Goal: Task Accomplishment & Management: Manage account settings

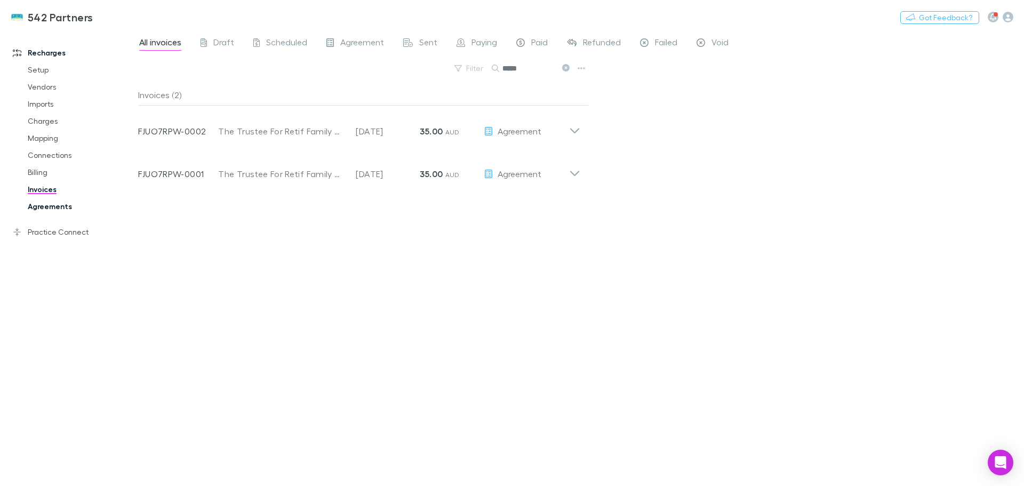
click at [53, 211] on link "Agreements" at bounding box center [80, 206] width 127 height 17
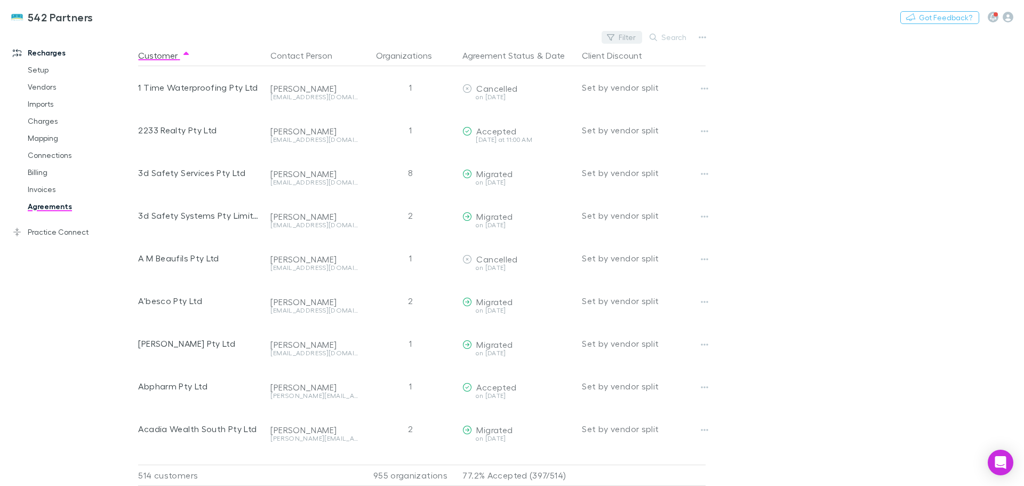
click at [633, 36] on button "Filter" at bounding box center [622, 37] width 41 height 13
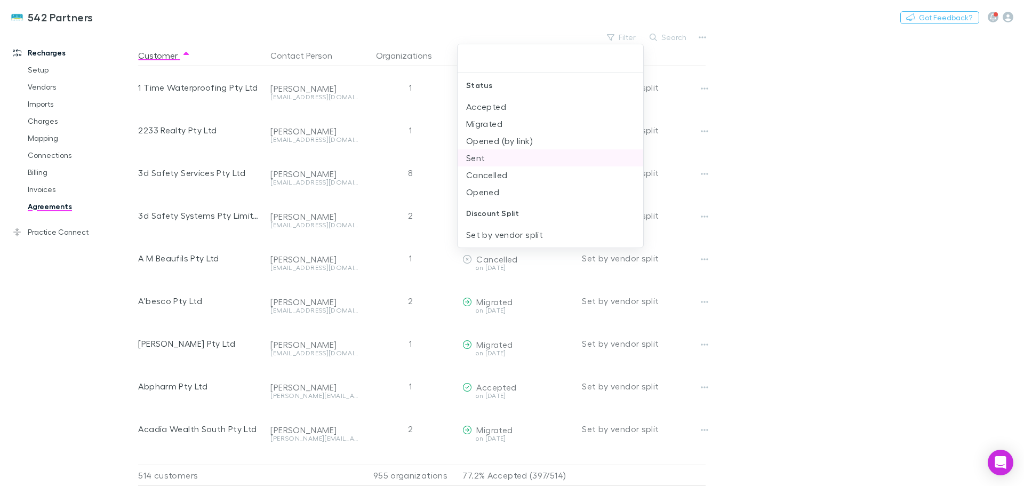
click at [476, 159] on li "Sent" at bounding box center [551, 157] width 186 height 17
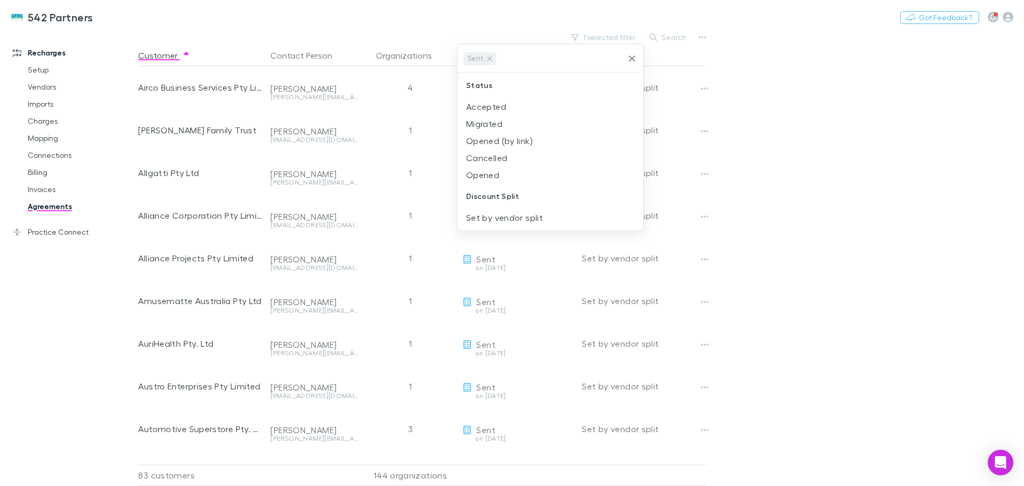
click at [780, 136] on div at bounding box center [512, 243] width 1024 height 486
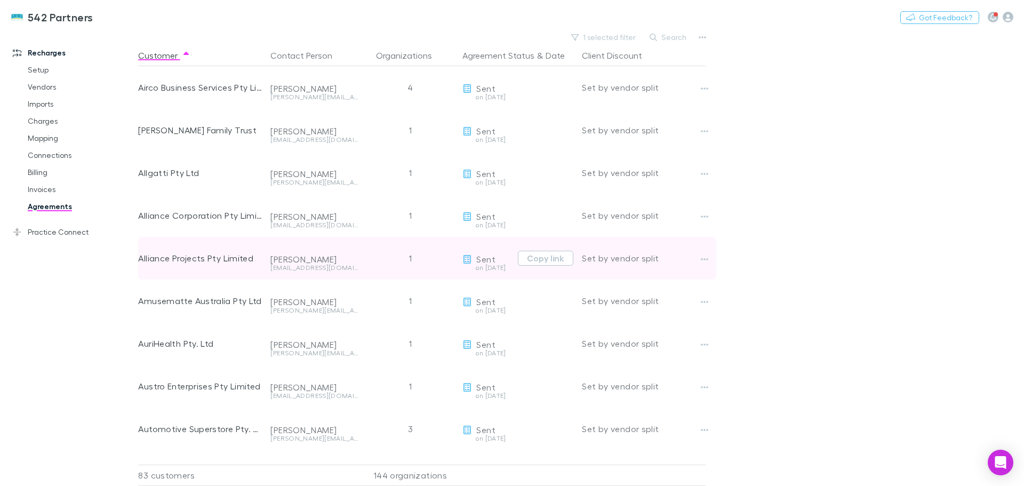
click at [305, 263] on div "Simon Oliver" at bounding box center [315, 259] width 88 height 11
click at [702, 260] on icon "button" at bounding box center [705, 259] width 7 height 2
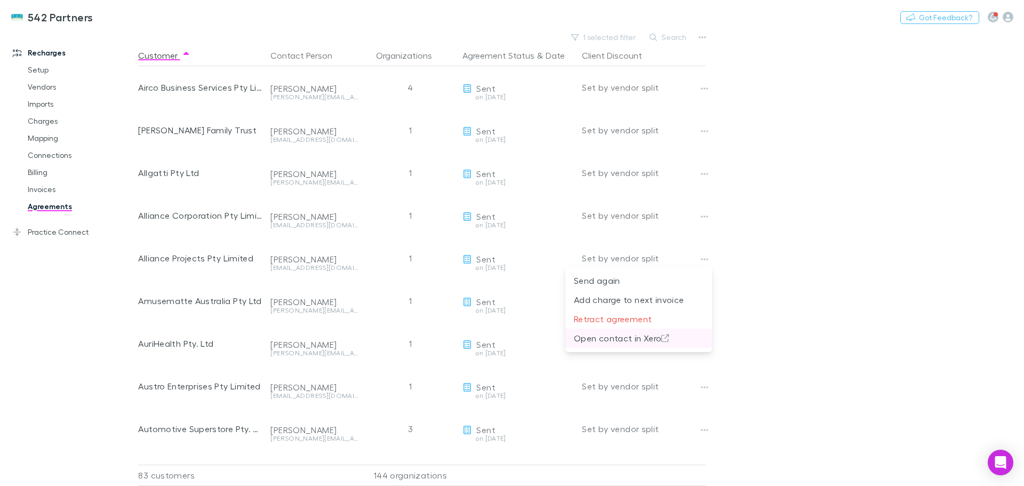
click at [638, 338] on p "Open contact in Xero" at bounding box center [639, 338] width 130 height 13
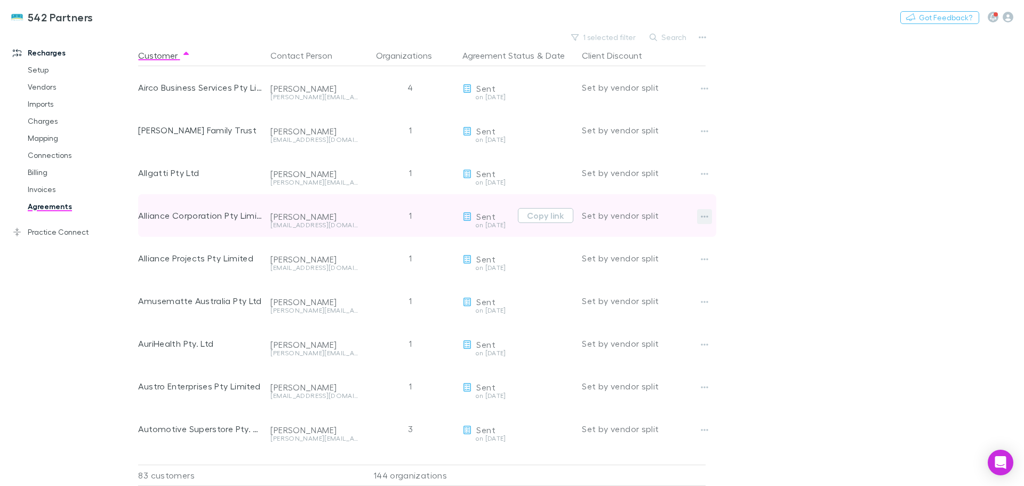
click at [702, 217] on icon "button" at bounding box center [705, 217] width 7 height 2
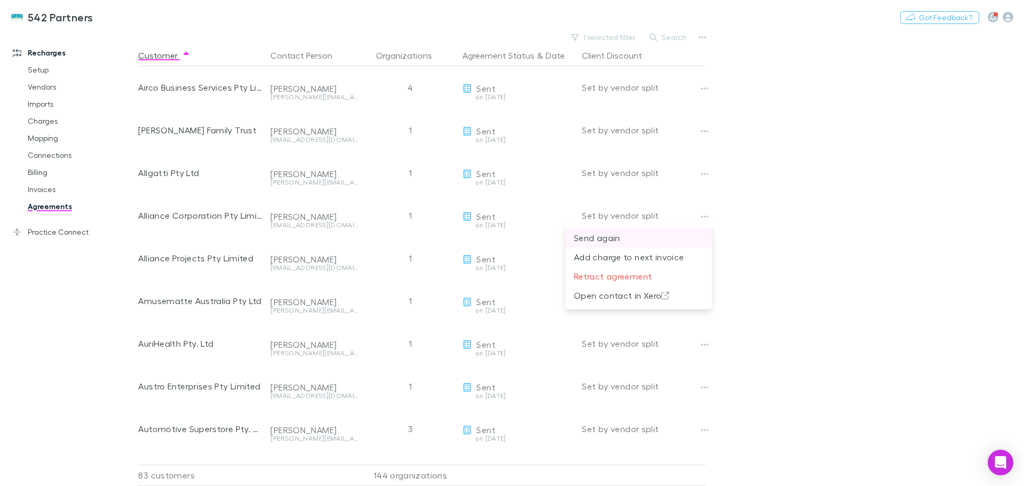
click at [615, 239] on p "Send again" at bounding box center [639, 238] width 130 height 13
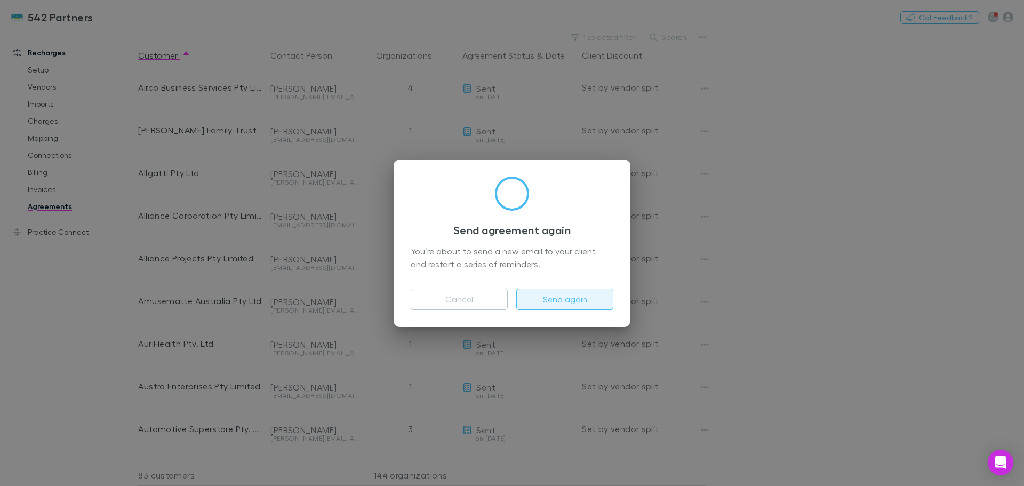
click at [584, 298] on button "Send again" at bounding box center [564, 299] width 97 height 21
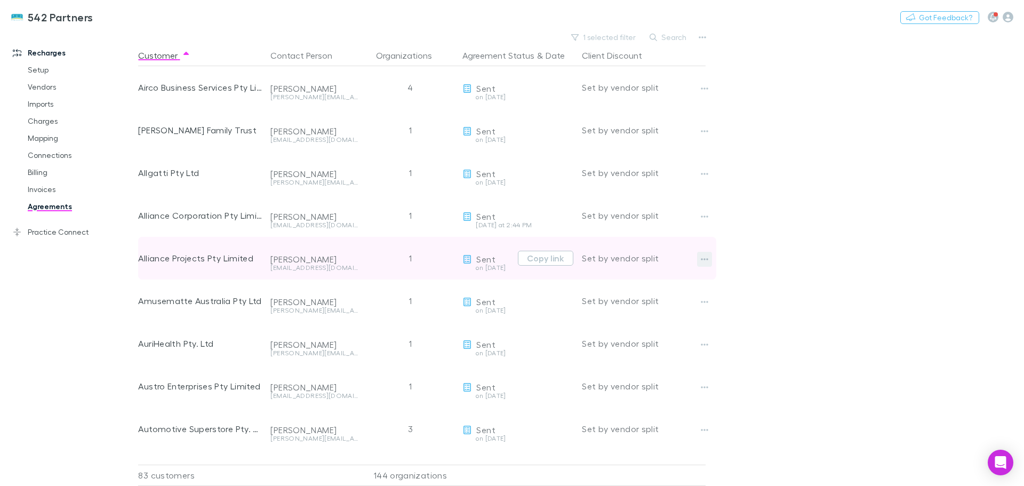
click at [698, 256] on button "button" at bounding box center [704, 259] width 15 height 15
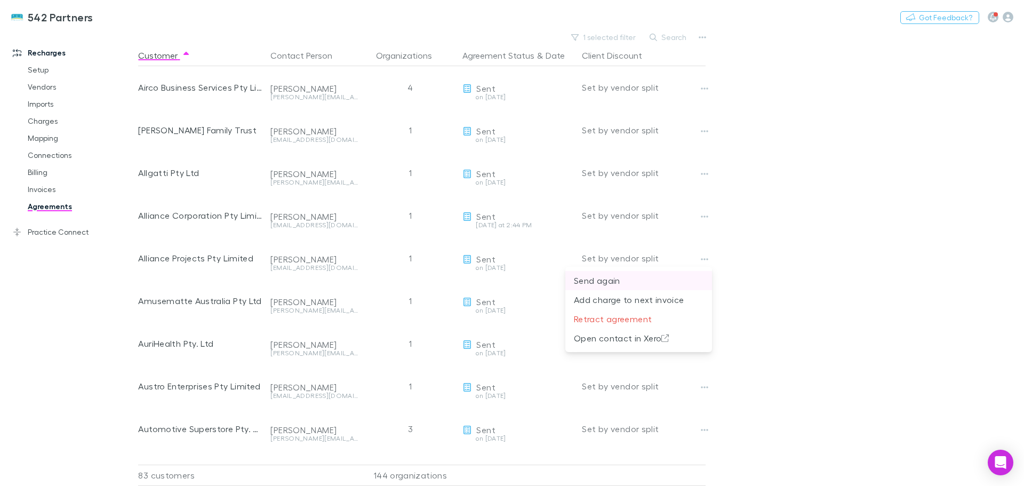
click at [609, 282] on p "Send again" at bounding box center [639, 280] width 130 height 13
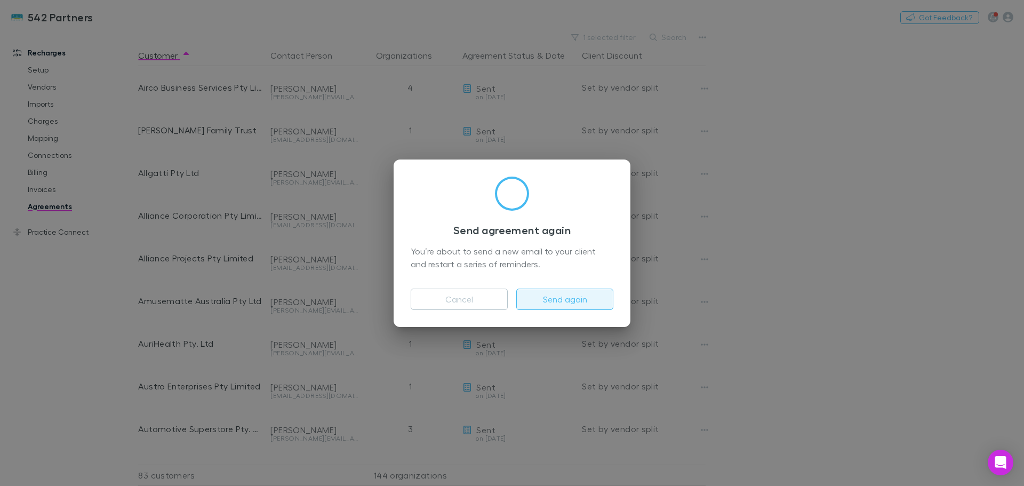
click at [579, 303] on button "Send again" at bounding box center [564, 299] width 97 height 21
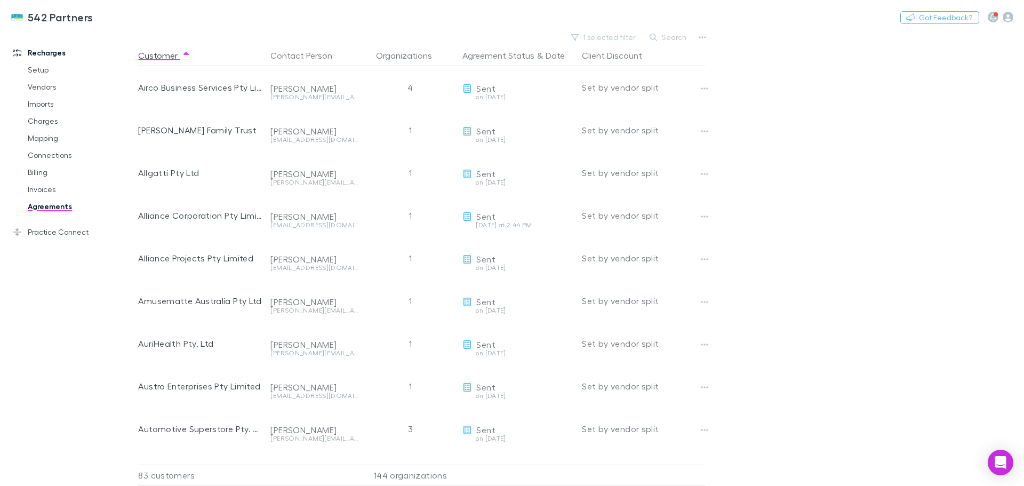
click at [301, 267] on div "simon@allianceprojects.com.au" at bounding box center [315, 268] width 88 height 6
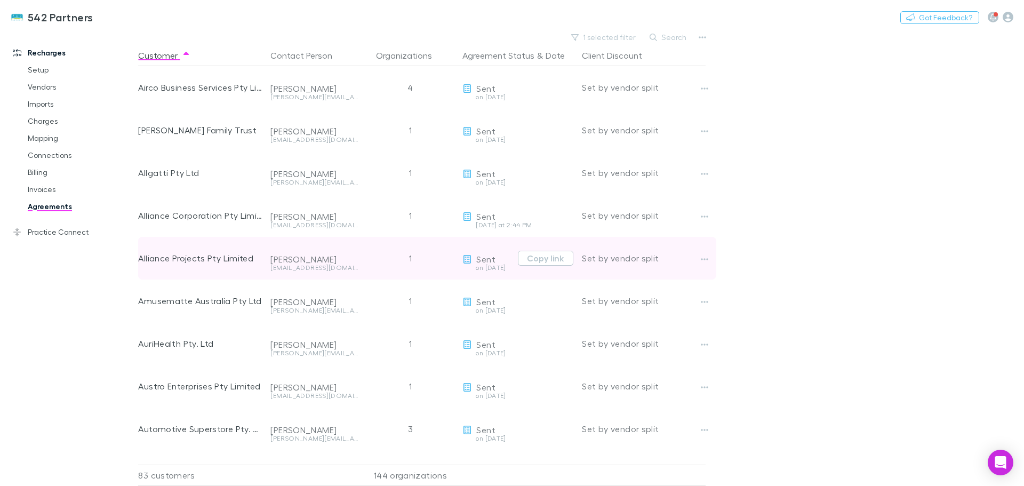
click at [299, 260] on div "Simon Oliver" at bounding box center [315, 259] width 88 height 11
click at [211, 259] on div "Alliance Projects Pty Limited" at bounding box center [200, 258] width 124 height 43
click at [306, 260] on div "Simon Oliver" at bounding box center [315, 259] width 88 height 11
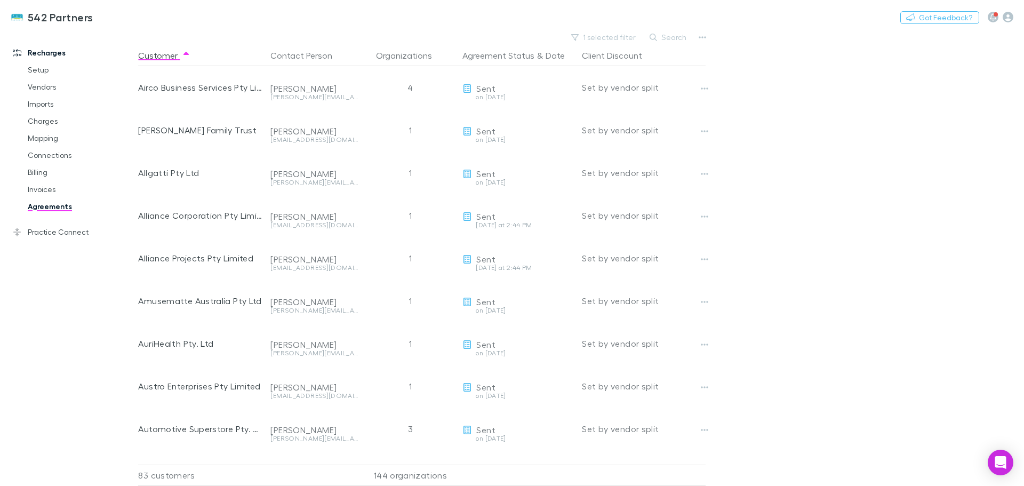
drag, startPoint x: 706, startPoint y: 260, endPoint x: 788, endPoint y: 295, distance: 88.9
click at [791, 295] on main "1 selected filter Search Customer Contact Person Organizations Agreement Status…" at bounding box center [581, 258] width 886 height 456
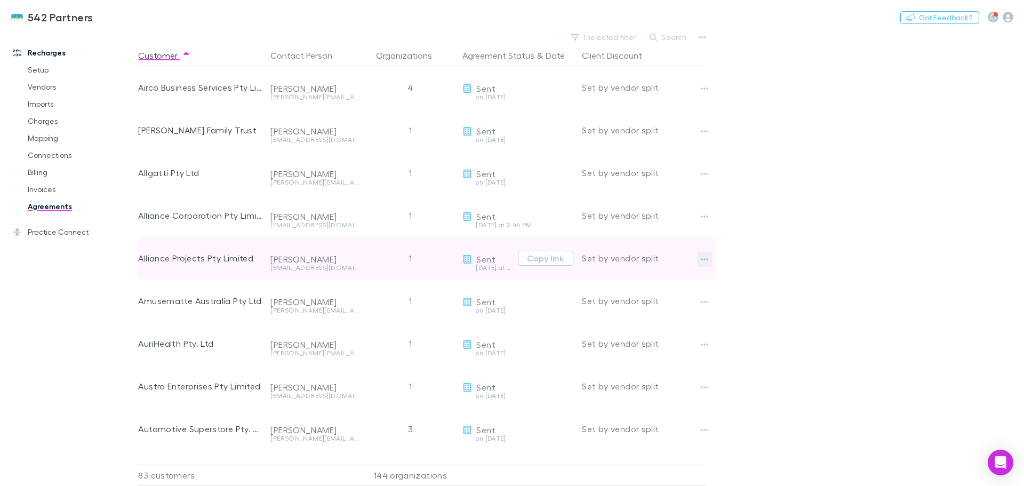
click at [708, 260] on icon "button" at bounding box center [705, 259] width 7 height 2
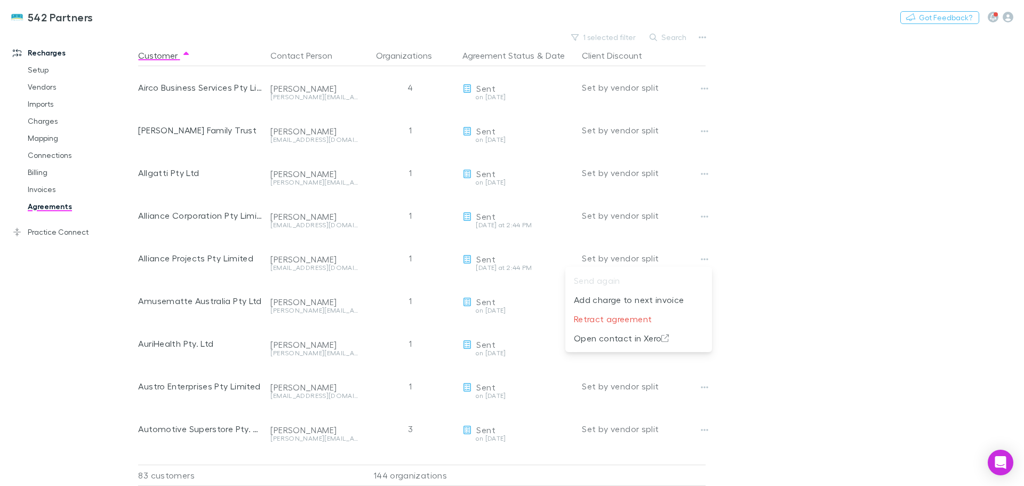
click at [781, 251] on div at bounding box center [512, 243] width 1024 height 486
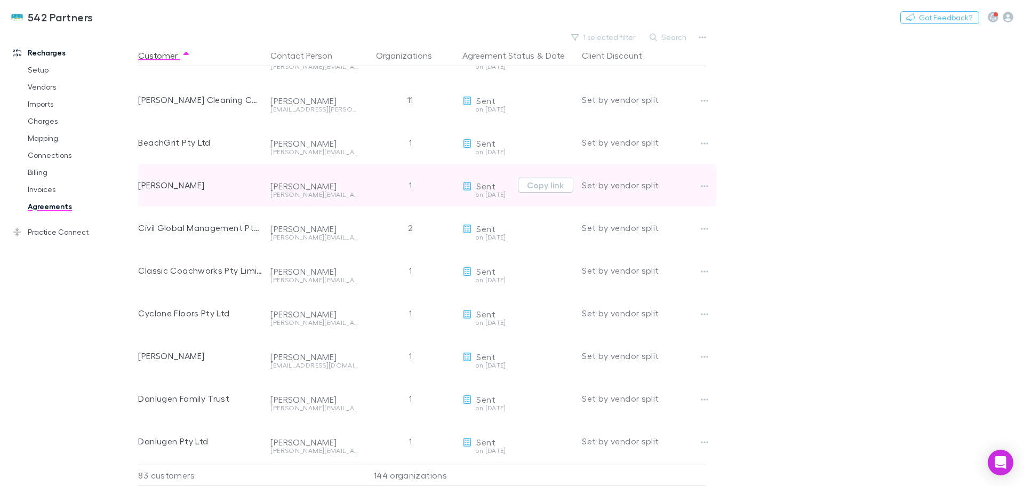
scroll to position [373, 0]
click at [705, 183] on icon "button" at bounding box center [704, 184] width 7 height 9
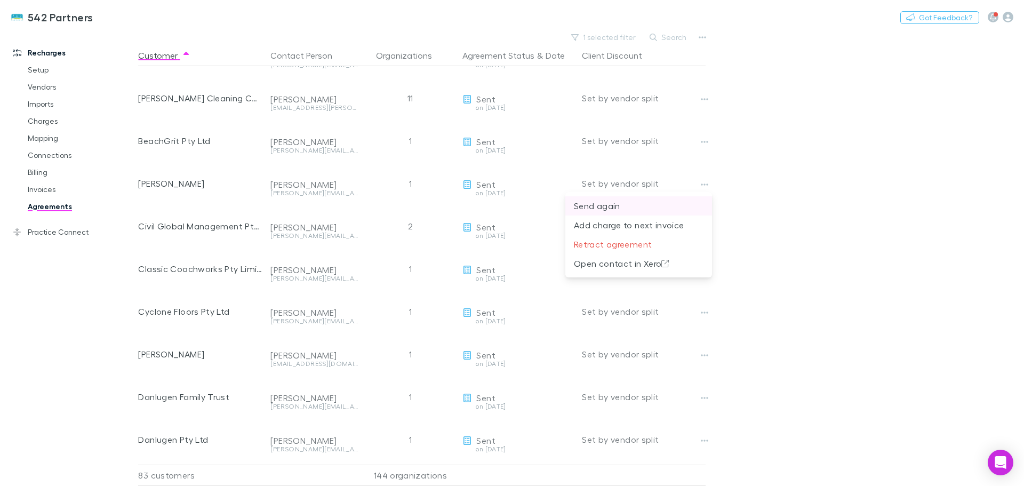
click at [618, 208] on p "Send again" at bounding box center [639, 206] width 130 height 13
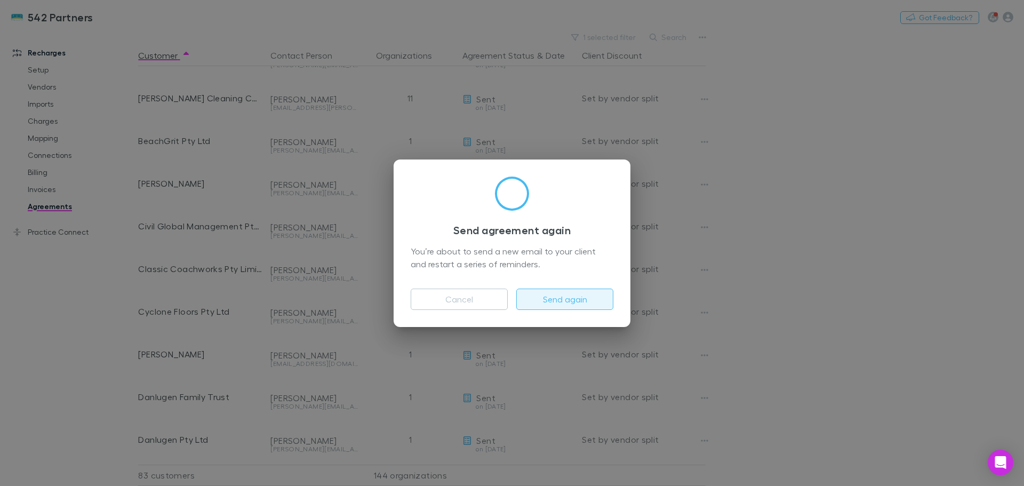
click at [544, 306] on button "Send again" at bounding box center [564, 299] width 97 height 21
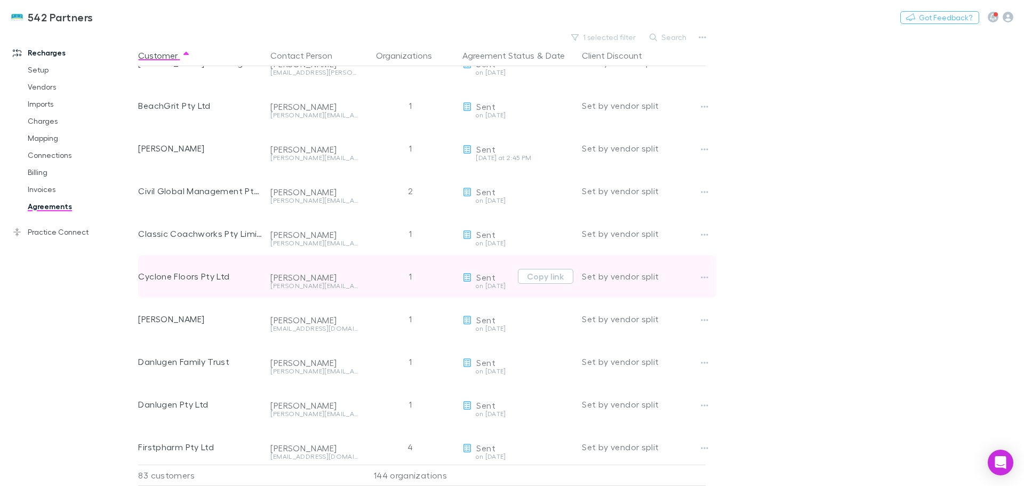
scroll to position [427, 0]
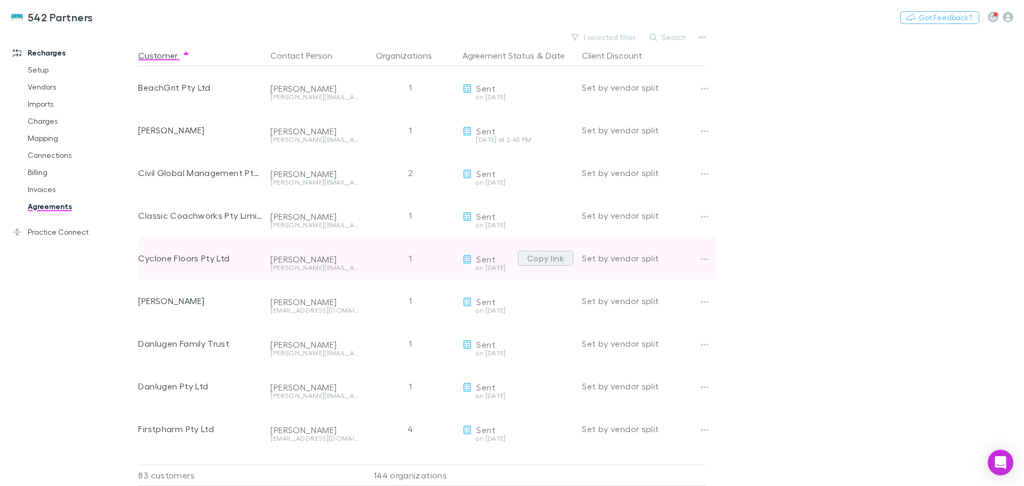
click at [542, 257] on button "Copy link" at bounding box center [545, 258] width 55 height 15
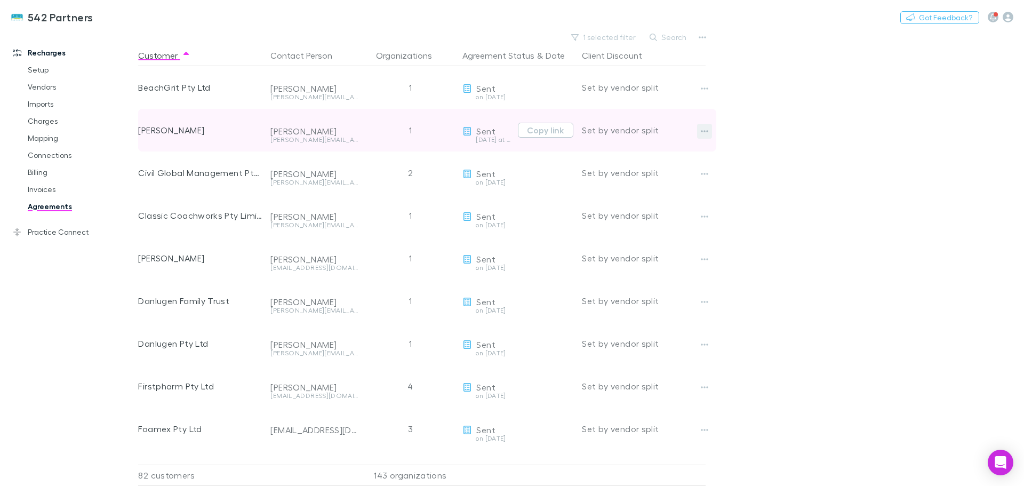
click at [705, 128] on icon "button" at bounding box center [704, 131] width 7 height 9
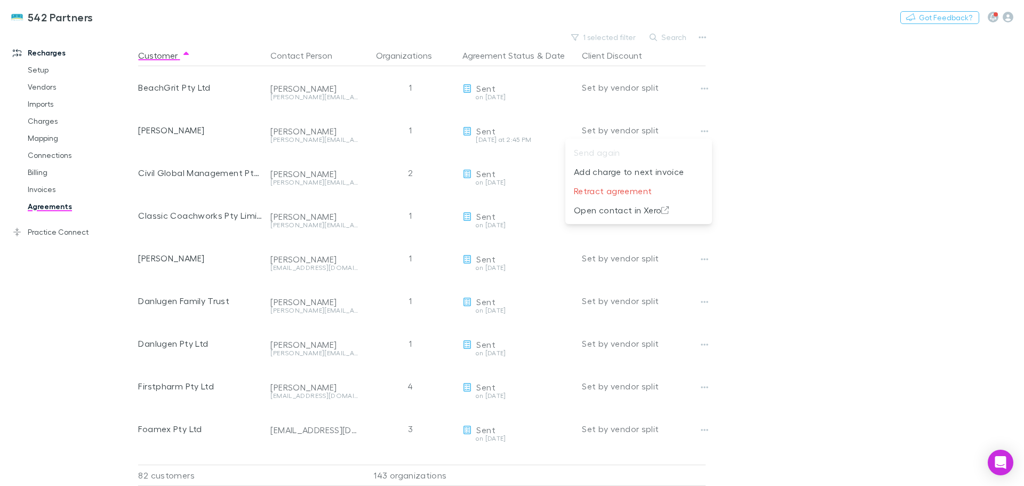
click at [516, 141] on div at bounding box center [512, 243] width 1024 height 486
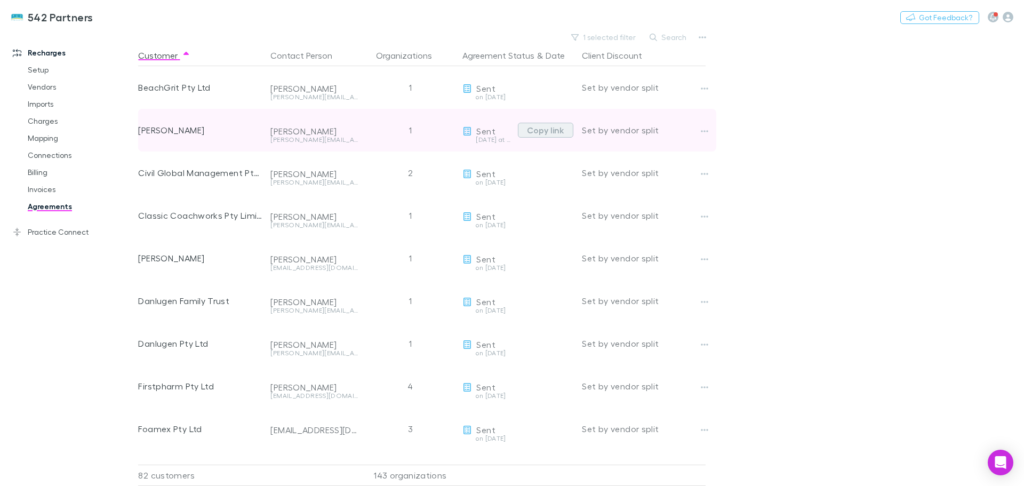
click at [528, 133] on button "Copy link" at bounding box center [545, 130] width 55 height 15
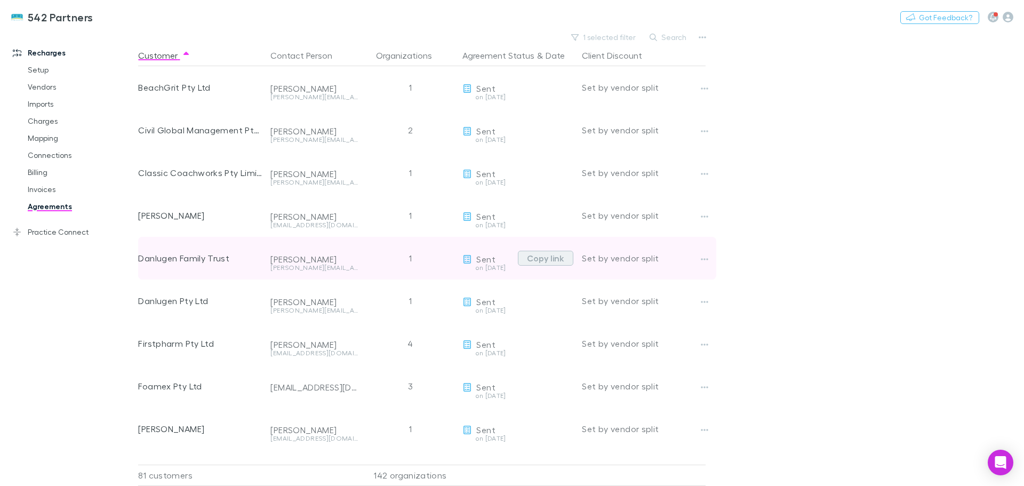
click at [534, 259] on button "Copy link" at bounding box center [545, 258] width 55 height 15
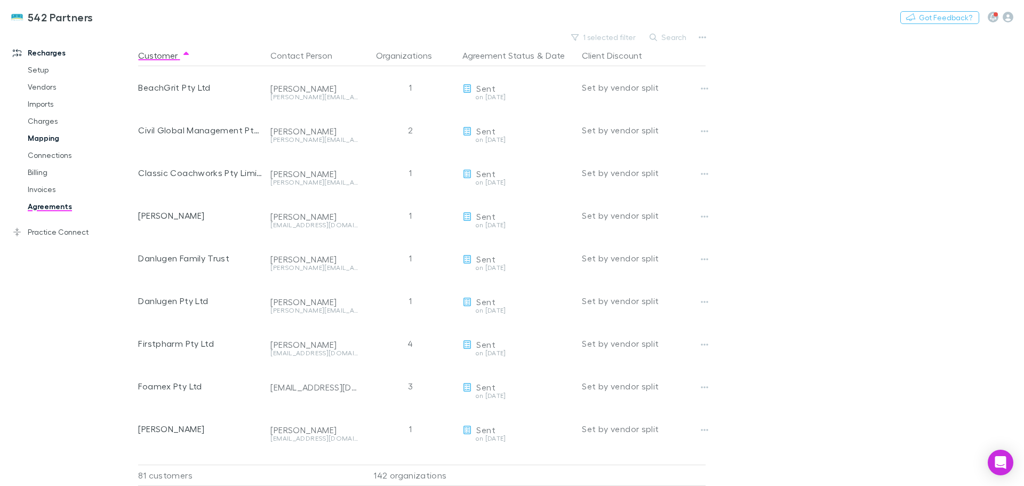
click at [39, 140] on link "Mapping" at bounding box center [80, 138] width 127 height 17
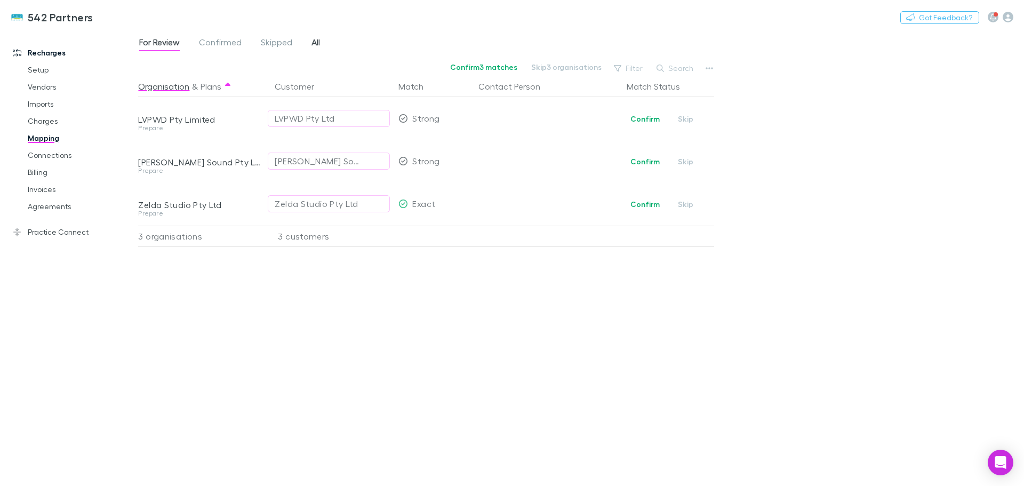
click at [318, 42] on span "All" at bounding box center [316, 44] width 9 height 14
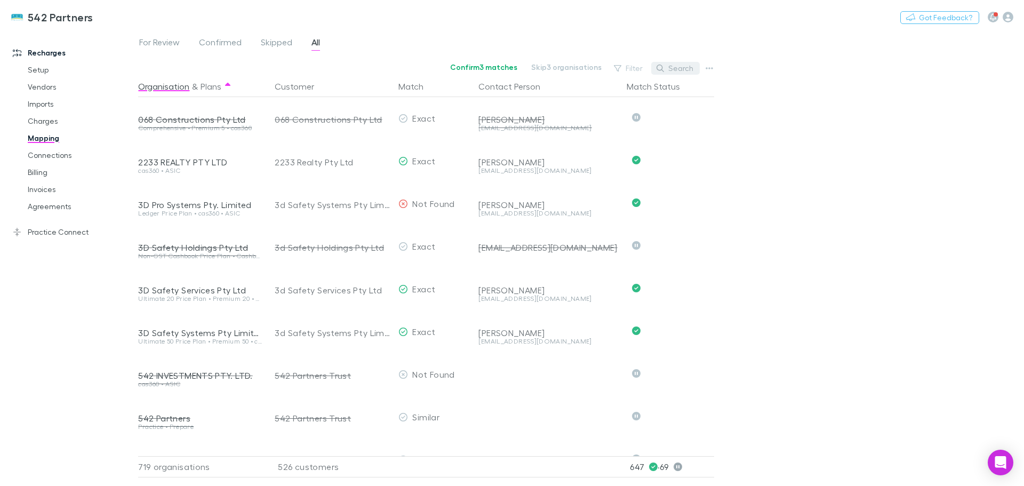
click at [684, 69] on button "Search" at bounding box center [675, 68] width 49 height 13
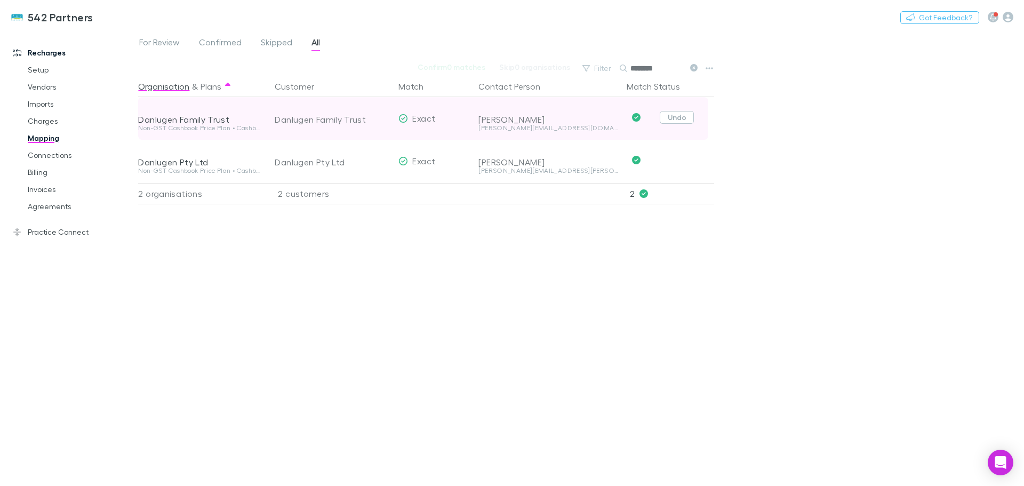
type input "********"
click at [678, 114] on button "Undo" at bounding box center [677, 117] width 34 height 13
click at [367, 112] on button "Danlugen Family Trust" at bounding box center [329, 118] width 122 height 17
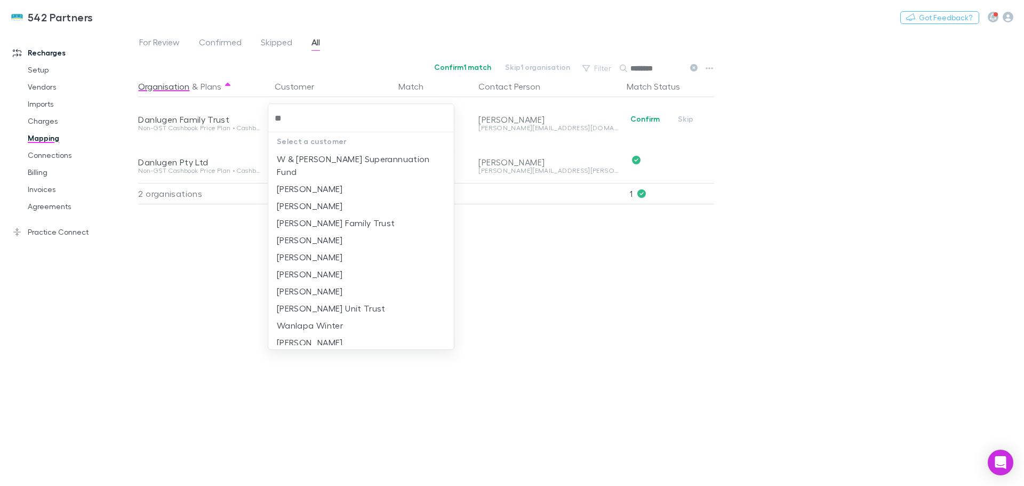
type input "***"
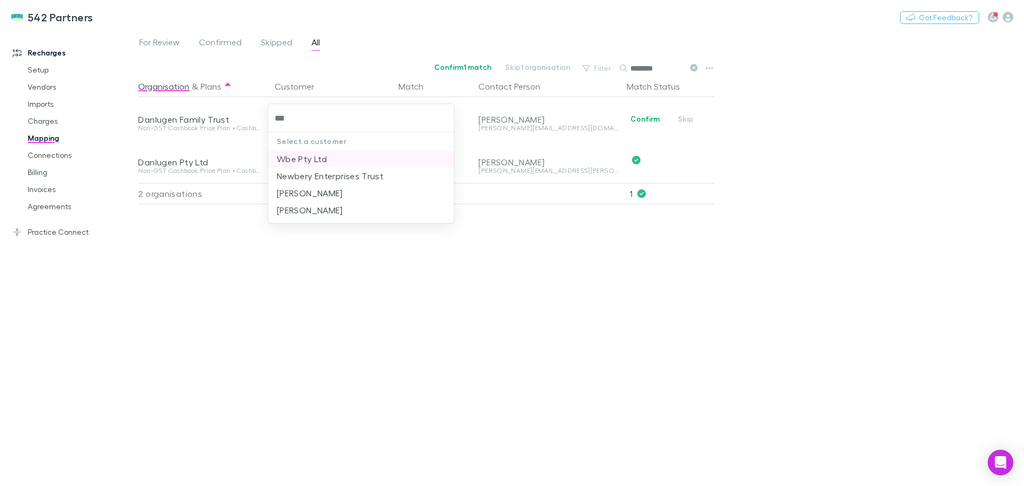
click at [313, 155] on li "Wbe Pty Ltd" at bounding box center [361, 158] width 186 height 17
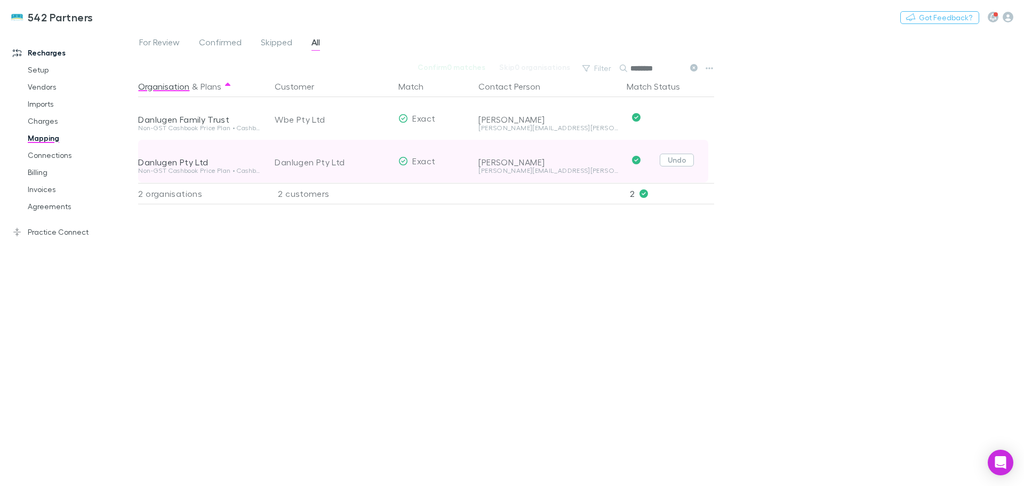
click at [688, 162] on button "Undo" at bounding box center [677, 160] width 34 height 13
click at [331, 158] on div "Danlugen Pty Ltd" at bounding box center [310, 161] width 70 height 13
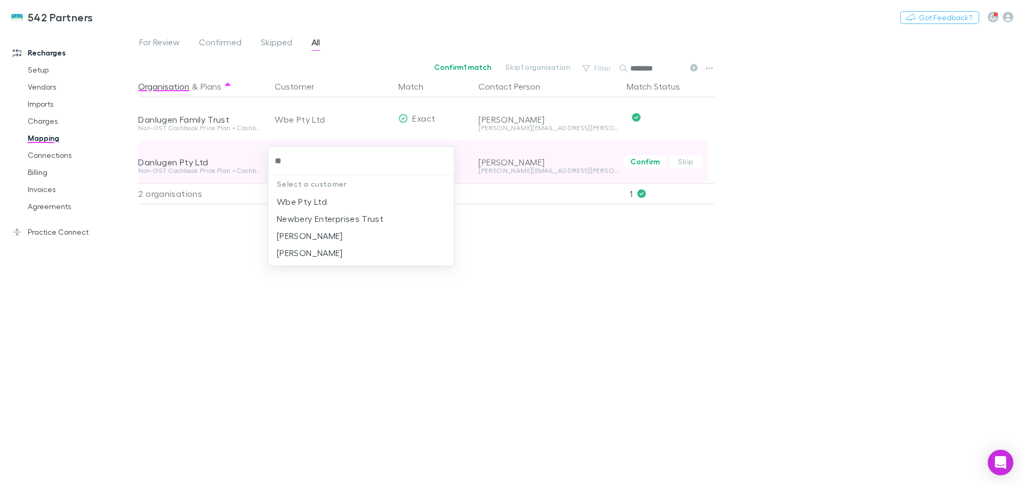
type input "***"
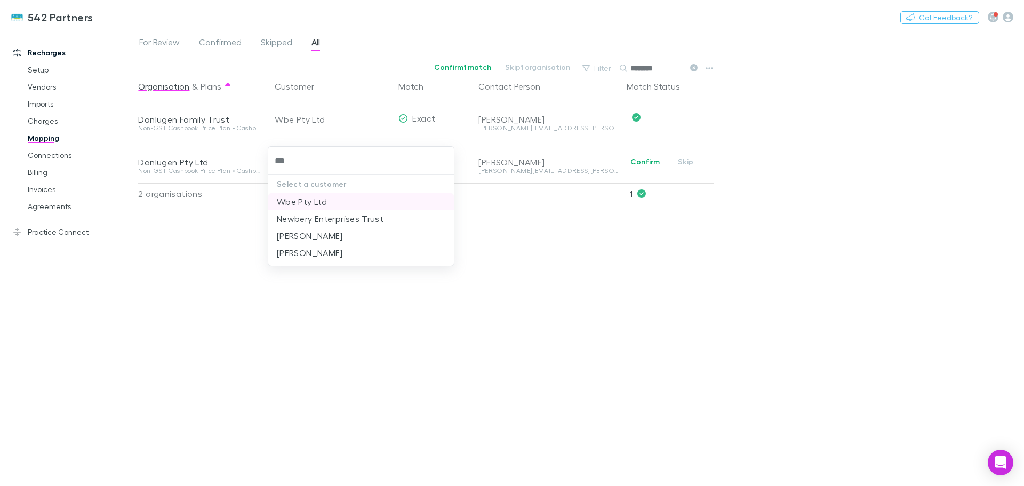
click at [319, 199] on li "Wbe Pty Ltd" at bounding box center [361, 201] width 186 height 17
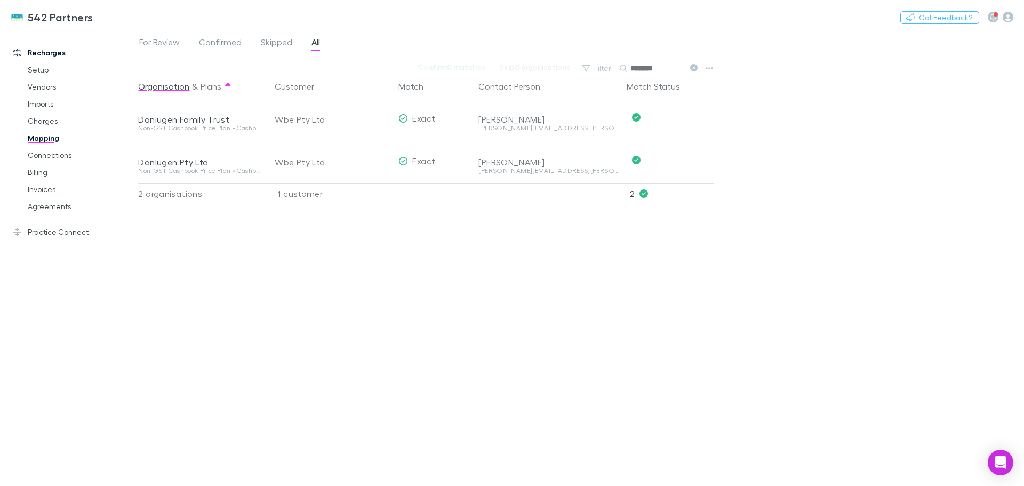
click at [510, 231] on div "Organisation & Plans Customer Match Contact Person Match Status Danlugen Family…" at bounding box center [427, 277] width 579 height 402
click at [62, 203] on link "Agreements" at bounding box center [80, 206] width 127 height 17
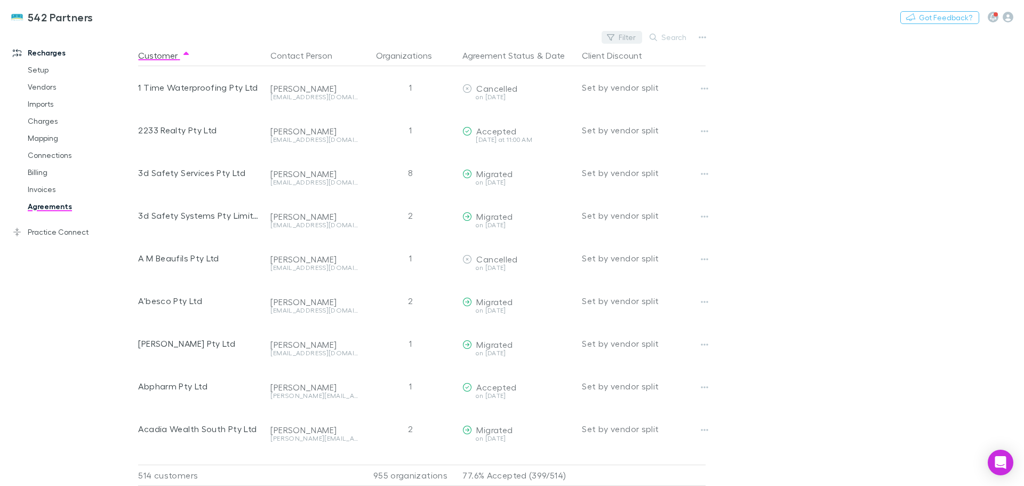
click at [632, 37] on button "Filter" at bounding box center [622, 37] width 41 height 13
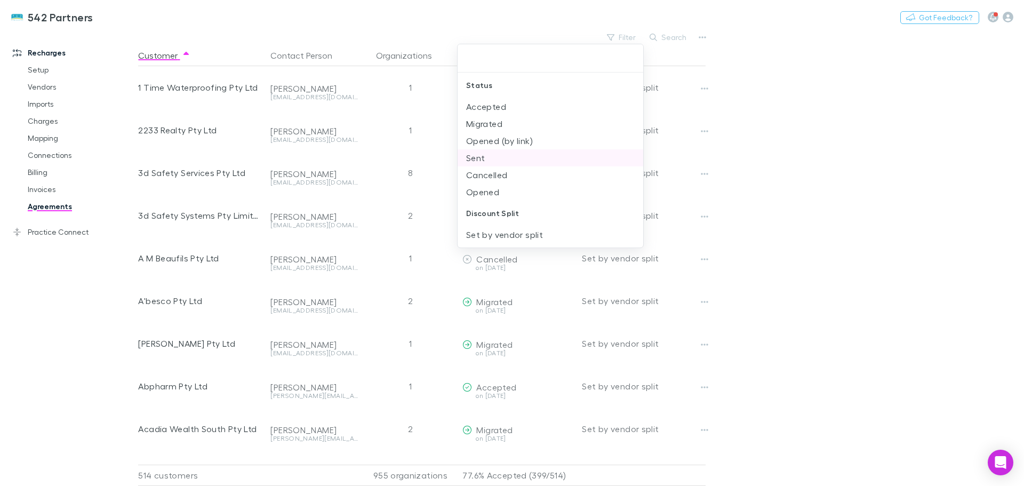
click at [476, 156] on li "Sent" at bounding box center [551, 157] width 186 height 17
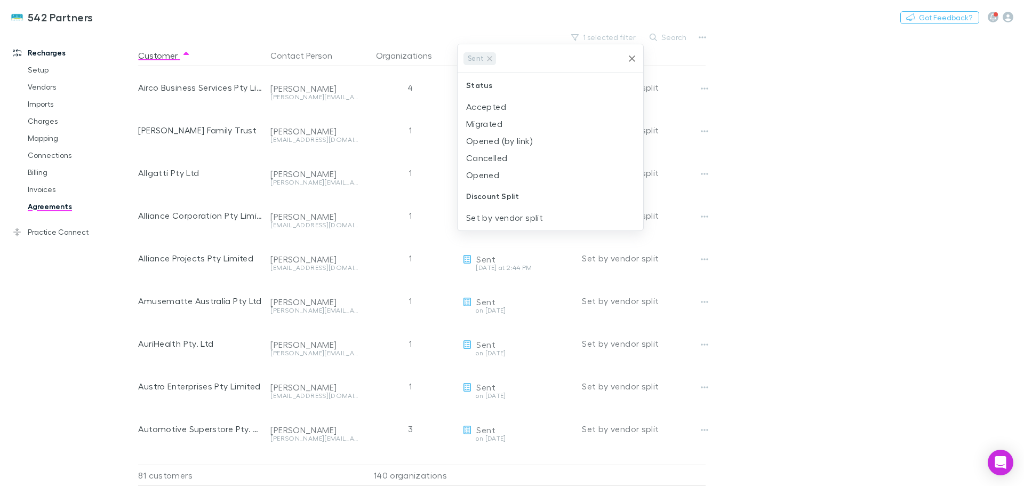
click at [900, 121] on div at bounding box center [512, 243] width 1024 height 486
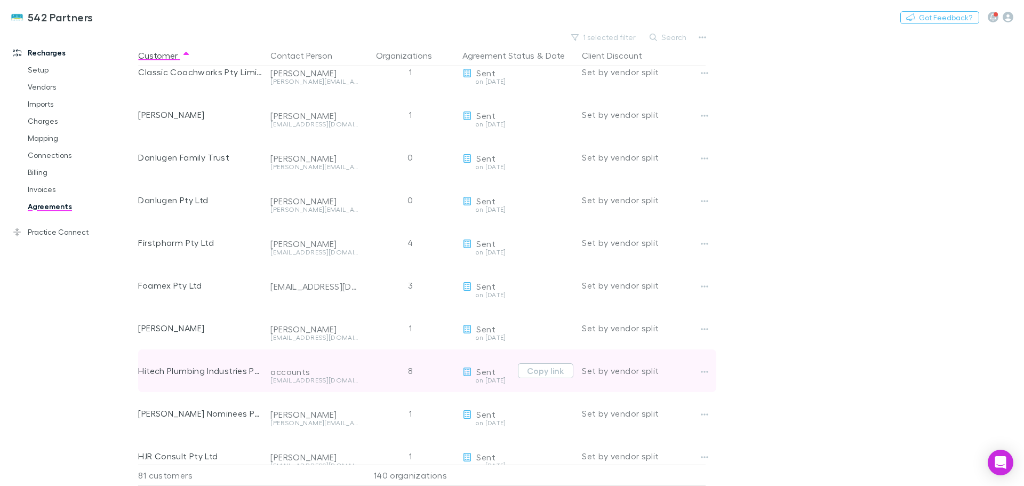
scroll to position [534, 0]
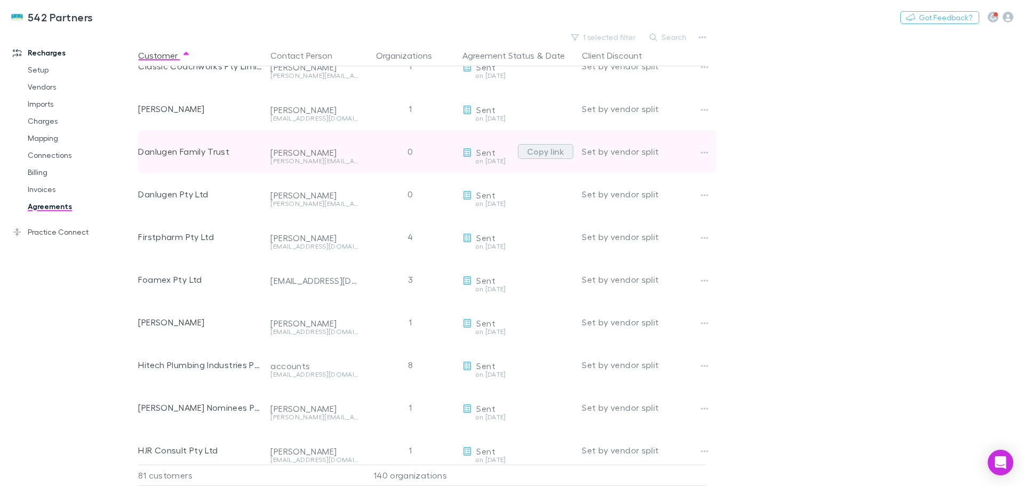
click at [547, 151] on button "Copy link" at bounding box center [545, 151] width 55 height 15
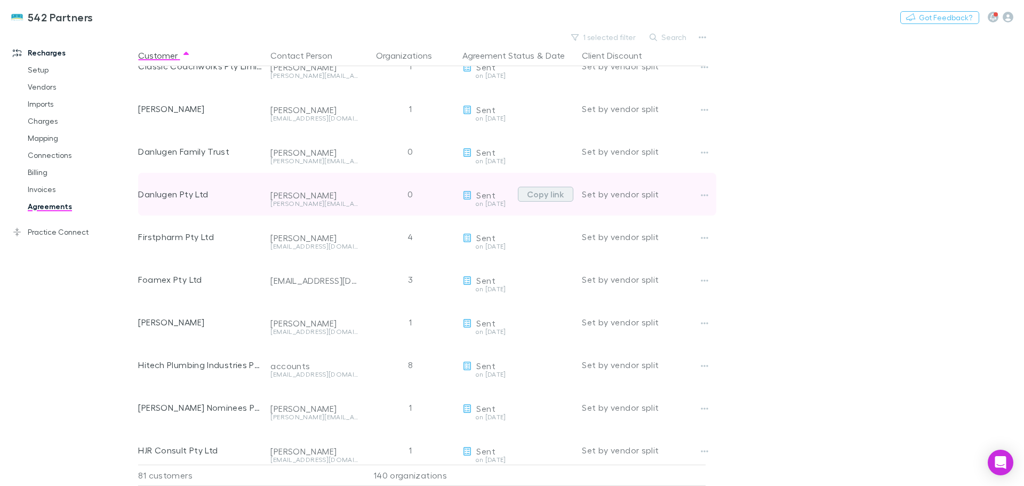
click at [554, 195] on button "Copy link" at bounding box center [545, 194] width 55 height 15
click at [706, 196] on icon "button" at bounding box center [704, 195] width 7 height 9
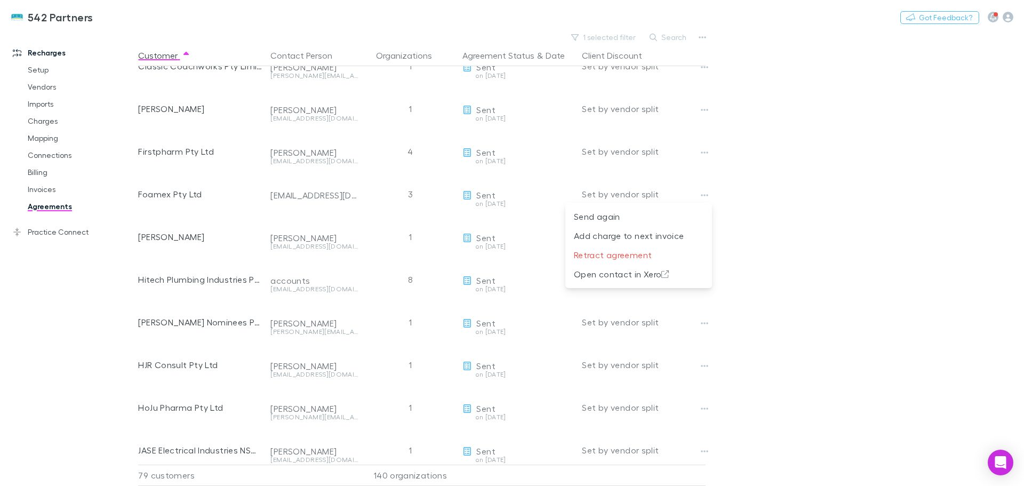
click at [809, 200] on div at bounding box center [512, 243] width 1024 height 486
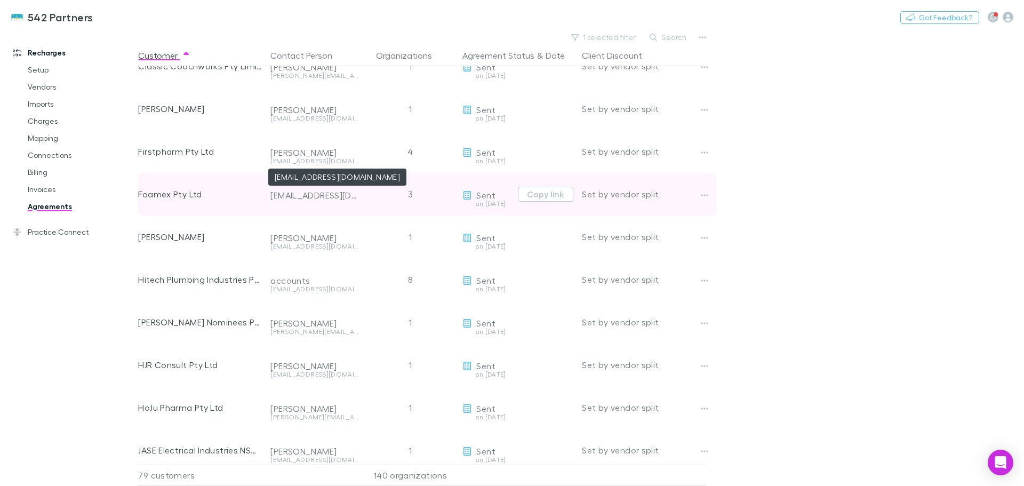
click at [348, 196] on div "hillar@foamex.com.au" at bounding box center [315, 195] width 88 height 11
click at [173, 186] on div "Foamex Pty Ltd" at bounding box center [200, 194] width 124 height 43
click at [473, 194] on div "Sent" at bounding box center [479, 195] width 33 height 10
click at [550, 196] on button "Copy link" at bounding box center [545, 194] width 55 height 15
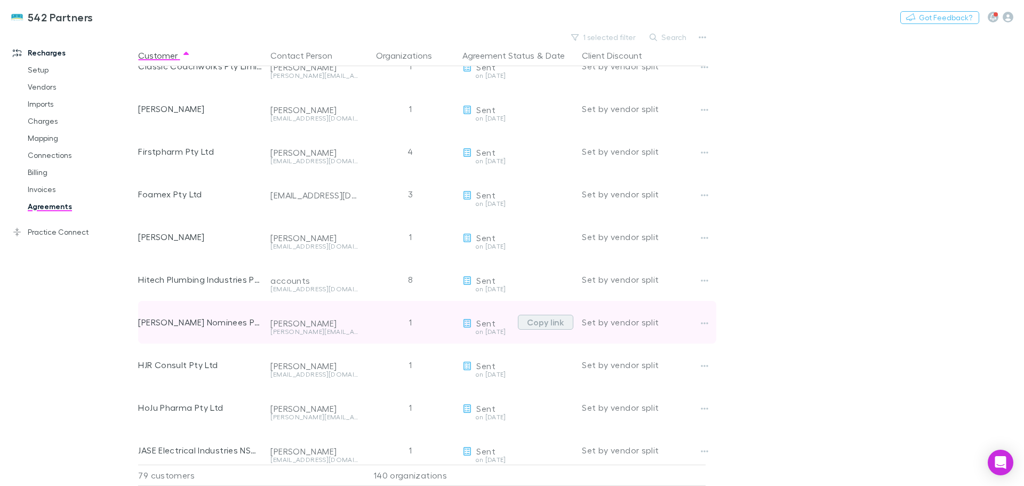
click at [528, 322] on button "Copy link" at bounding box center [545, 322] width 55 height 15
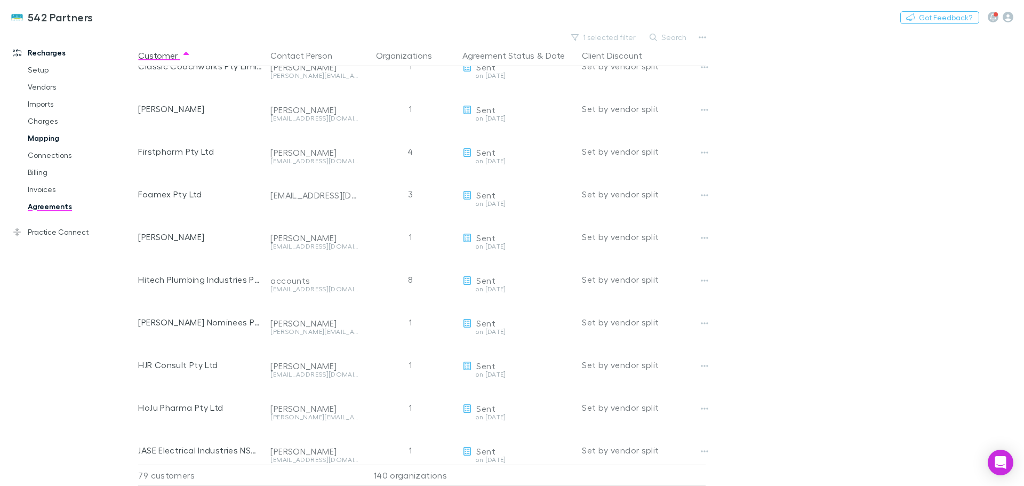
click at [44, 140] on link "Mapping" at bounding box center [80, 138] width 127 height 17
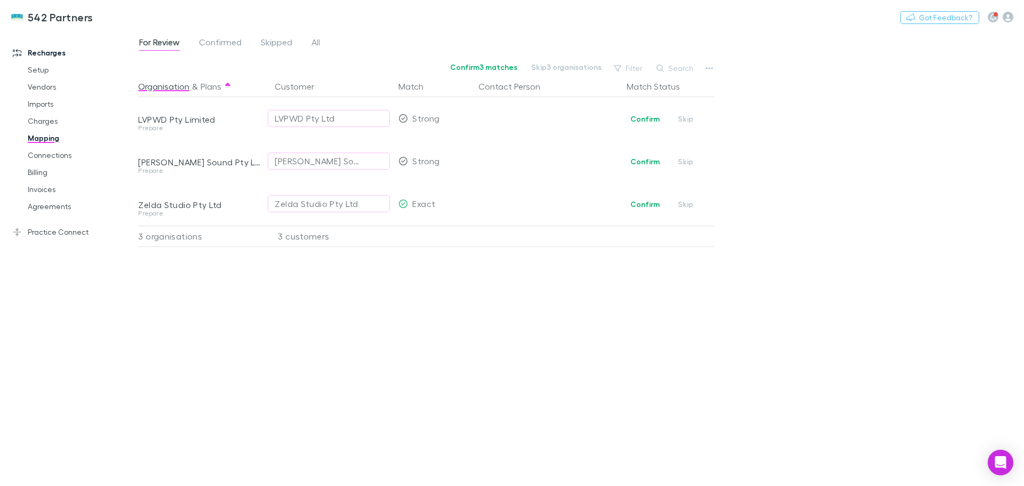
click at [322, 43] on div "For Review Confirmed Skipped All" at bounding box center [234, 43] width 192 height 17
click at [318, 43] on span "All" at bounding box center [316, 44] width 9 height 14
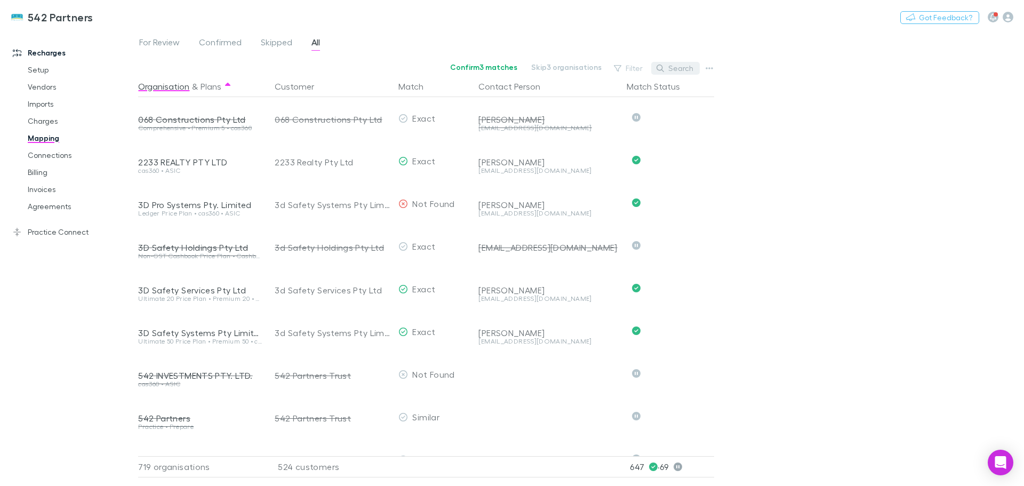
click at [682, 69] on button "Search" at bounding box center [675, 68] width 49 height 13
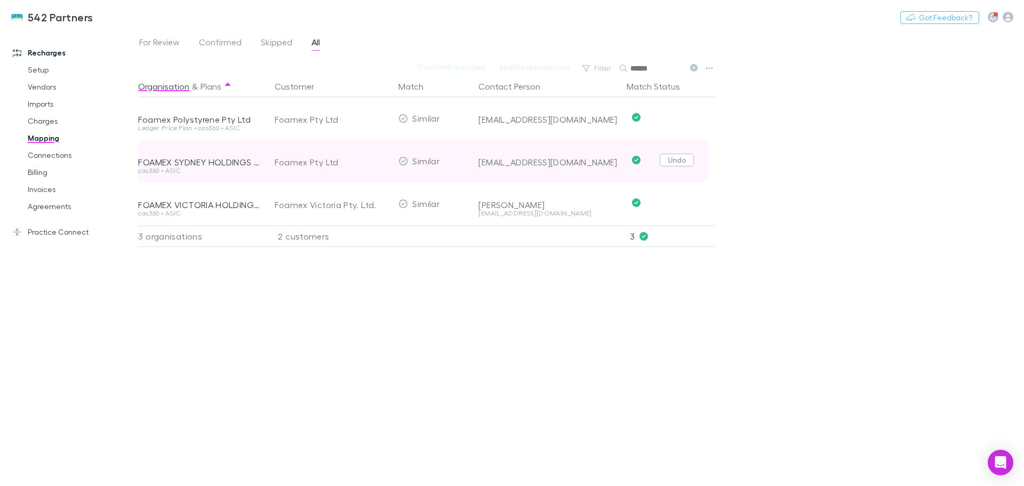
click at [676, 160] on button "Undo" at bounding box center [677, 160] width 34 height 13
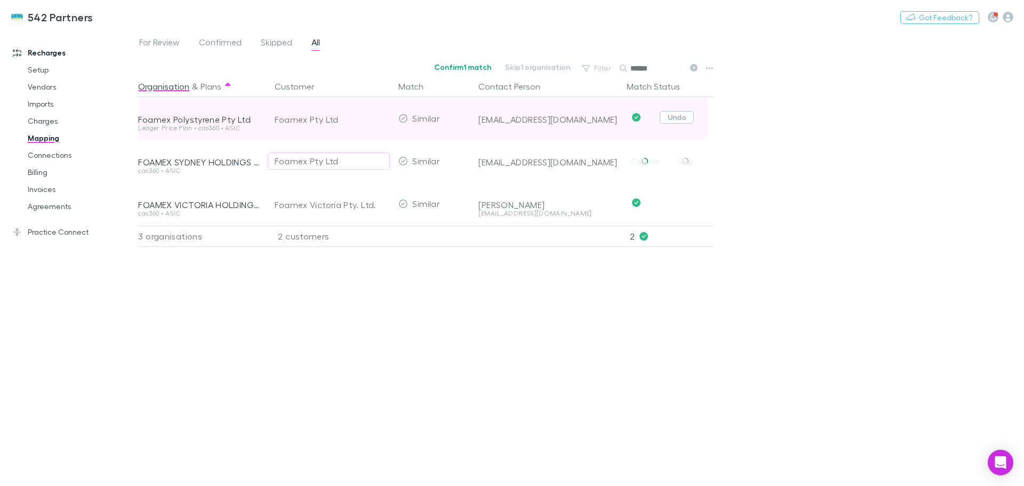
click at [671, 120] on button "Undo" at bounding box center [677, 117] width 34 height 13
click at [377, 118] on icon "button" at bounding box center [376, 118] width 5 height 5
click at [377, 118] on div "Select a customer" at bounding box center [329, 118] width 108 height 13
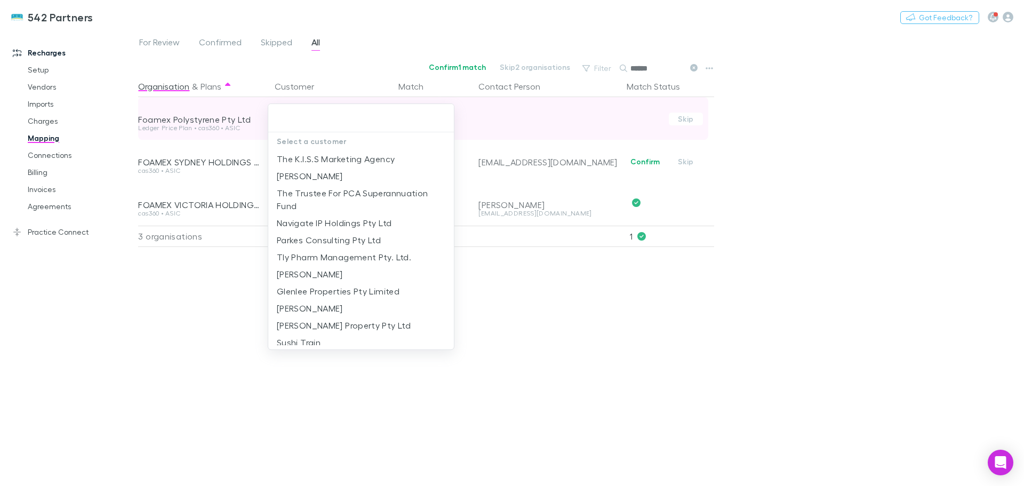
click at [377, 118] on input "text" at bounding box center [361, 118] width 177 height 20
click at [817, 130] on div at bounding box center [512, 243] width 1024 height 486
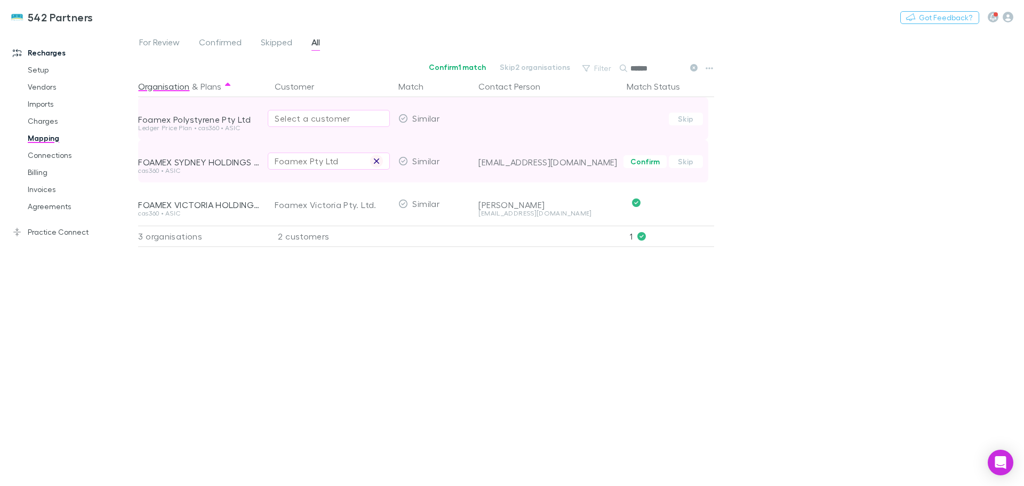
click at [377, 161] on icon "button" at bounding box center [376, 160] width 5 height 5
click at [687, 121] on button "Skip" at bounding box center [686, 119] width 34 height 13
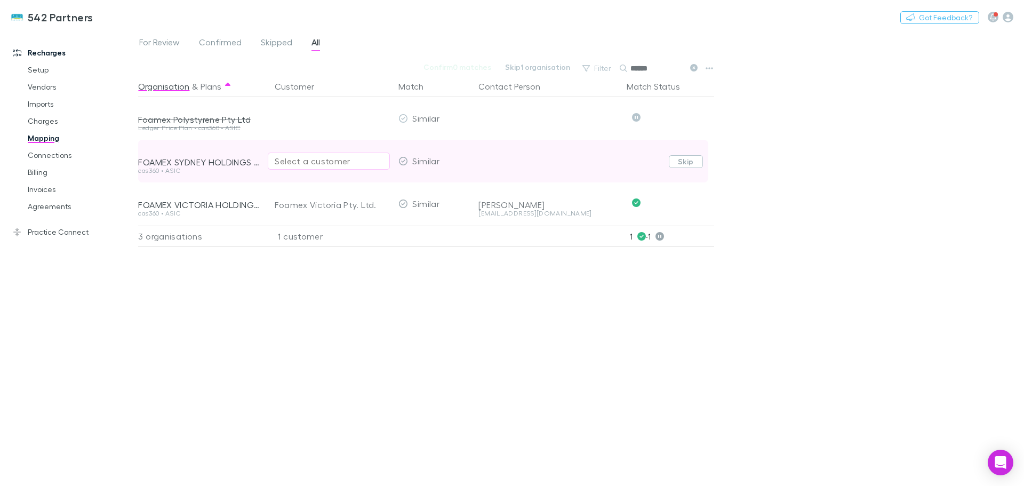
click at [687, 163] on button "Skip" at bounding box center [686, 161] width 34 height 13
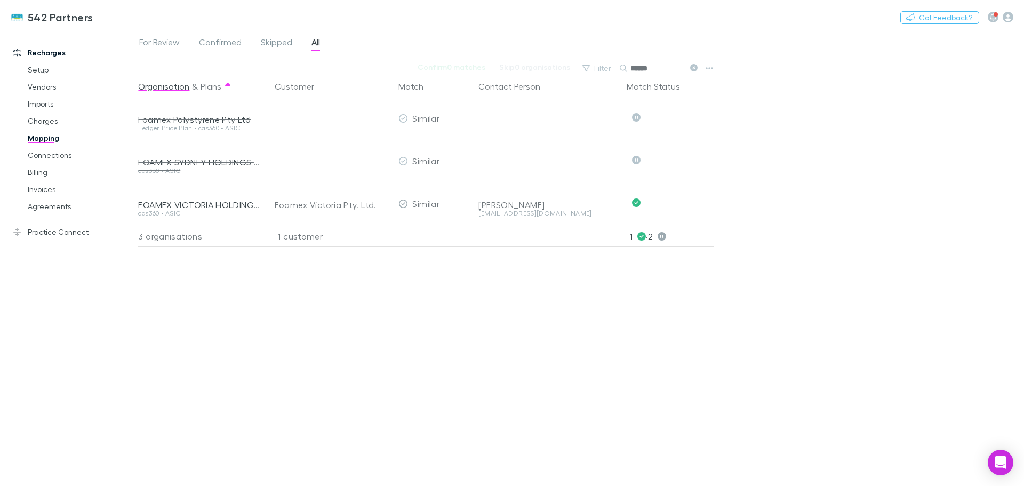
click at [882, 160] on div "For Review Confirmed Skipped All Confirm 0 matches Skip 0 organisations Filter …" at bounding box center [581, 258] width 886 height 456
drag, startPoint x: 664, startPoint y: 72, endPoint x: 619, endPoint y: 45, distance: 52.2
click at [619, 45] on div "For Review Confirmed Skipped All Confirm 0 matches Skip 0 organisations Filter …" at bounding box center [581, 258] width 886 height 456
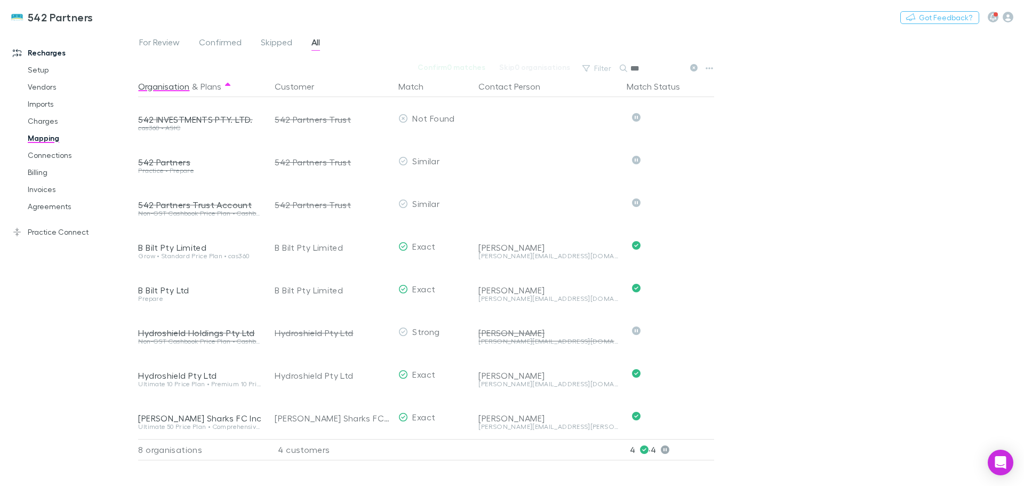
type input "***"
click at [849, 107] on div "For Review Confirmed Skipped All Confirm 0 matches Skip 0 organisations Filter …" at bounding box center [581, 258] width 886 height 456
drag, startPoint x: 52, startPoint y: 207, endPoint x: 117, endPoint y: 201, distance: 65.9
click at [52, 207] on link "Agreements" at bounding box center [80, 206] width 127 height 17
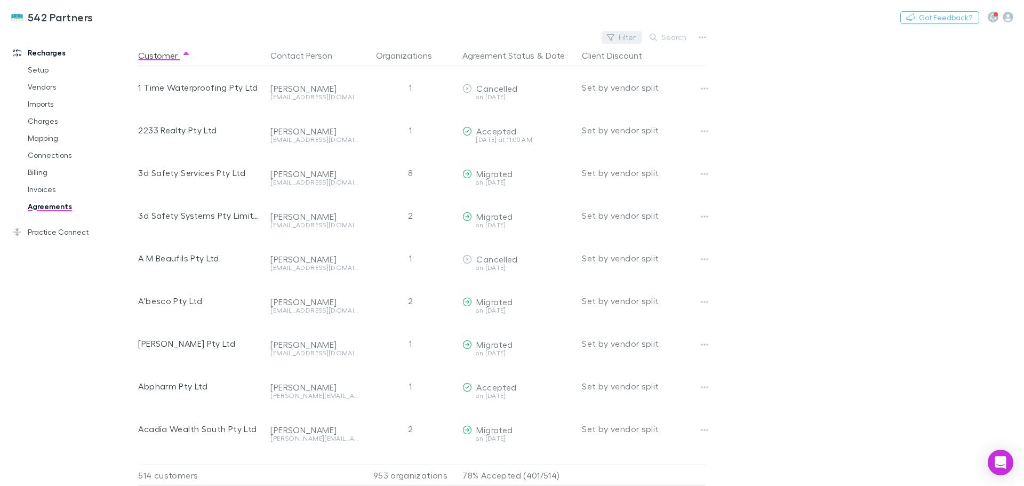
click at [611, 38] on icon "button" at bounding box center [610, 37] width 7 height 7
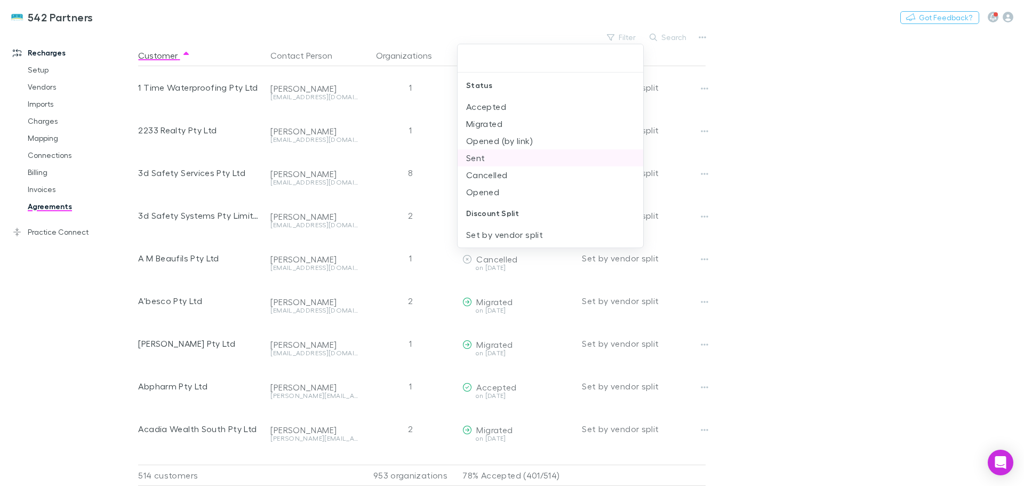
click at [483, 162] on li "Sent" at bounding box center [551, 157] width 186 height 17
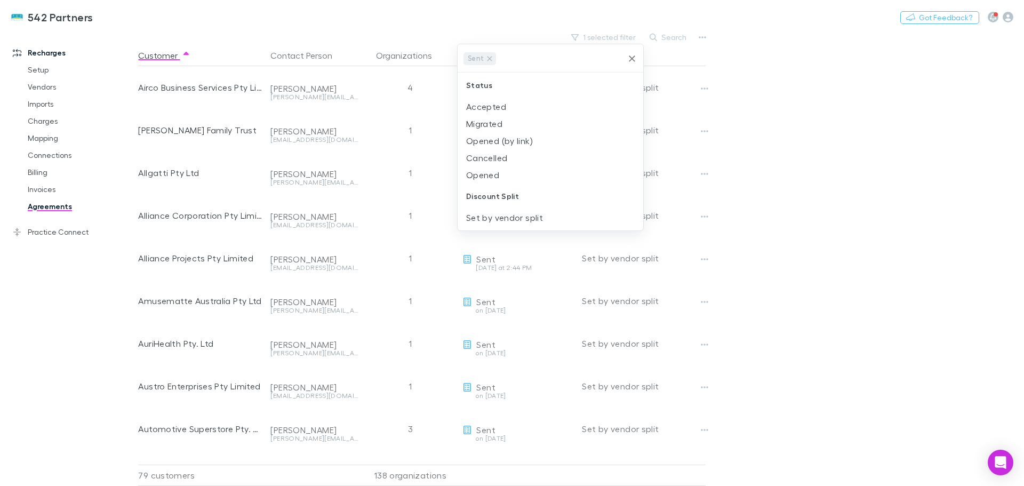
click at [797, 253] on div at bounding box center [512, 243] width 1024 height 486
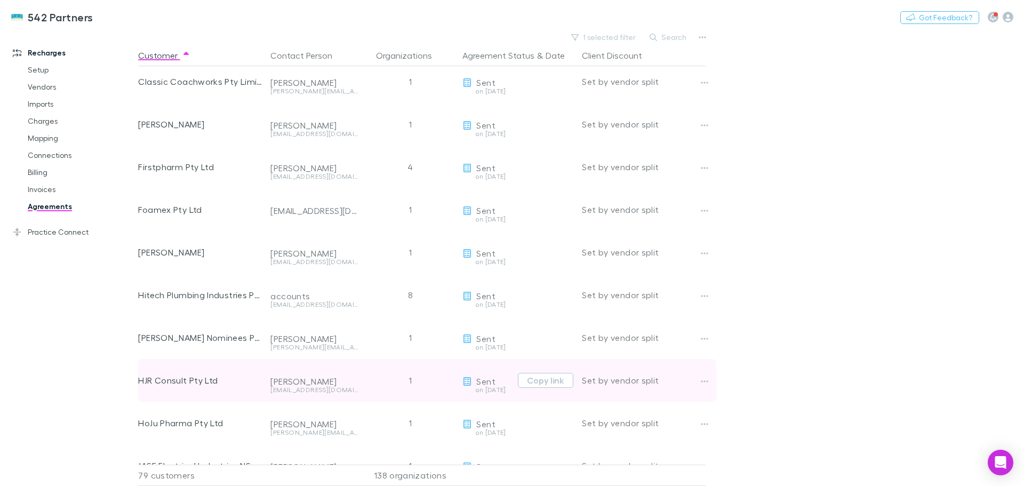
scroll to position [534, 0]
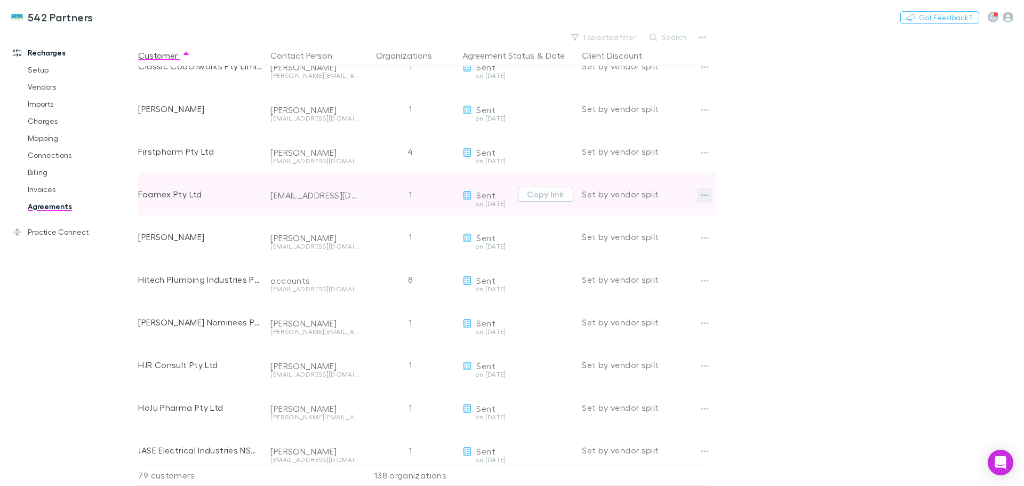
click at [700, 196] on button "button" at bounding box center [704, 195] width 15 height 15
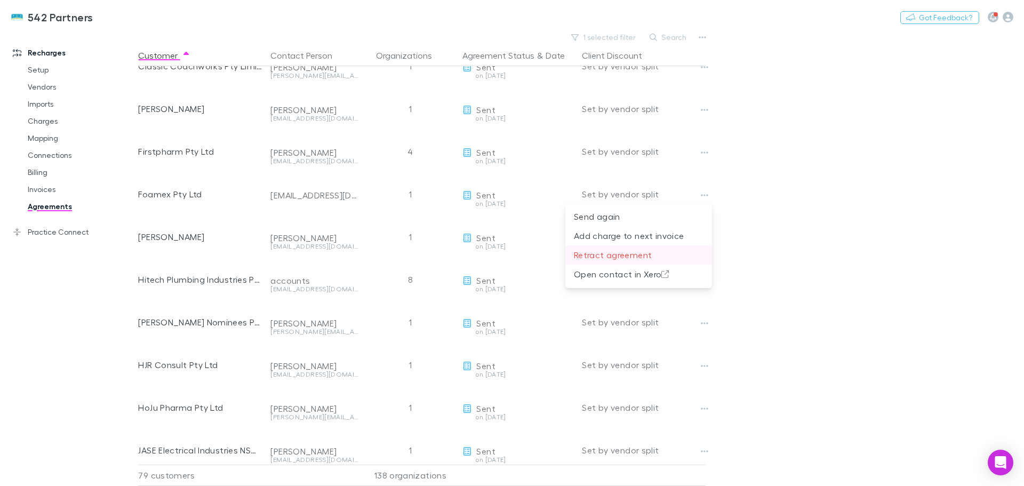
click at [610, 255] on p "Retract agreement" at bounding box center [639, 255] width 130 height 13
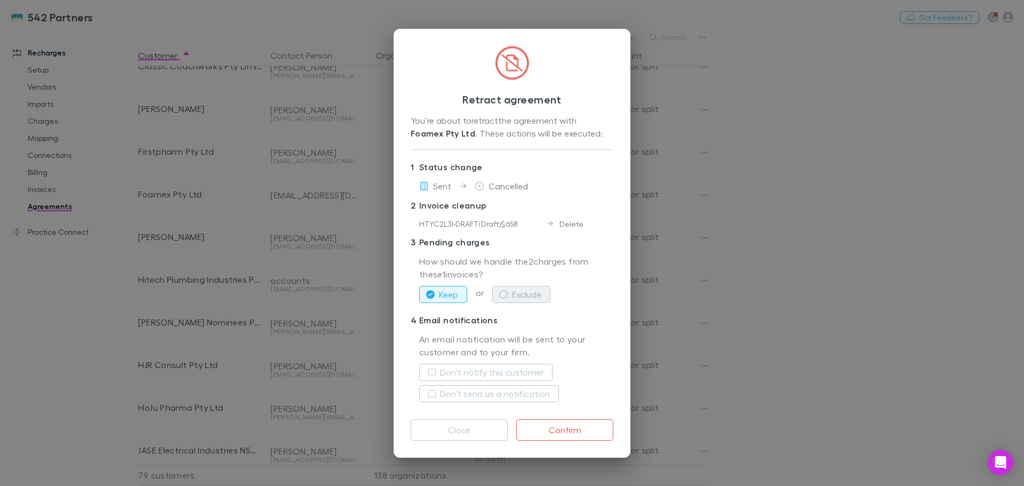
click at [519, 297] on button "Exclude" at bounding box center [521, 294] width 58 height 17
click at [521, 371] on label "Don't notify this customer" at bounding box center [492, 372] width 104 height 13
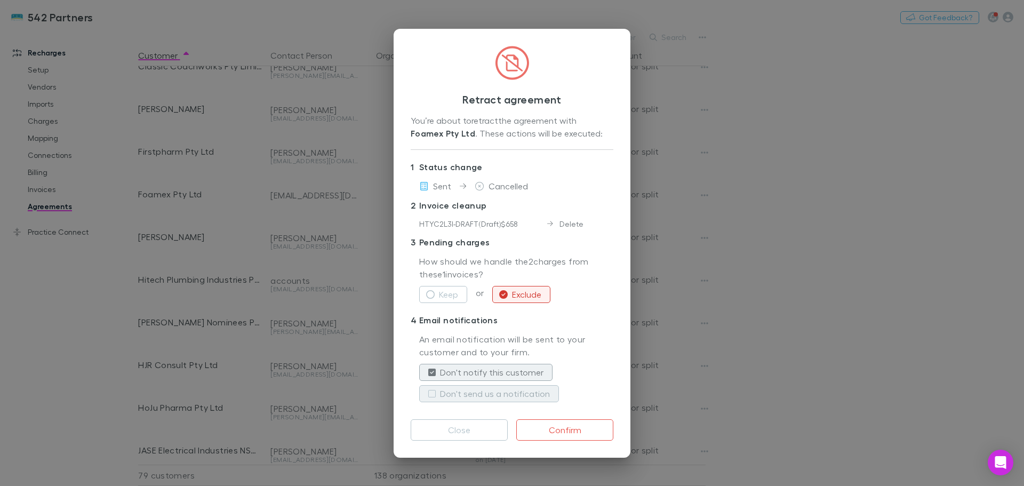
click at [522, 391] on label "Don't send us a notification" at bounding box center [495, 393] width 110 height 13
click at [551, 427] on button "Confirm" at bounding box center [564, 429] width 97 height 21
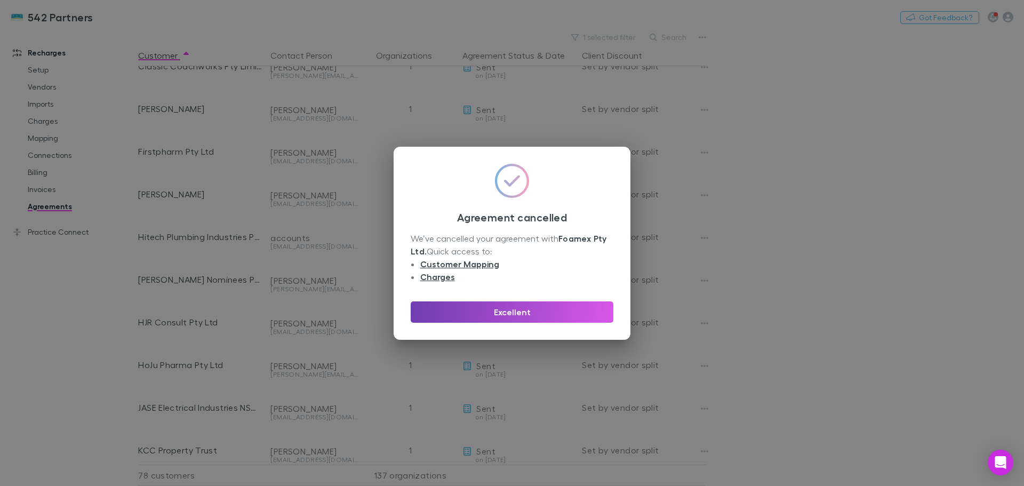
click at [511, 311] on button "Excellent" at bounding box center [512, 311] width 203 height 21
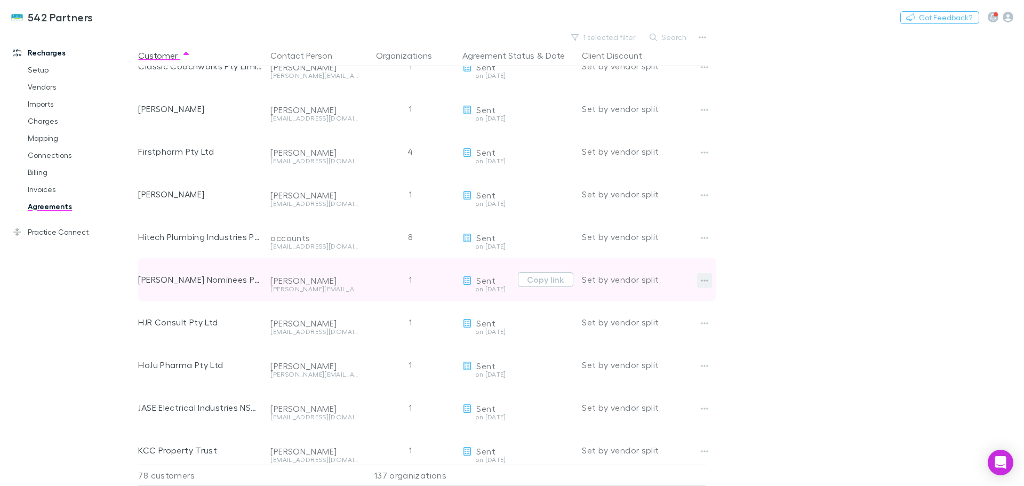
click at [704, 279] on icon "button" at bounding box center [704, 280] width 7 height 9
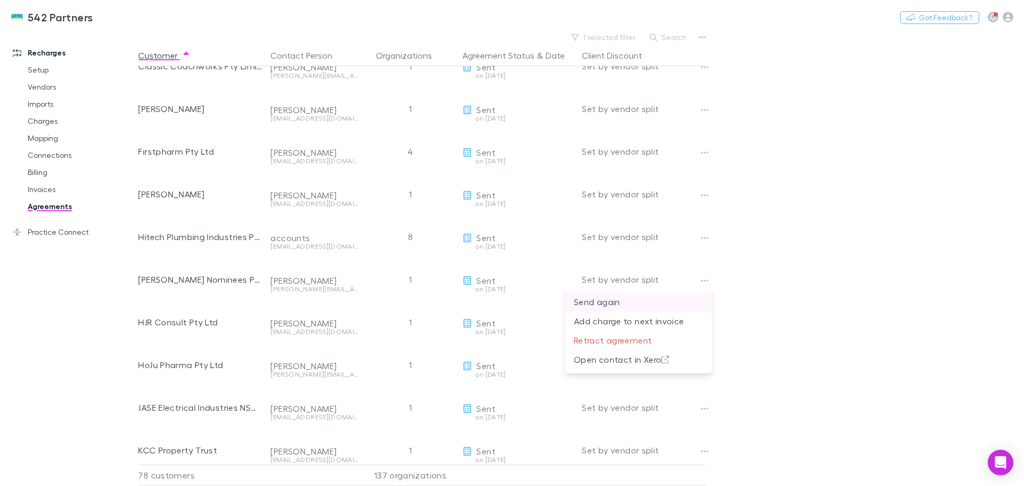
click at [611, 300] on p "Send again" at bounding box center [639, 302] width 130 height 13
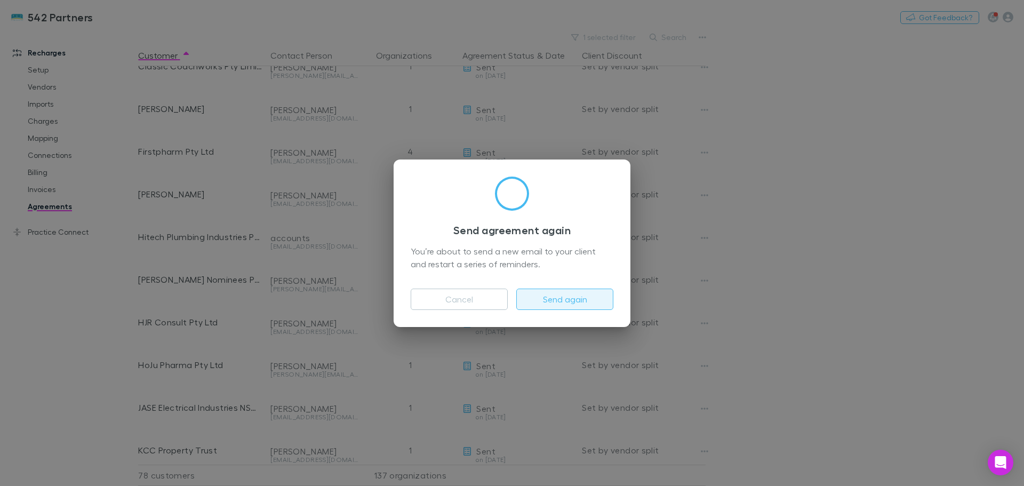
click at [576, 302] on button "Send again" at bounding box center [564, 299] width 97 height 21
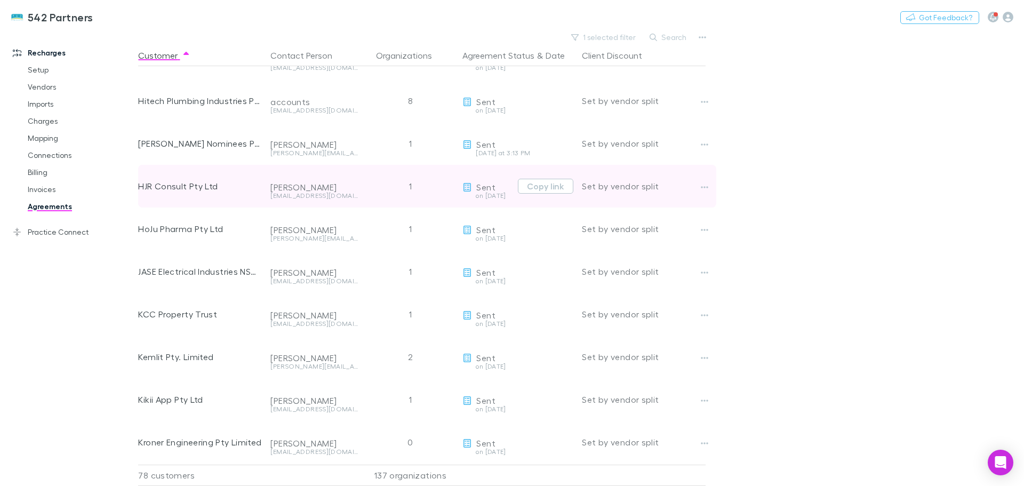
scroll to position [694, 0]
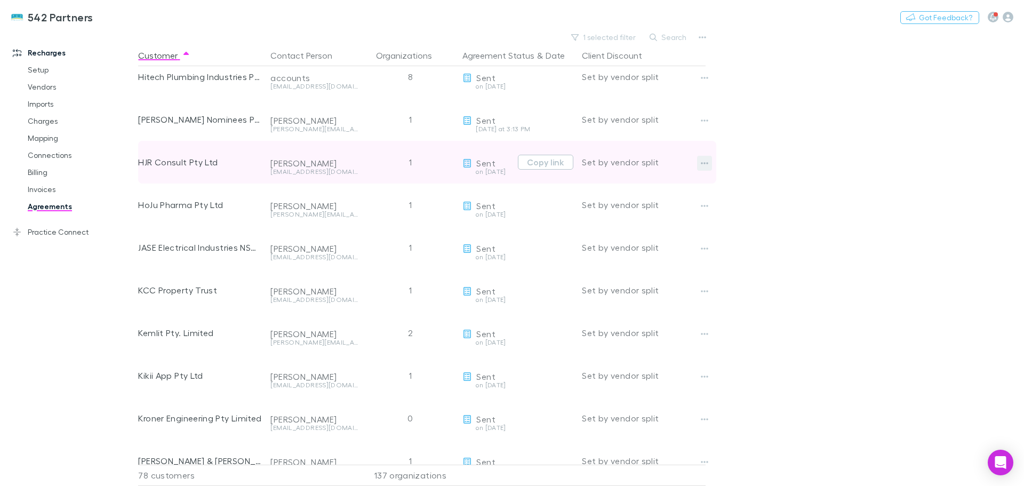
click at [702, 162] on icon "button" at bounding box center [704, 163] width 7 height 9
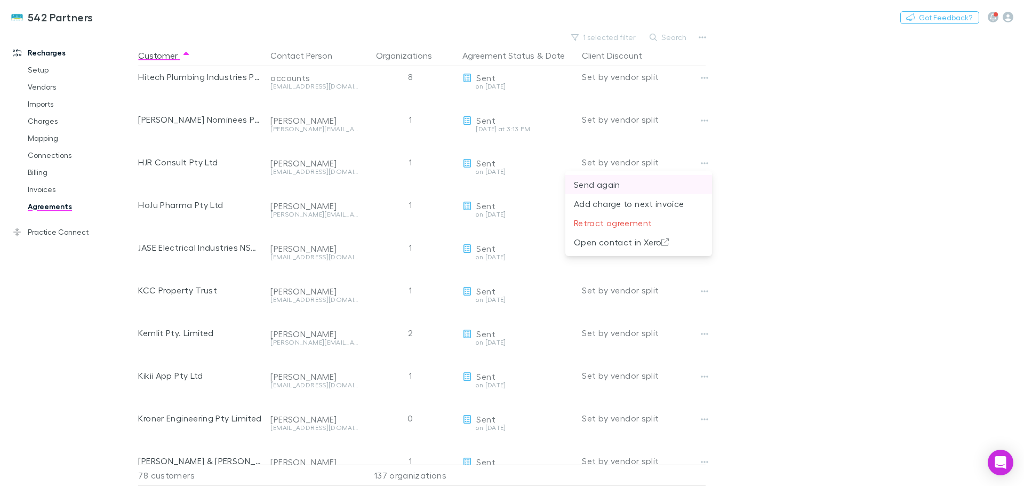
click at [603, 183] on p "Send again" at bounding box center [639, 184] width 130 height 13
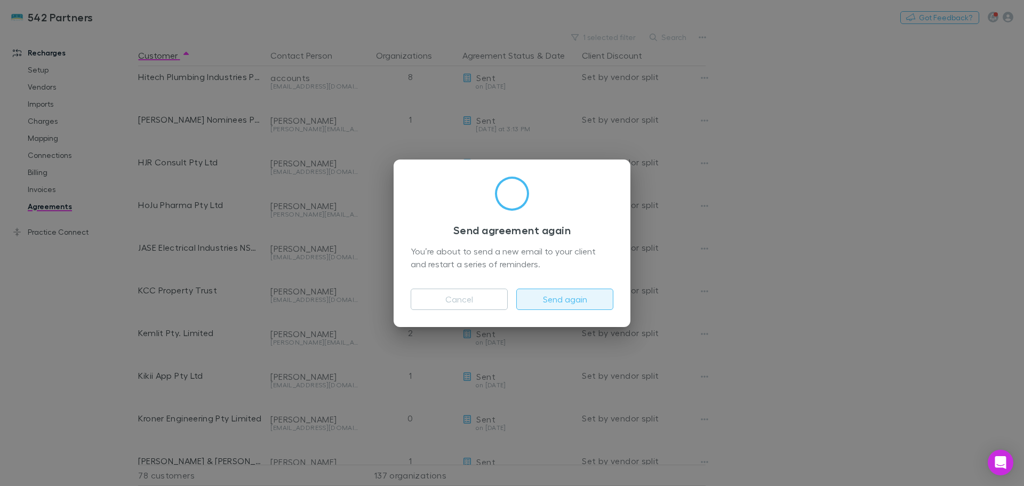
click at [574, 299] on button "Send again" at bounding box center [564, 299] width 97 height 21
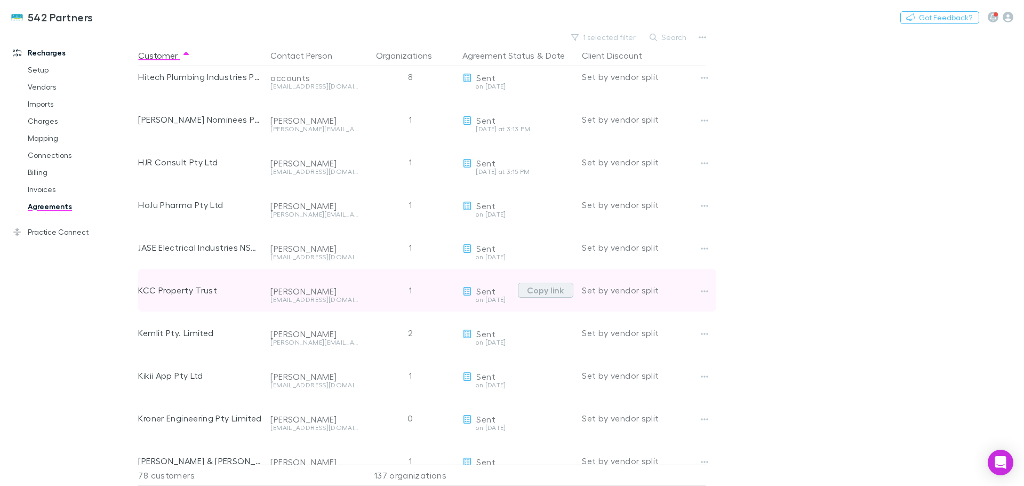
click at [536, 292] on button "Copy link" at bounding box center [545, 290] width 55 height 15
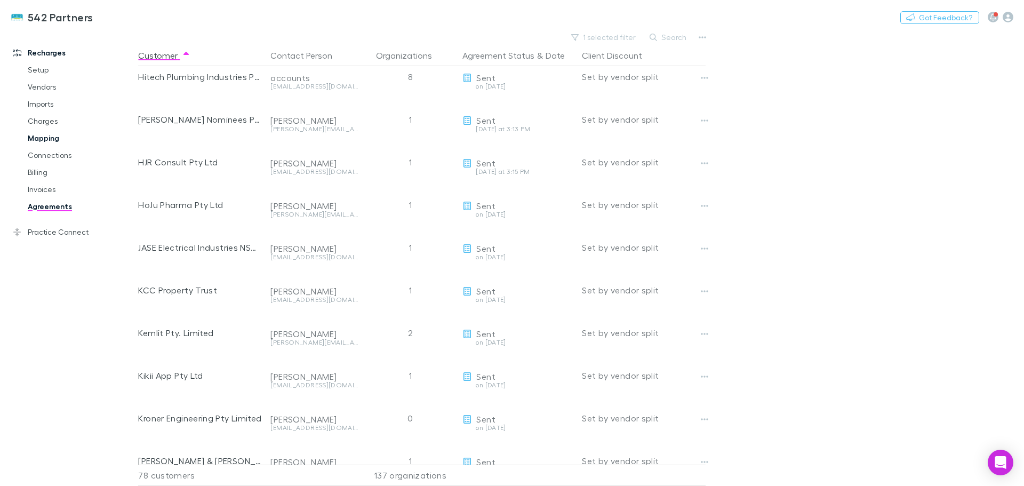
click at [38, 138] on link "Mapping" at bounding box center [80, 138] width 127 height 17
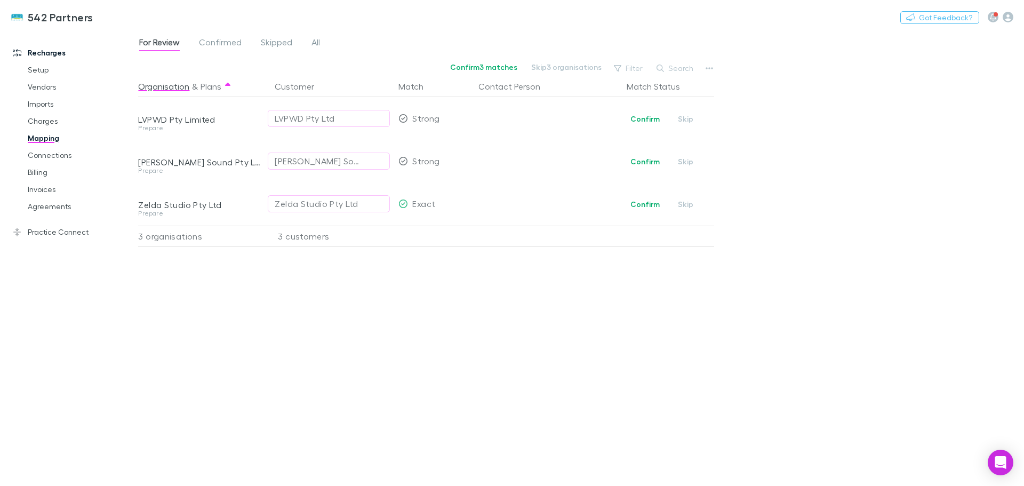
click at [324, 44] on div "For Review Confirmed Skipped All" at bounding box center [234, 43] width 192 height 17
click at [315, 42] on span "All" at bounding box center [316, 44] width 9 height 14
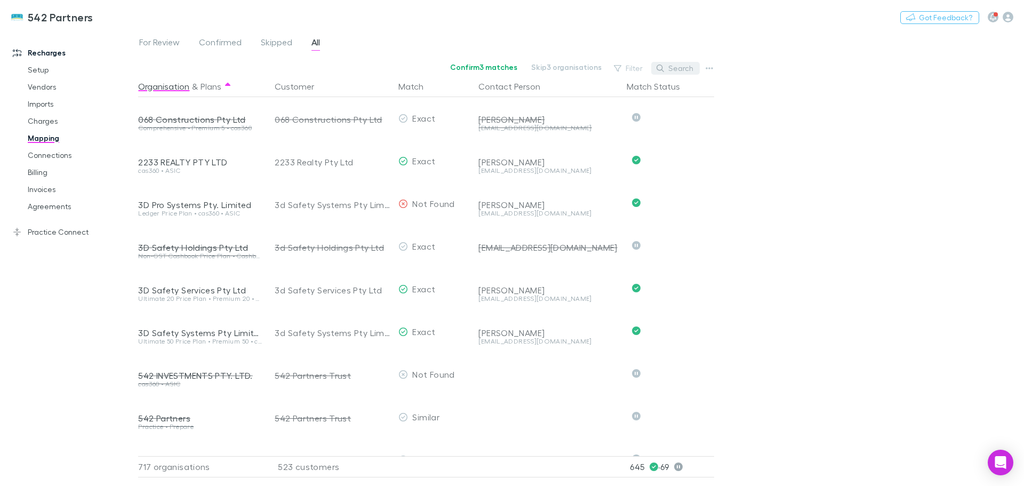
click at [674, 65] on button "Search" at bounding box center [675, 68] width 49 height 13
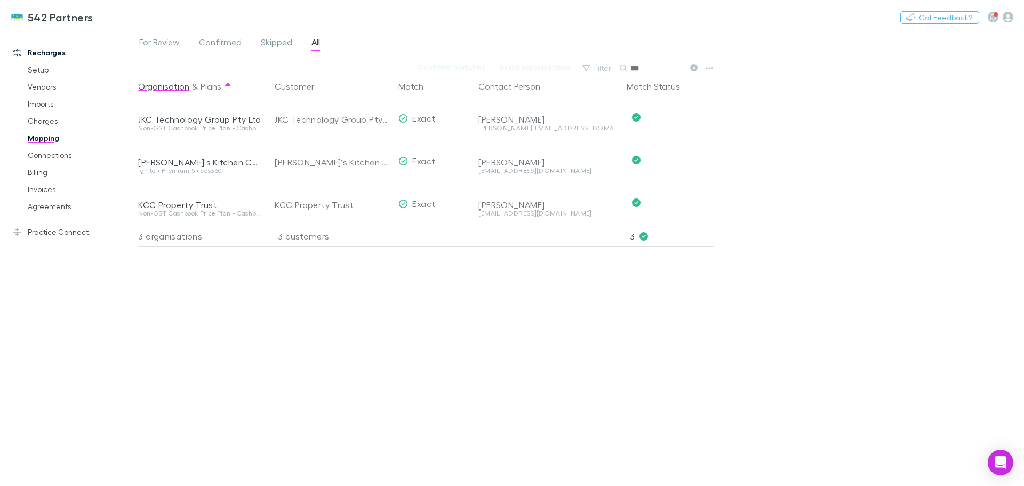
type input "***"
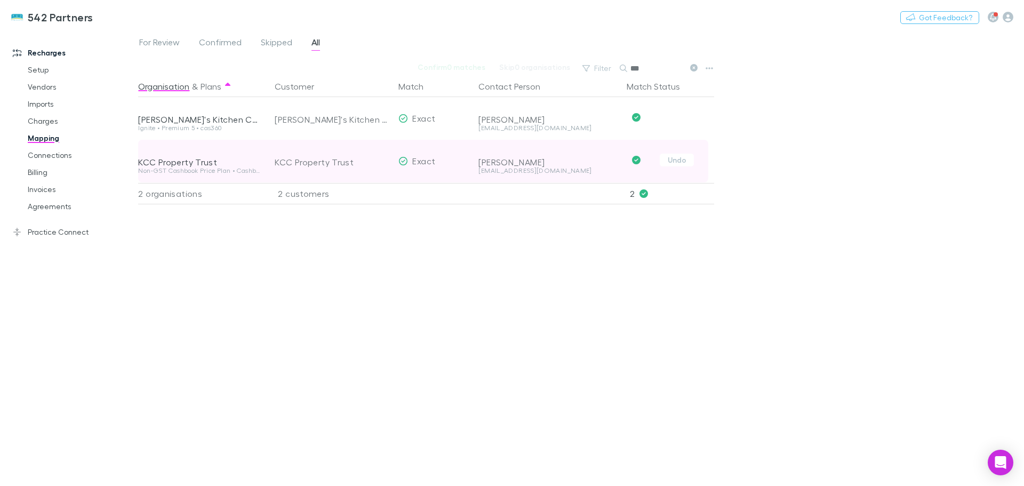
click at [679, 159] on button "Undo" at bounding box center [677, 160] width 34 height 13
click at [376, 158] on icon "button" at bounding box center [376, 161] width 6 height 9
click at [340, 160] on div "Select a customer" at bounding box center [329, 161] width 108 height 13
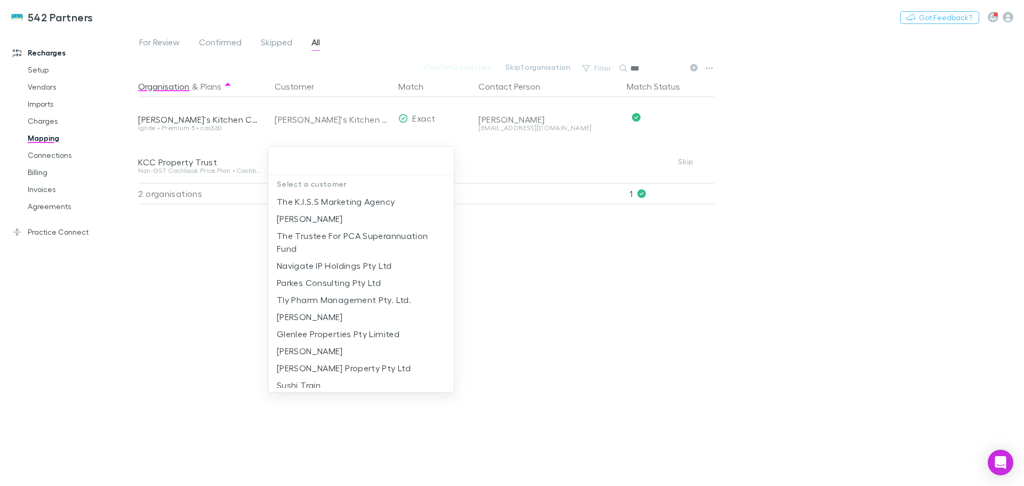
click at [350, 159] on input "text" at bounding box center [361, 161] width 177 height 20
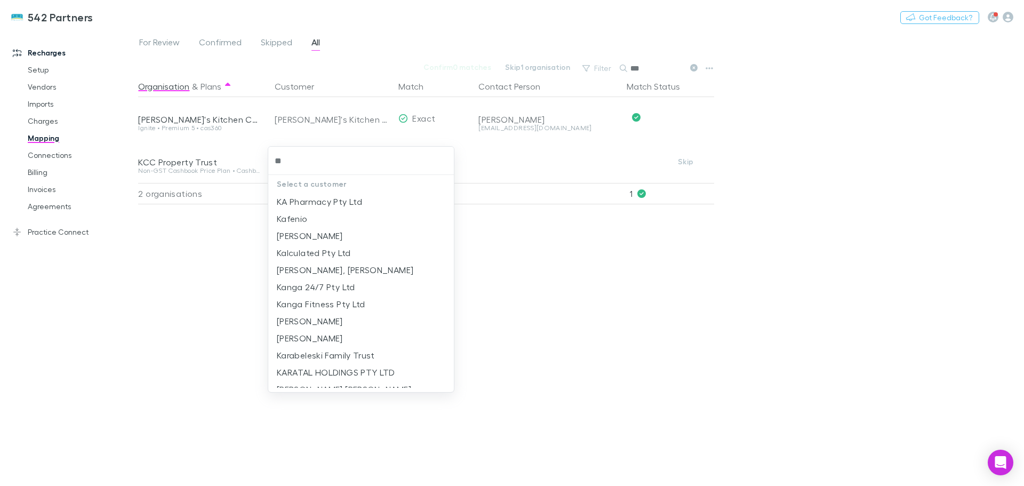
type input "***"
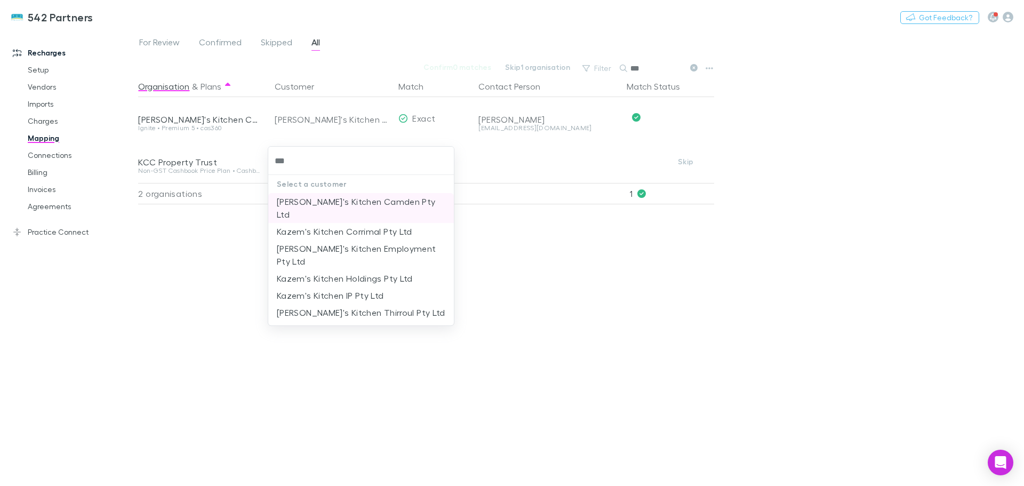
click at [356, 201] on li "Kazem's Kitchen Camden Pty Ltd" at bounding box center [361, 208] width 186 height 30
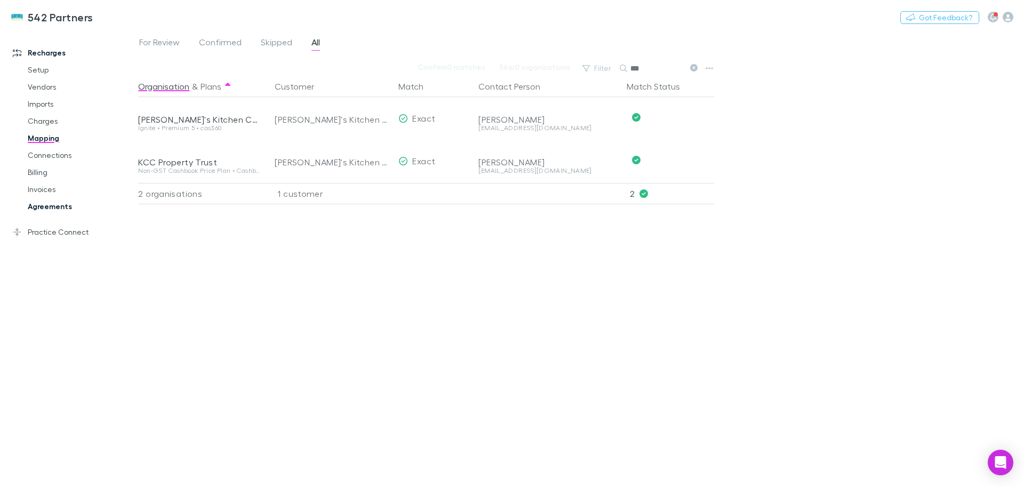
drag, startPoint x: 55, startPoint y: 209, endPoint x: 64, endPoint y: 209, distance: 8.5
click at [55, 209] on link "Agreements" at bounding box center [80, 206] width 127 height 17
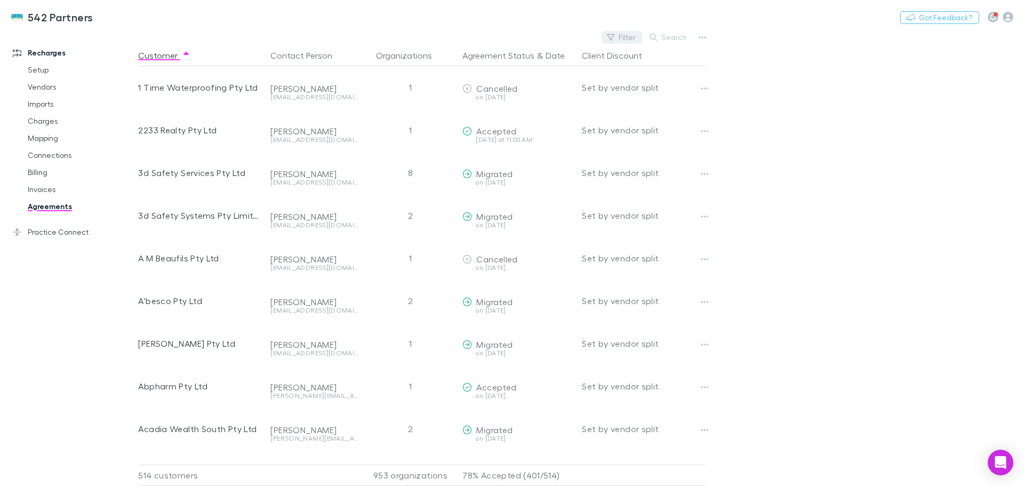
click at [626, 34] on button "Filter" at bounding box center [622, 37] width 41 height 13
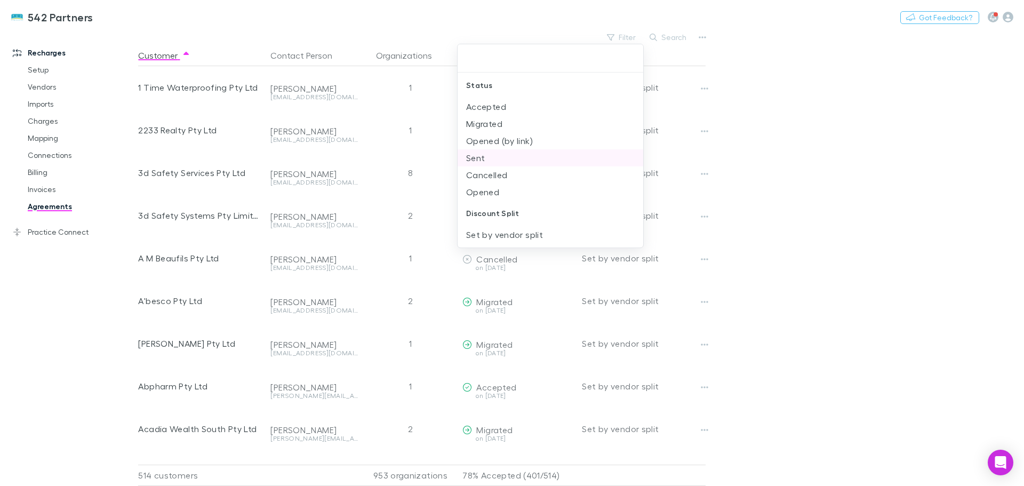
click at [488, 155] on li "Sent" at bounding box center [551, 157] width 186 height 17
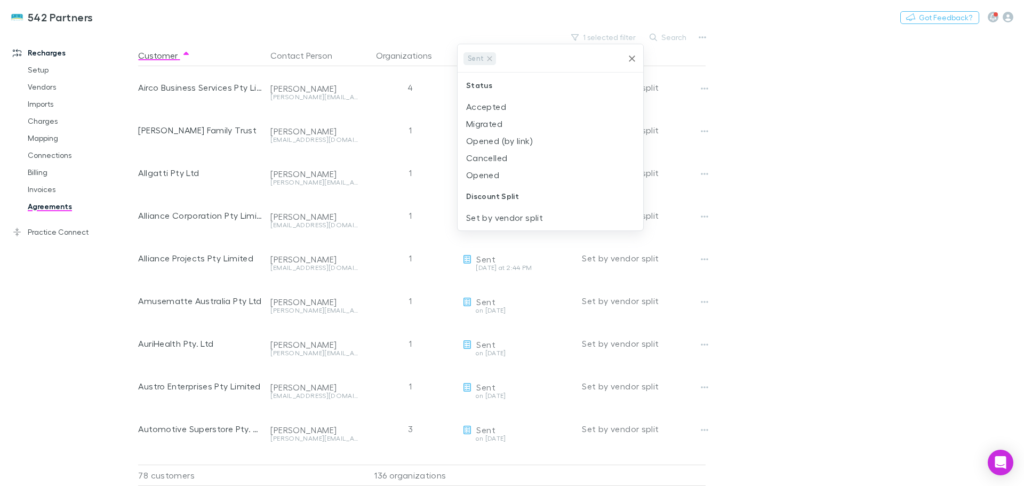
click at [820, 232] on div at bounding box center [512, 243] width 1024 height 486
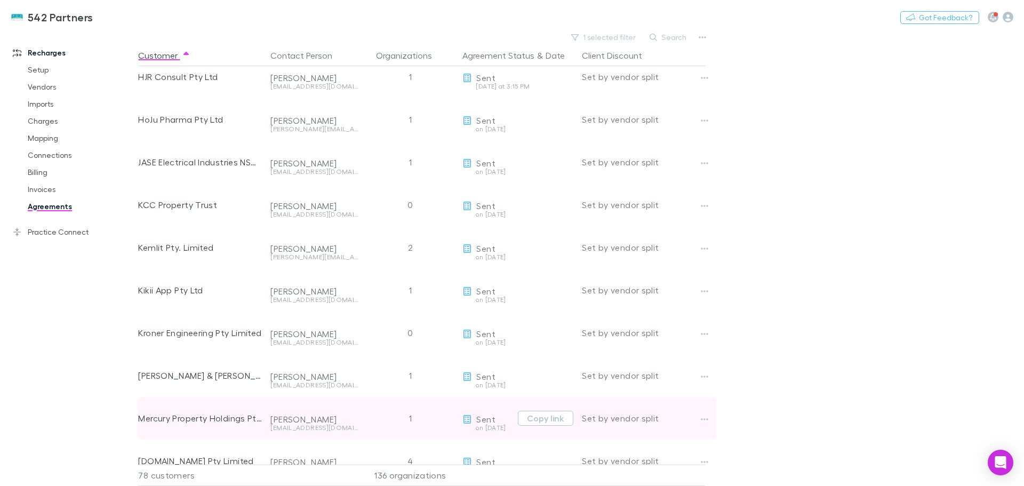
scroll to position [800, 0]
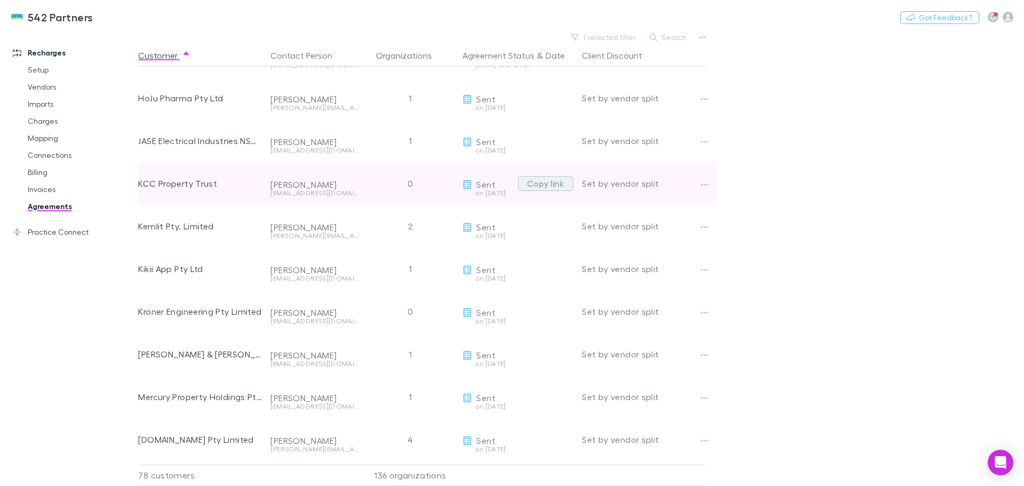
click at [533, 181] on button "Copy link" at bounding box center [545, 183] width 55 height 15
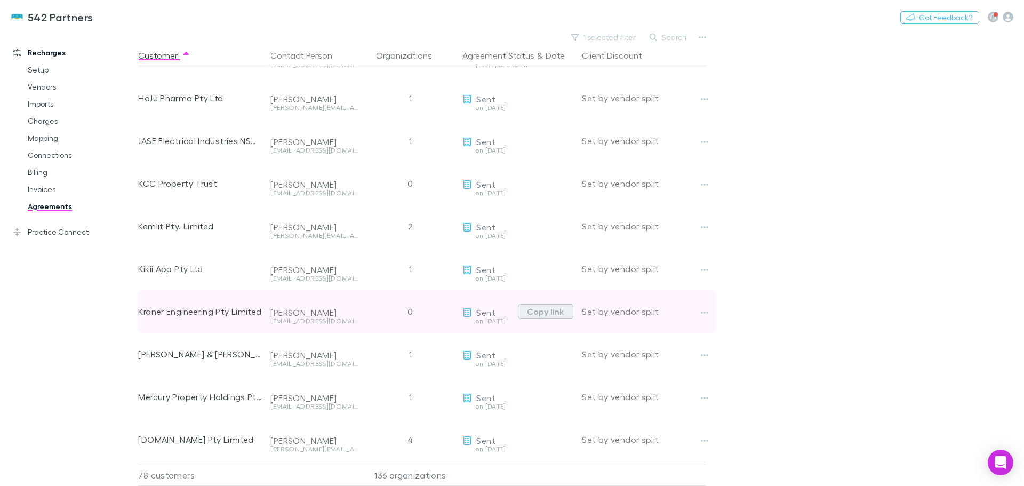
click at [536, 310] on button "Copy link" at bounding box center [545, 311] width 55 height 15
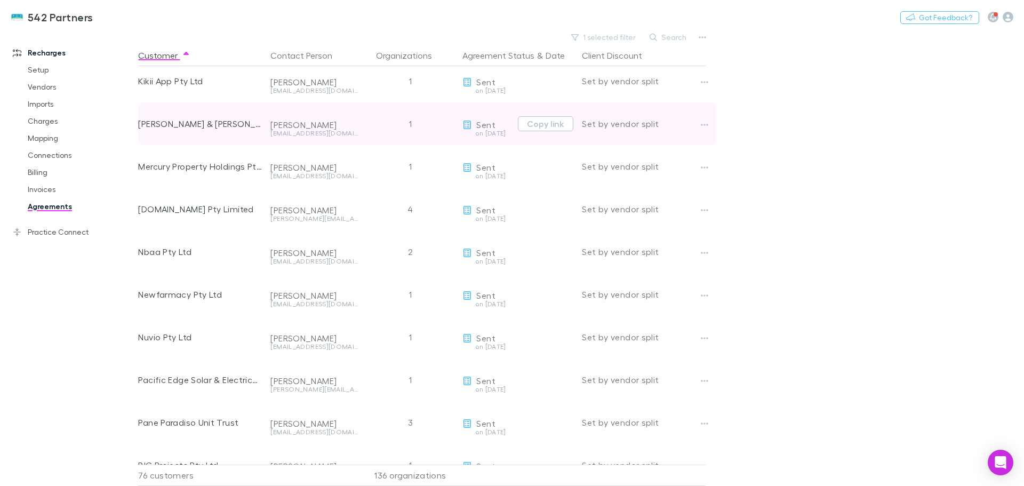
scroll to position [960, 0]
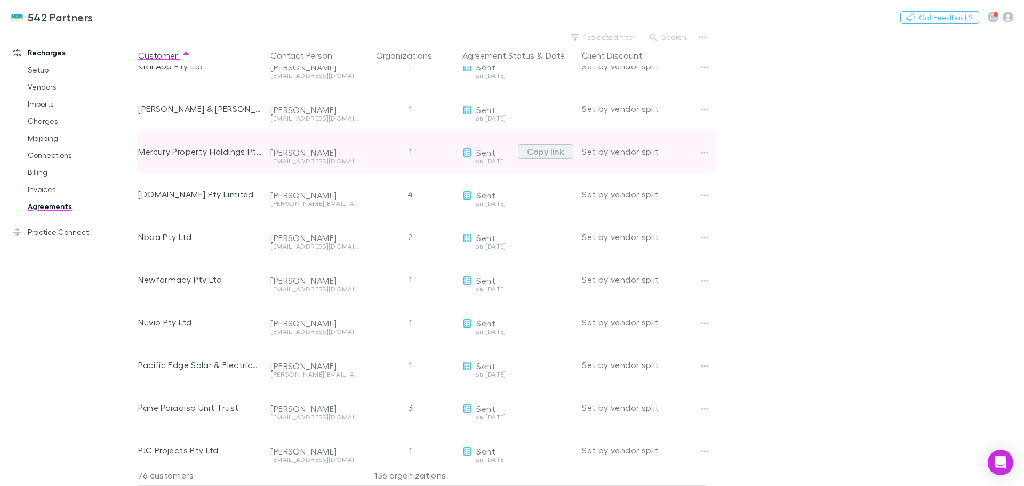
click at [542, 151] on button "Copy link" at bounding box center [545, 151] width 55 height 15
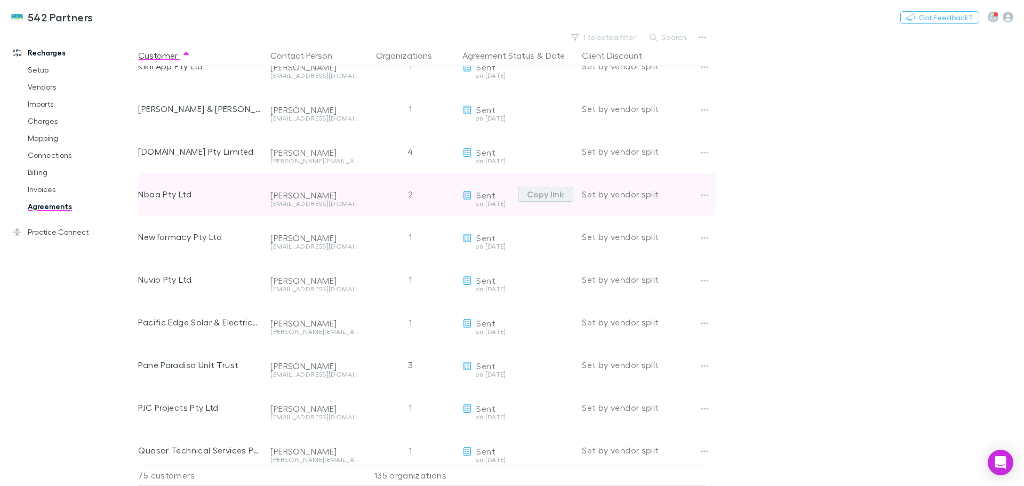
click at [537, 192] on button "Copy link" at bounding box center [545, 194] width 55 height 15
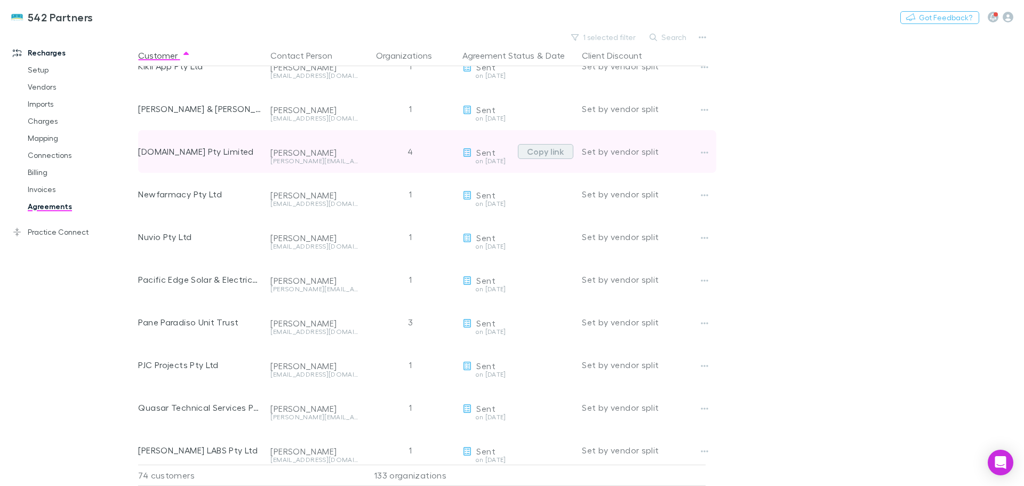
click at [549, 152] on button "Copy link" at bounding box center [545, 151] width 55 height 15
click at [561, 148] on button "Copy link" at bounding box center [545, 151] width 55 height 15
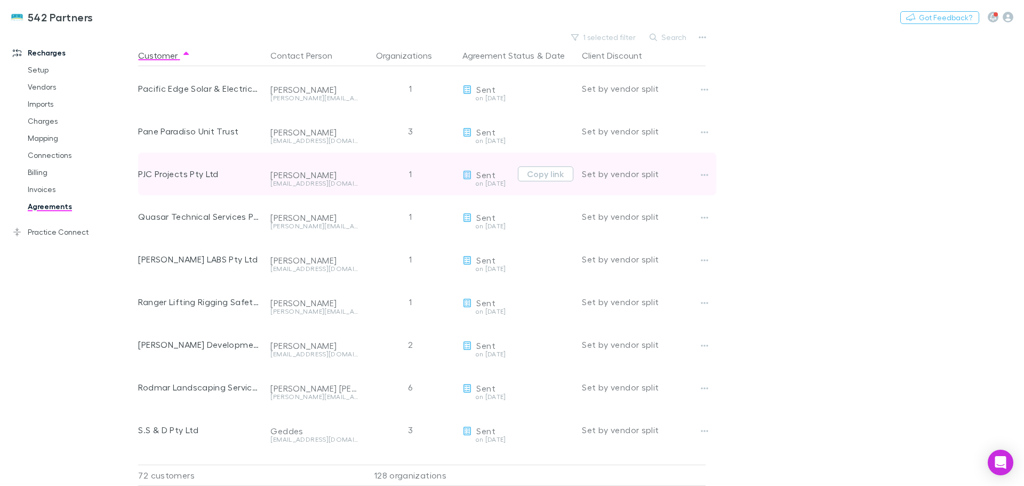
scroll to position [1067, 0]
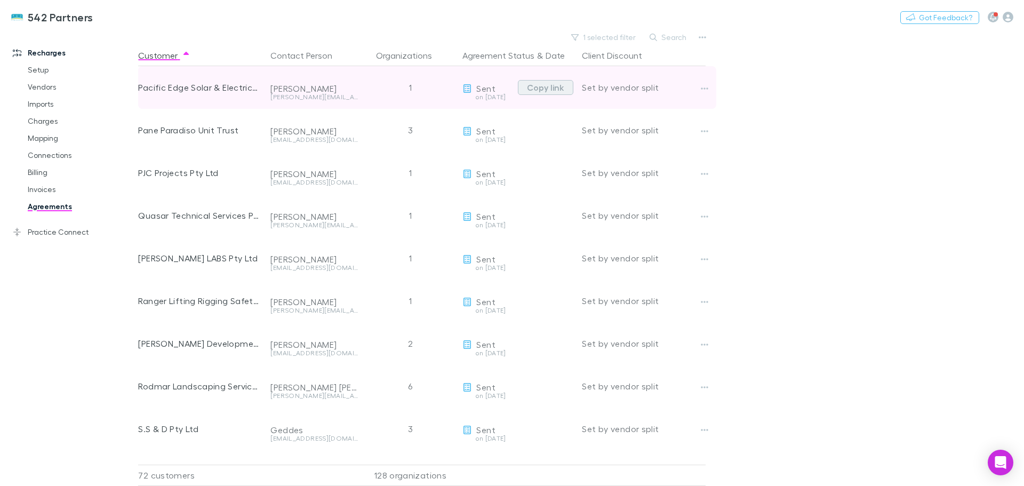
click at [558, 88] on button "Copy link" at bounding box center [545, 87] width 55 height 15
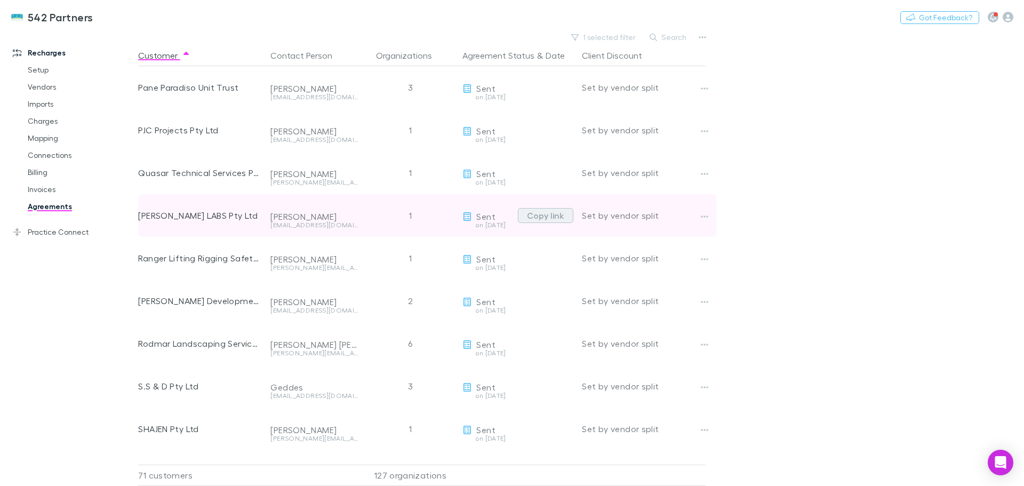
click at [547, 218] on button "Copy link" at bounding box center [545, 215] width 55 height 15
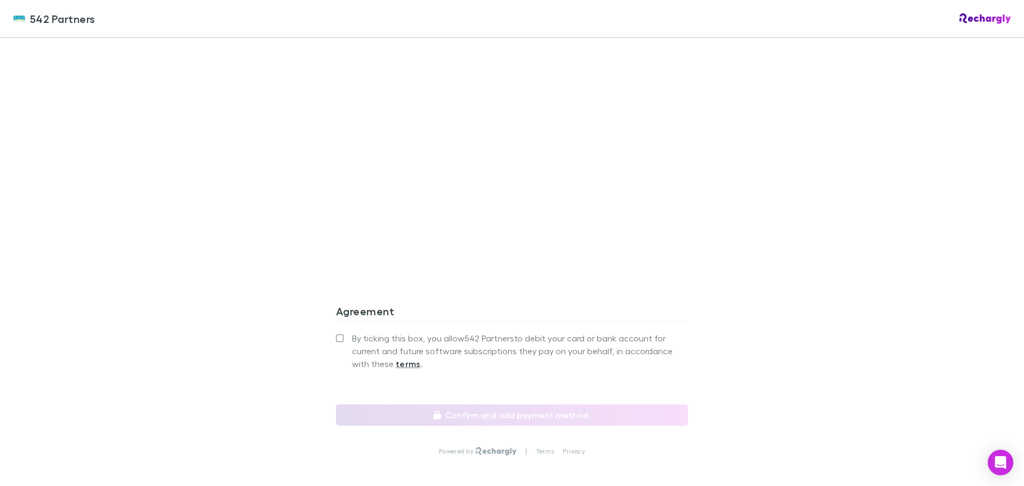
scroll to position [854, 0]
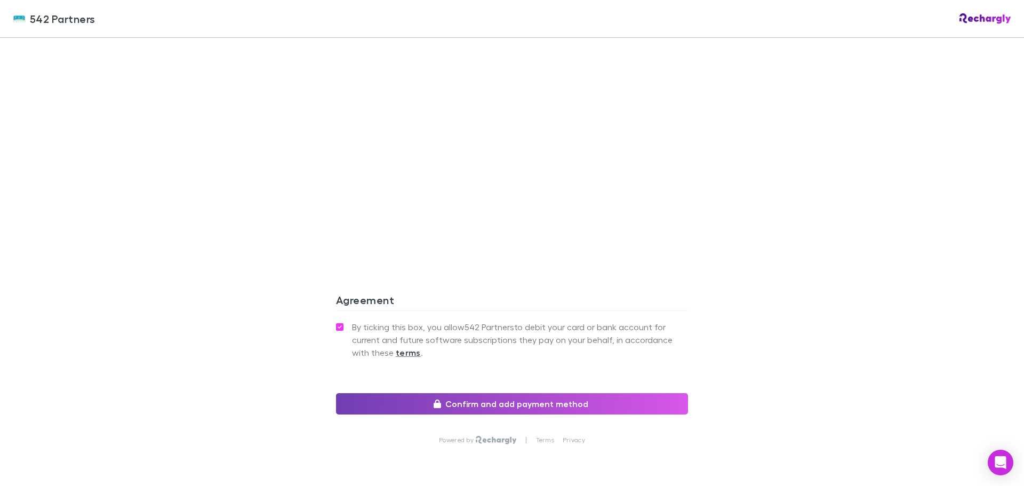
click at [486, 393] on button "Confirm and add payment method" at bounding box center [512, 403] width 352 height 21
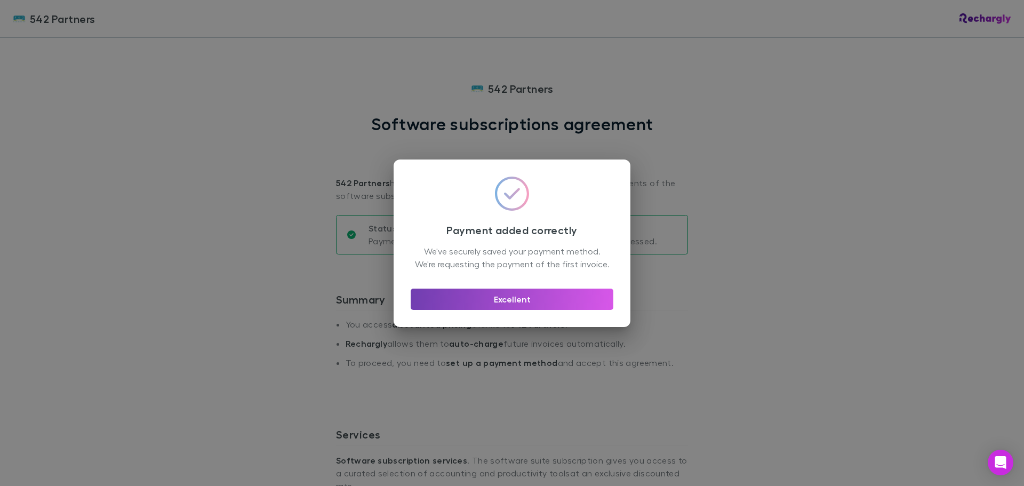
click at [519, 301] on button "Excellent" at bounding box center [512, 299] width 203 height 21
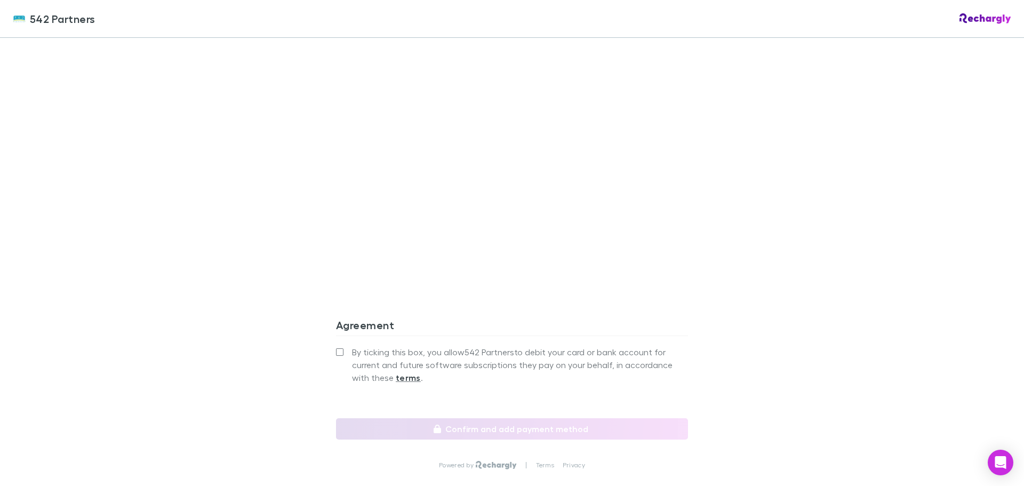
scroll to position [915, 0]
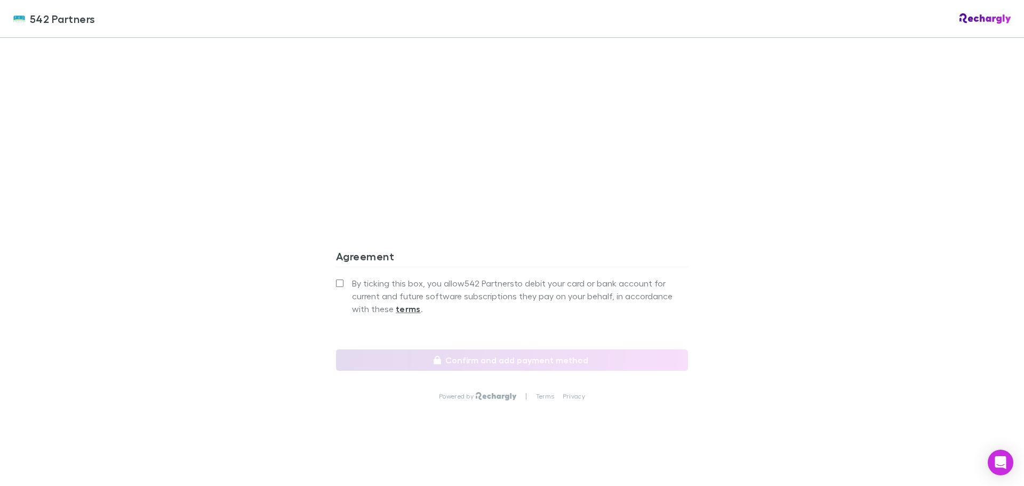
click at [403, 296] on span "By ticking this box, you allow 542 Partners to debit your card or bank account …" at bounding box center [520, 296] width 336 height 38
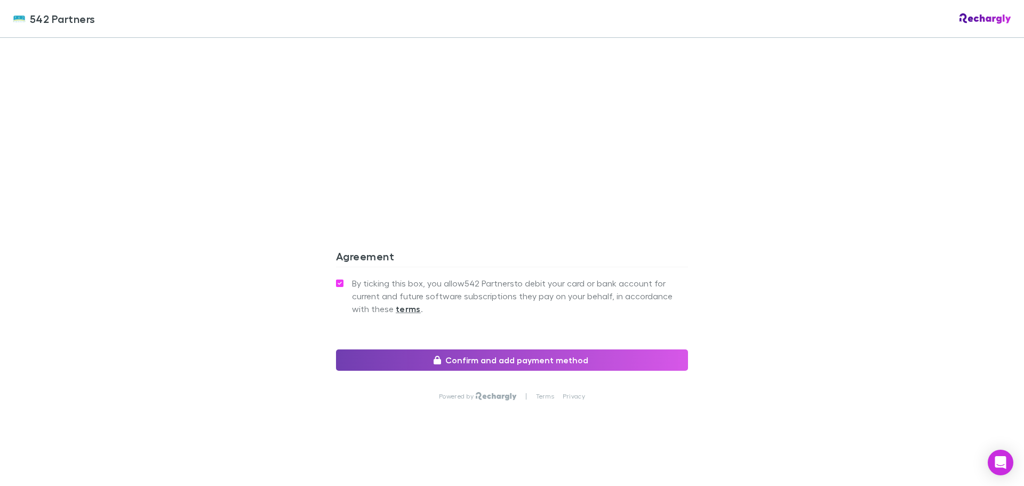
click at [455, 355] on button "Confirm and add payment method" at bounding box center [512, 359] width 352 height 21
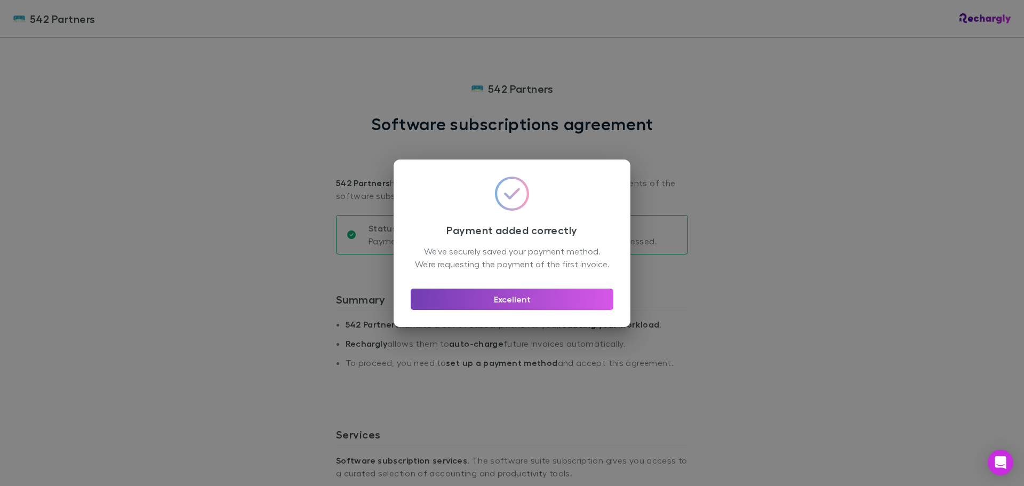
click at [487, 308] on button "Excellent" at bounding box center [512, 299] width 203 height 21
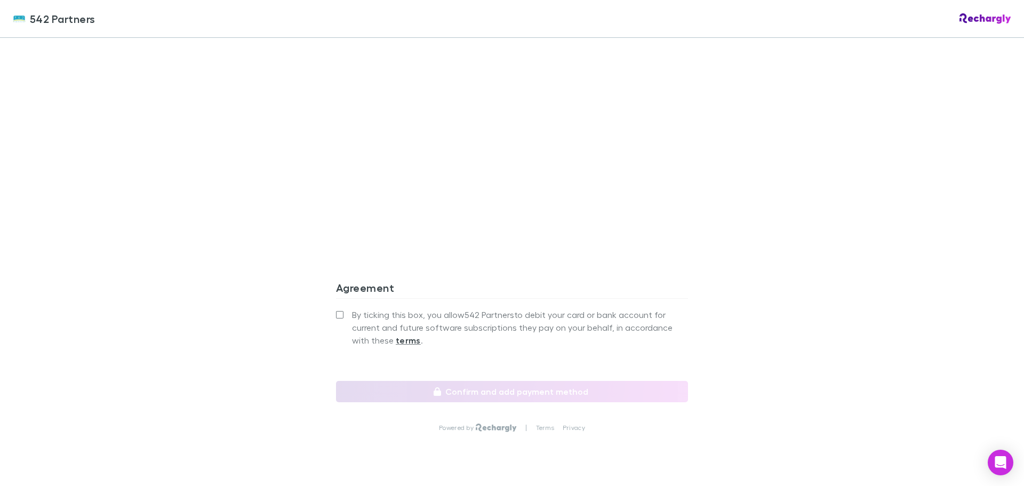
scroll to position [915, 0]
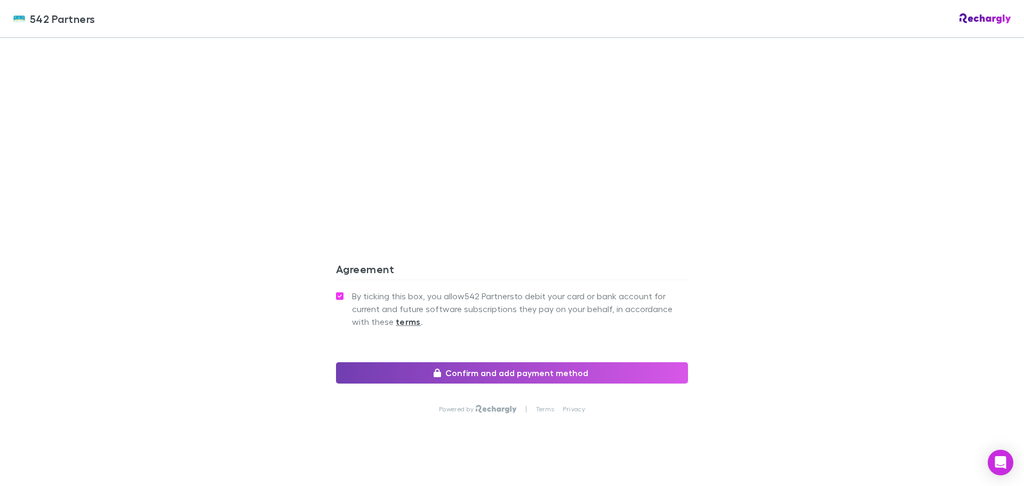
click at [476, 362] on button "Confirm and add payment method" at bounding box center [512, 372] width 352 height 21
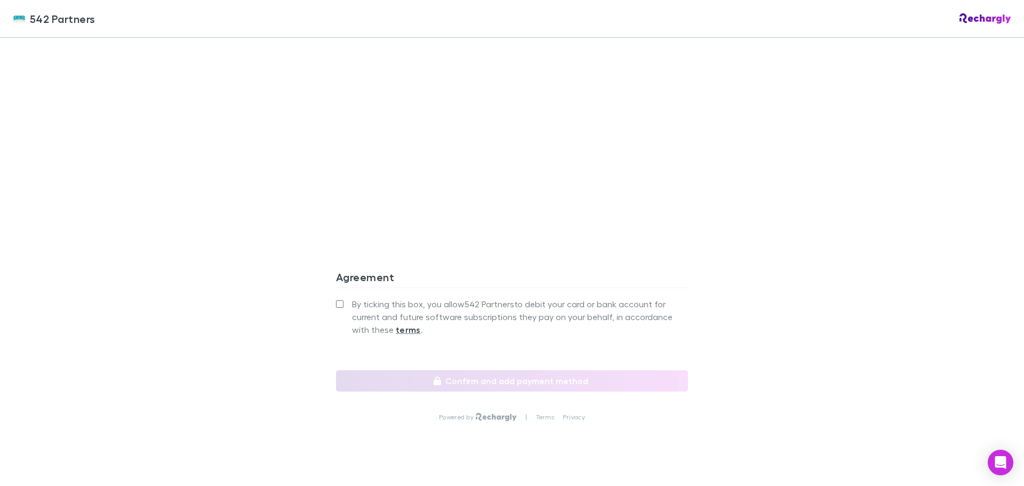
scroll to position [915, 0]
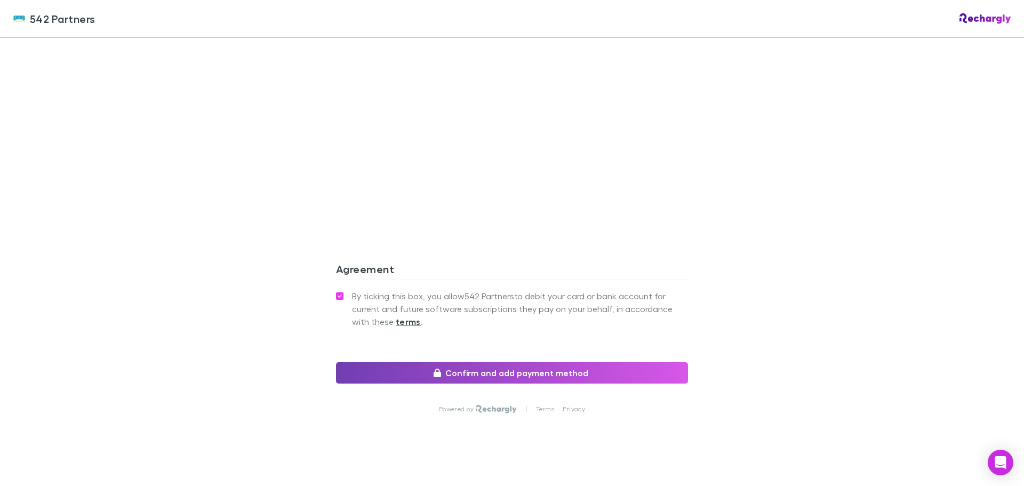
click at [524, 362] on button "Confirm and add payment method" at bounding box center [512, 372] width 352 height 21
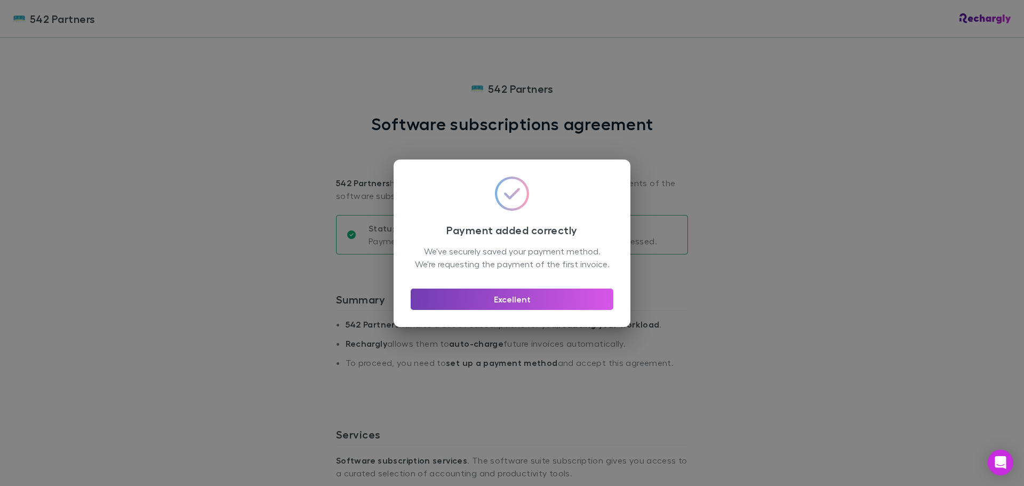
click at [519, 310] on button "Excellent" at bounding box center [512, 299] width 203 height 21
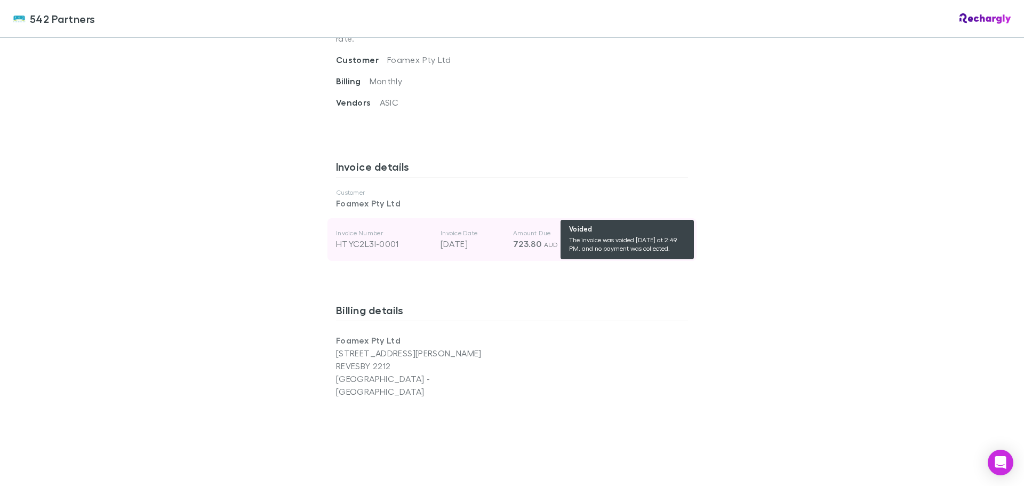
scroll to position [427, 0]
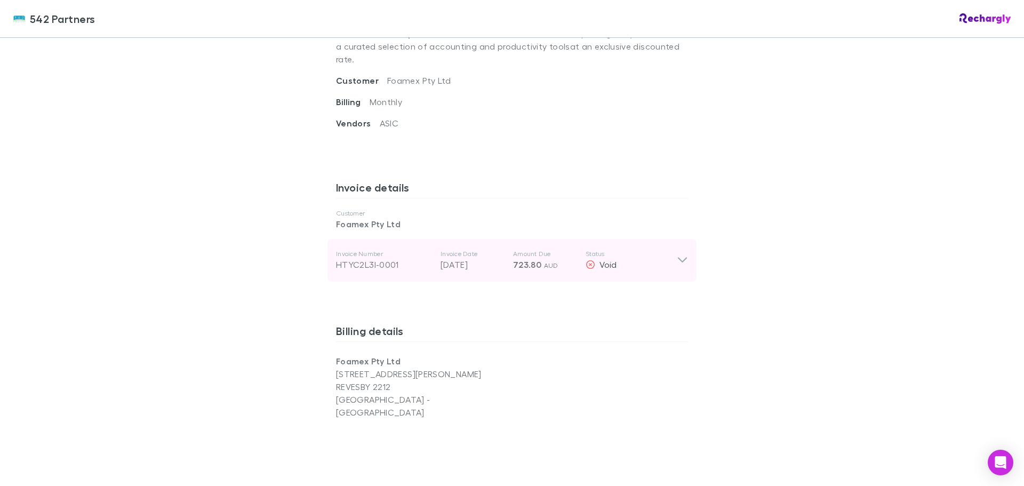
click at [671, 258] on div "Void" at bounding box center [631, 264] width 91 height 13
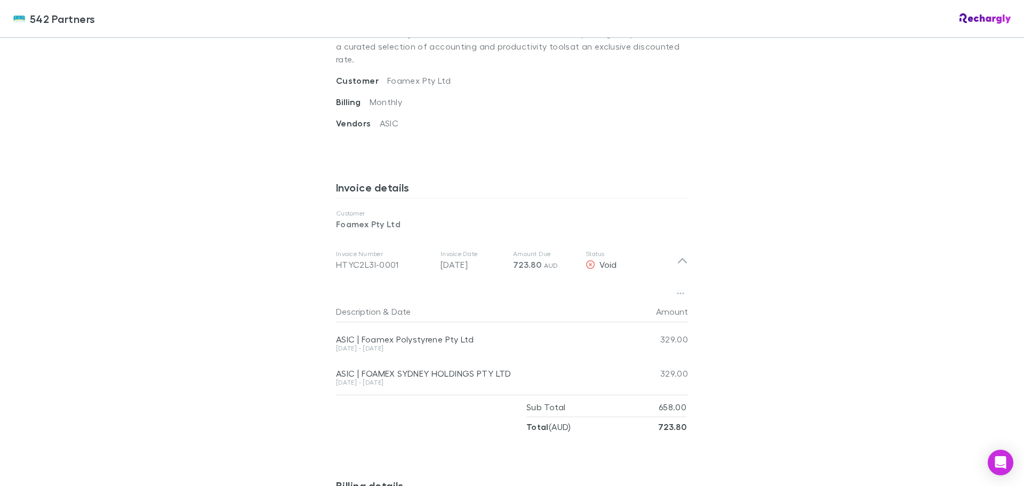
click at [798, 267] on div "542 Partners 542 Partners Software subscriptions agreement 542 Partners has par…" at bounding box center [512, 243] width 1024 height 486
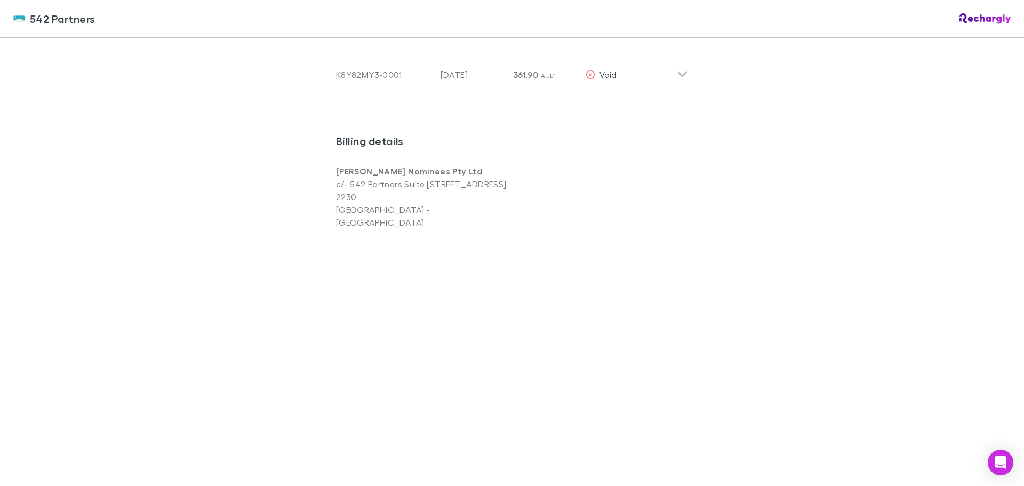
scroll to position [615, 0]
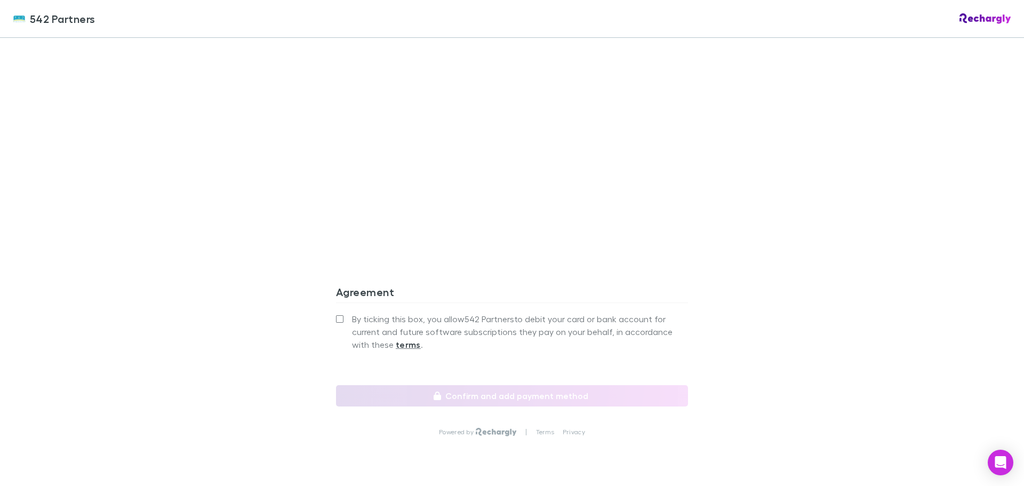
scroll to position [915, 0]
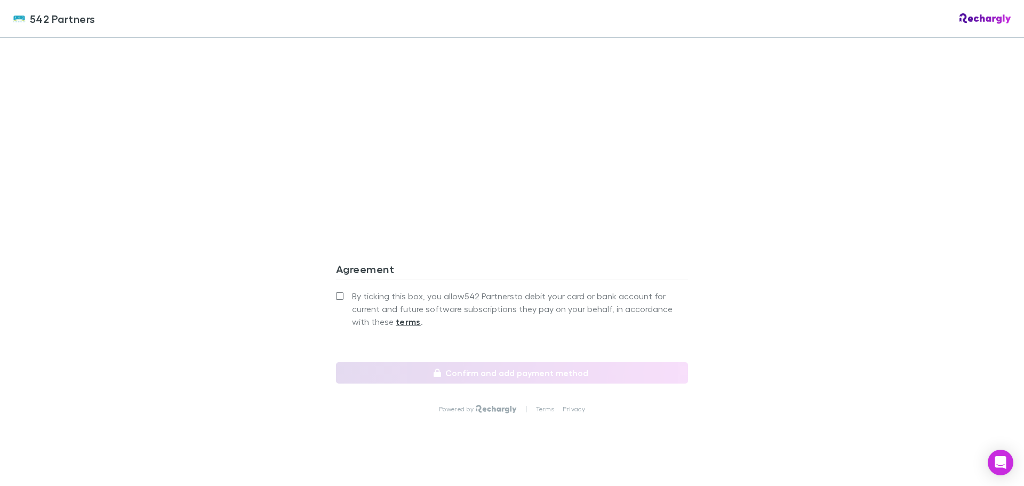
click at [414, 290] on span "By ticking this box, you allow 542 Partners to debit your card or bank account …" at bounding box center [520, 309] width 336 height 38
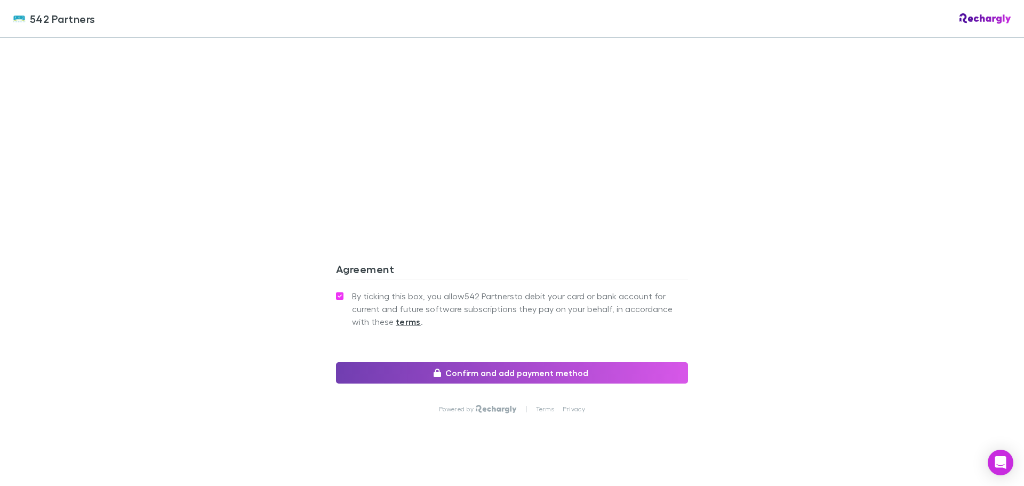
click at [475, 362] on button "Confirm and add payment method" at bounding box center [512, 372] width 352 height 21
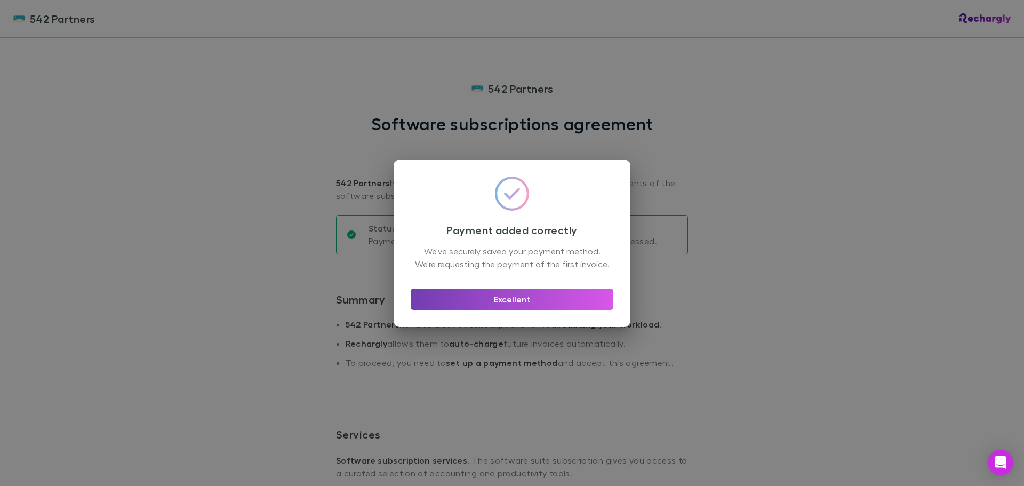
click at [522, 306] on button "Excellent" at bounding box center [512, 299] width 203 height 21
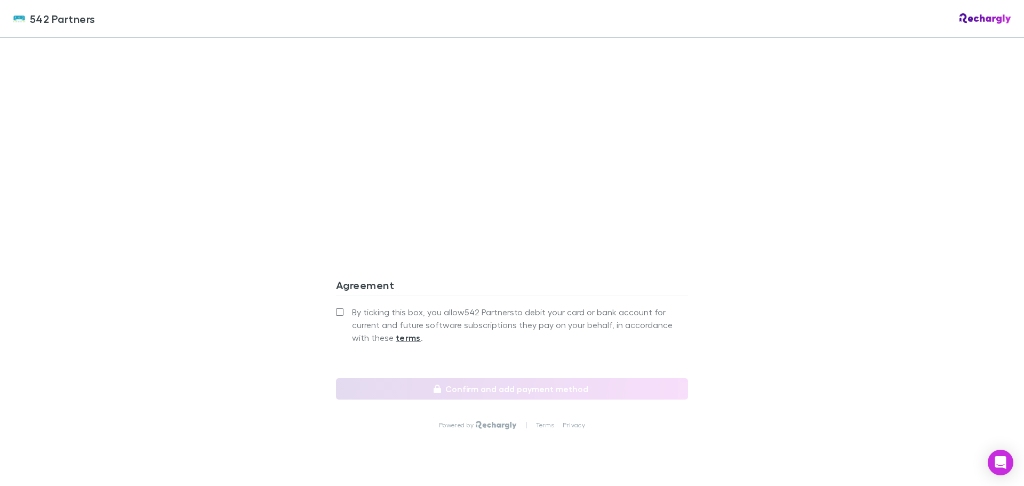
scroll to position [855, 0]
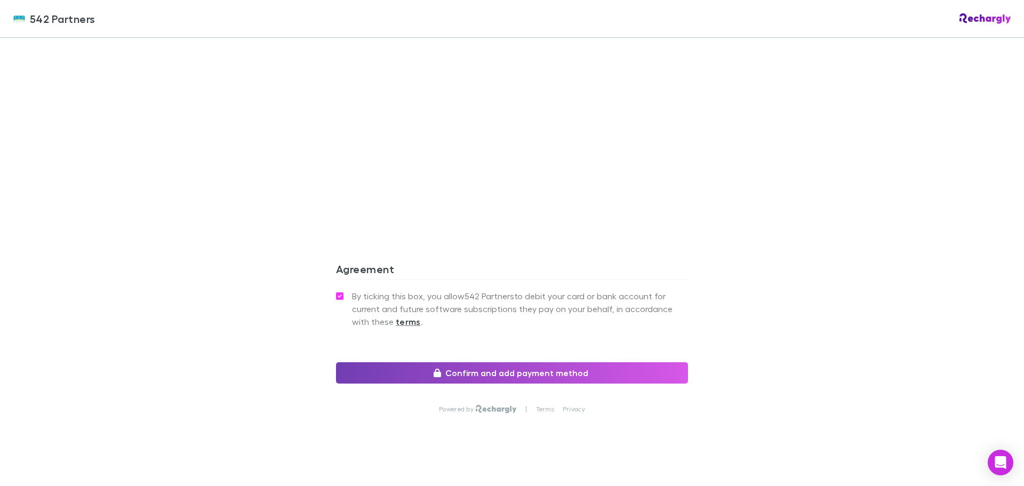
click at [511, 362] on button "Confirm and add payment method" at bounding box center [512, 372] width 352 height 21
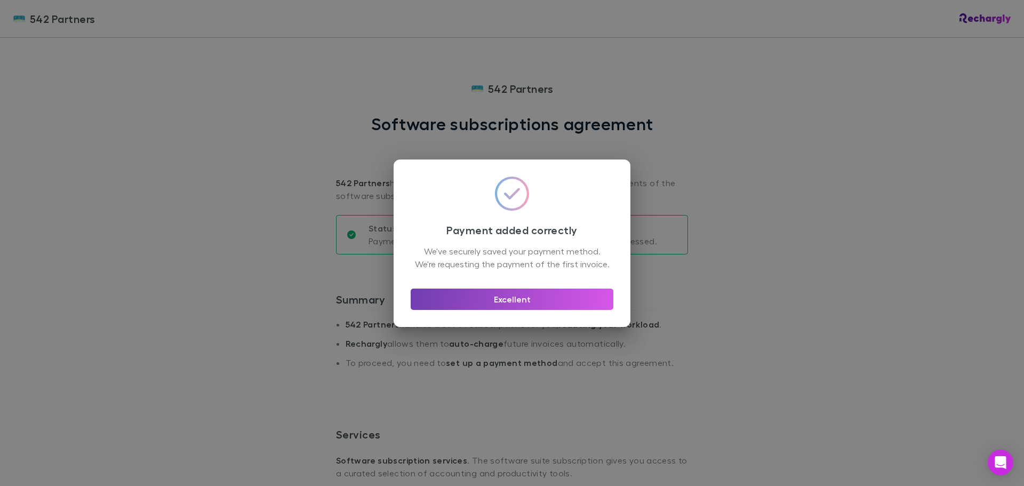
click at [512, 299] on button "Excellent" at bounding box center [512, 299] width 203 height 21
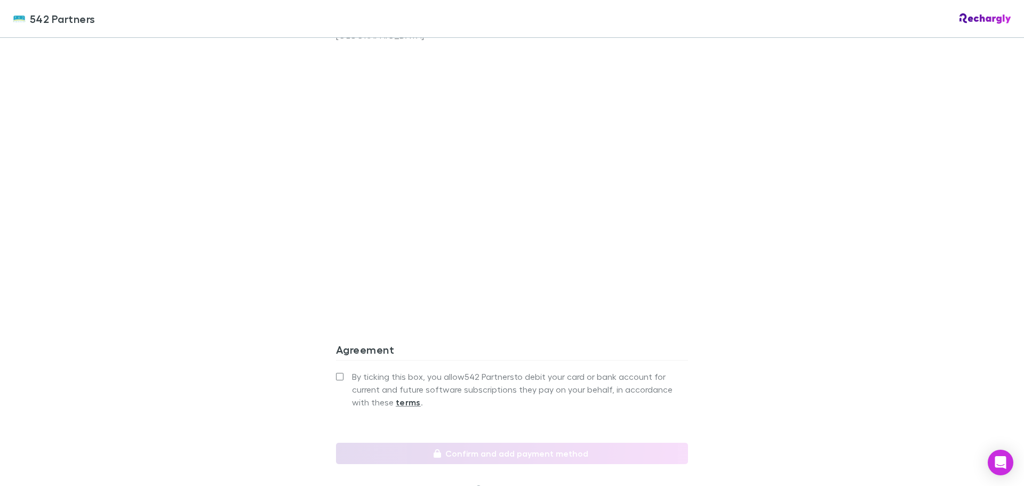
scroll to position [915, 0]
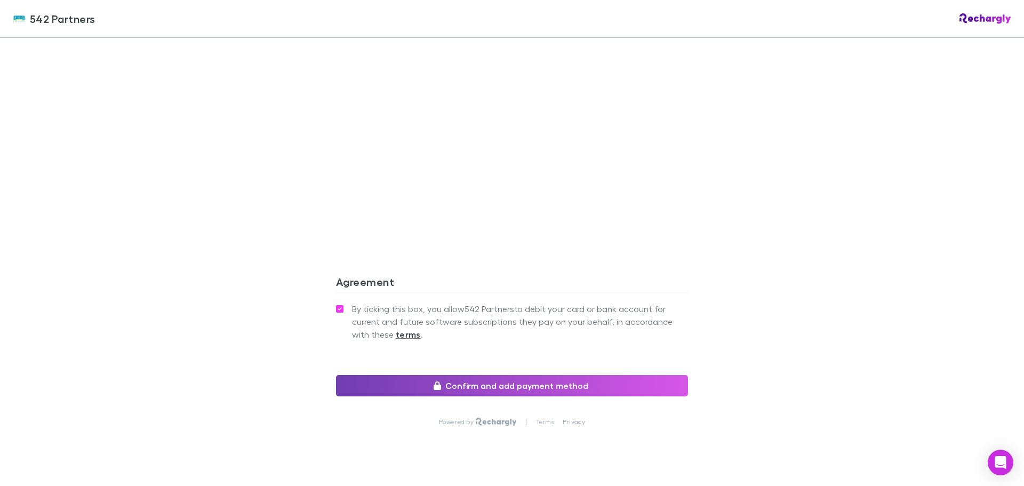
click at [474, 375] on button "Confirm and add payment method" at bounding box center [512, 385] width 352 height 21
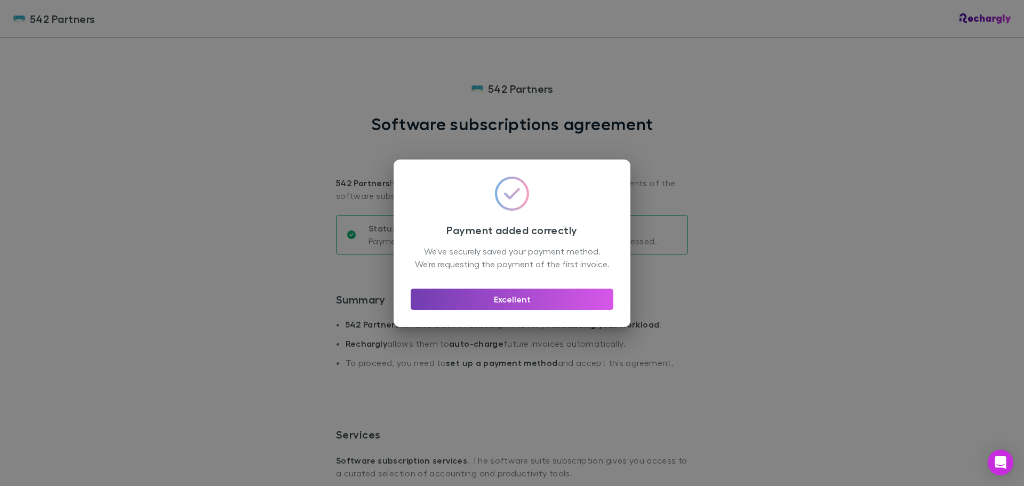
click at [511, 300] on button "Excellent" at bounding box center [512, 299] width 203 height 21
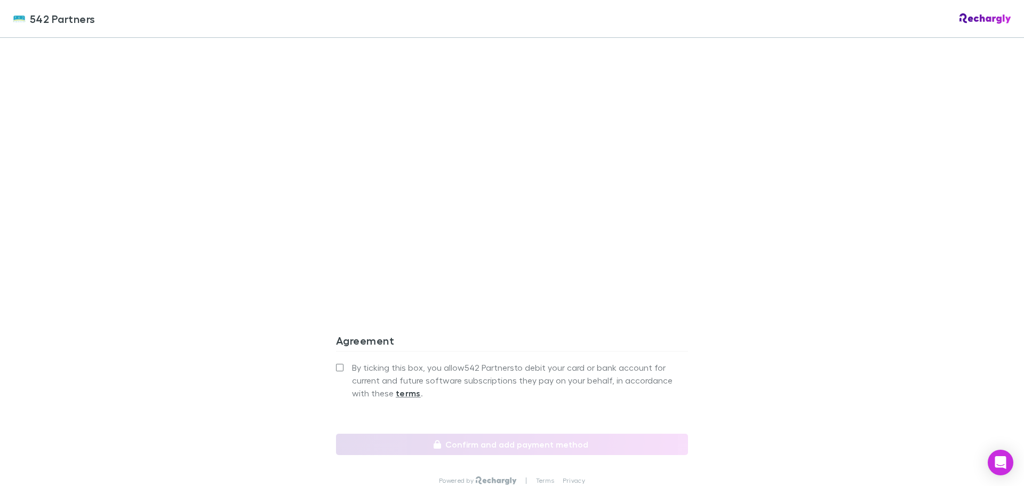
scroll to position [915, 0]
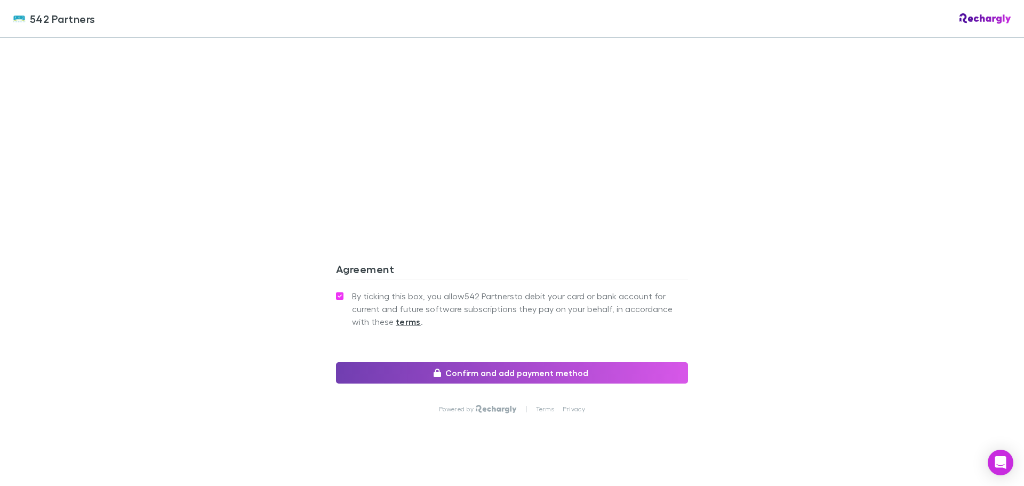
click at [502, 367] on button "Confirm and add payment method" at bounding box center [512, 372] width 352 height 21
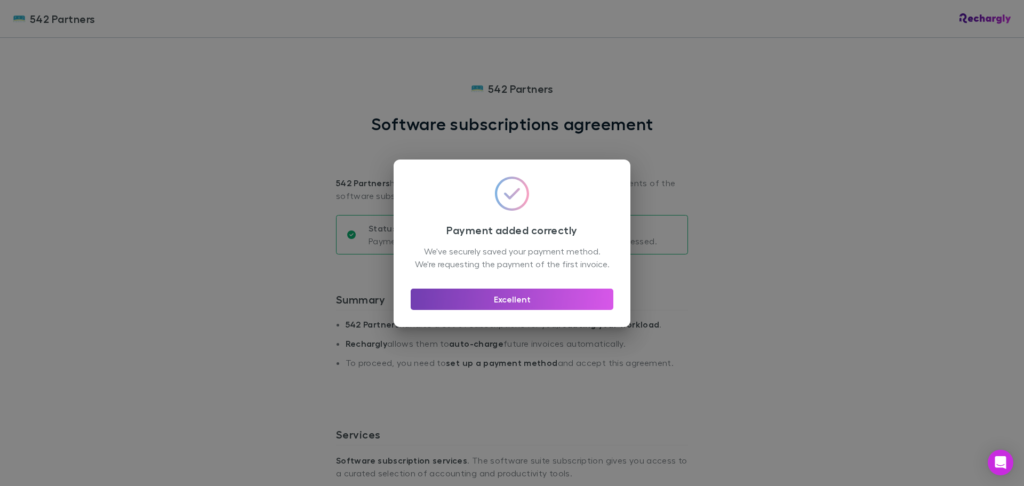
click at [500, 310] on button "Excellent" at bounding box center [512, 299] width 203 height 21
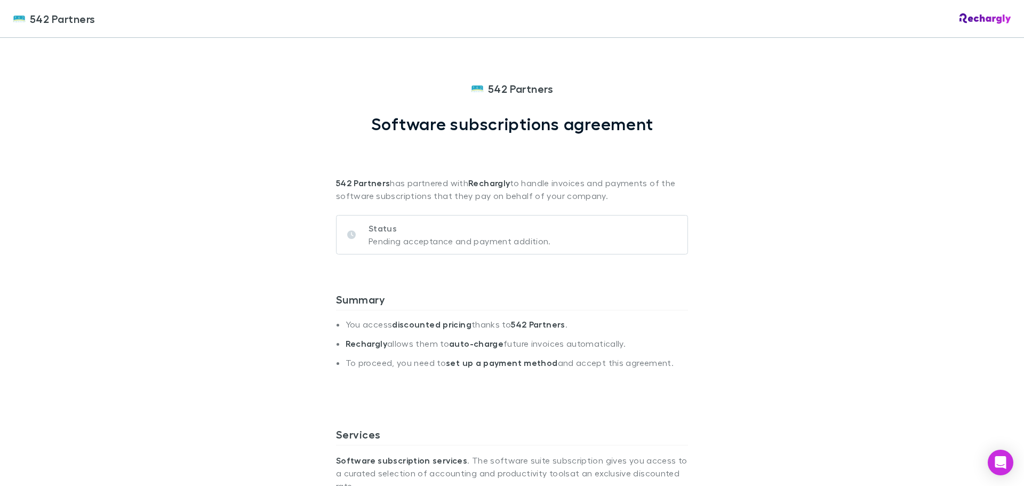
drag, startPoint x: 1016, startPoint y: 102, endPoint x: 1016, endPoint y: 113, distance: 10.2
click at [1016, 113] on div "542 Partners 542 Partners Software subscriptions agreement 542 Partners has par…" at bounding box center [512, 243] width 1024 height 486
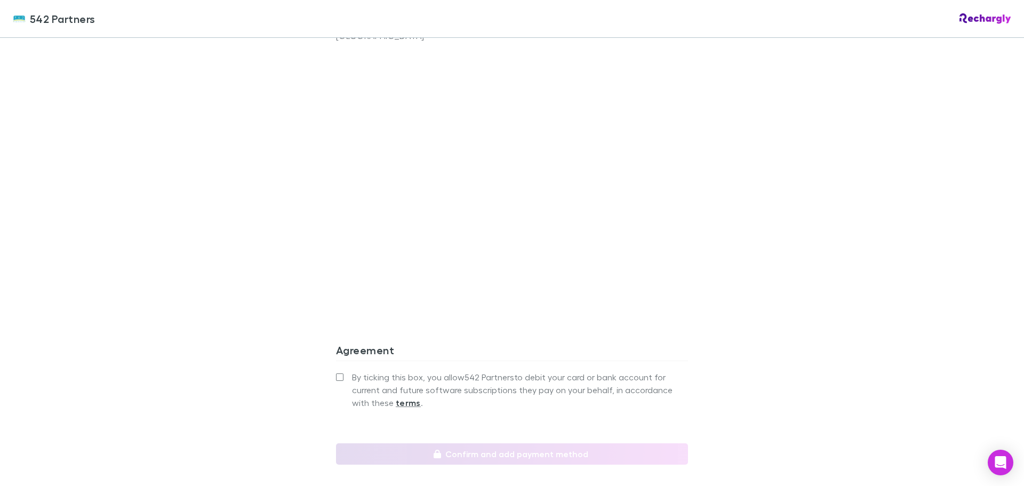
scroll to position [892, 0]
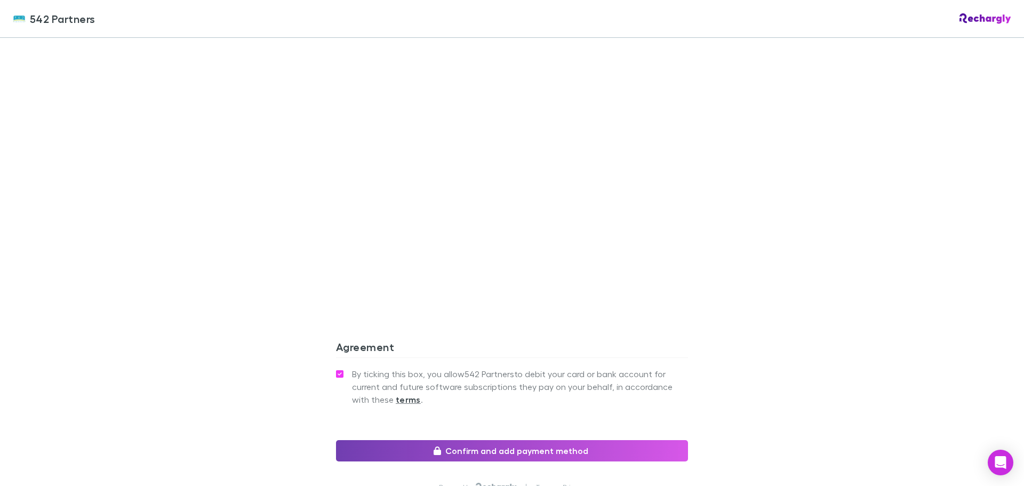
click at [470, 440] on button "Confirm and add payment method" at bounding box center [512, 450] width 352 height 21
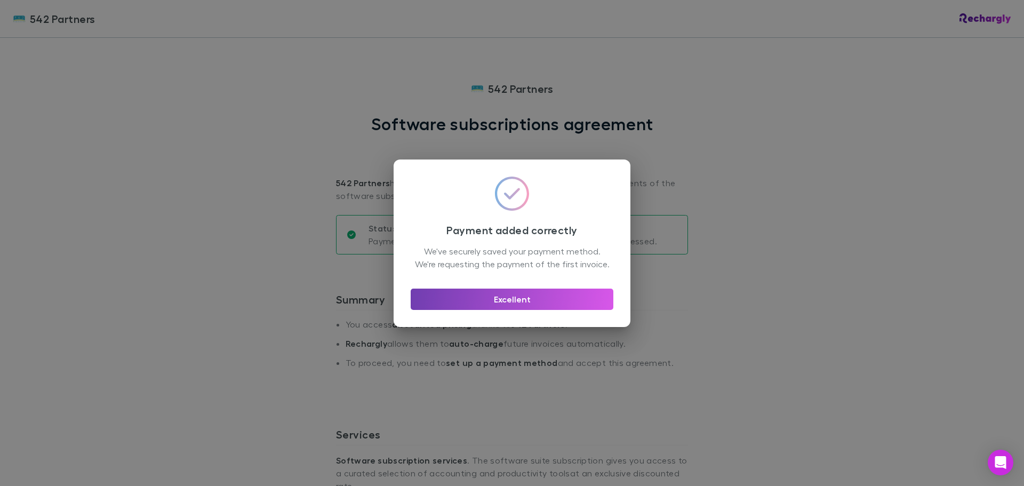
click at [518, 308] on button "Excellent" at bounding box center [512, 299] width 203 height 21
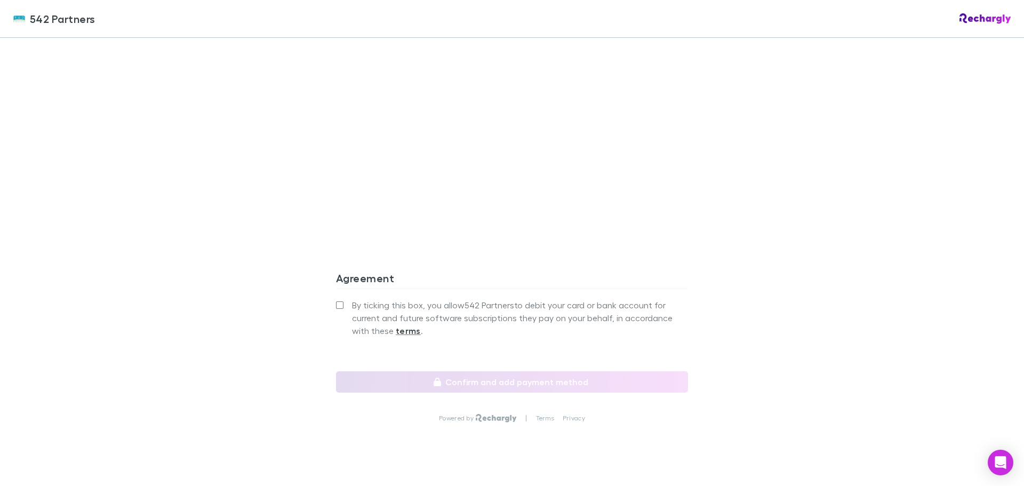
scroll to position [915, 0]
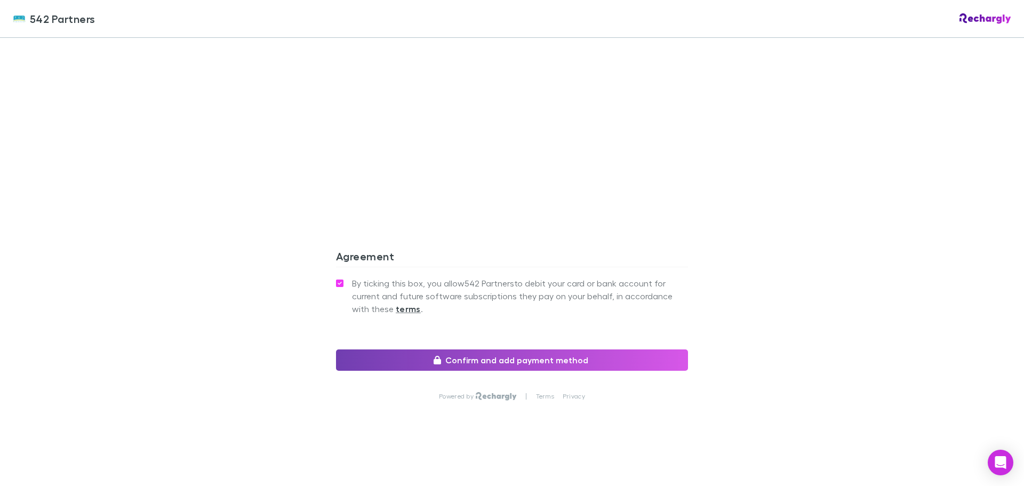
click at [492, 361] on button "Confirm and add payment method" at bounding box center [512, 359] width 352 height 21
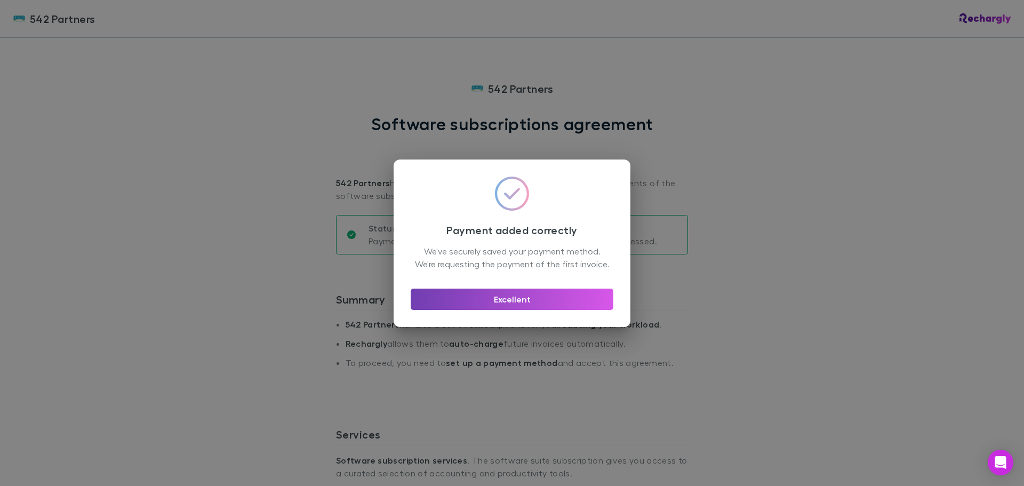
click at [550, 305] on button "Excellent" at bounding box center [512, 299] width 203 height 21
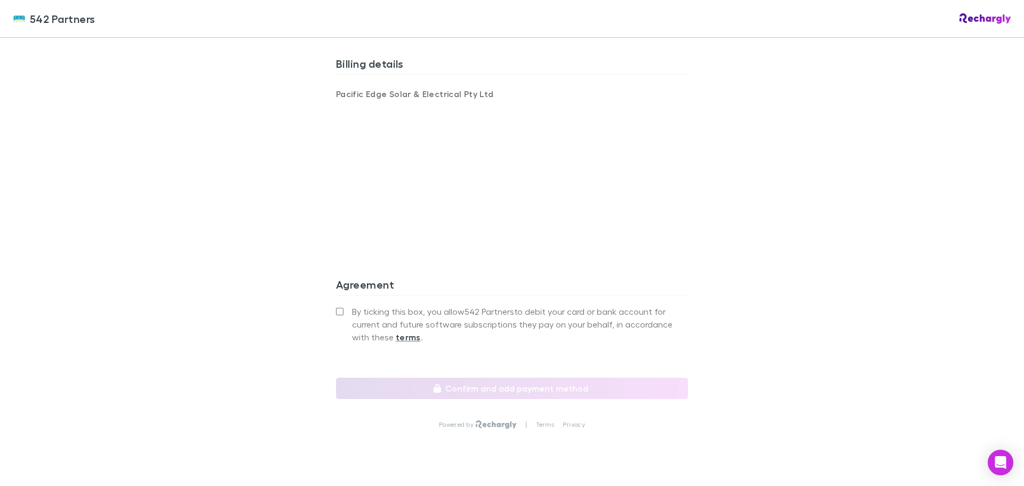
scroll to position [752, 0]
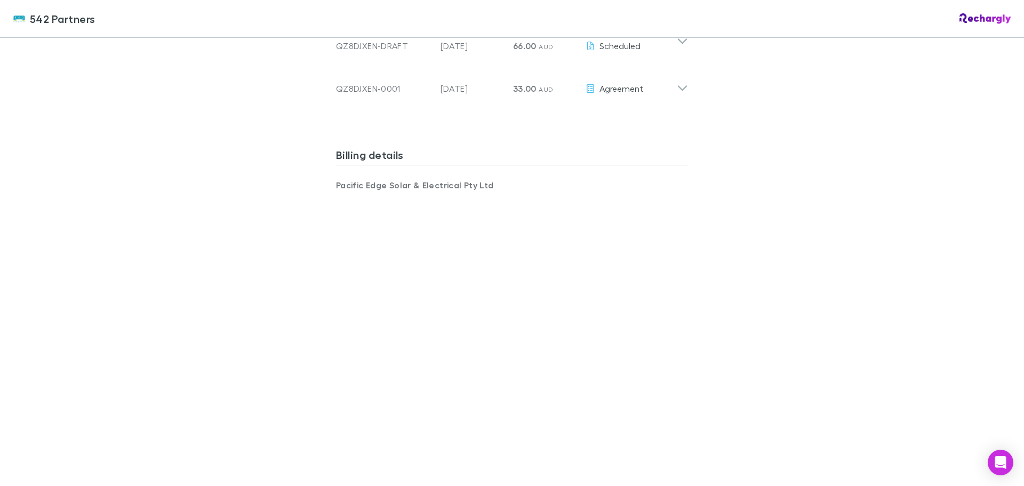
scroll to position [876, 0]
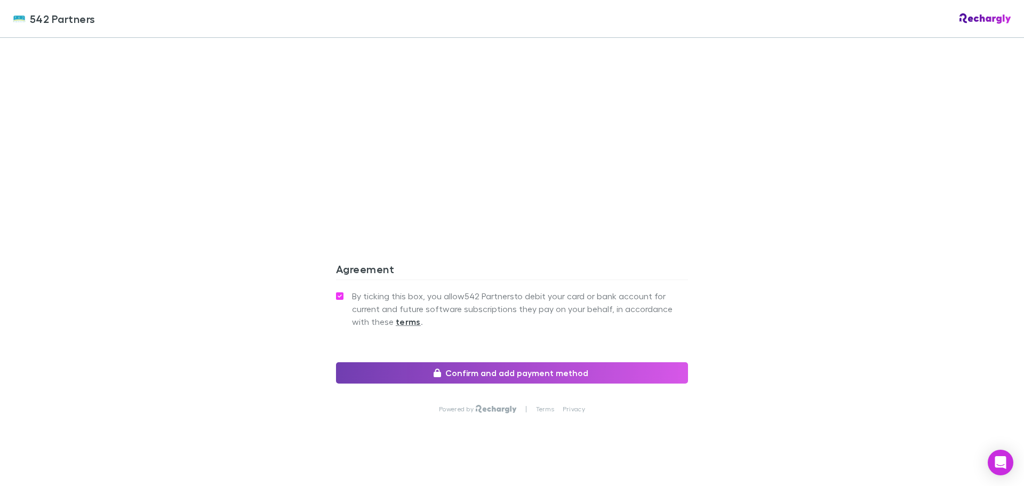
click at [498, 362] on button "Confirm and add payment method" at bounding box center [512, 372] width 352 height 21
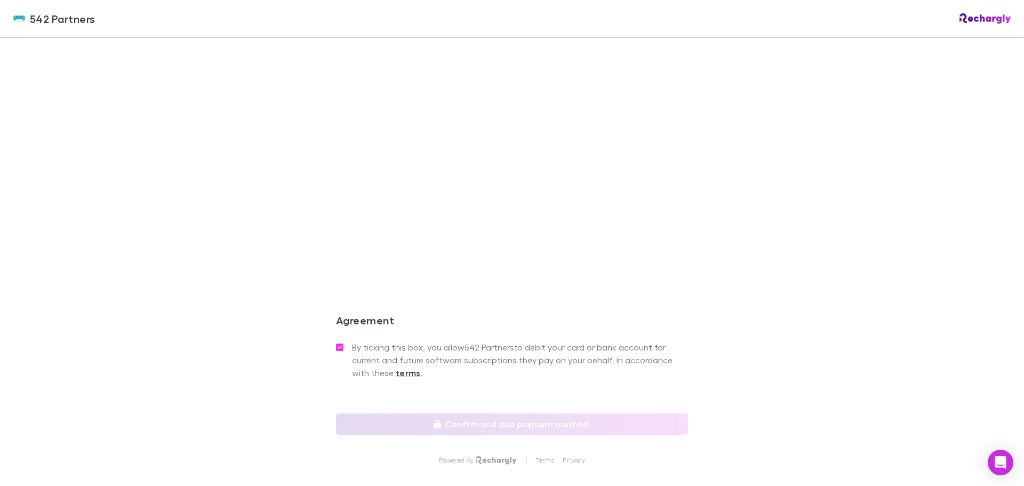
scroll to position [915, 0]
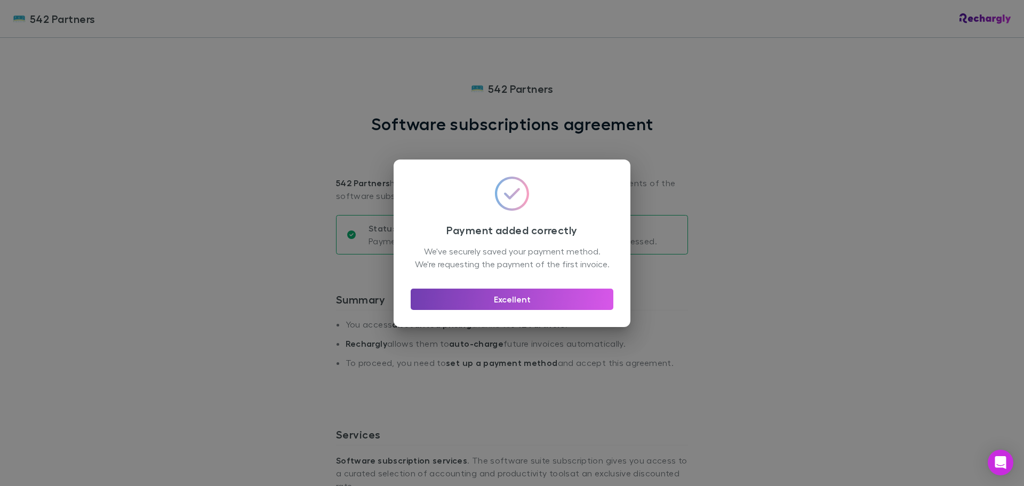
click at [468, 306] on button "Excellent" at bounding box center [512, 299] width 203 height 21
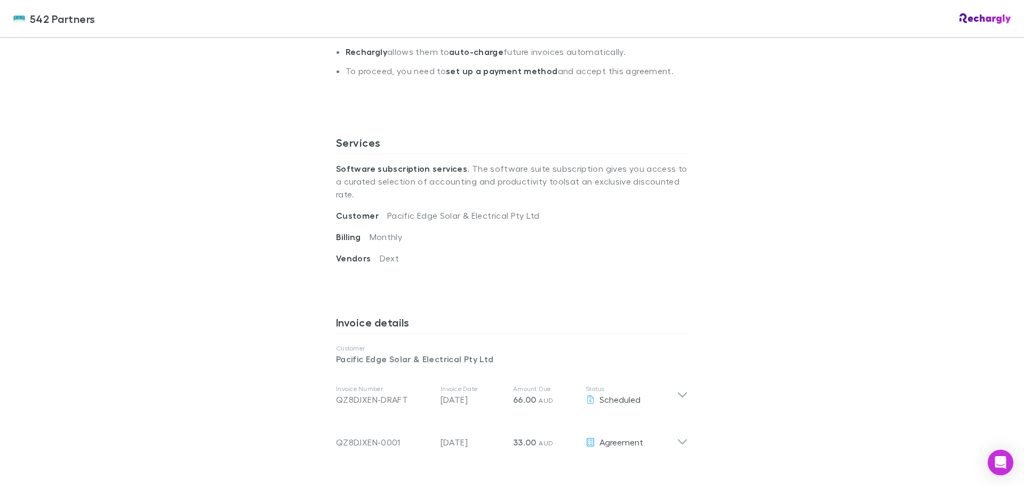
scroll to position [280, 0]
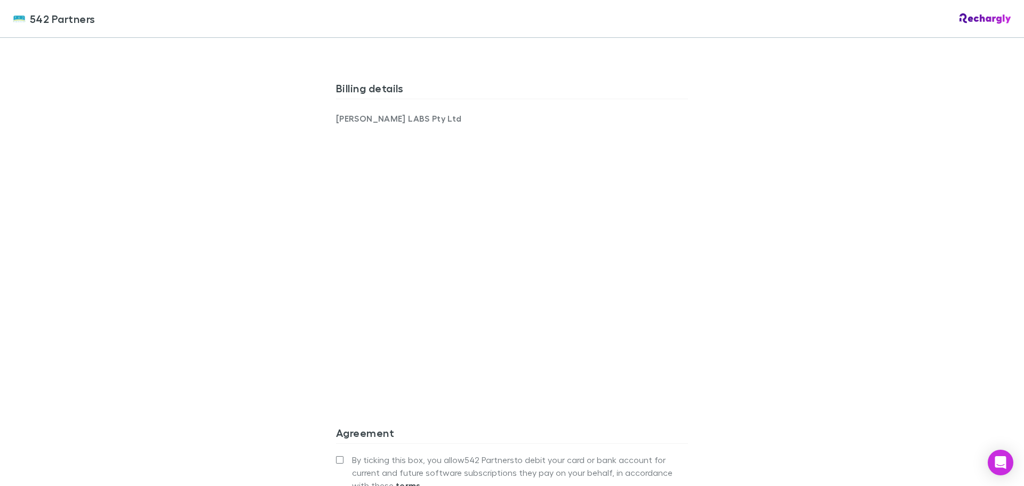
scroll to position [682, 0]
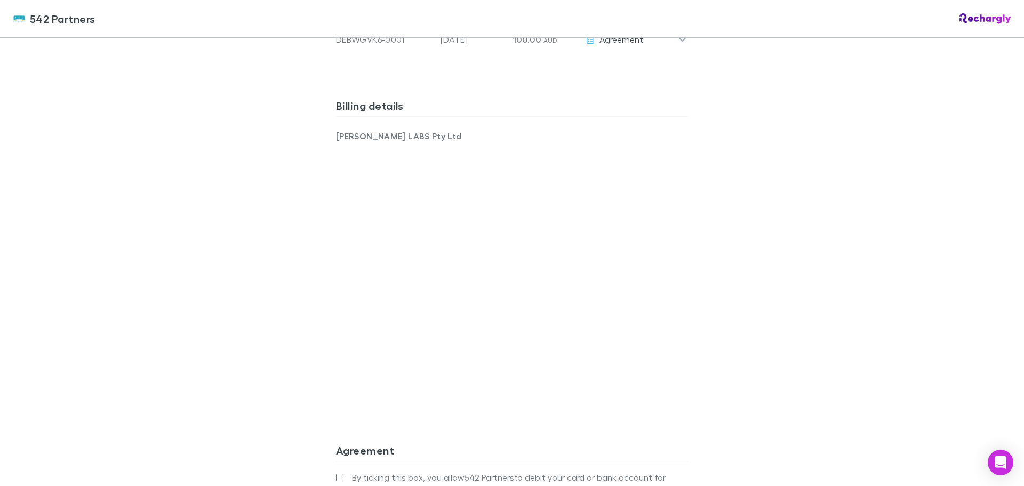
click at [338, 473] on label "By ticking this box, you allow 542 Partners to debit your card or bank account …" at bounding box center [512, 490] width 352 height 38
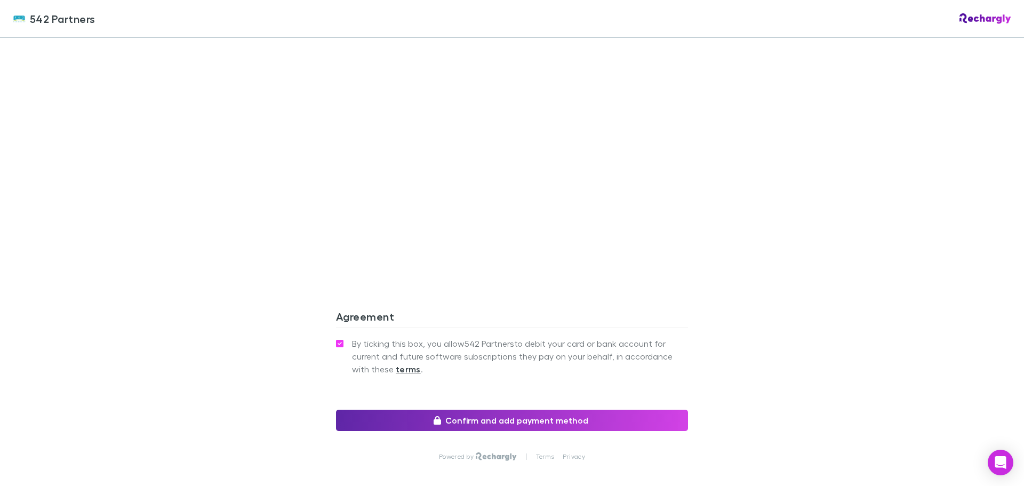
scroll to position [842, 0]
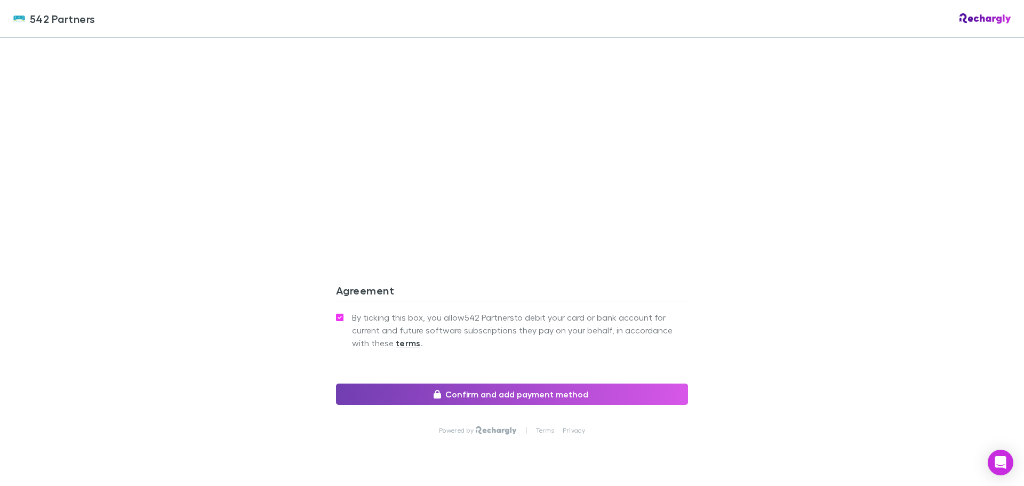
click at [488, 394] on button "Confirm and add payment method" at bounding box center [512, 394] width 352 height 21
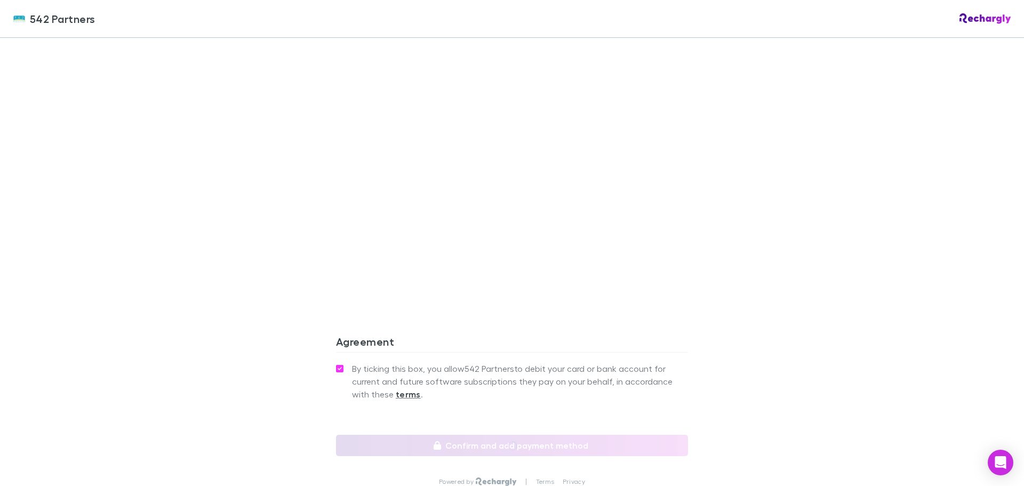
scroll to position [880, 0]
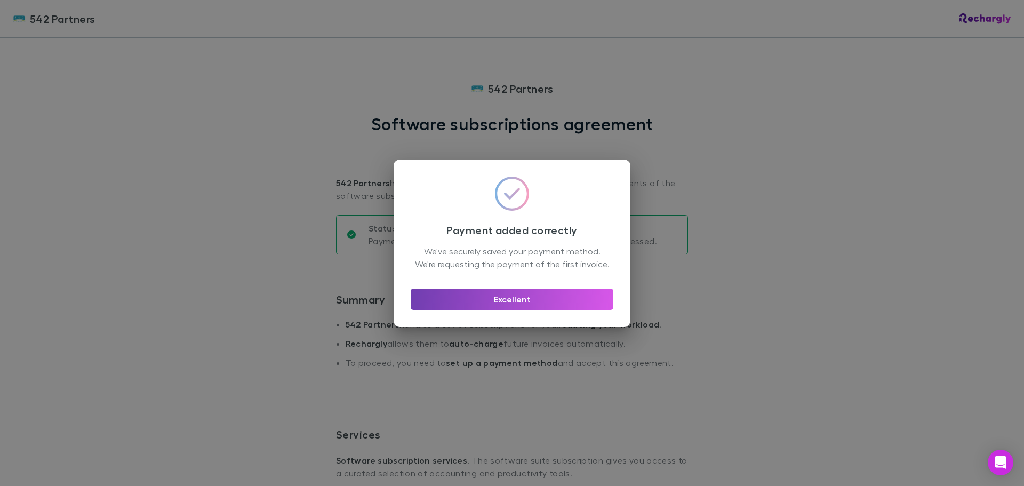
click at [498, 303] on button "Excellent" at bounding box center [512, 299] width 203 height 21
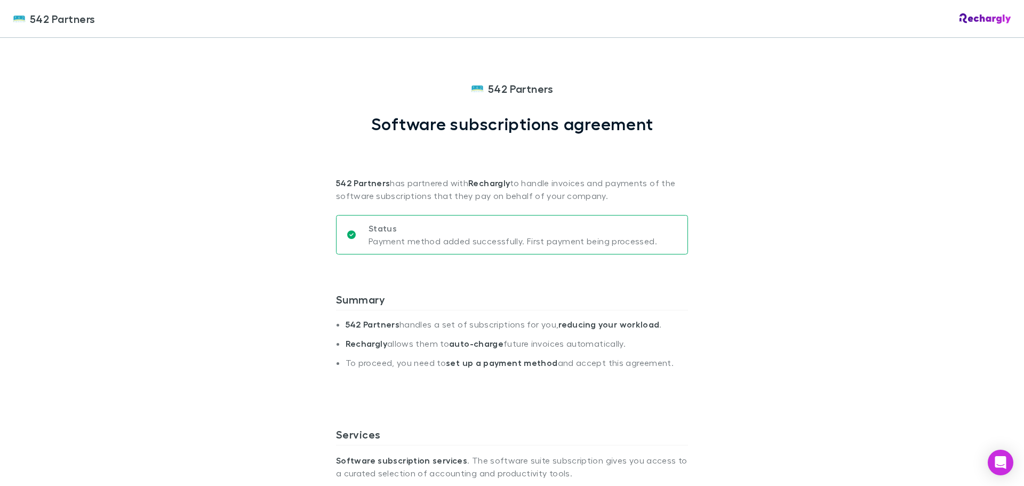
click at [22, 15] on img at bounding box center [19, 18] width 13 height 13
click at [21, 19] on img at bounding box center [19, 18] width 13 height 13
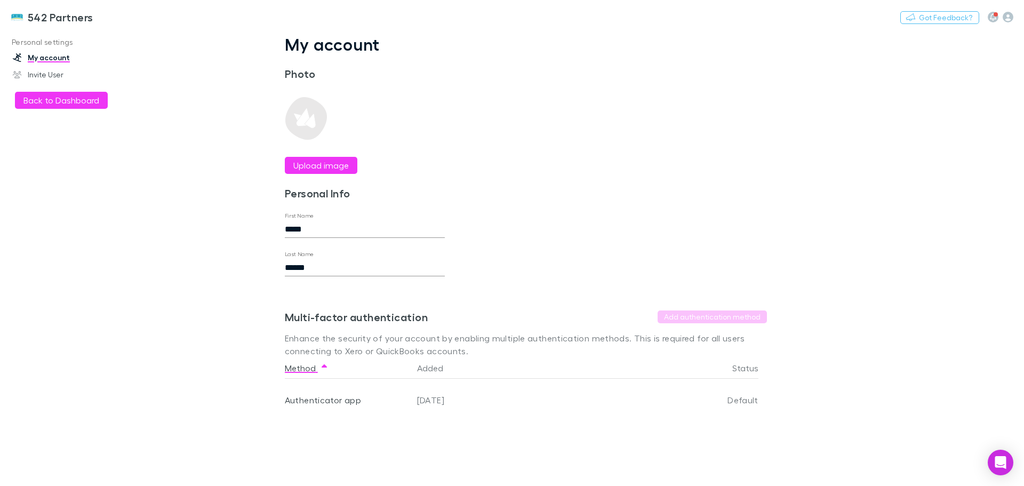
click at [25, 19] on link "542 Partners" at bounding box center [52, 17] width 96 height 26
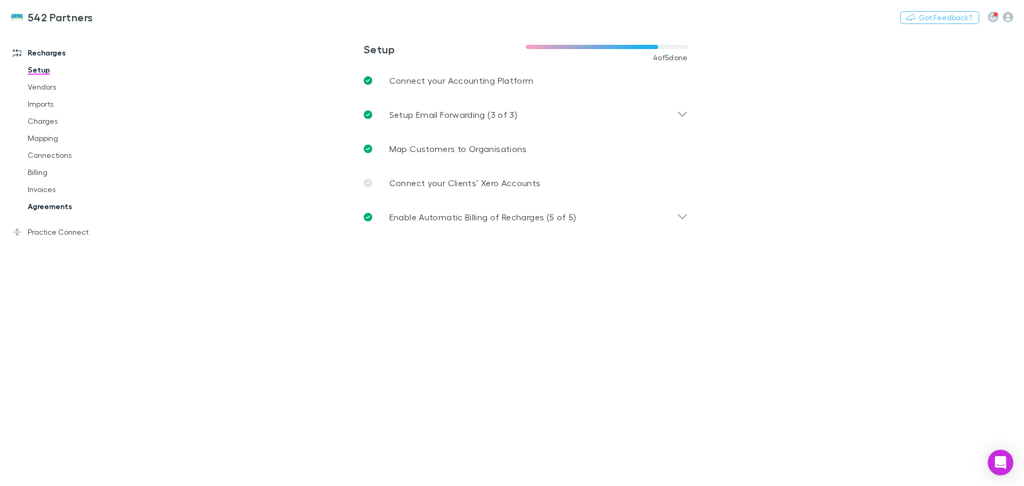
click at [53, 209] on link "Agreements" at bounding box center [80, 206] width 127 height 17
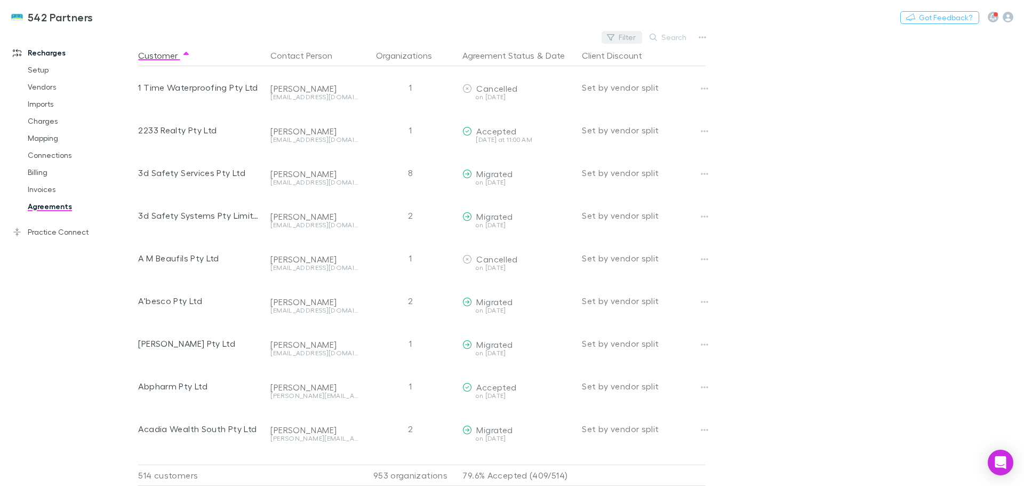
click at [628, 34] on button "Filter" at bounding box center [622, 37] width 41 height 13
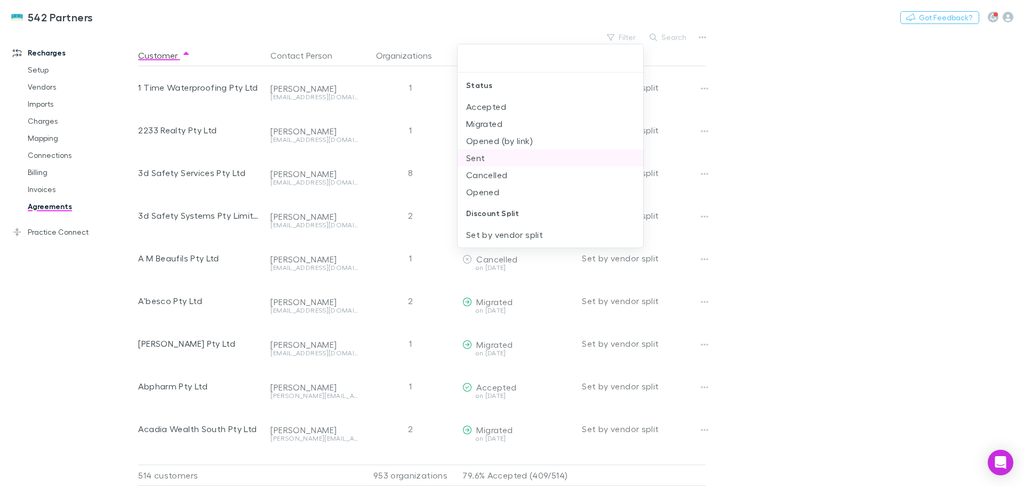
click at [488, 157] on li "Sent" at bounding box center [551, 157] width 186 height 17
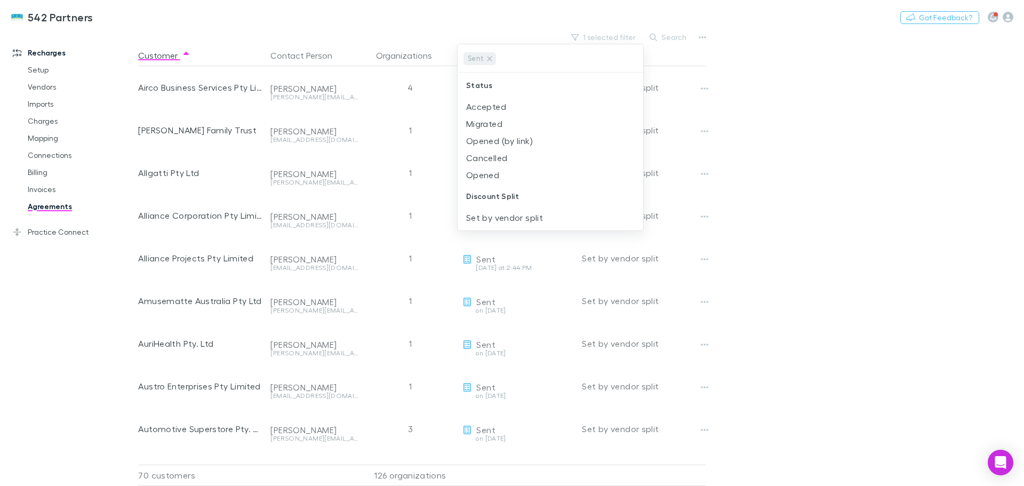
click at [872, 300] on div at bounding box center [512, 243] width 1024 height 486
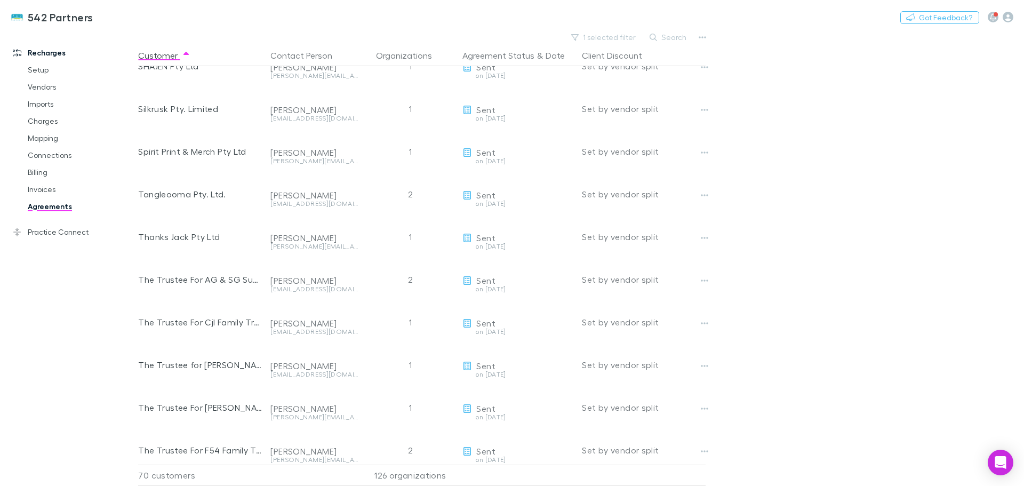
scroll to position [1441, 0]
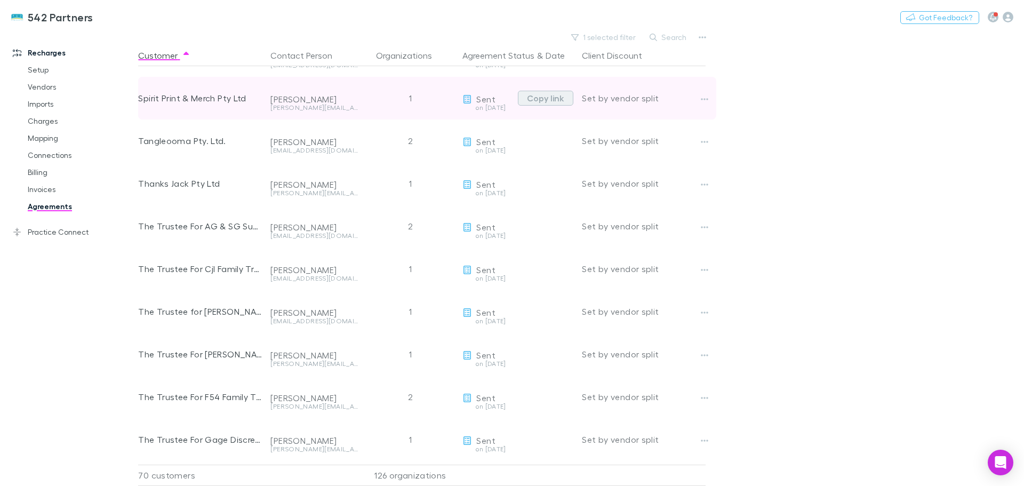
click at [539, 97] on button "Copy link" at bounding box center [545, 98] width 55 height 15
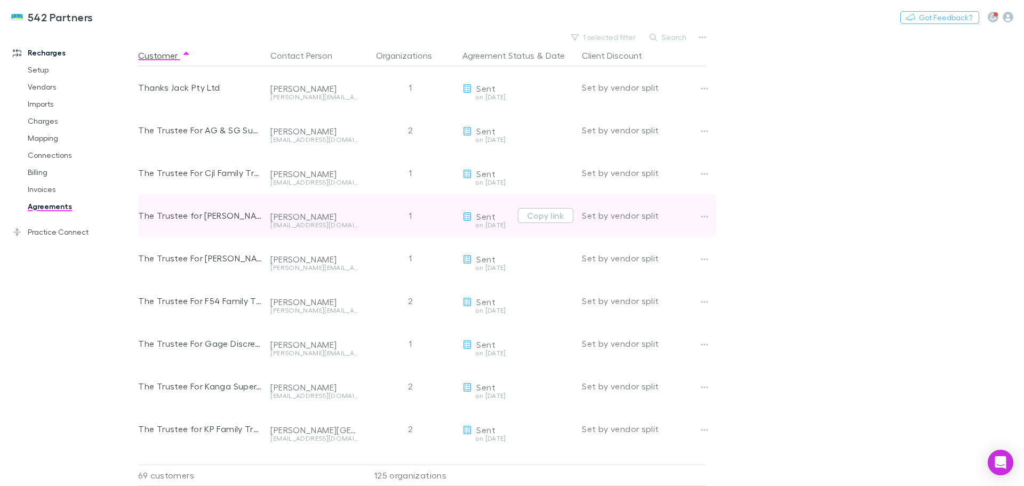
scroll to position [1547, 0]
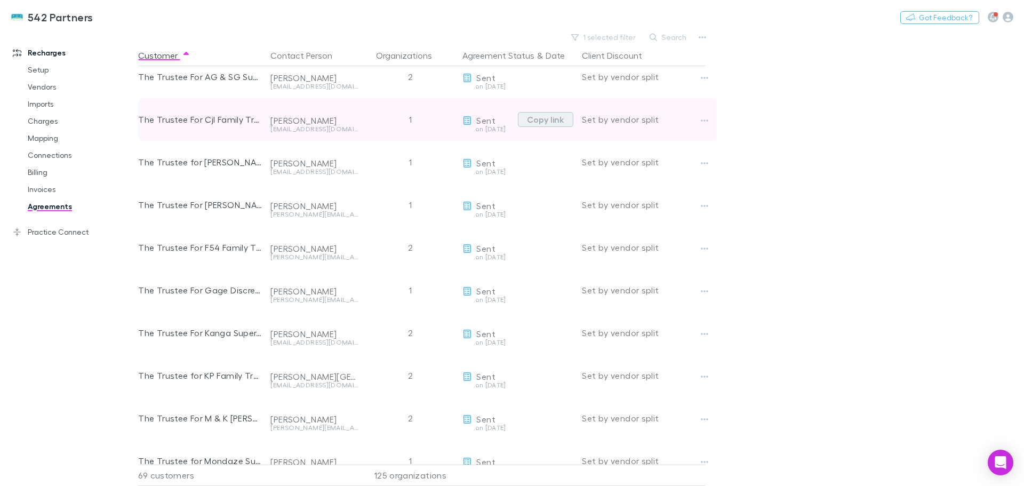
click at [554, 117] on button "Copy link" at bounding box center [545, 119] width 55 height 15
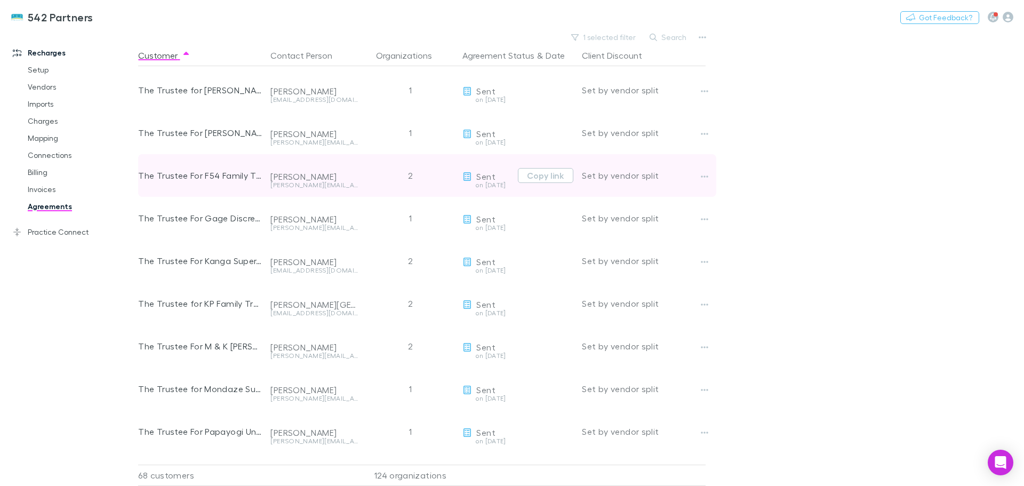
scroll to position [1601, 0]
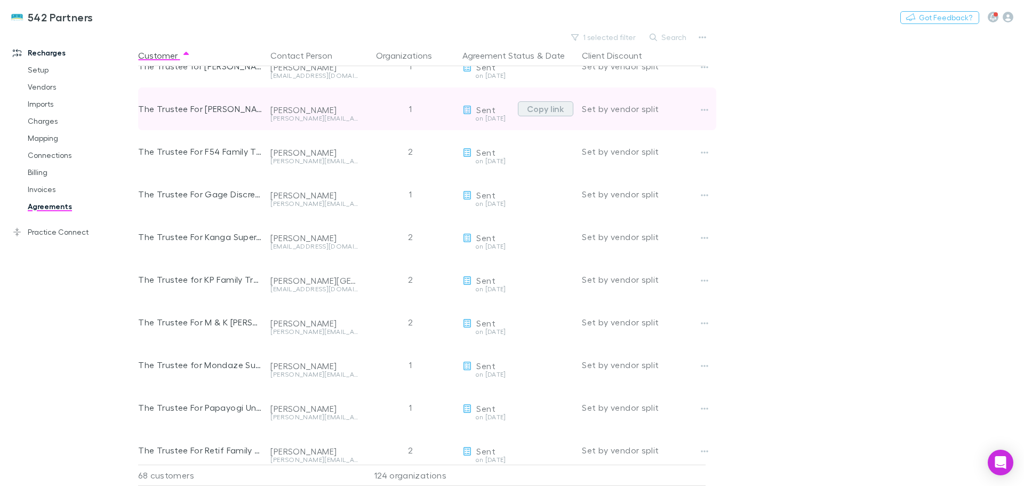
click at [548, 115] on button "Copy link" at bounding box center [545, 108] width 55 height 15
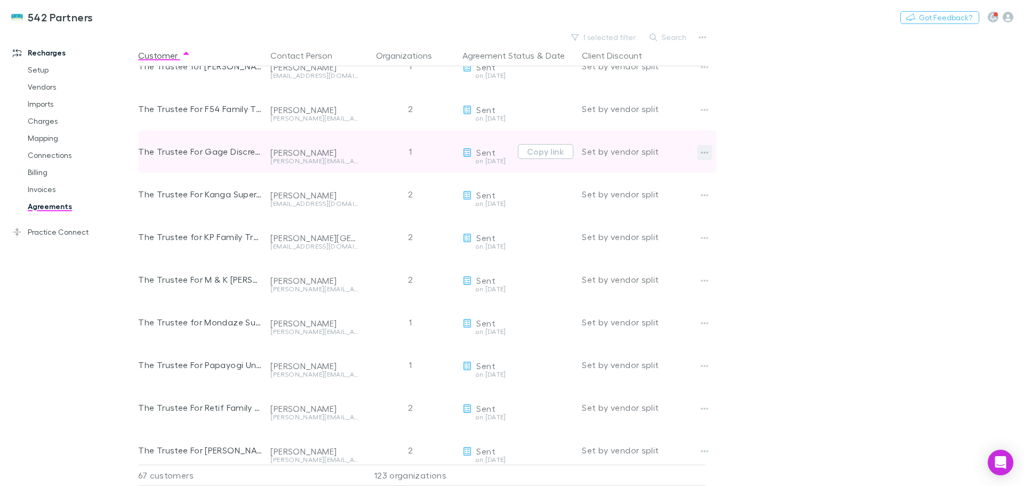
click at [704, 150] on icon "button" at bounding box center [704, 152] width 7 height 9
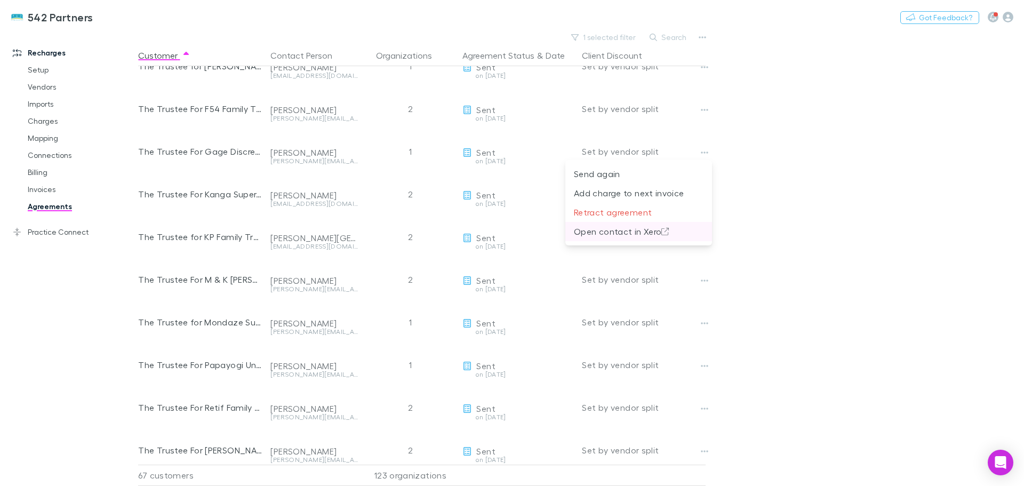
click at [639, 233] on p "Open contact in Xero" at bounding box center [639, 231] width 130 height 13
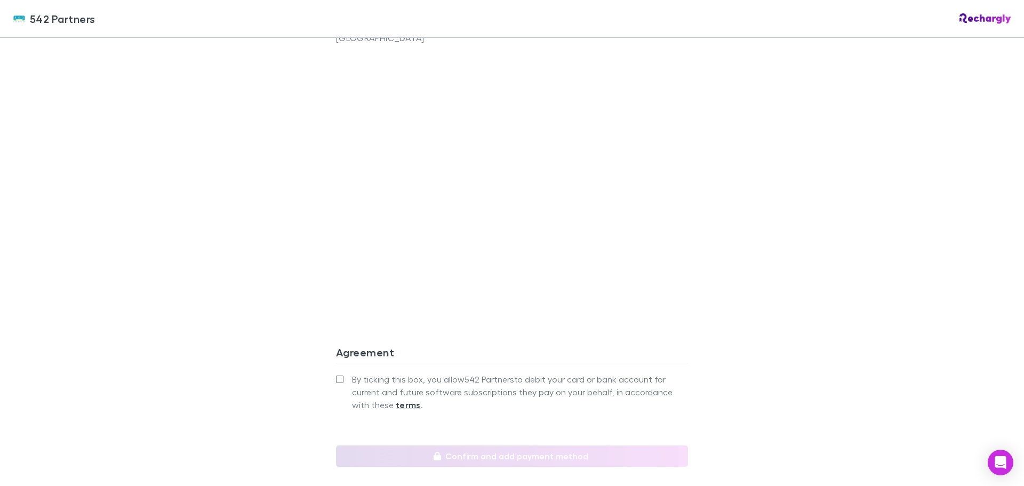
scroll to position [798, 0]
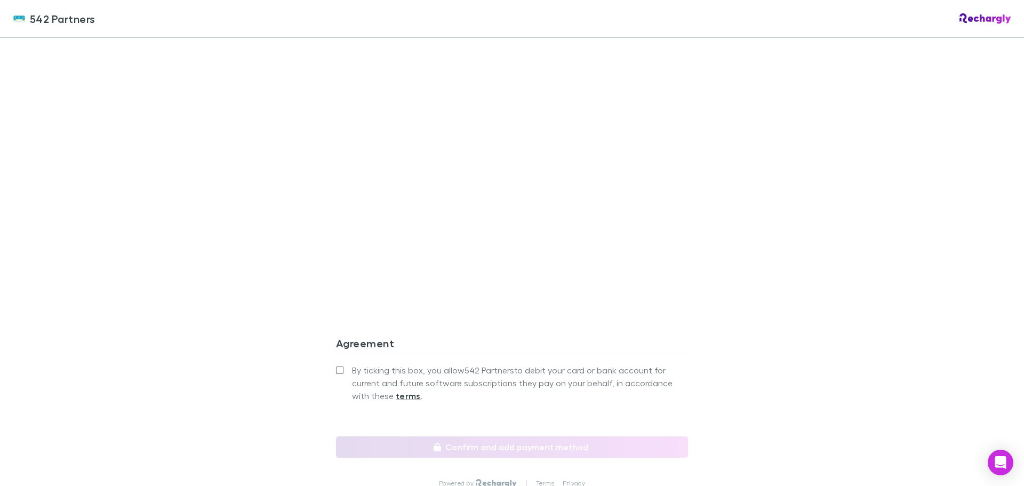
click at [402, 364] on span "By ticking this box, you allow 542 Partners to debit your card or bank account …" at bounding box center [520, 383] width 336 height 38
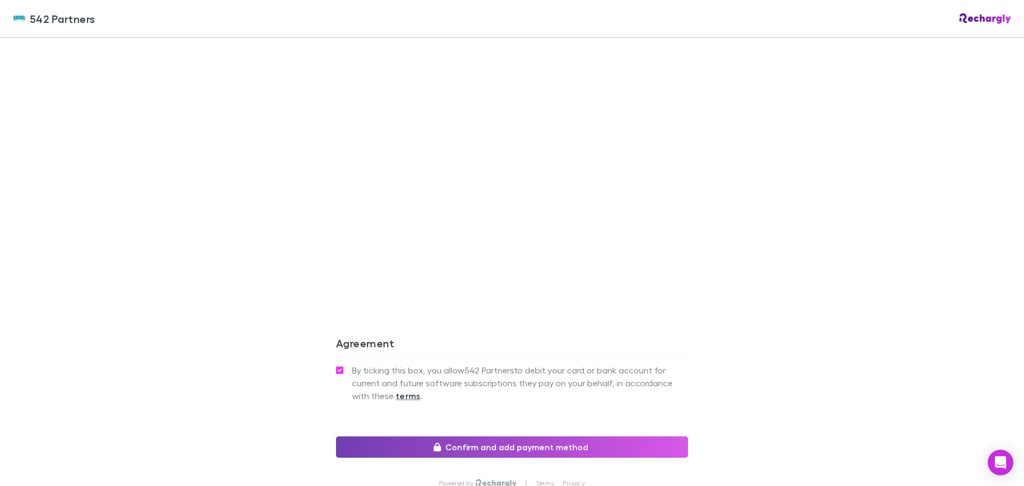
click at [483, 436] on button "Confirm and add payment method" at bounding box center [512, 446] width 352 height 21
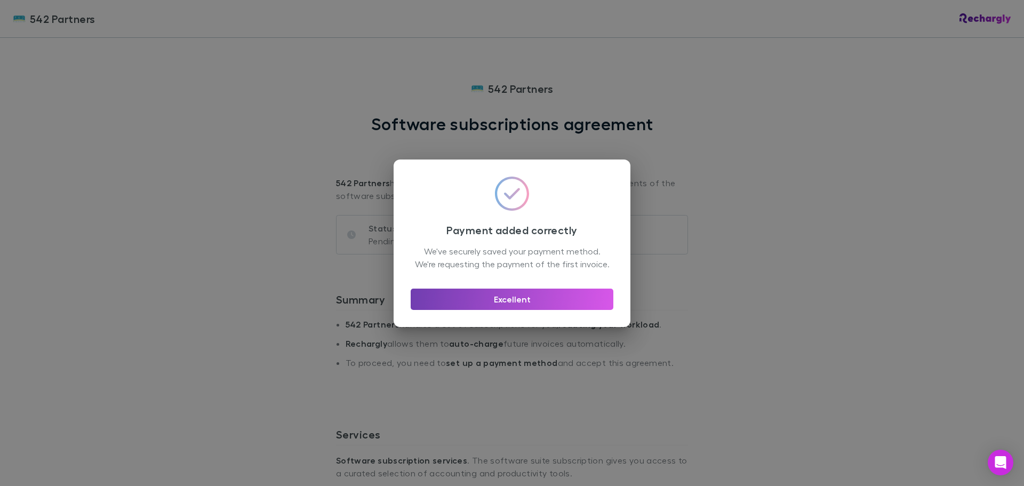
click at [516, 307] on button "Excellent" at bounding box center [512, 299] width 203 height 21
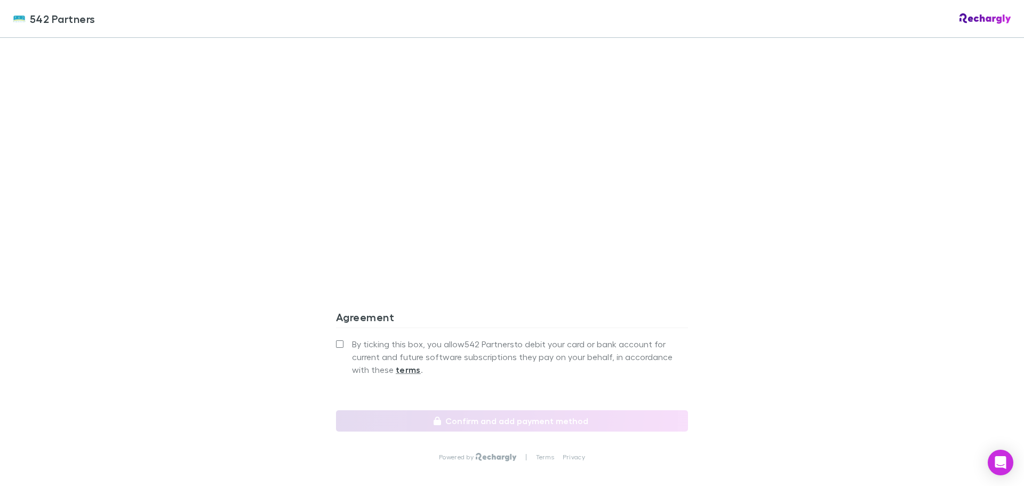
scroll to position [915, 0]
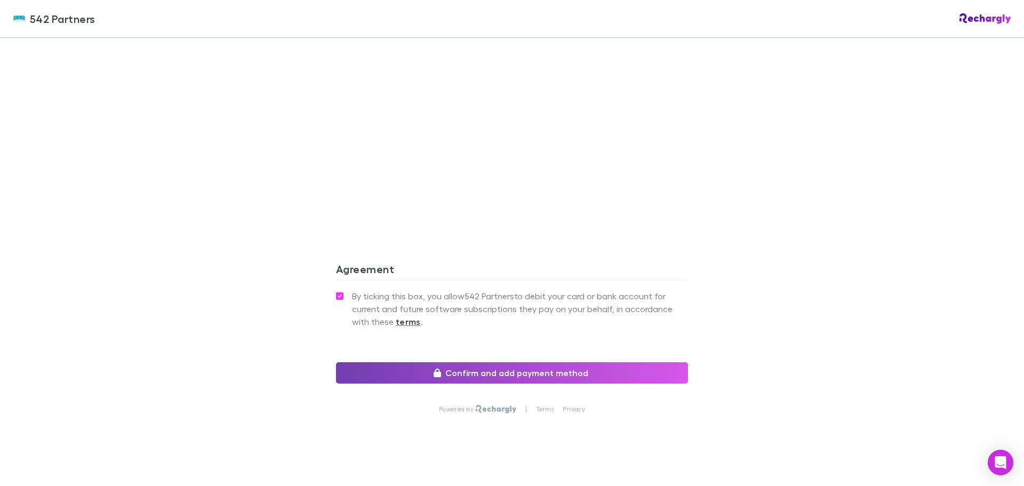
click at [445, 362] on button "Confirm and add payment method" at bounding box center [512, 372] width 352 height 21
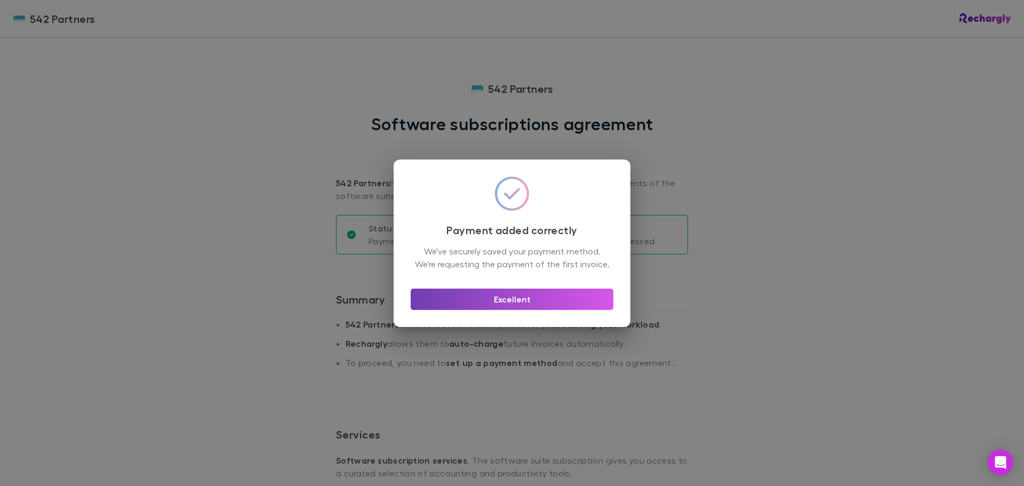
click at [562, 308] on button "Excellent" at bounding box center [512, 299] width 203 height 21
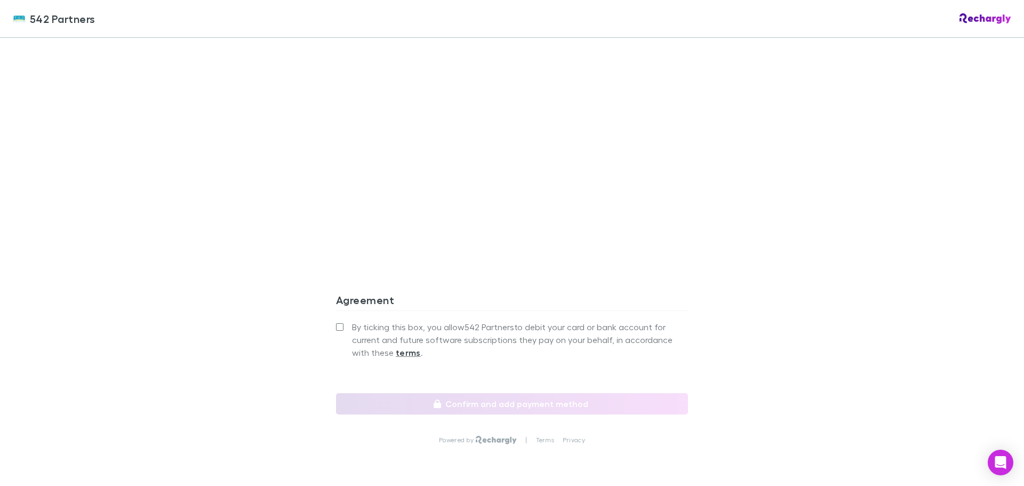
scroll to position [907, 0]
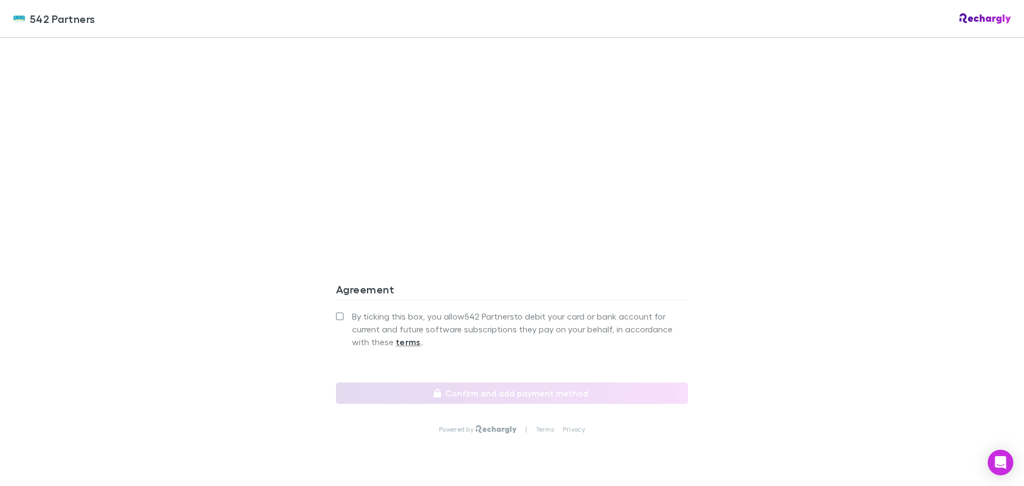
click at [399, 310] on span "By ticking this box, you allow 542 Partners to debit your card or bank account …" at bounding box center [520, 329] width 336 height 38
click at [340, 310] on label "By ticking this box, you allow 542 Partners to debit your card or bank account …" at bounding box center [512, 329] width 352 height 38
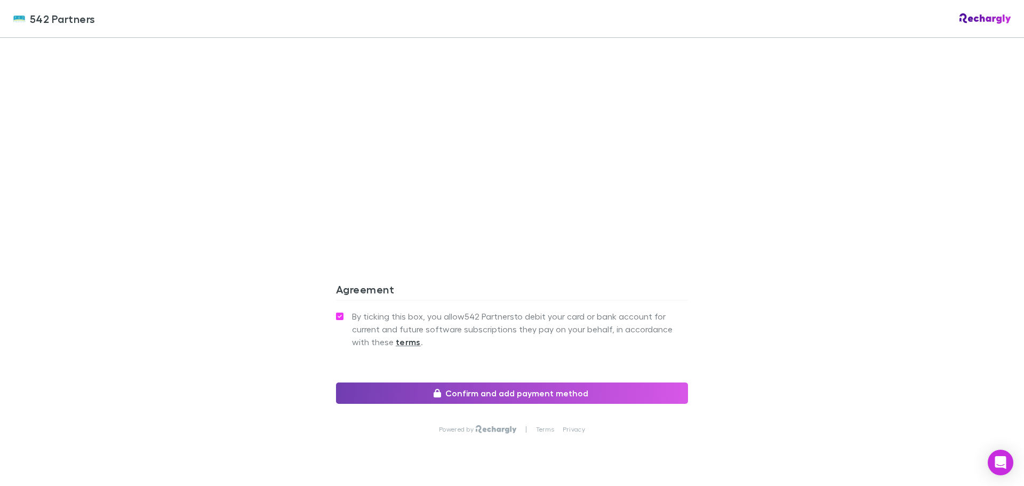
click at [479, 383] on button "Confirm and add payment method" at bounding box center [512, 393] width 352 height 21
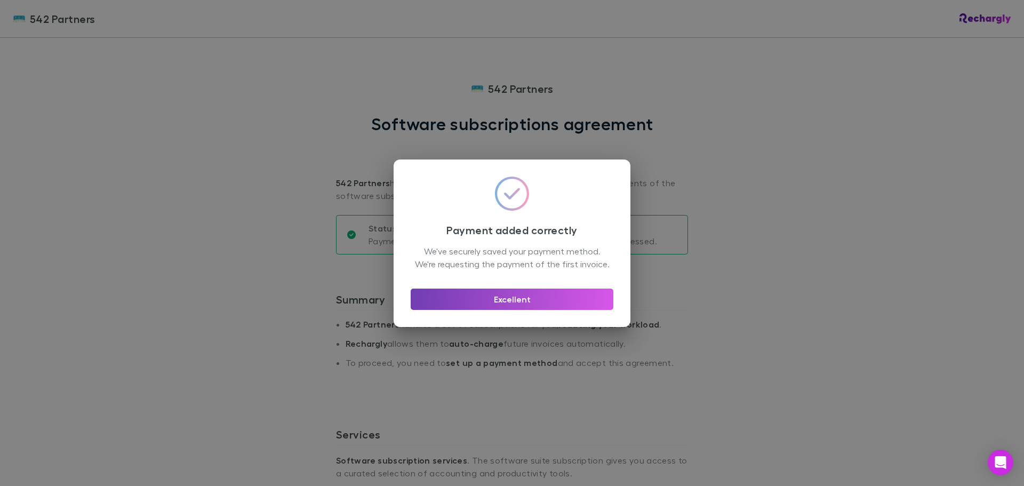
click at [493, 304] on button "Excellent" at bounding box center [512, 299] width 203 height 21
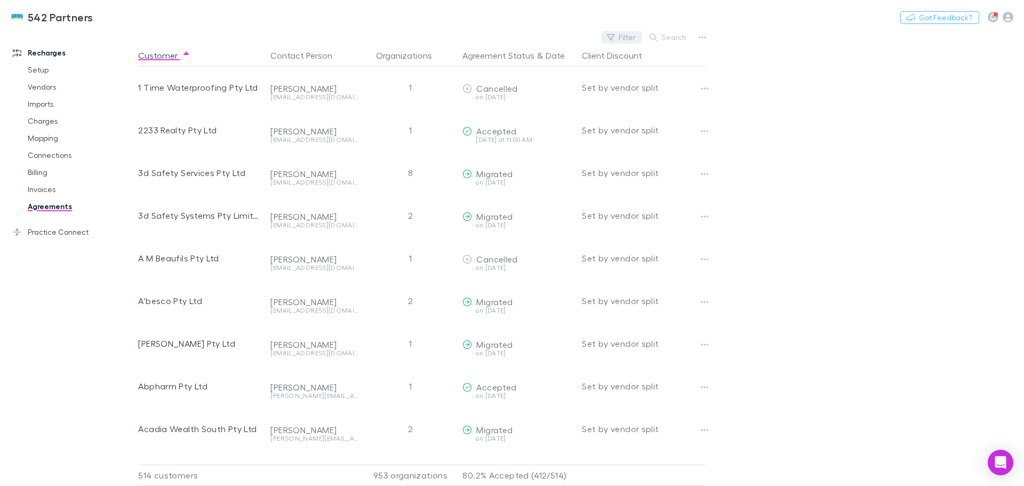
click at [629, 37] on button "Filter" at bounding box center [622, 37] width 41 height 13
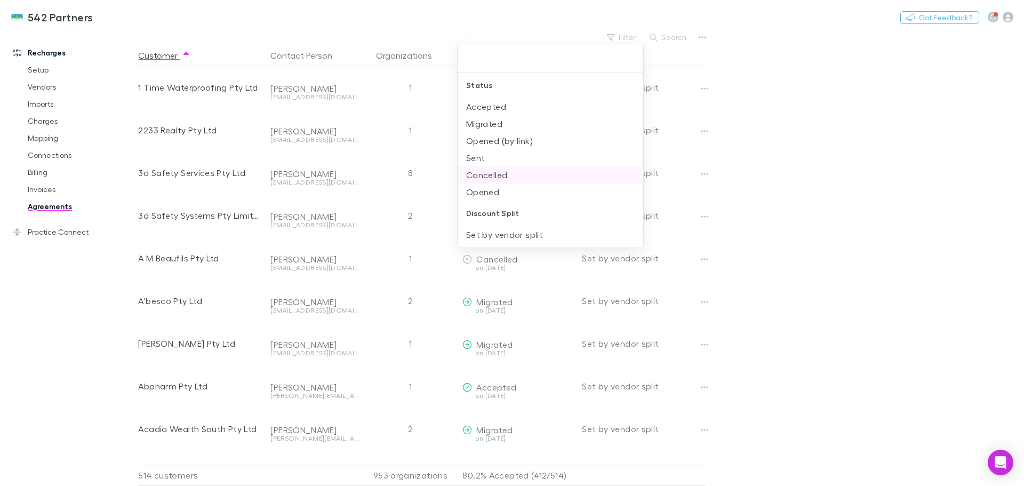
click at [480, 158] on li "Sent" at bounding box center [551, 157] width 186 height 17
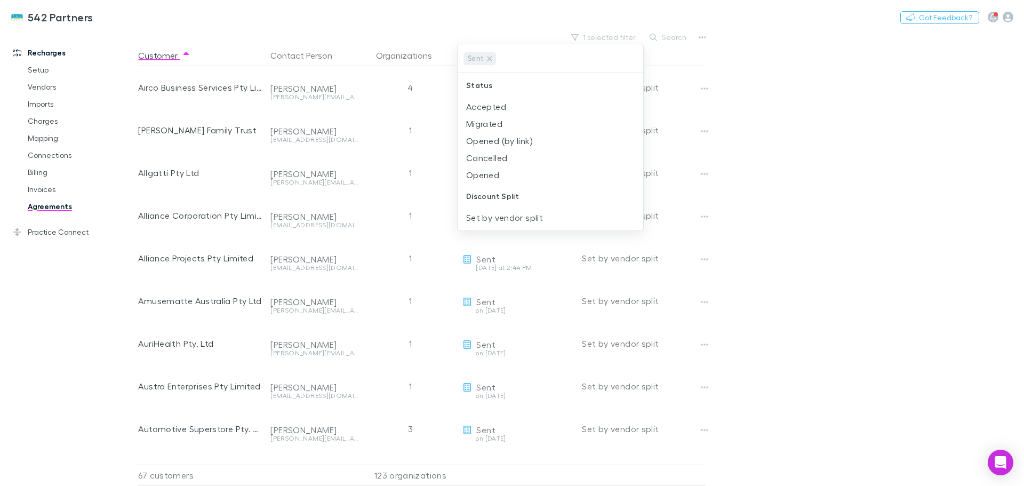
click at [802, 227] on div at bounding box center [512, 243] width 1024 height 486
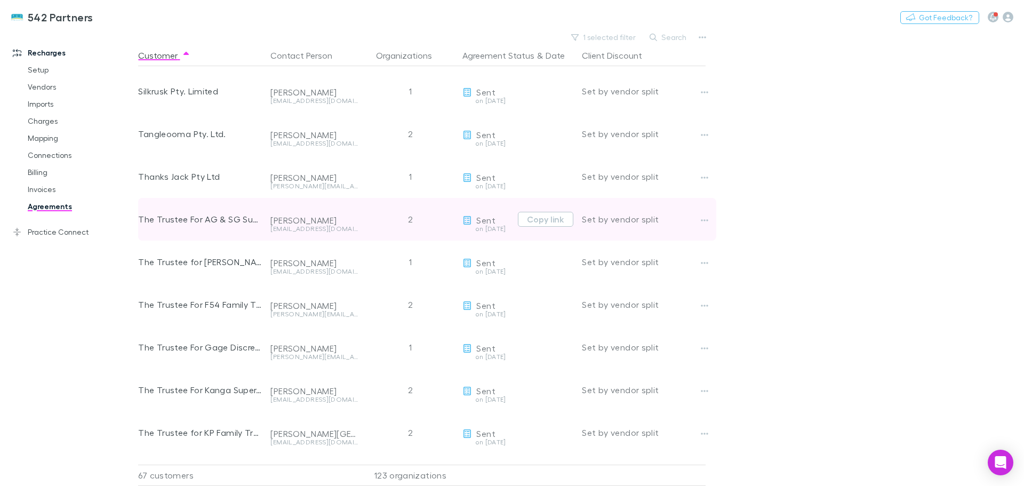
scroll to position [1494, 0]
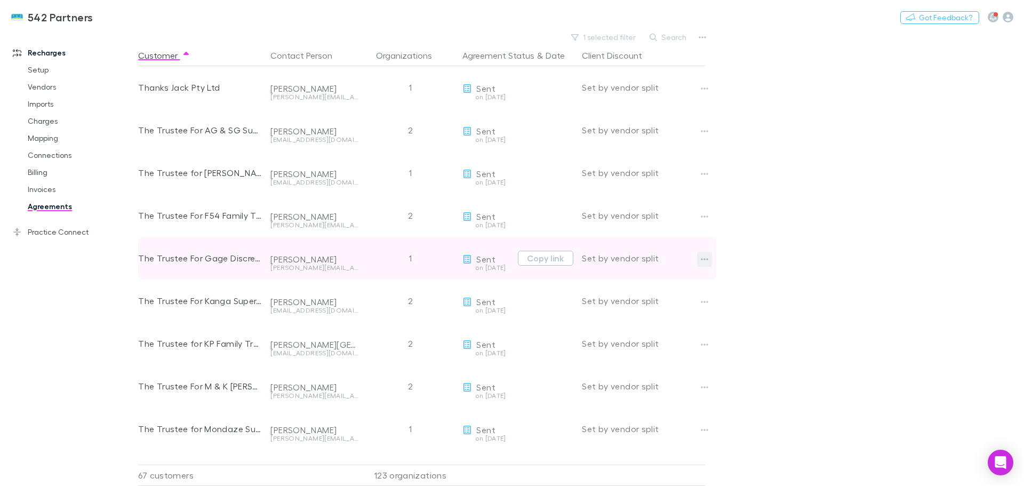
click at [701, 257] on button "button" at bounding box center [704, 259] width 15 height 15
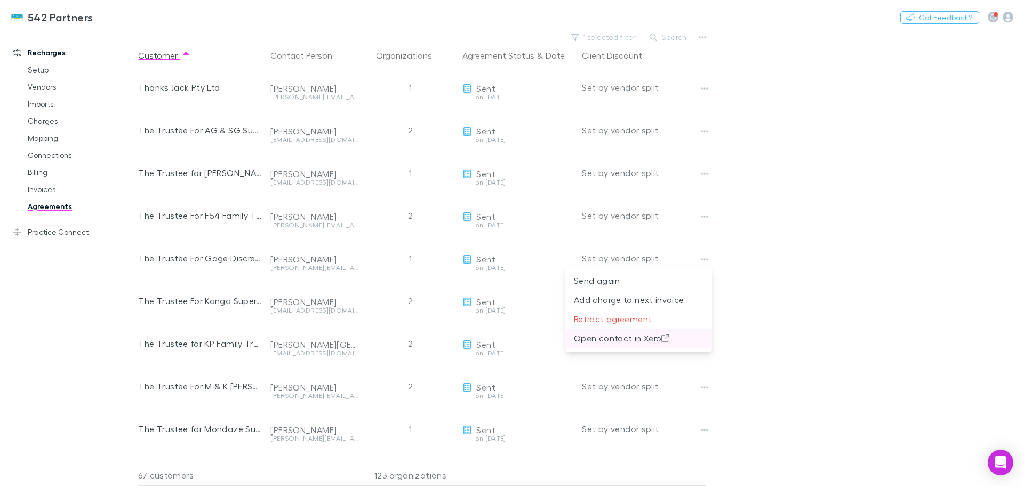
click at [616, 338] on p "Open contact in Xero" at bounding box center [639, 338] width 130 height 13
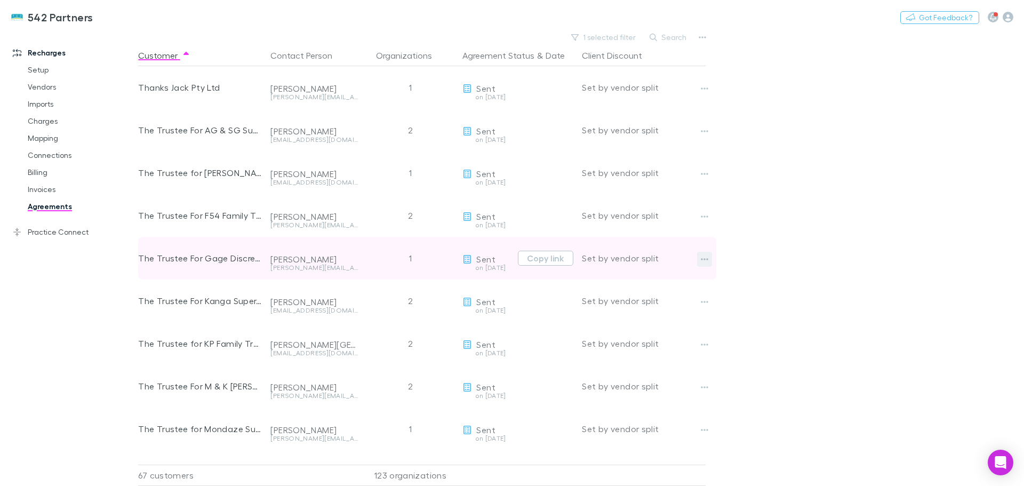
click at [707, 257] on icon "button" at bounding box center [704, 259] width 7 height 9
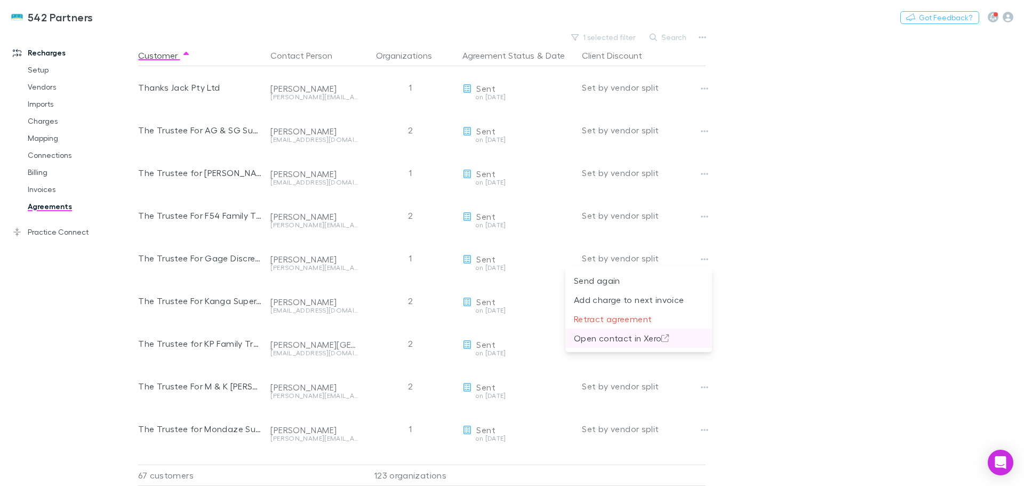
click at [631, 340] on p "Open contact in Xero" at bounding box center [639, 338] width 130 height 13
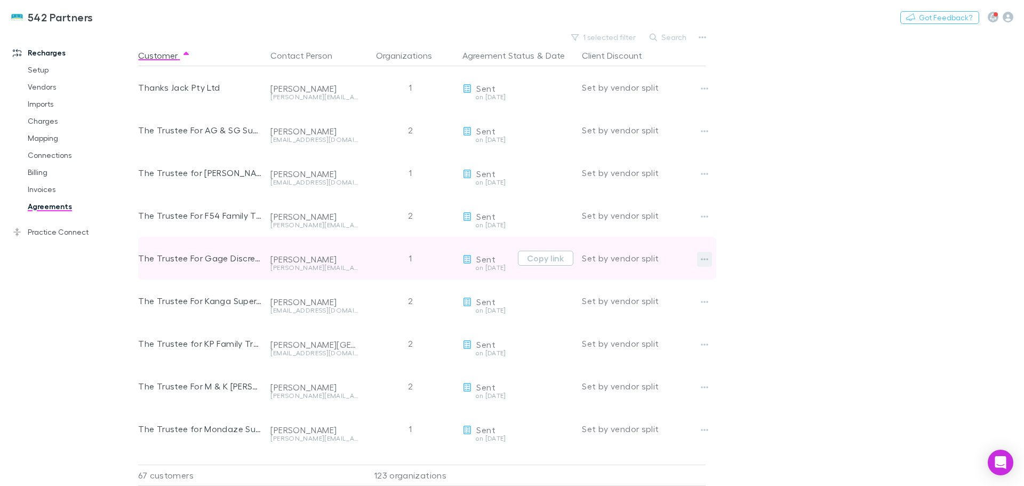
click at [700, 257] on button "button" at bounding box center [704, 259] width 15 height 15
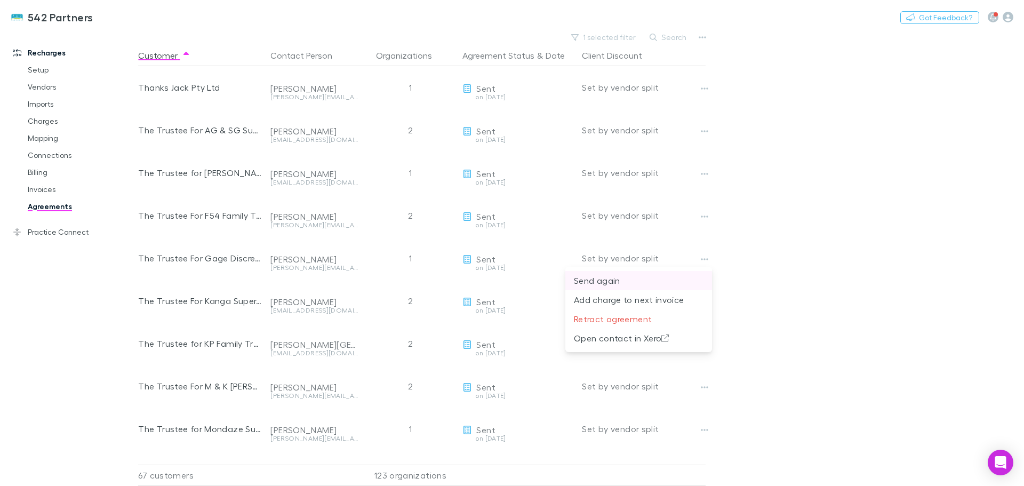
click at [610, 279] on p "Send again" at bounding box center [639, 280] width 130 height 13
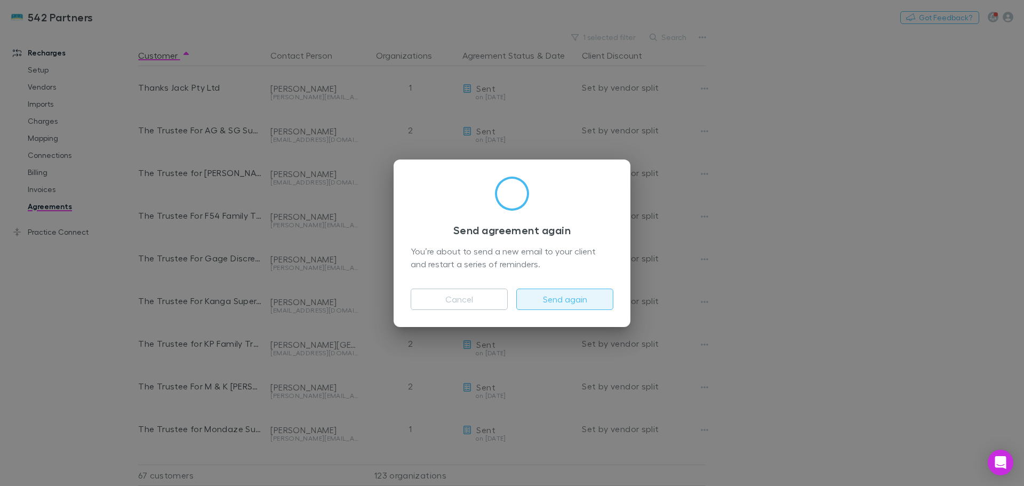
click at [579, 298] on button "Send again" at bounding box center [564, 299] width 97 height 21
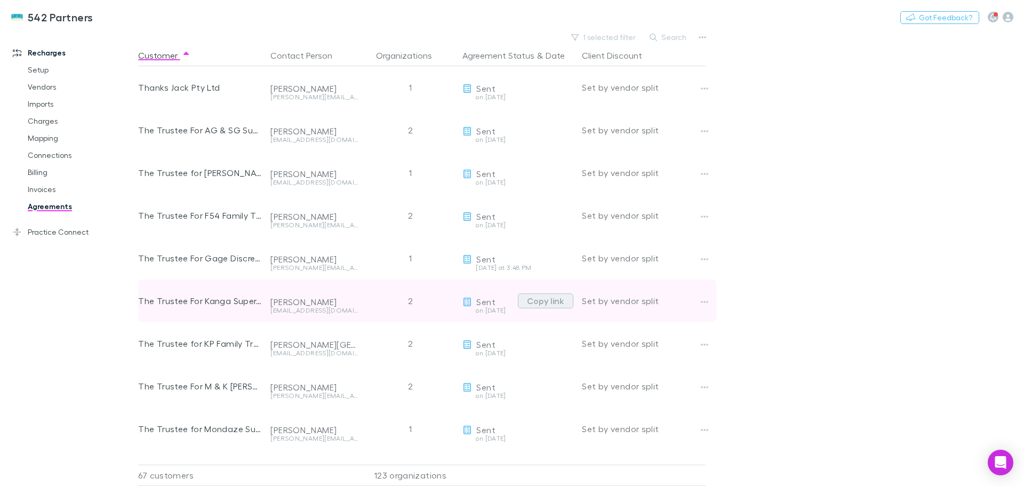
click at [552, 301] on button "Copy link" at bounding box center [545, 300] width 55 height 15
click at [701, 298] on icon "button" at bounding box center [704, 302] width 7 height 9
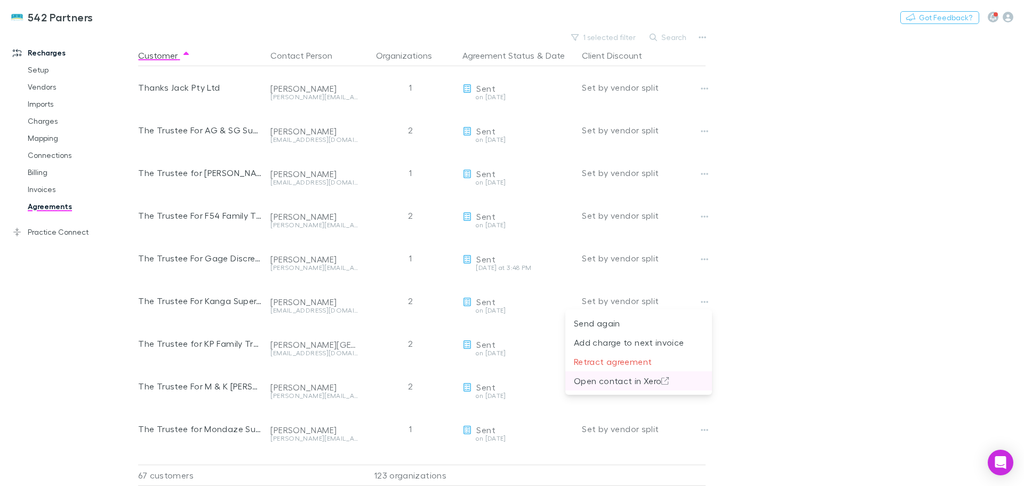
click at [614, 382] on p "Open contact in Xero" at bounding box center [639, 381] width 130 height 13
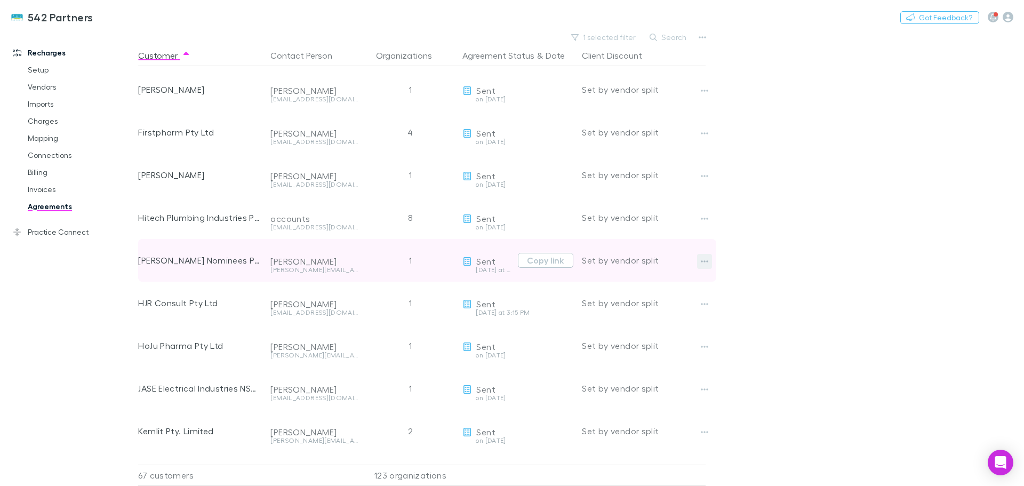
click at [700, 261] on button "button" at bounding box center [704, 261] width 15 height 15
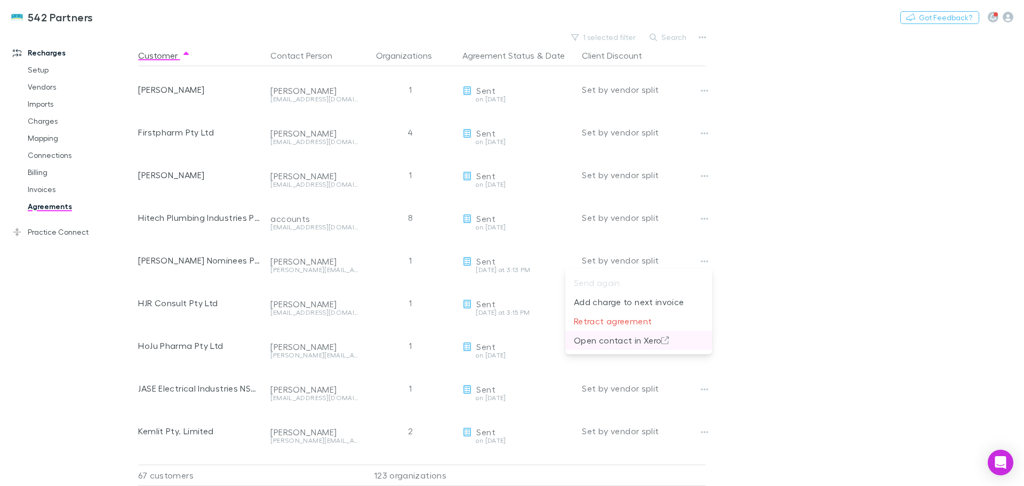
click at [610, 339] on p "Open contact in Xero" at bounding box center [639, 340] width 130 height 13
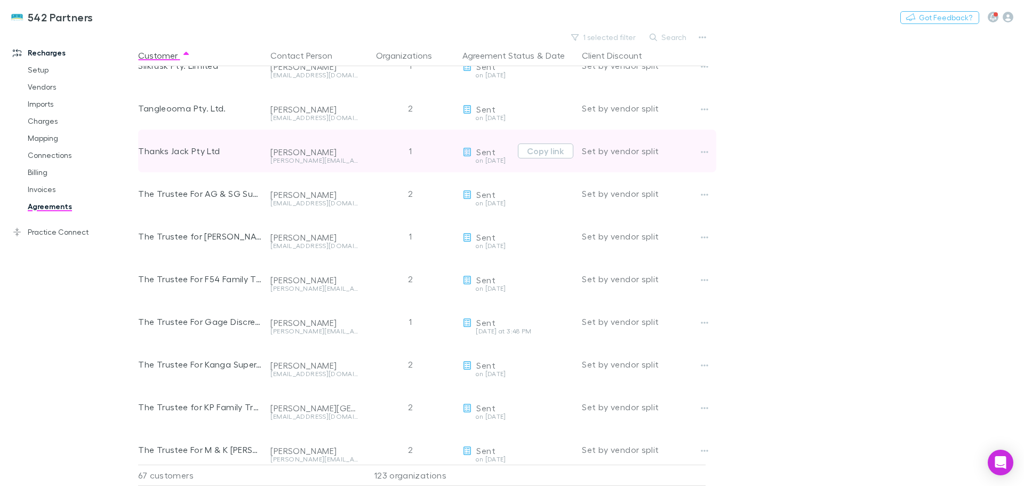
scroll to position [1513, 0]
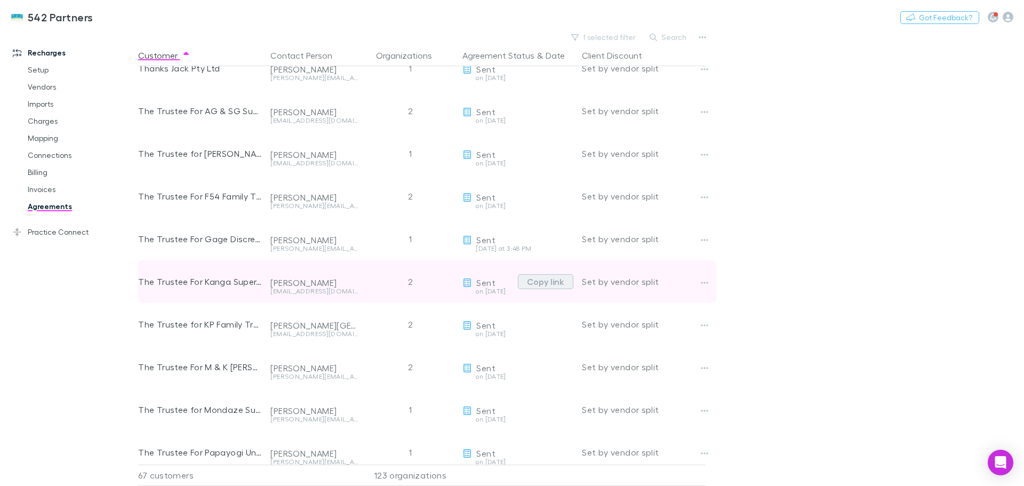
click at [557, 279] on button "Copy link" at bounding box center [545, 281] width 55 height 15
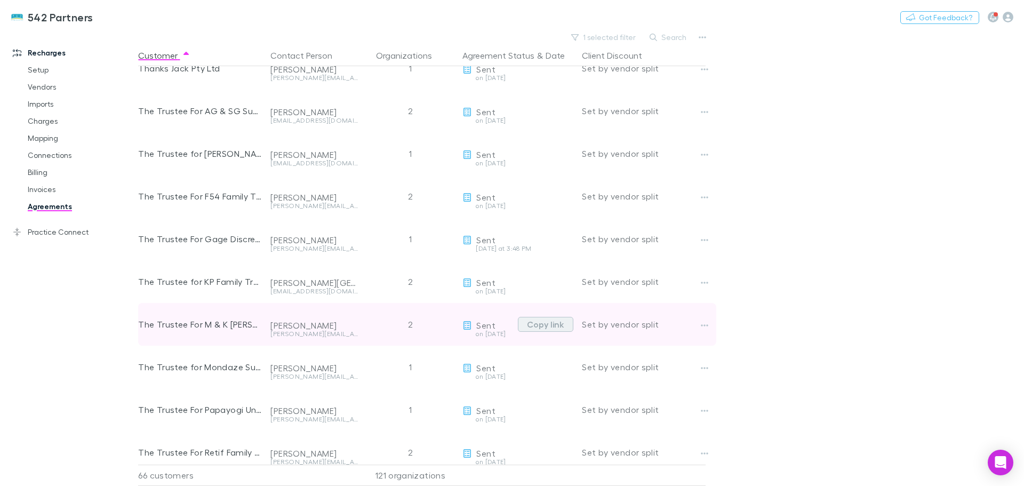
click at [557, 327] on button "Copy link" at bounding box center [545, 324] width 55 height 15
click at [547, 327] on button "Copy link" at bounding box center [545, 324] width 55 height 15
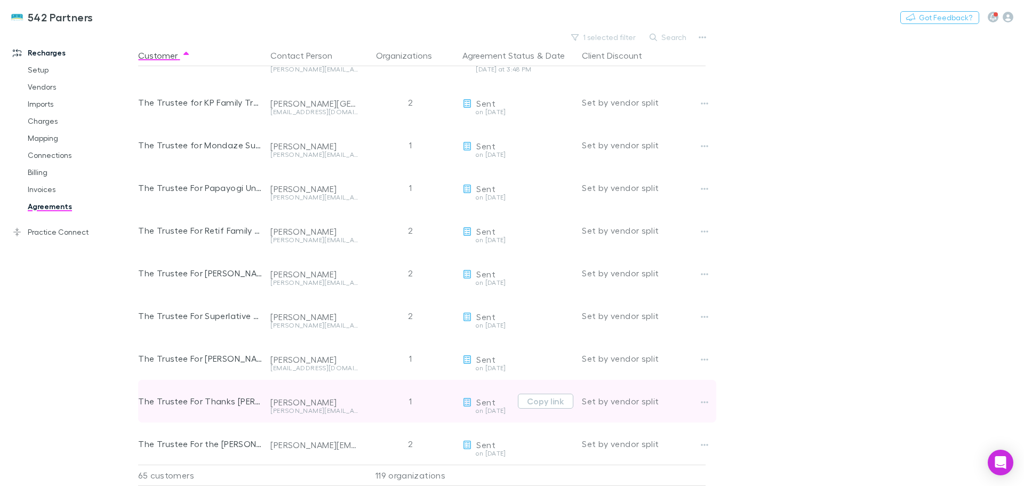
scroll to position [1727, 0]
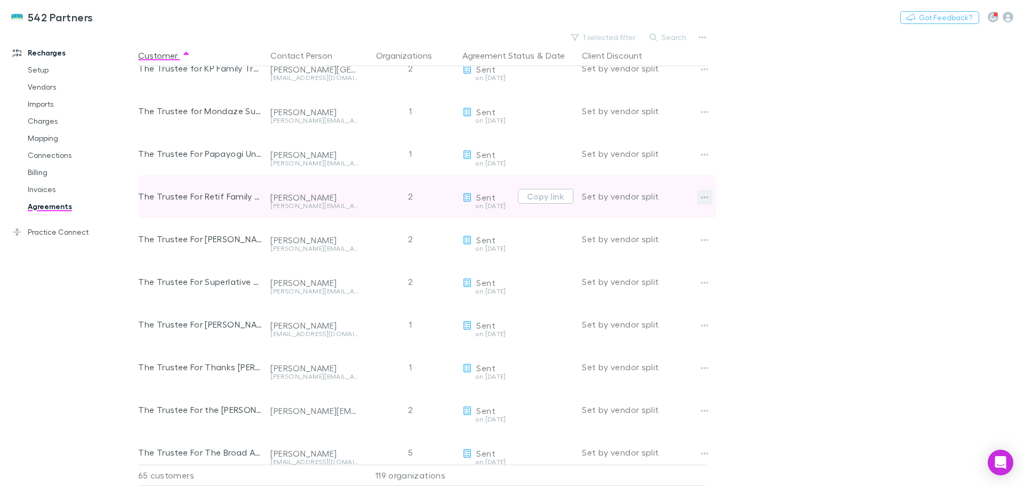
click at [703, 195] on icon "button" at bounding box center [704, 197] width 7 height 9
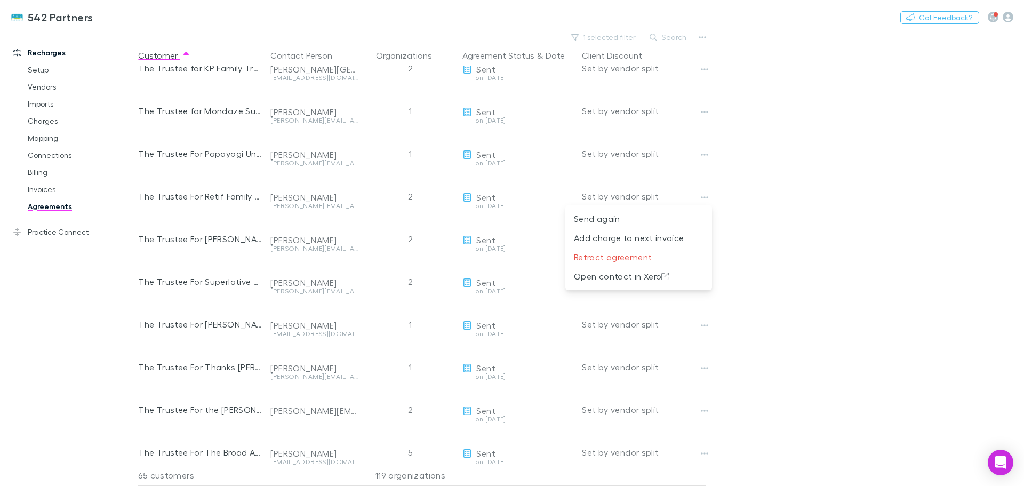
click at [810, 197] on div at bounding box center [512, 243] width 1024 height 486
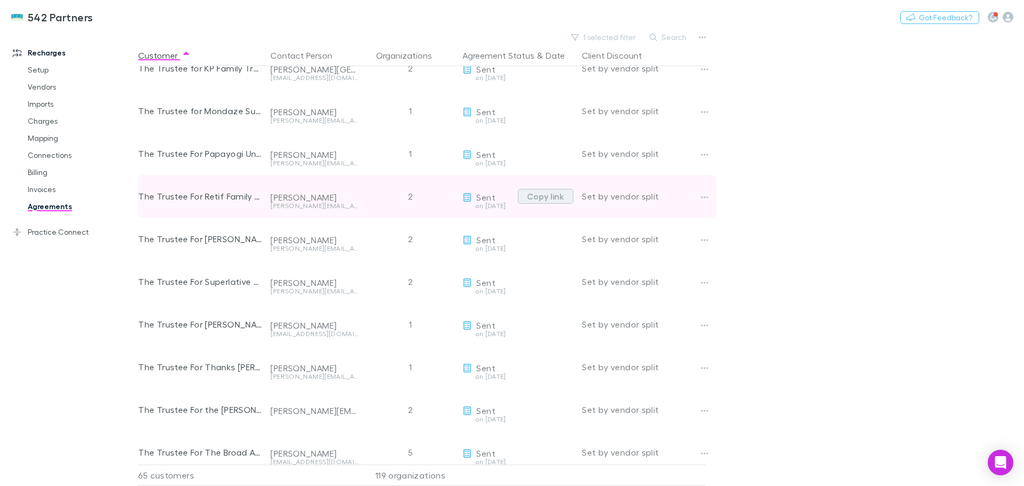
click at [538, 195] on button "Copy link" at bounding box center [545, 196] width 55 height 15
click at [558, 198] on button "Copy link" at bounding box center [545, 196] width 55 height 15
click at [561, 197] on button "Copy link" at bounding box center [545, 196] width 55 height 15
click at [531, 196] on button "Copy link" at bounding box center [545, 196] width 55 height 15
click at [562, 196] on button "Copy link" at bounding box center [545, 196] width 55 height 15
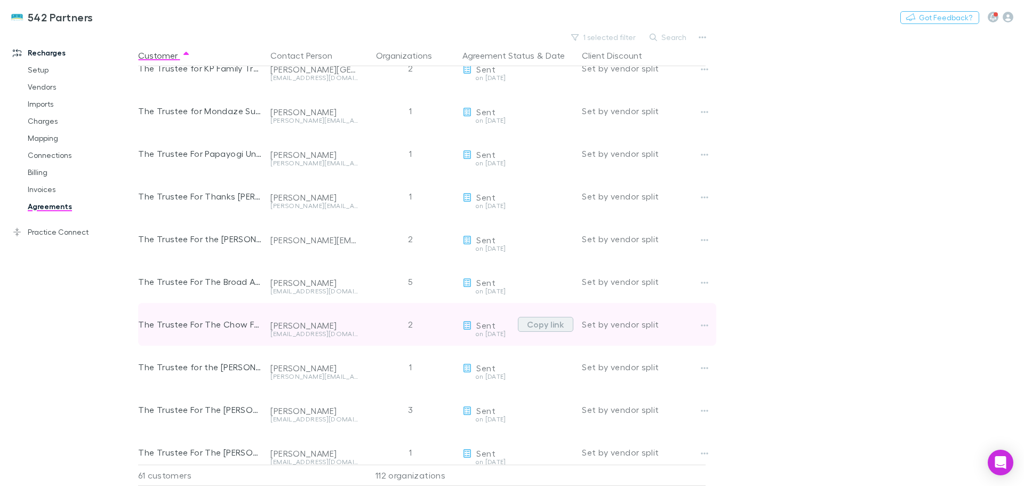
click at [535, 320] on button "Copy link" at bounding box center [545, 324] width 55 height 15
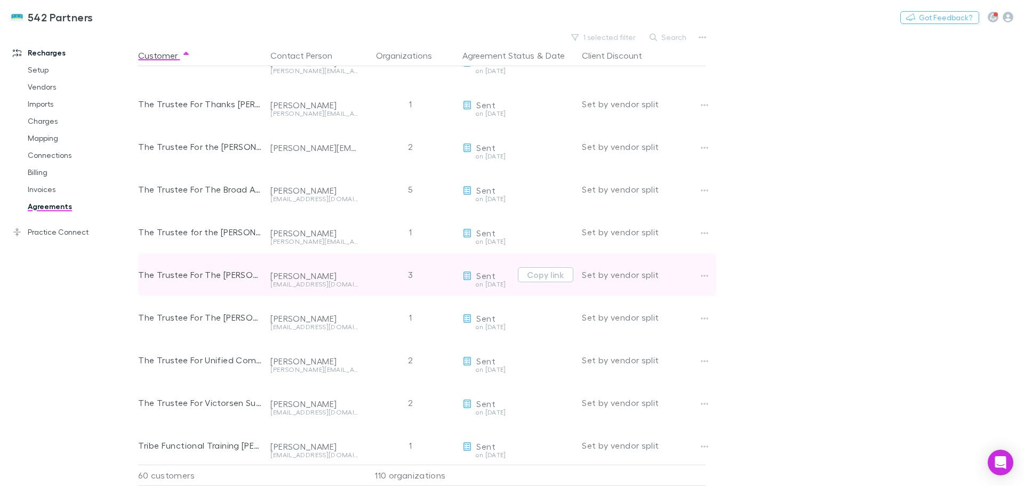
scroll to position [1833, 0]
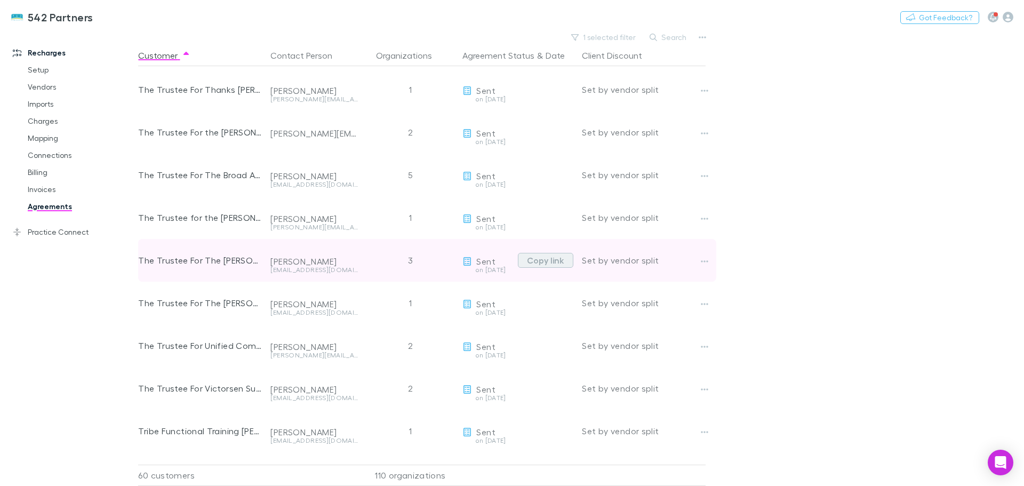
click at [550, 259] on button "Copy link" at bounding box center [545, 260] width 55 height 15
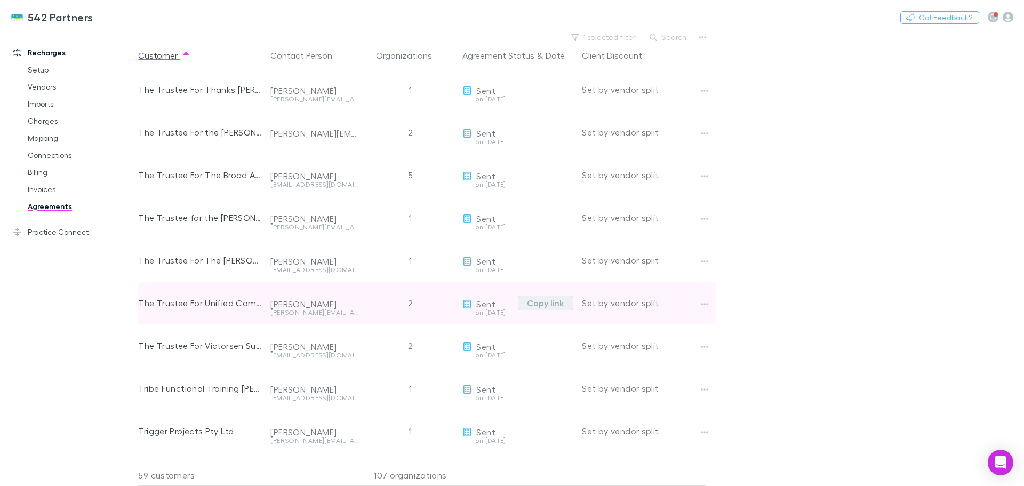
click at [537, 299] on button "Copy link" at bounding box center [545, 303] width 55 height 15
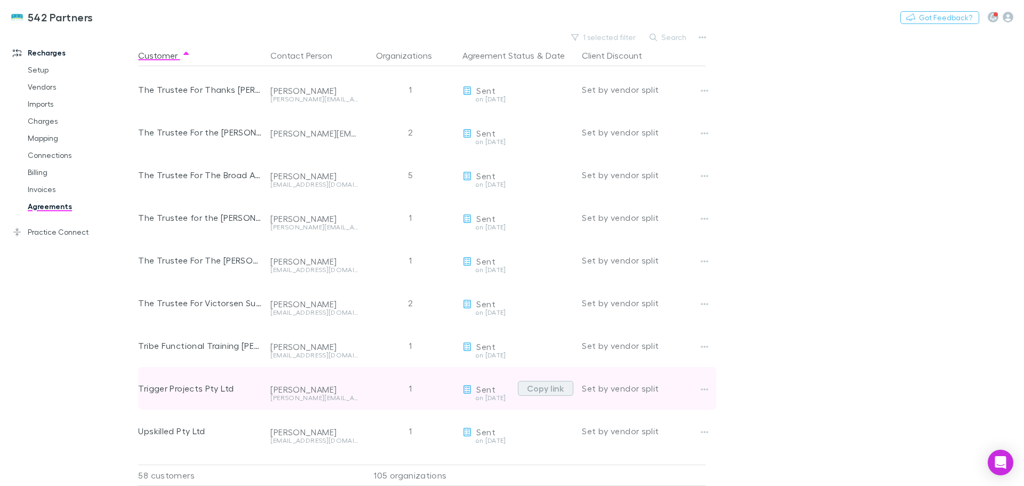
click at [551, 386] on button "Copy link" at bounding box center [545, 388] width 55 height 15
click at [541, 390] on button "Copy link" at bounding box center [545, 388] width 55 height 15
click at [703, 388] on icon "button" at bounding box center [704, 389] width 7 height 9
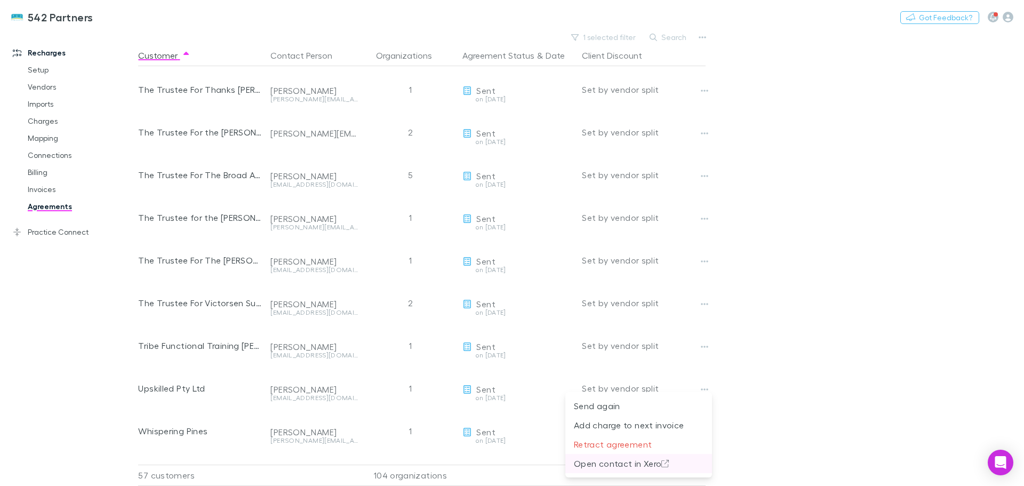
click at [616, 464] on p "Open contact in Xero" at bounding box center [639, 463] width 130 height 13
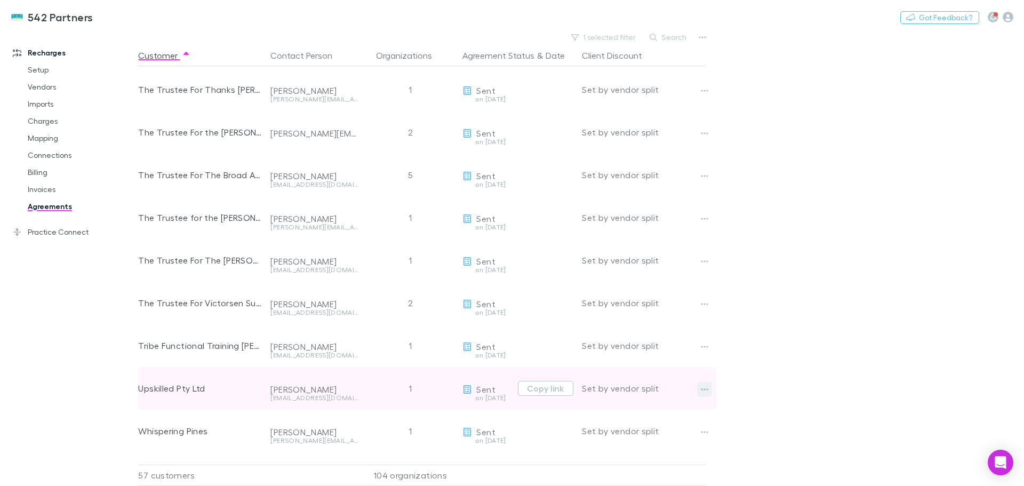
click at [707, 387] on icon "button" at bounding box center [704, 389] width 7 height 9
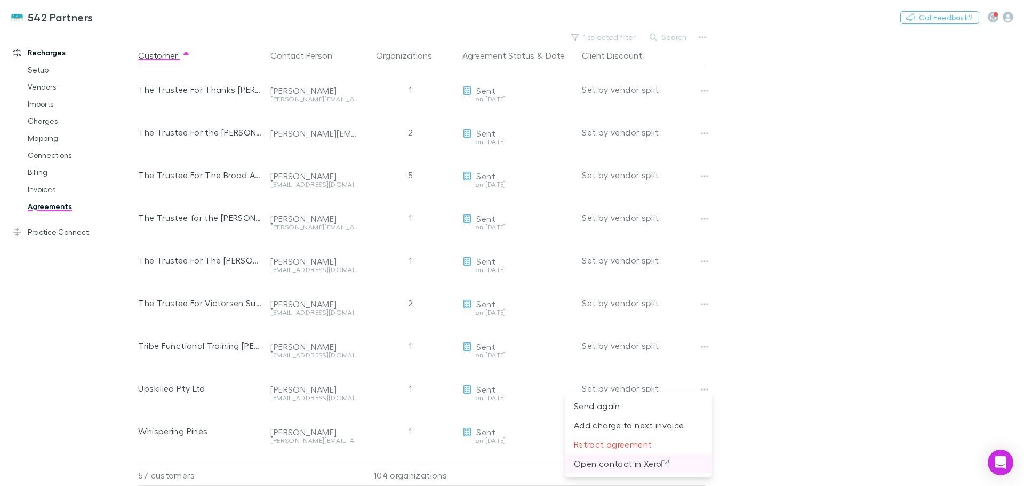
click at [625, 460] on p "Open contact in Xero" at bounding box center [639, 463] width 130 height 13
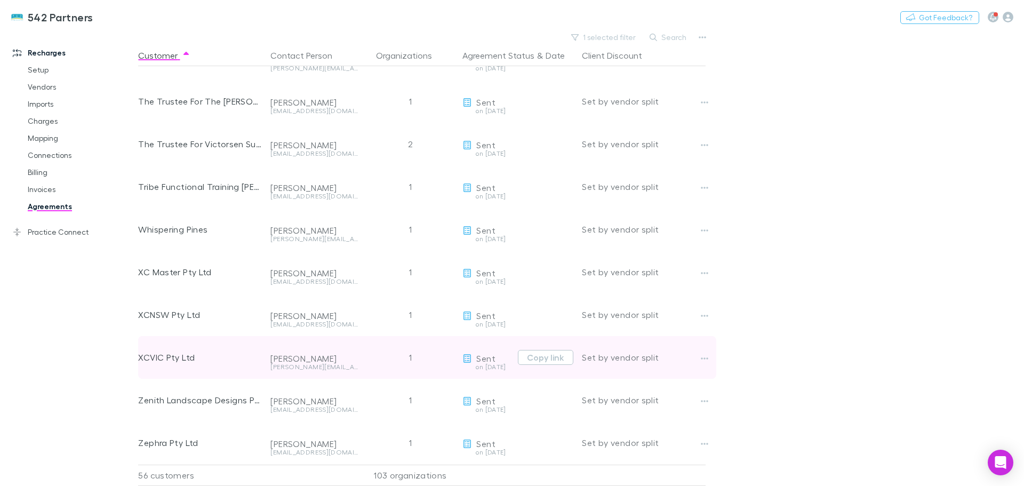
scroll to position [2000, 0]
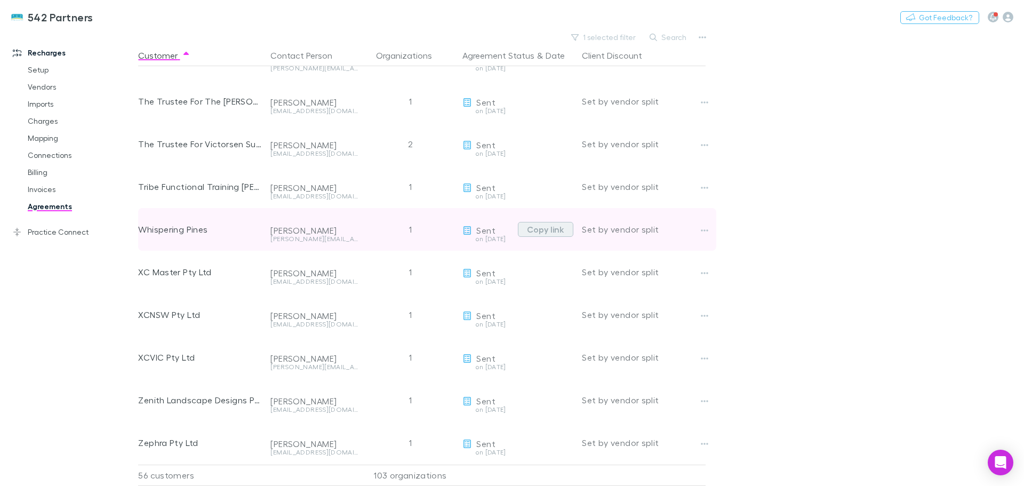
click at [556, 222] on button "Copy link" at bounding box center [545, 229] width 55 height 15
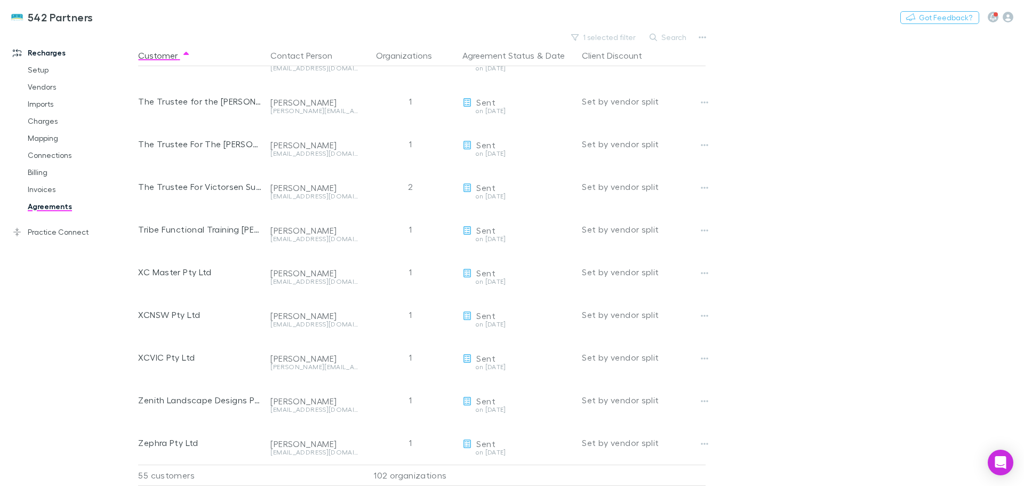
scroll to position [1958, 0]
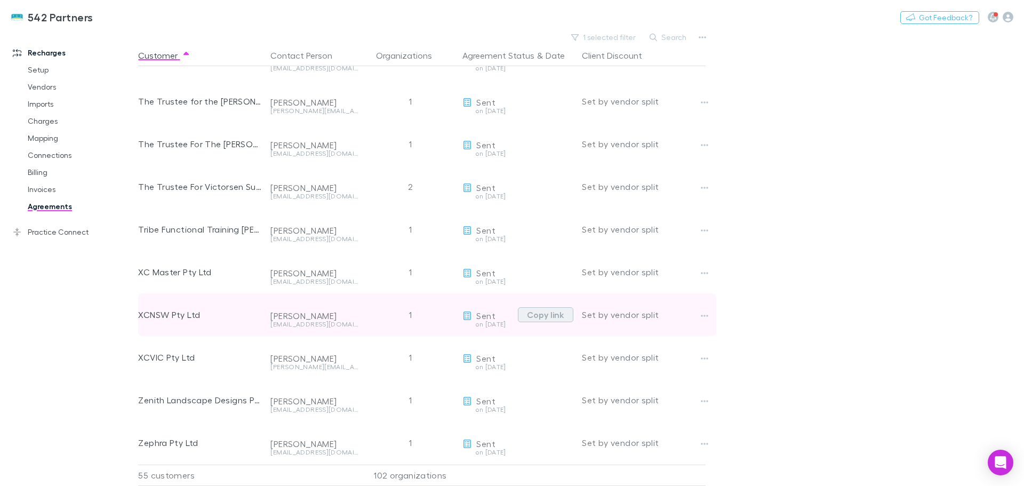
click at [539, 307] on button "Copy link" at bounding box center [545, 314] width 55 height 15
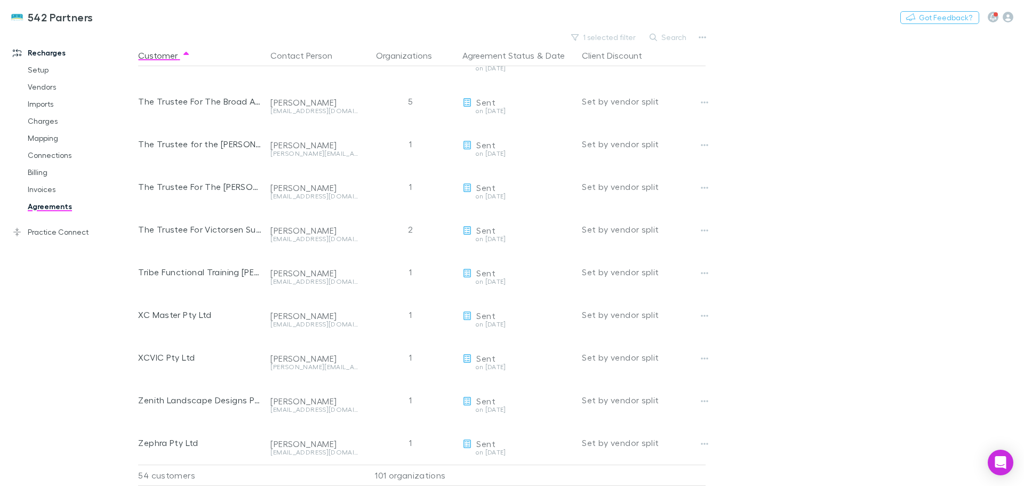
scroll to position [1915, 0]
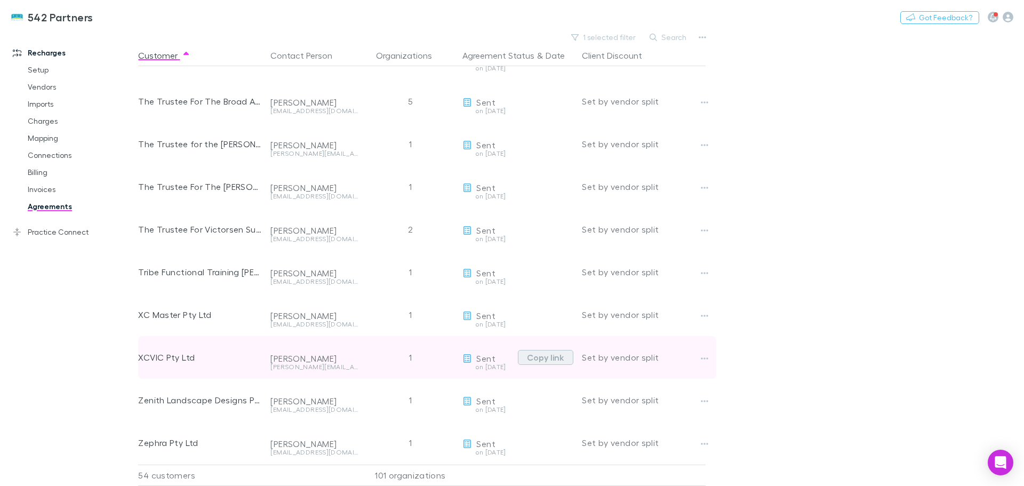
click at [532, 350] on button "Copy link" at bounding box center [545, 357] width 55 height 15
click at [548, 350] on button "Copy link" at bounding box center [545, 357] width 55 height 15
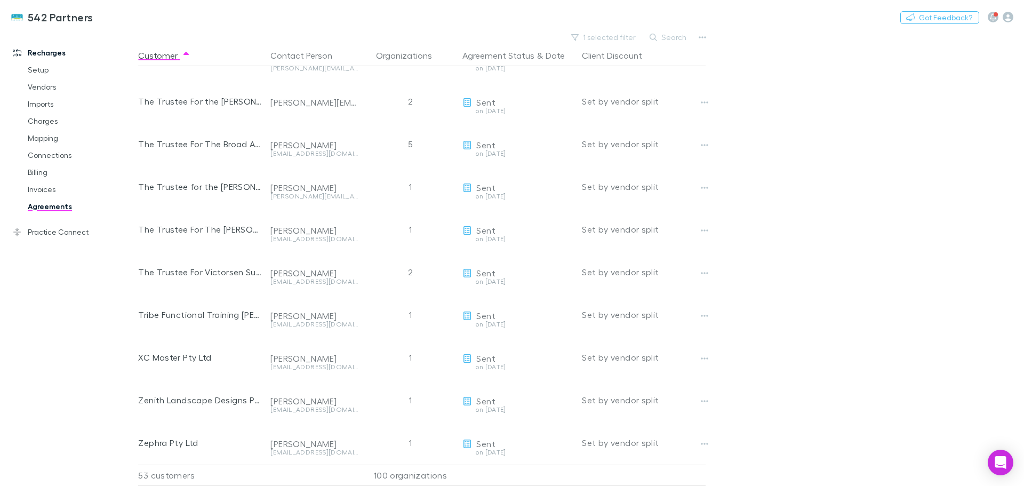
scroll to position [1872, 0]
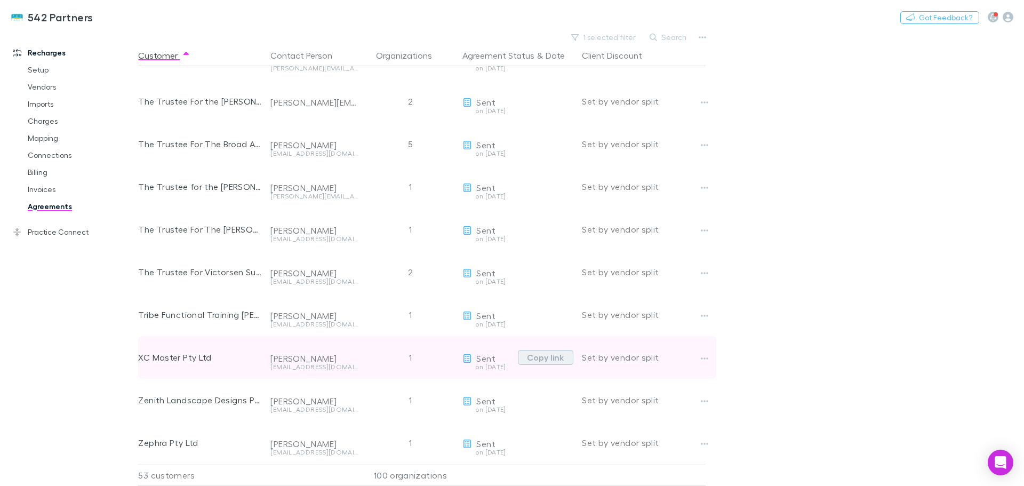
click at [562, 350] on button "Copy link" at bounding box center [545, 357] width 55 height 15
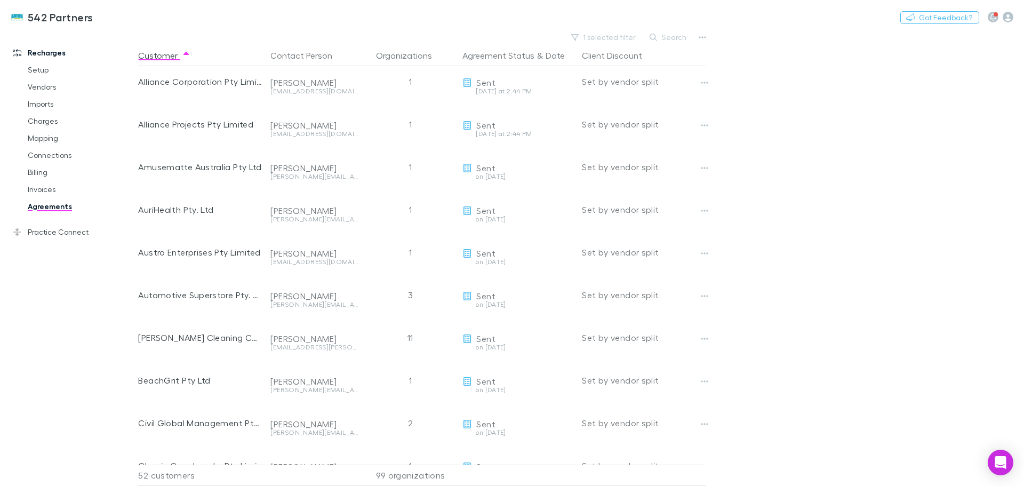
scroll to position [0, 0]
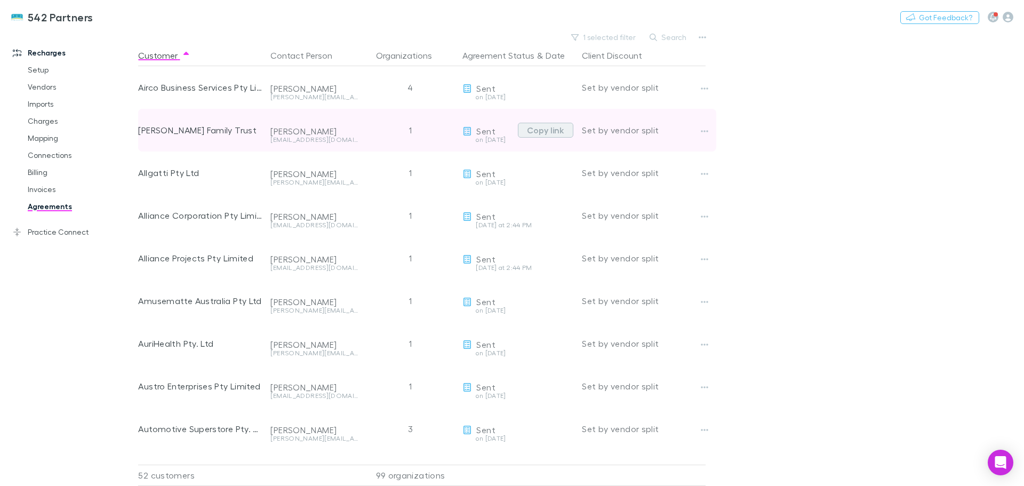
click at [544, 129] on button "Copy link" at bounding box center [545, 130] width 55 height 15
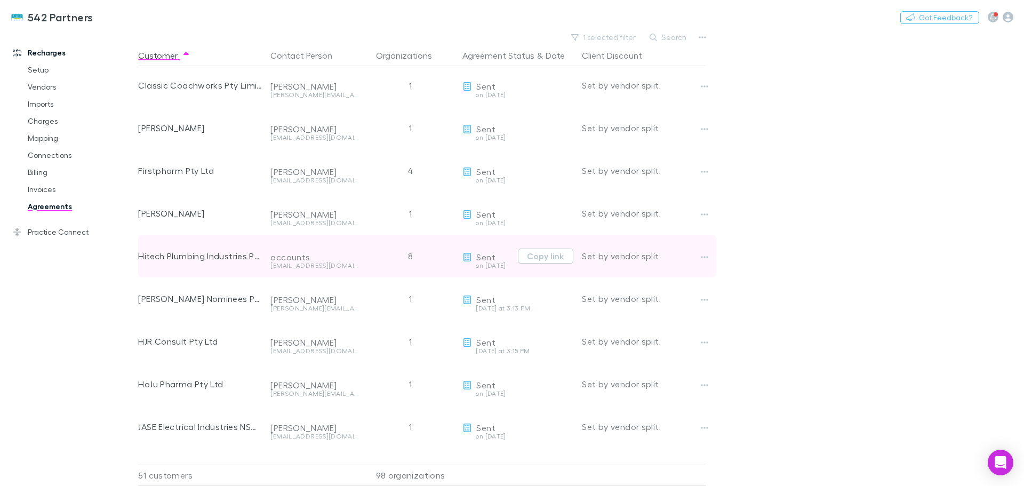
scroll to position [480, 0]
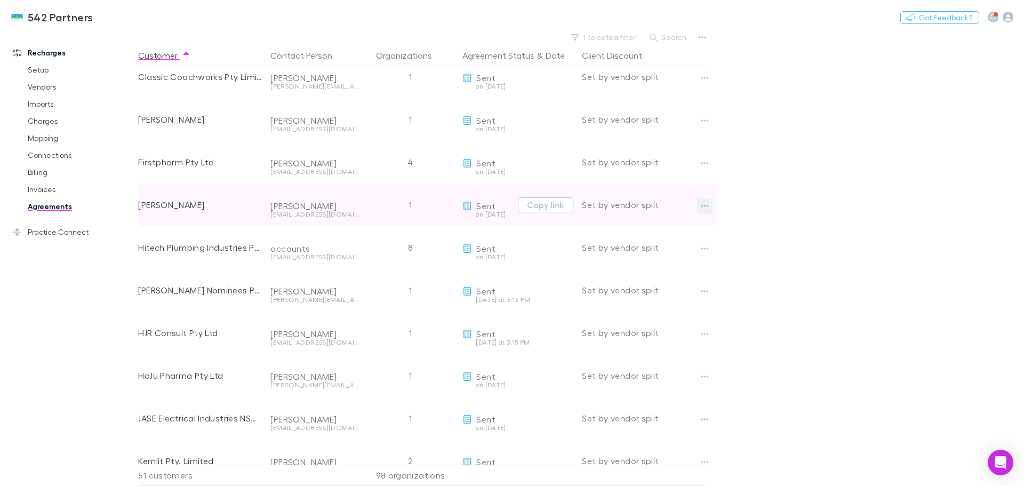
click at [708, 205] on icon "button" at bounding box center [704, 206] width 7 height 9
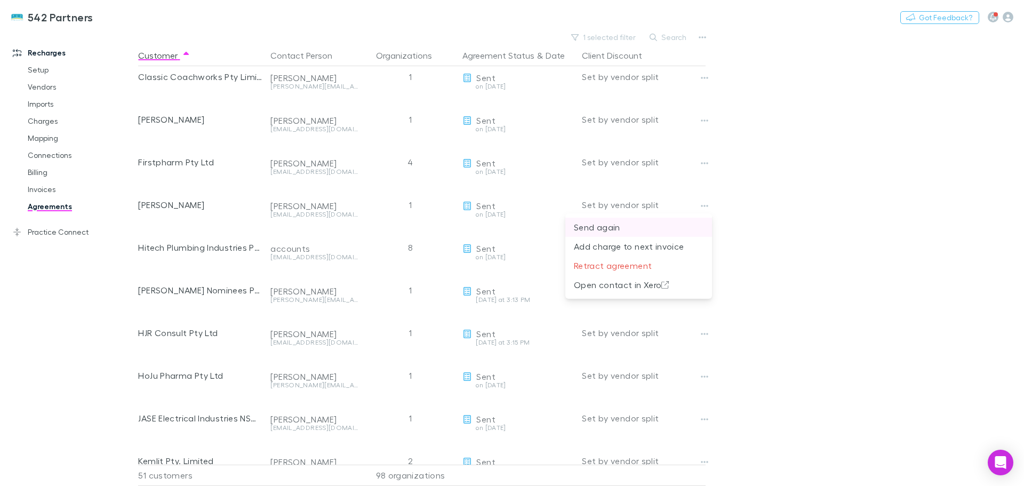
click at [609, 230] on p "Send again" at bounding box center [639, 227] width 130 height 13
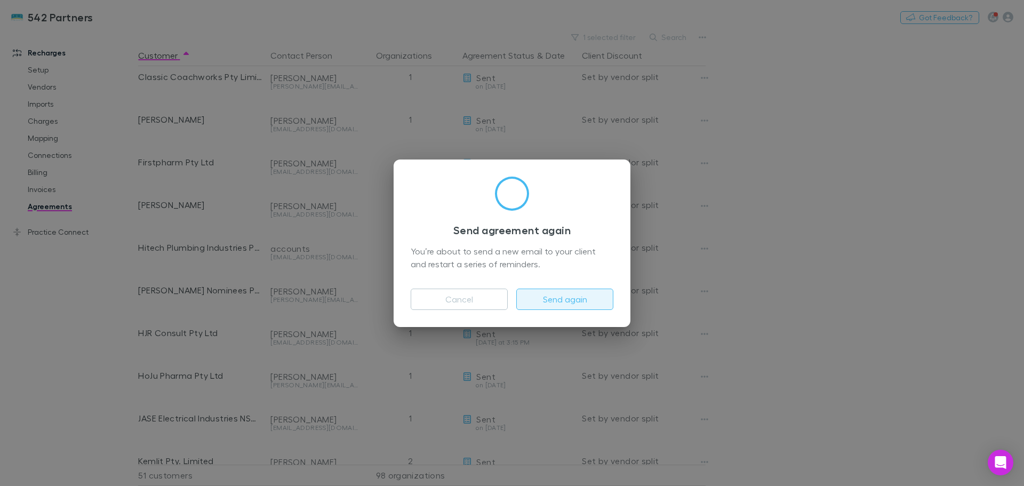
click at [573, 299] on button "Send again" at bounding box center [564, 299] width 97 height 21
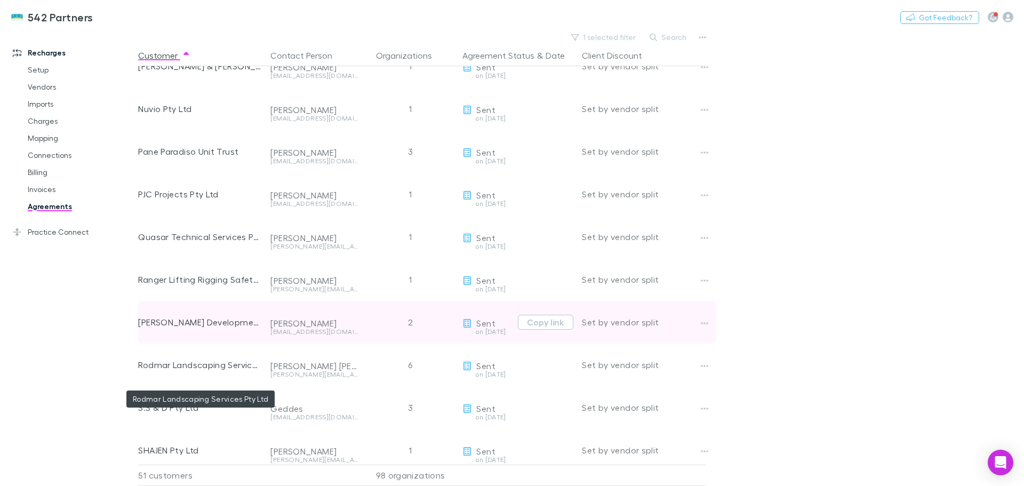
scroll to position [907, 0]
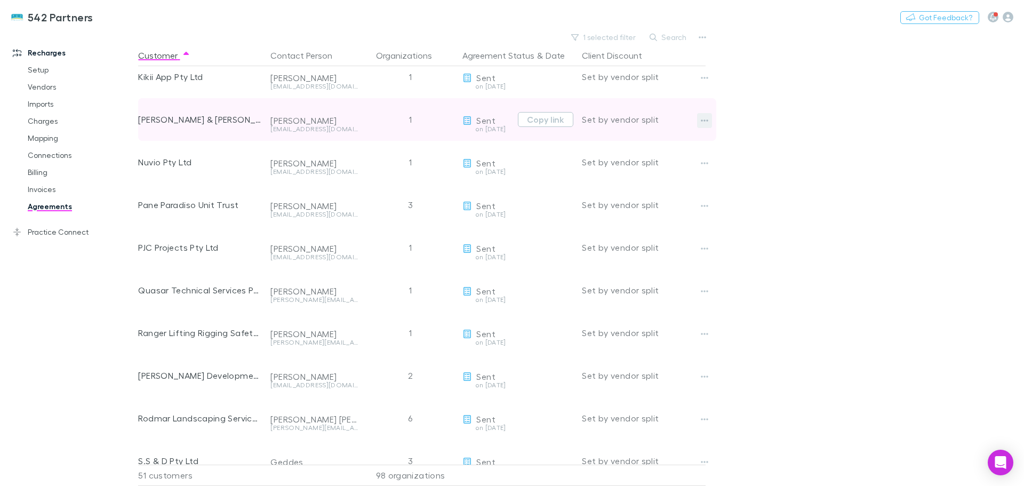
click at [704, 120] on icon "button" at bounding box center [704, 120] width 7 height 9
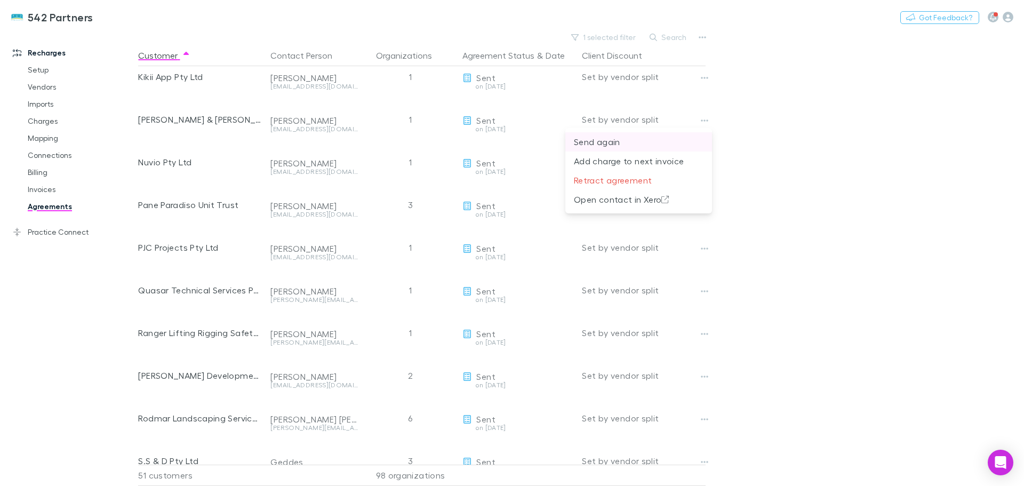
click at [588, 144] on p "Send again" at bounding box center [639, 142] width 130 height 13
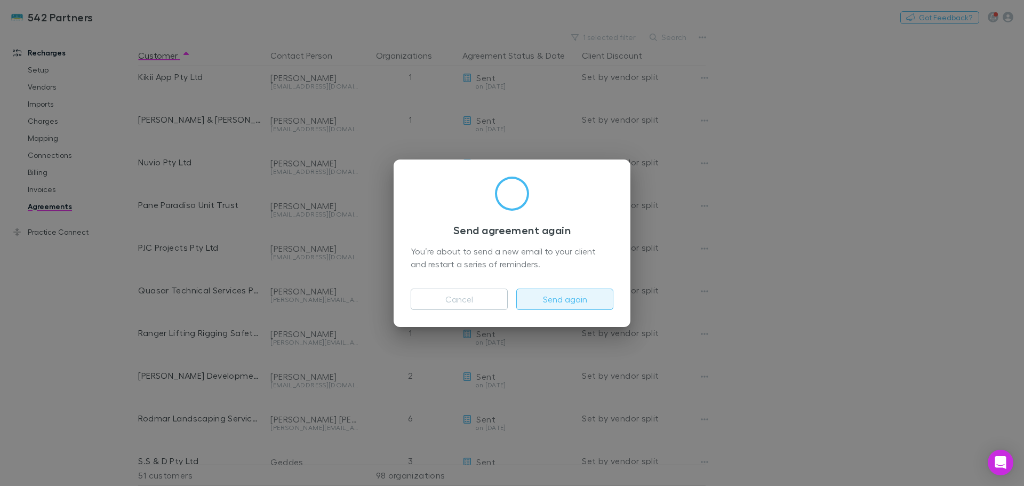
click at [576, 297] on button "Send again" at bounding box center [564, 299] width 97 height 21
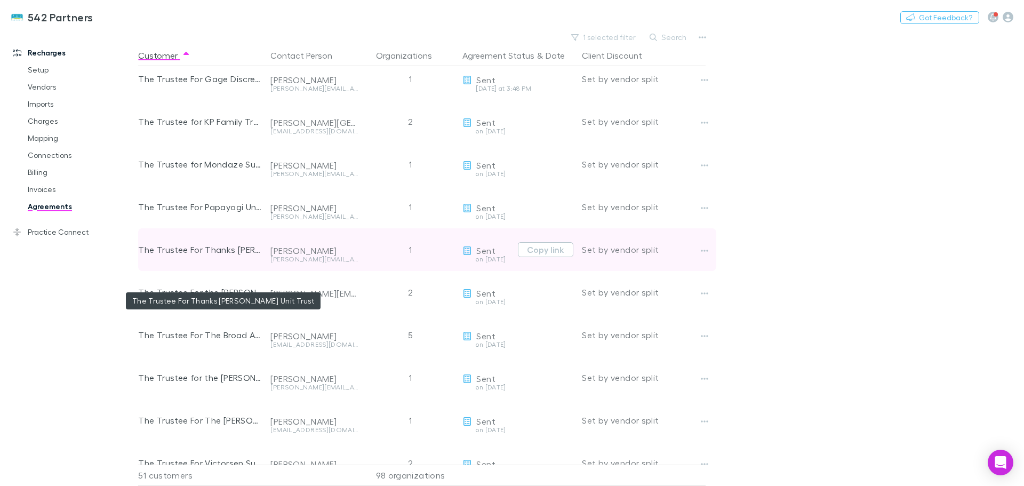
scroll to position [1654, 0]
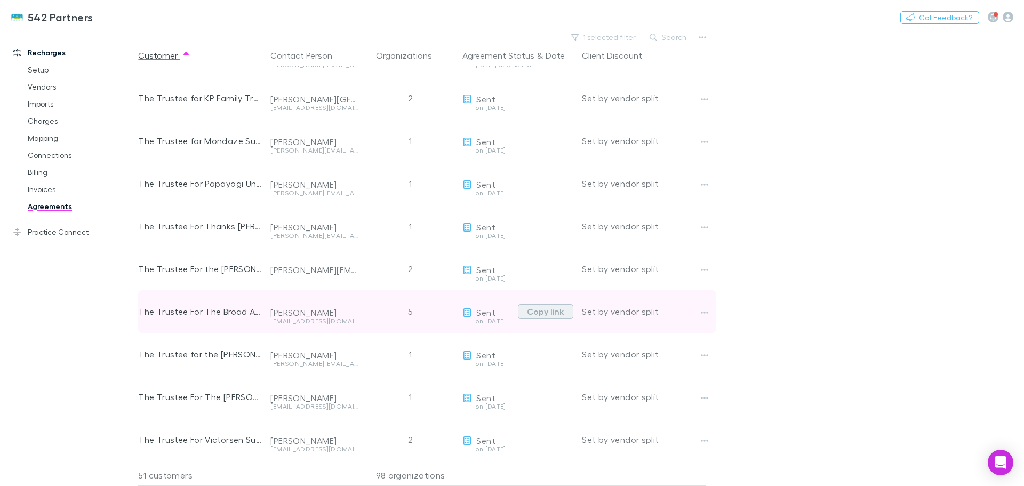
click at [542, 313] on button "Copy link" at bounding box center [545, 311] width 55 height 15
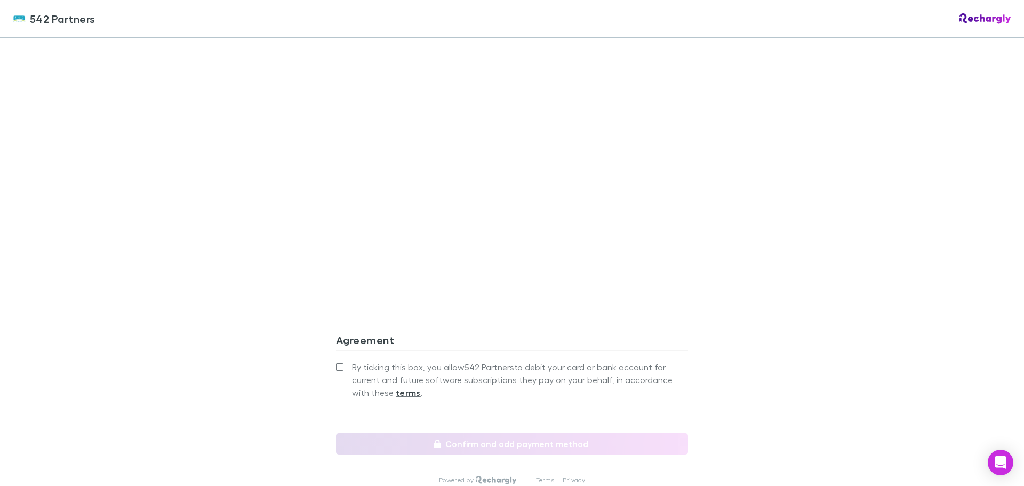
scroll to position [888, 0]
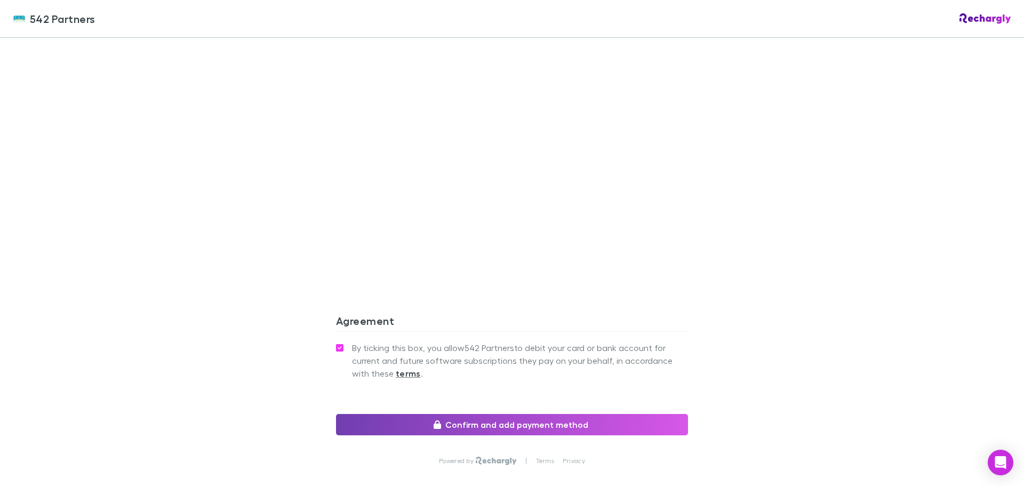
click at [471, 414] on button "Confirm and add payment method" at bounding box center [512, 424] width 352 height 21
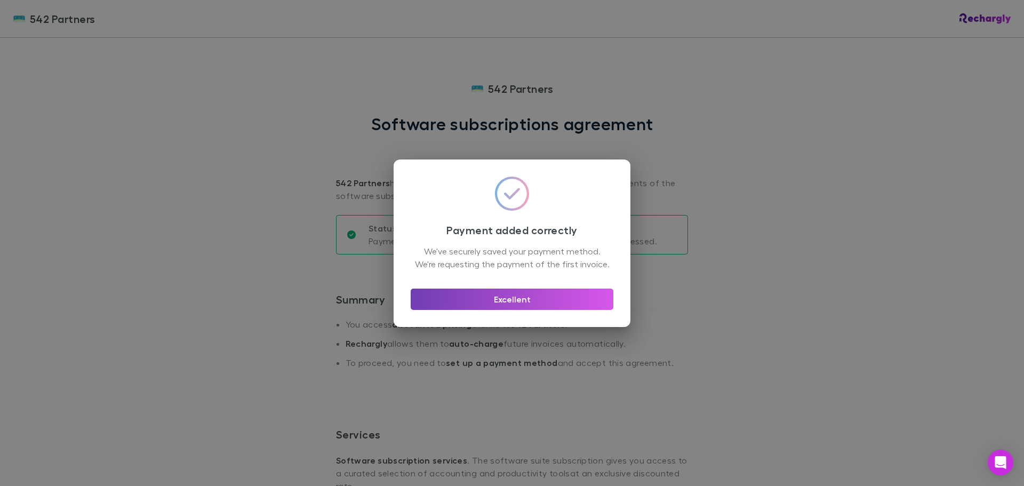
click at [506, 302] on button "Excellent" at bounding box center [512, 299] width 203 height 21
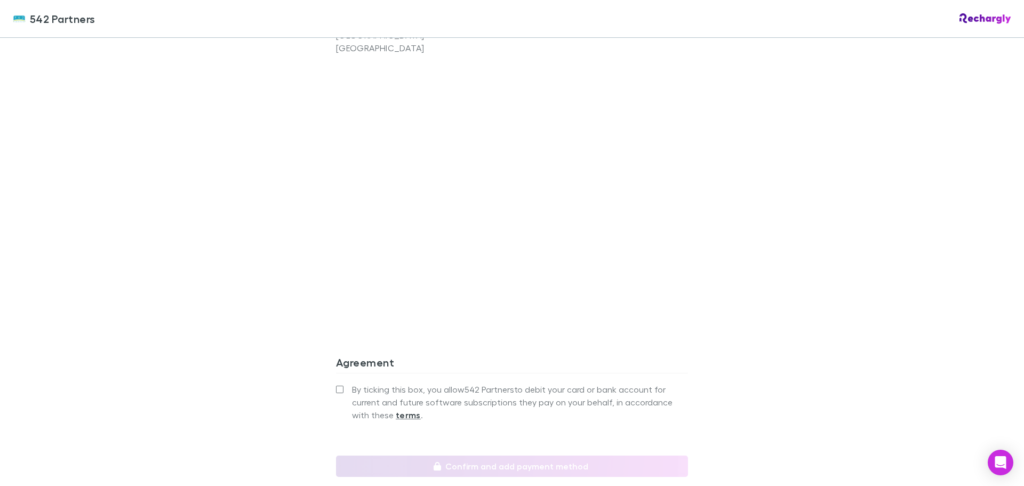
scroll to position [800, 0]
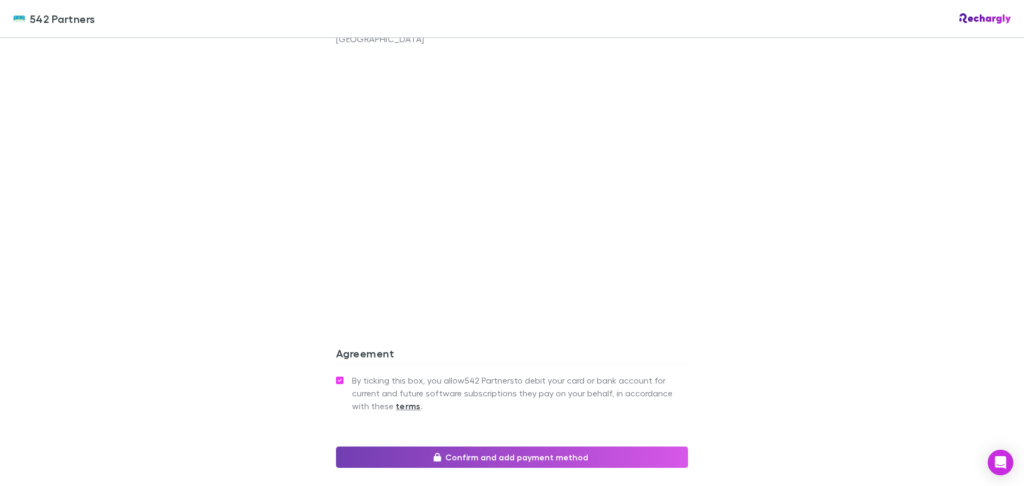
click at [475, 447] on button "Confirm and add payment method" at bounding box center [512, 457] width 352 height 21
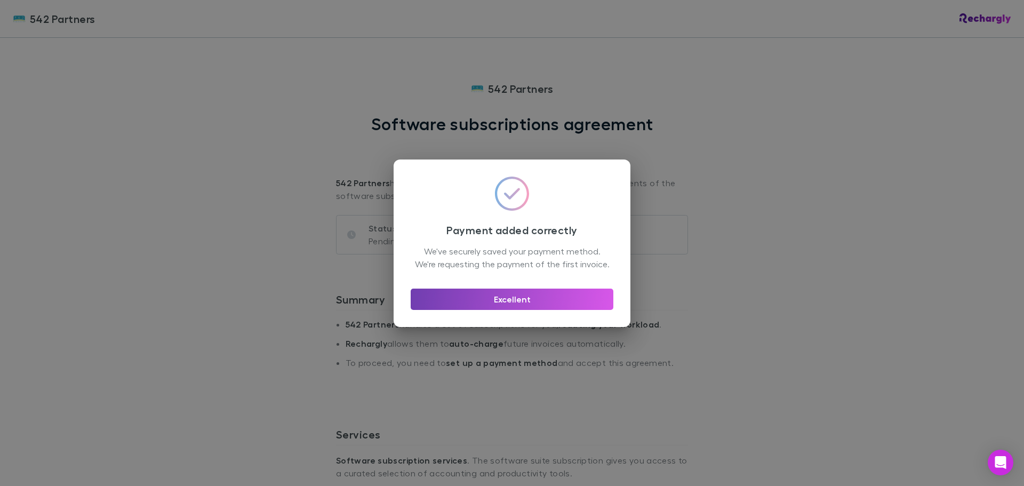
click at [513, 297] on button "Excellent" at bounding box center [512, 299] width 203 height 21
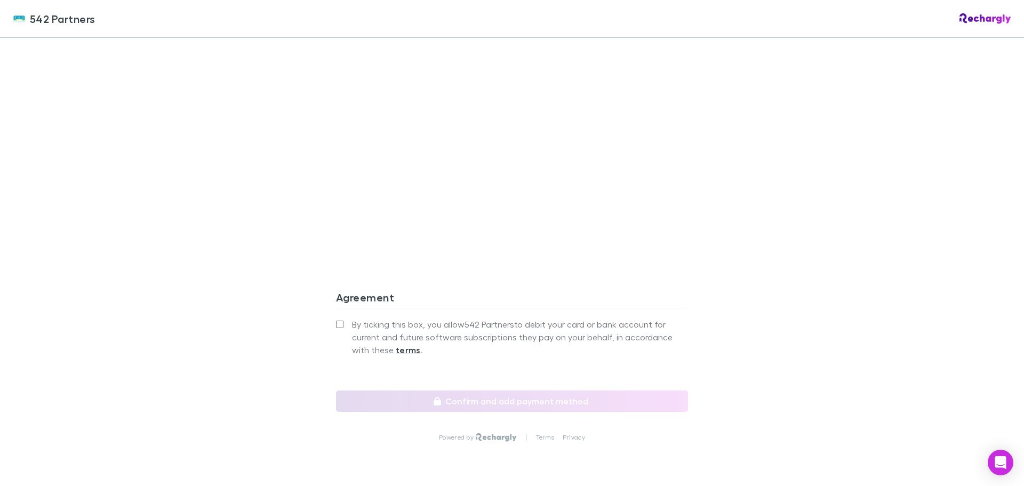
scroll to position [895, 0]
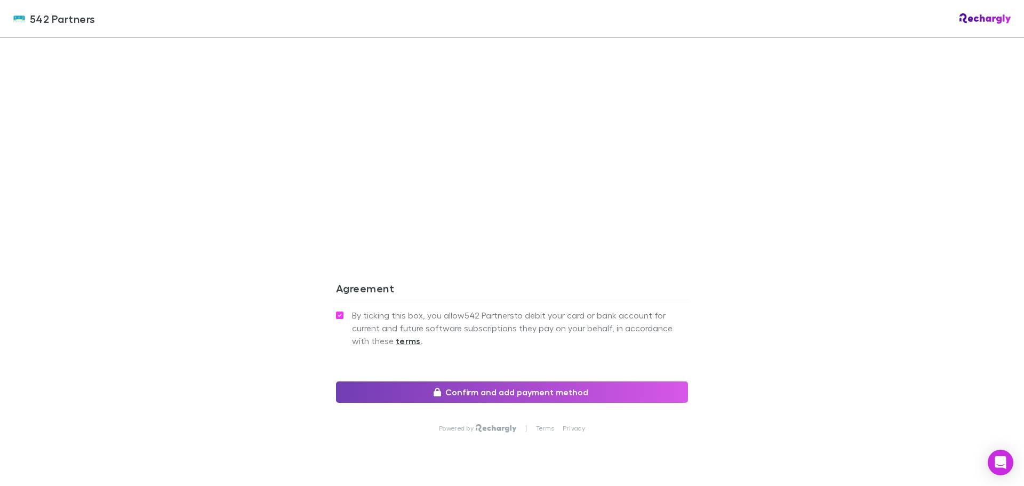
click at [512, 382] on button "Confirm and add payment method" at bounding box center [512, 392] width 352 height 21
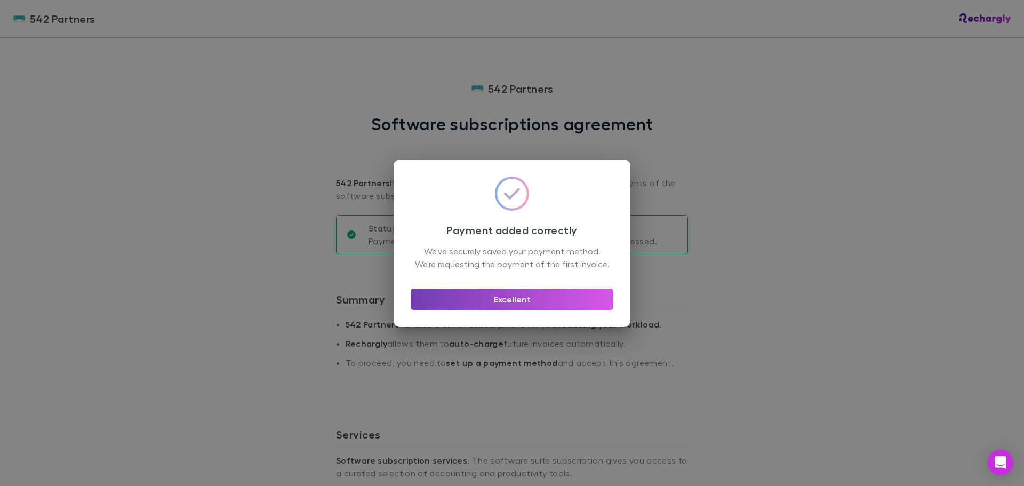
drag, startPoint x: 533, startPoint y: 306, endPoint x: 500, endPoint y: 312, distance: 32.5
click at [533, 306] on button "Excellent" at bounding box center [512, 299] width 203 height 21
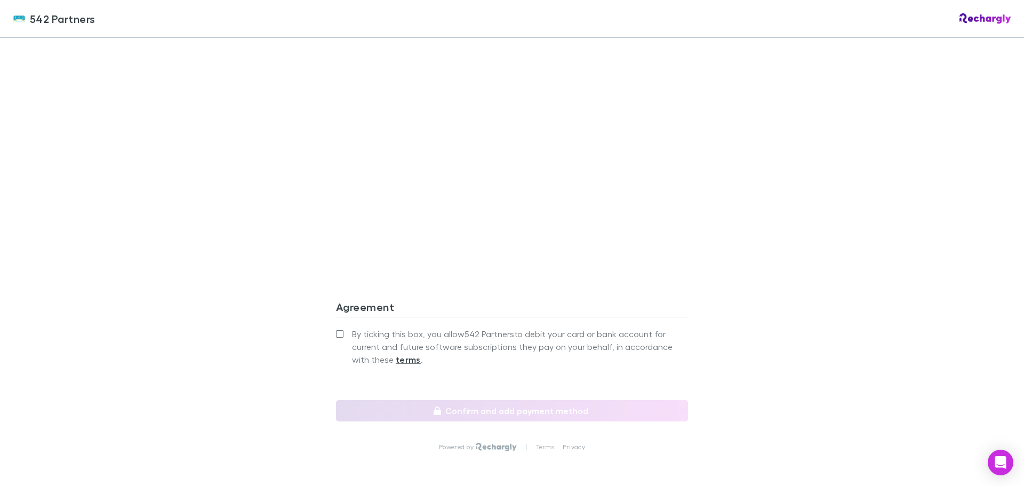
scroll to position [855, 0]
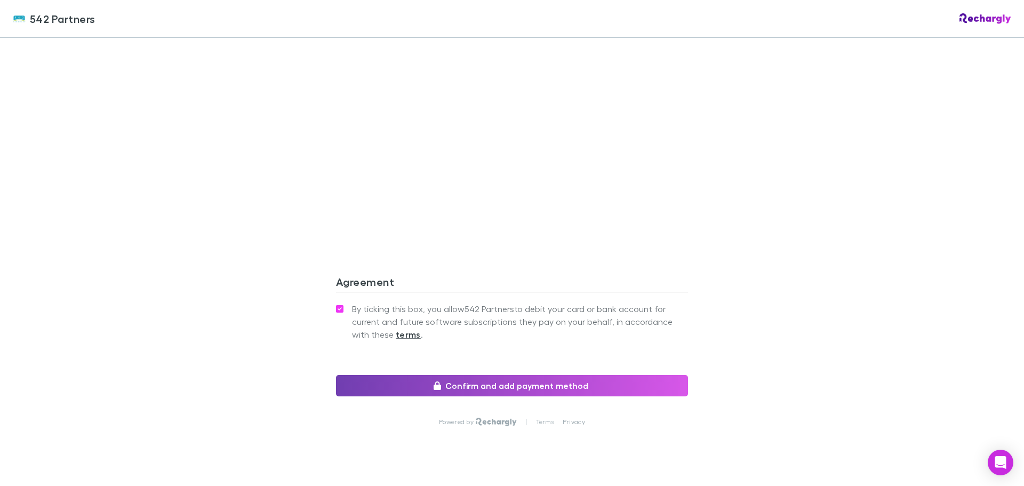
click at [479, 375] on button "Confirm and add payment method" at bounding box center [512, 385] width 352 height 21
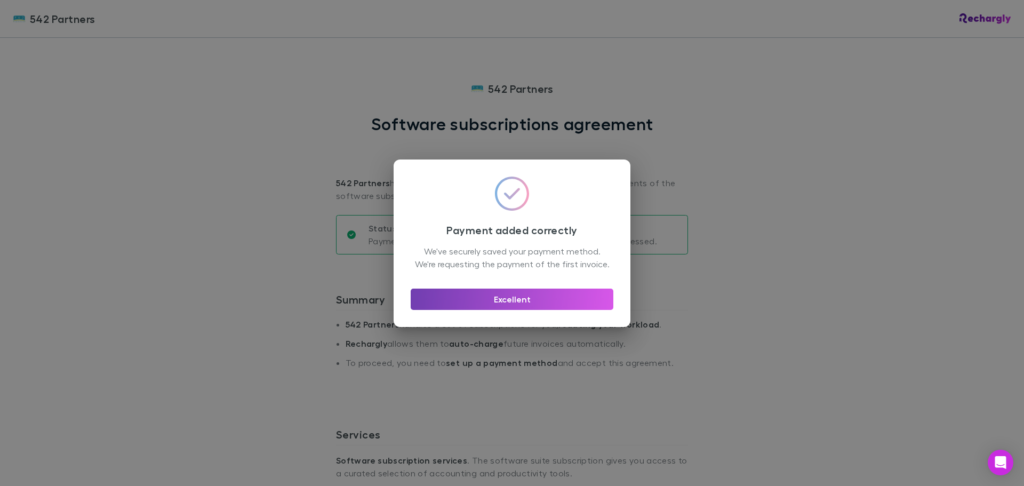
click at [544, 308] on button "Excellent" at bounding box center [512, 299] width 203 height 21
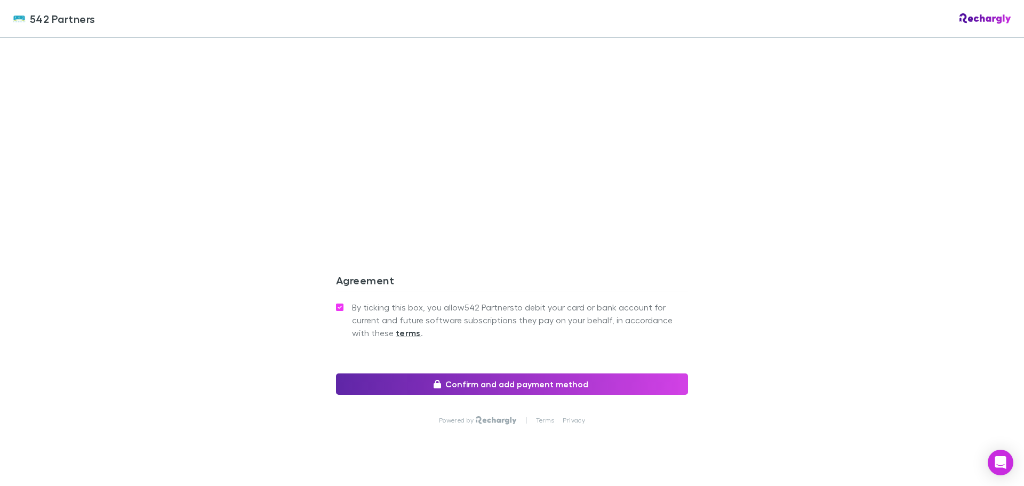
scroll to position [876, 0]
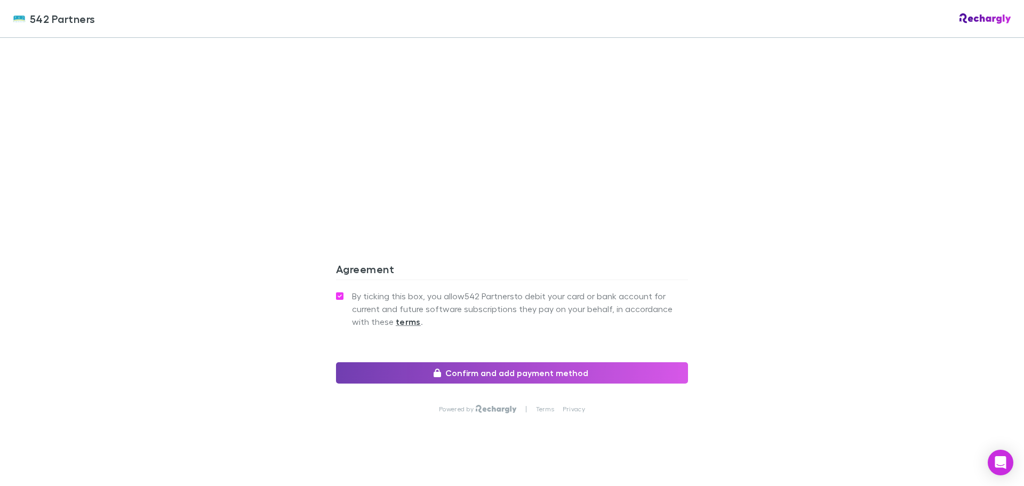
click at [507, 362] on button "Confirm and add payment method" at bounding box center [512, 372] width 352 height 21
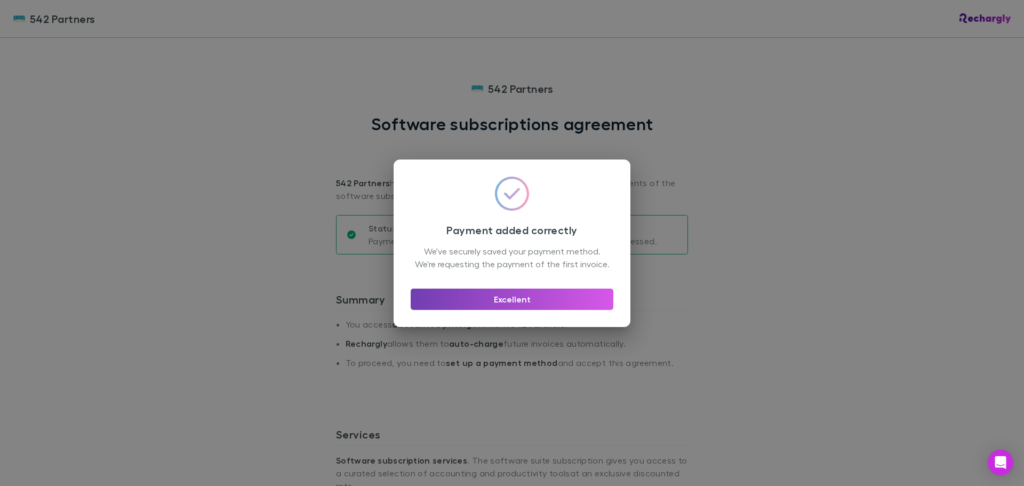
click at [553, 310] on button "Excellent" at bounding box center [512, 299] width 203 height 21
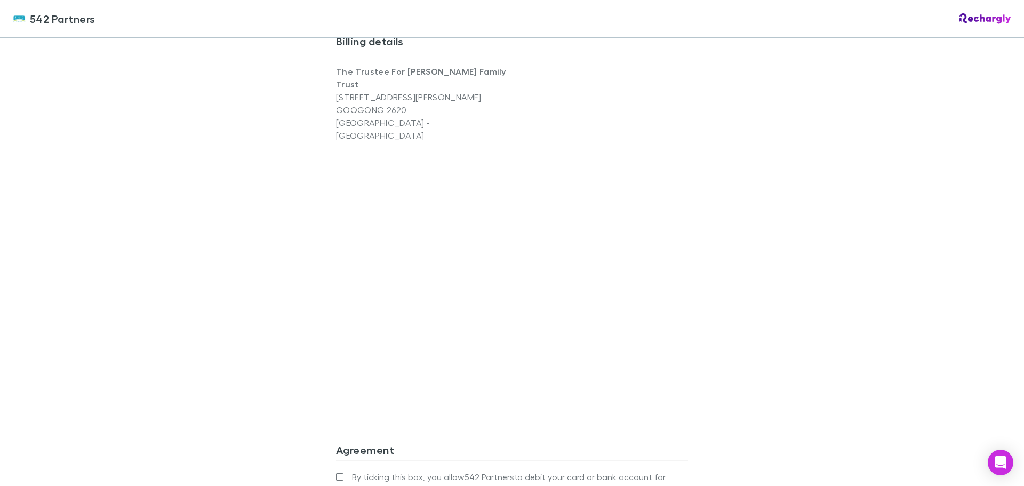
scroll to position [800, 0]
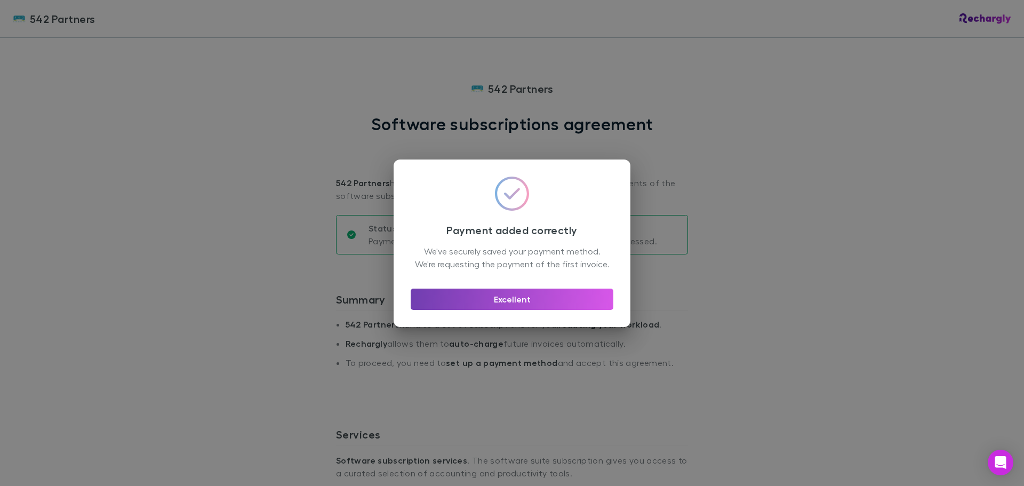
click at [510, 306] on button "Excellent" at bounding box center [512, 299] width 203 height 21
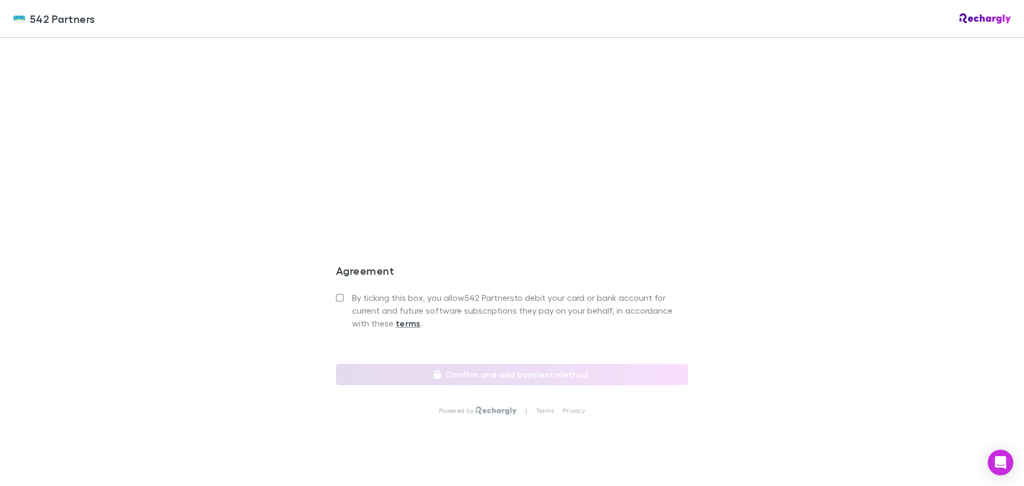
scroll to position [854, 0]
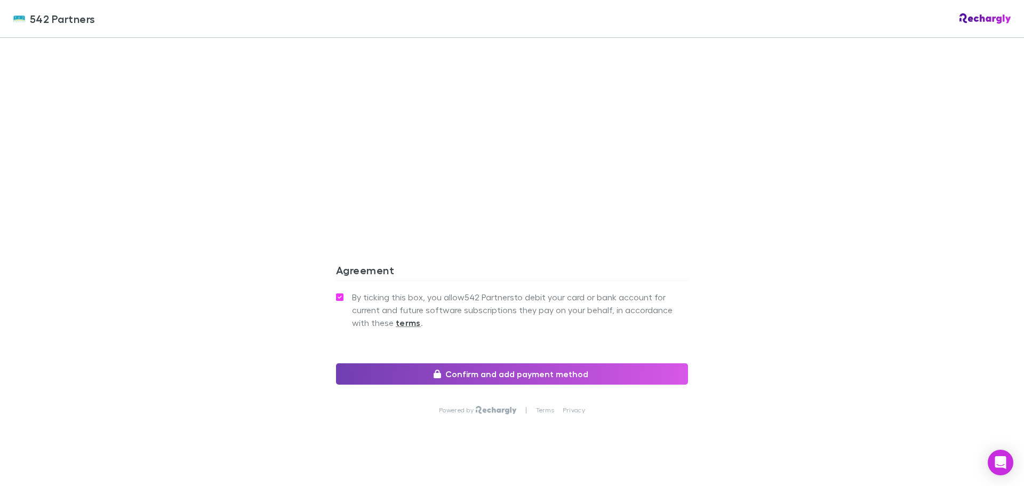
click at [475, 363] on button "Confirm and add payment method" at bounding box center [512, 373] width 352 height 21
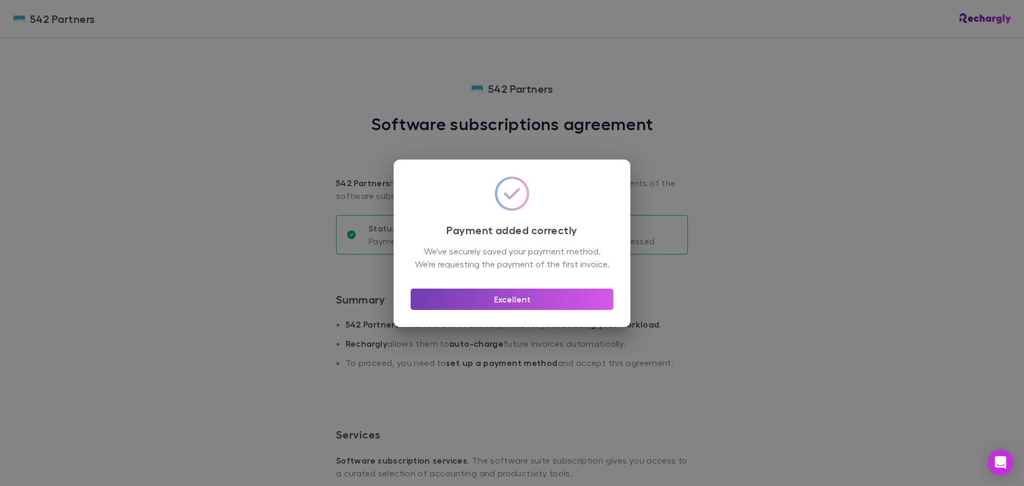
click at [500, 299] on button "Excellent" at bounding box center [512, 299] width 203 height 21
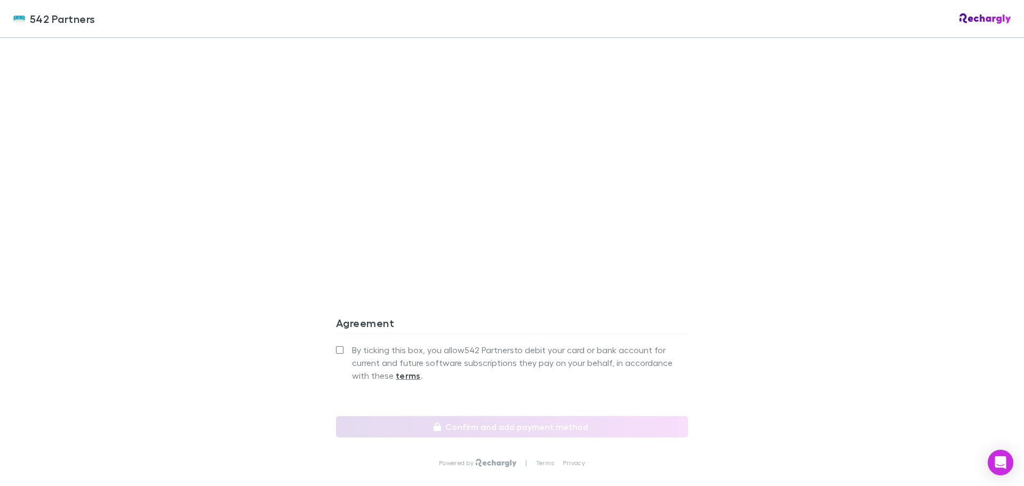
scroll to position [875, 0]
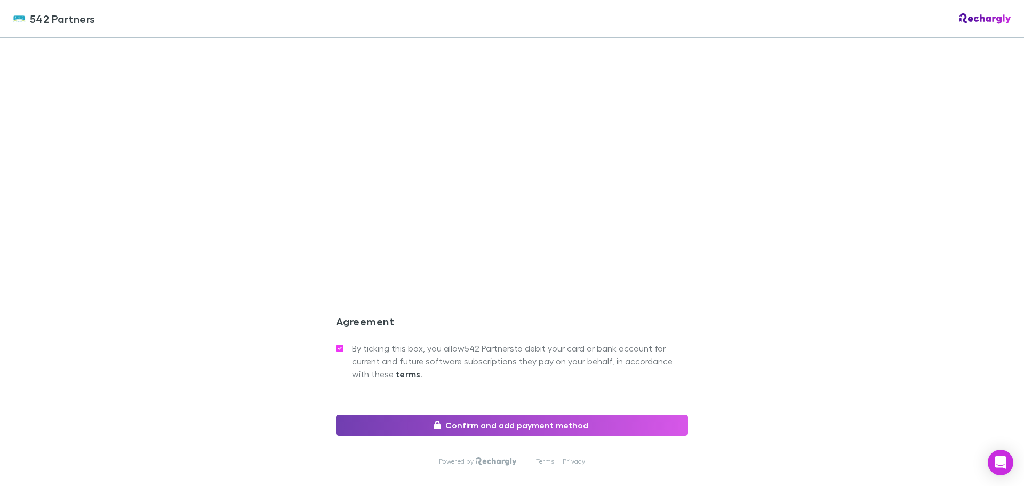
click at [484, 415] on button "Confirm and add payment method" at bounding box center [512, 425] width 352 height 21
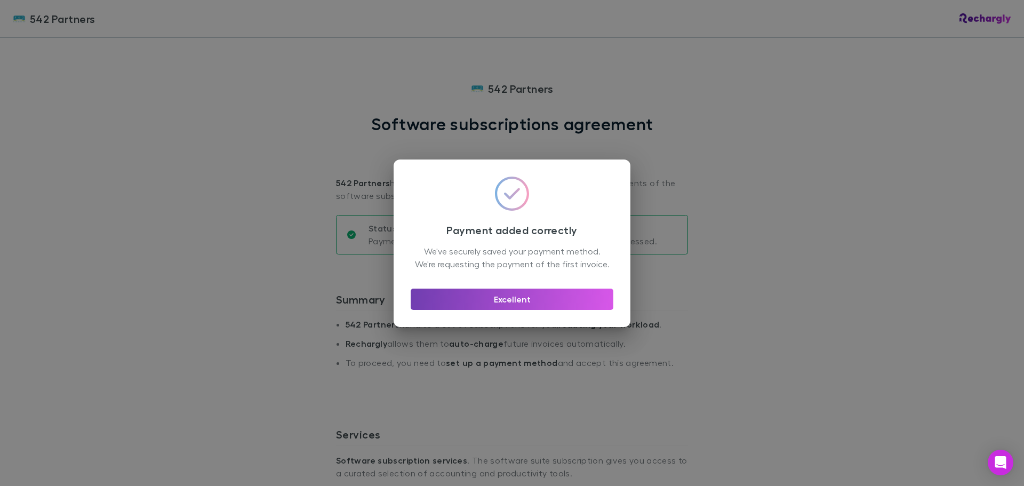
click at [480, 297] on button "Excellent" at bounding box center [512, 299] width 203 height 21
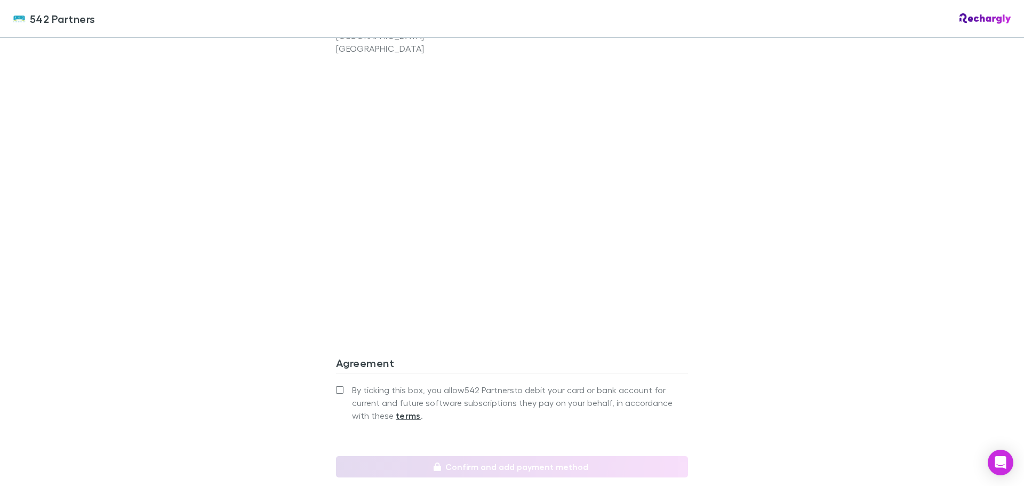
scroll to position [854, 0]
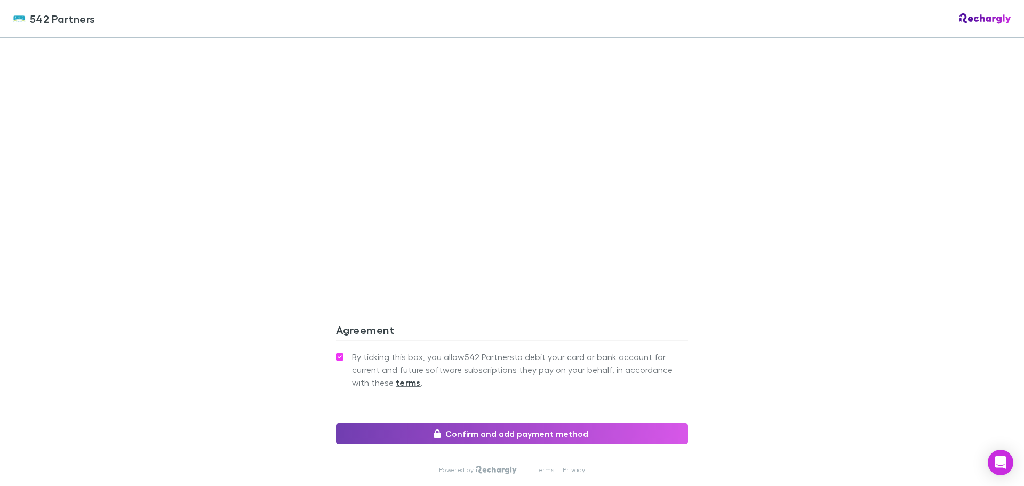
click at [466, 423] on button "Confirm and add payment method" at bounding box center [512, 433] width 352 height 21
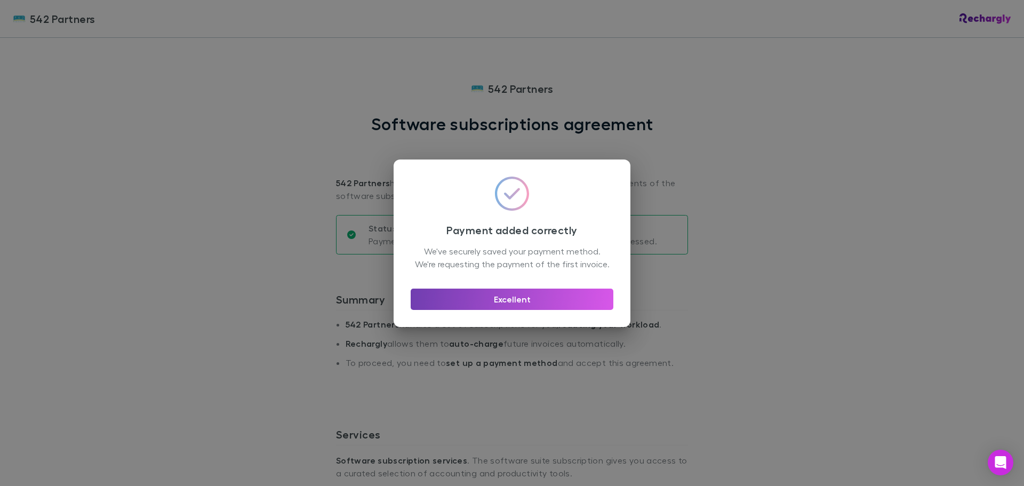
click at [489, 305] on button "Excellent" at bounding box center [512, 299] width 203 height 21
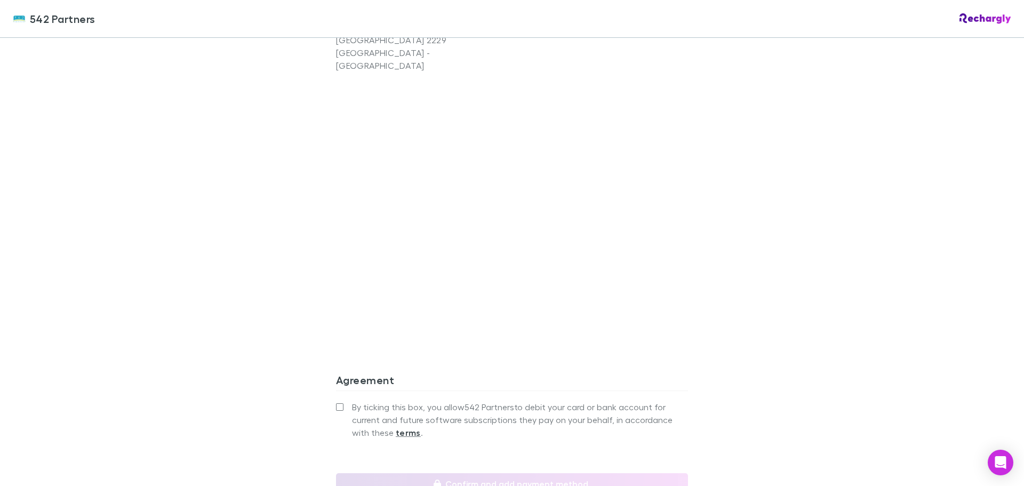
scroll to position [854, 0]
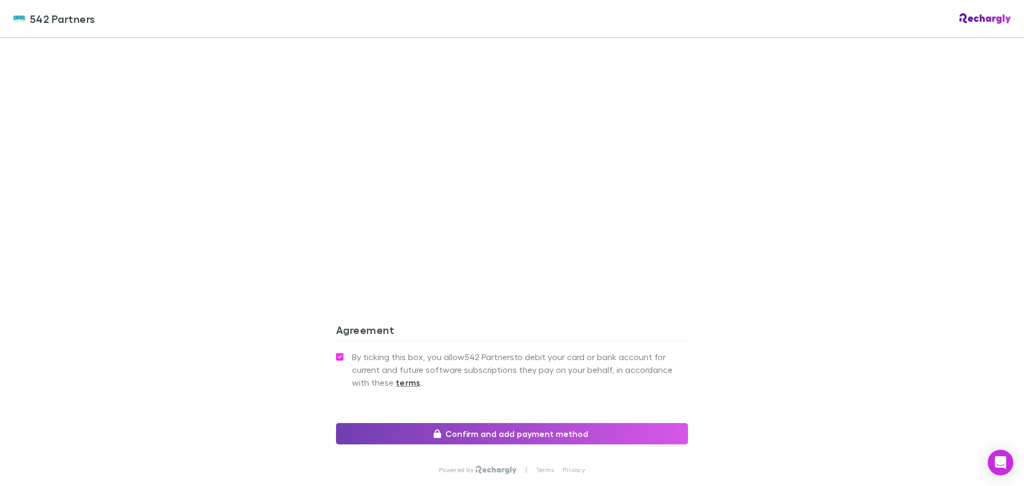
click at [473, 424] on button "Confirm and add payment method" at bounding box center [512, 433] width 352 height 21
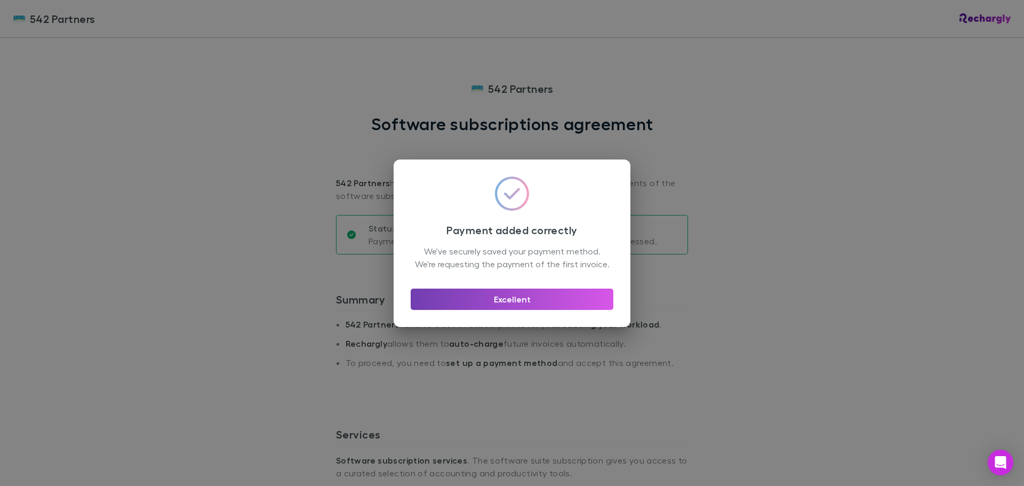
click at [497, 306] on button "Excellent" at bounding box center [512, 299] width 203 height 21
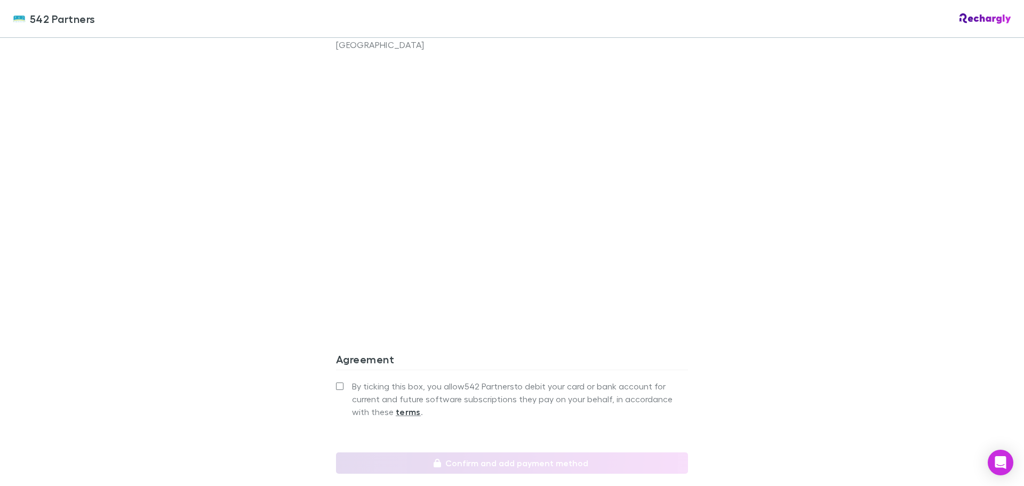
scroll to position [854, 0]
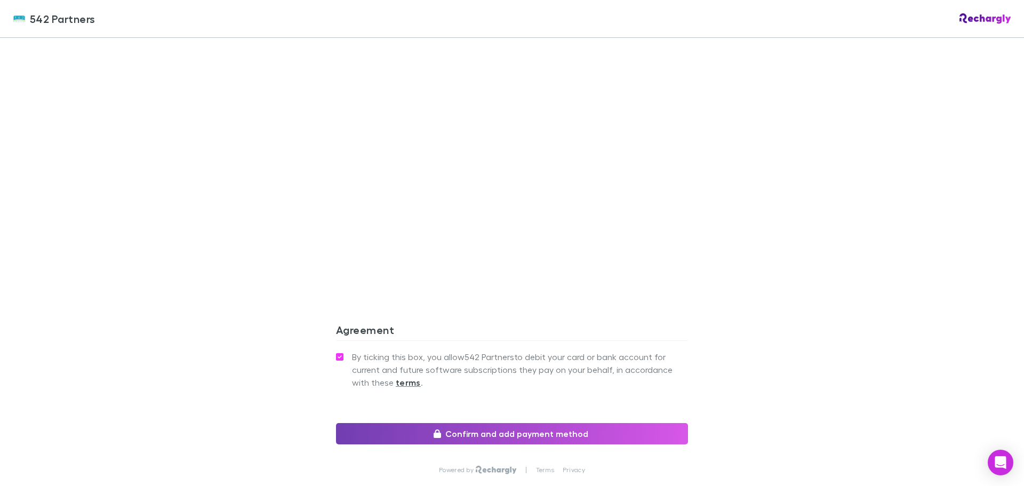
click at [497, 425] on button "Confirm and add payment method" at bounding box center [512, 433] width 352 height 21
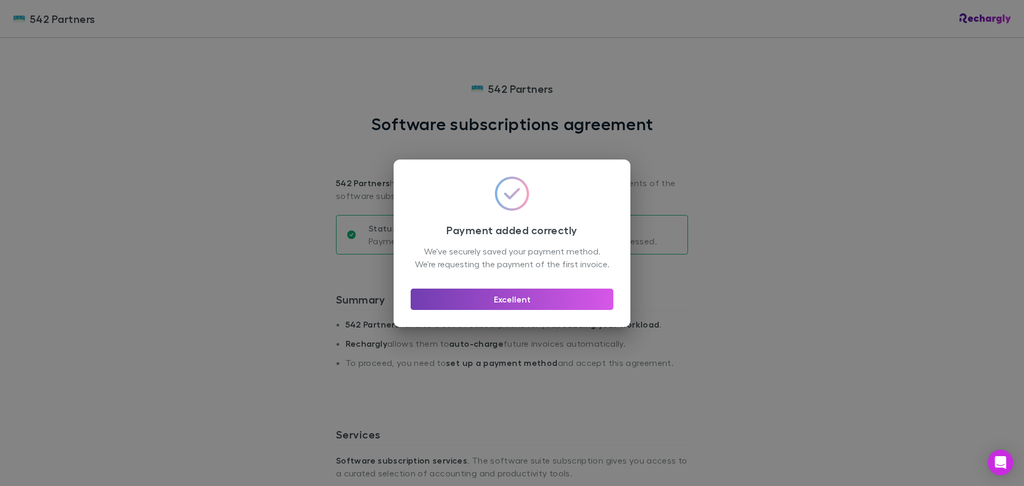
click at [516, 310] on button "Excellent" at bounding box center [512, 299] width 203 height 21
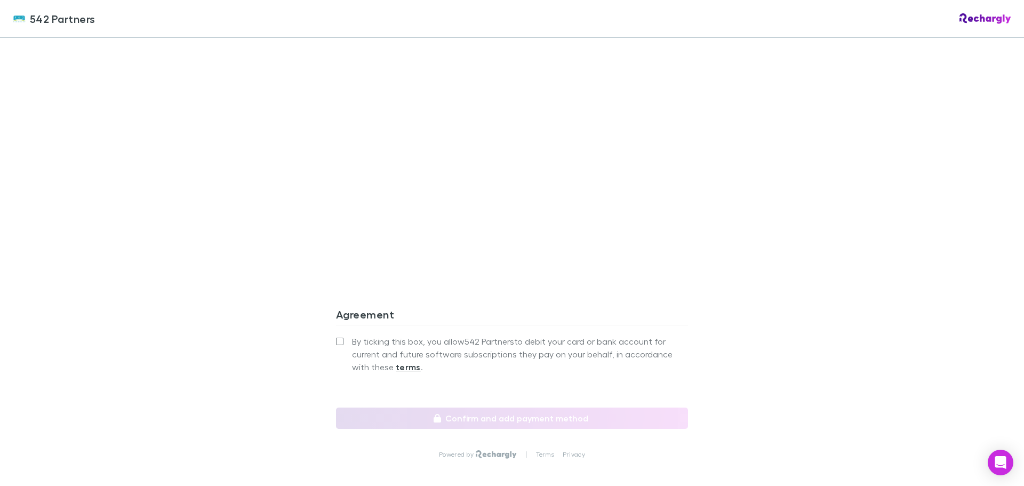
scroll to position [872, 0]
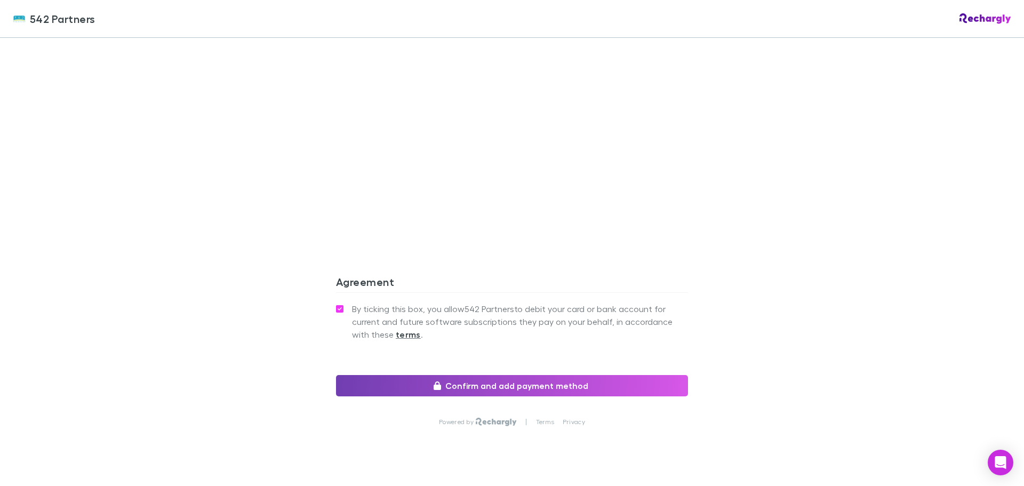
click at [459, 375] on button "Confirm and add payment method" at bounding box center [512, 385] width 352 height 21
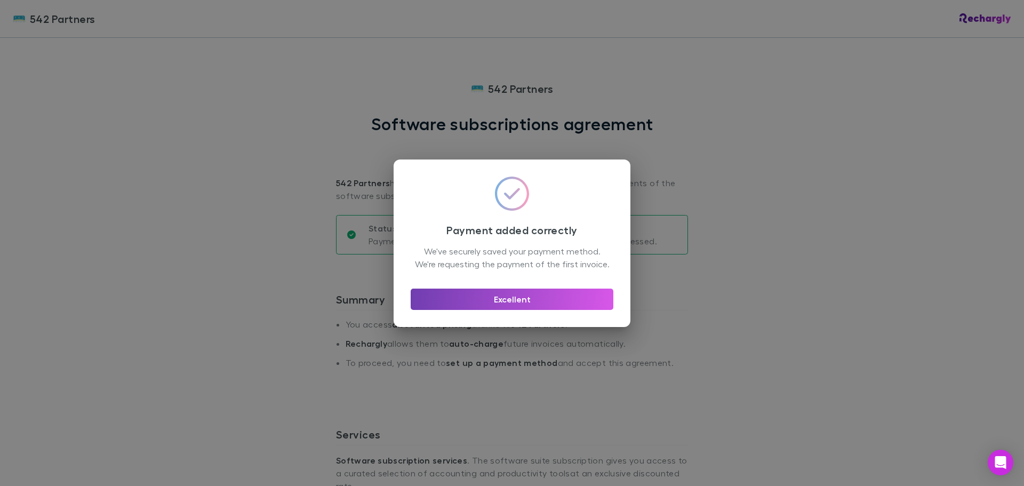
click at [514, 300] on button "Excellent" at bounding box center [512, 299] width 203 height 21
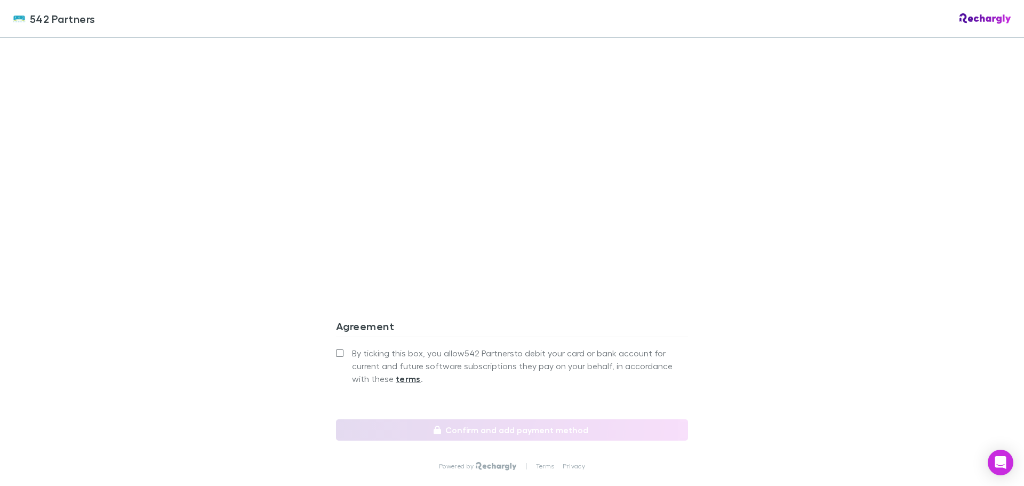
scroll to position [915, 0]
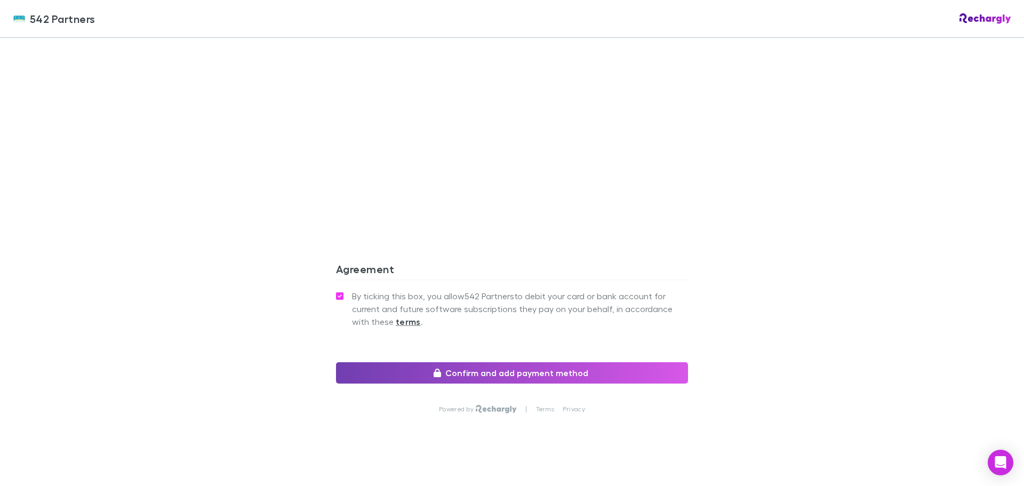
click at [498, 362] on button "Confirm and add payment method" at bounding box center [512, 372] width 352 height 21
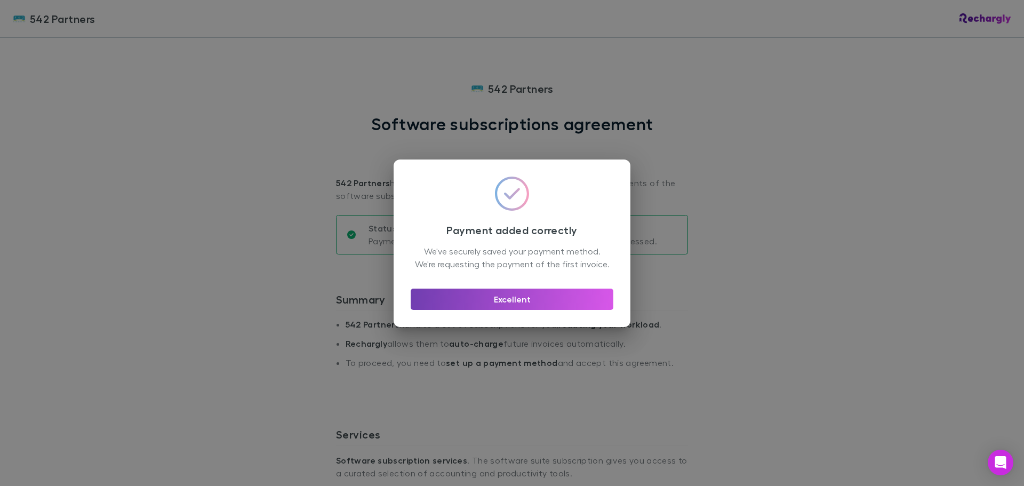
click at [511, 302] on button "Excellent" at bounding box center [512, 299] width 203 height 21
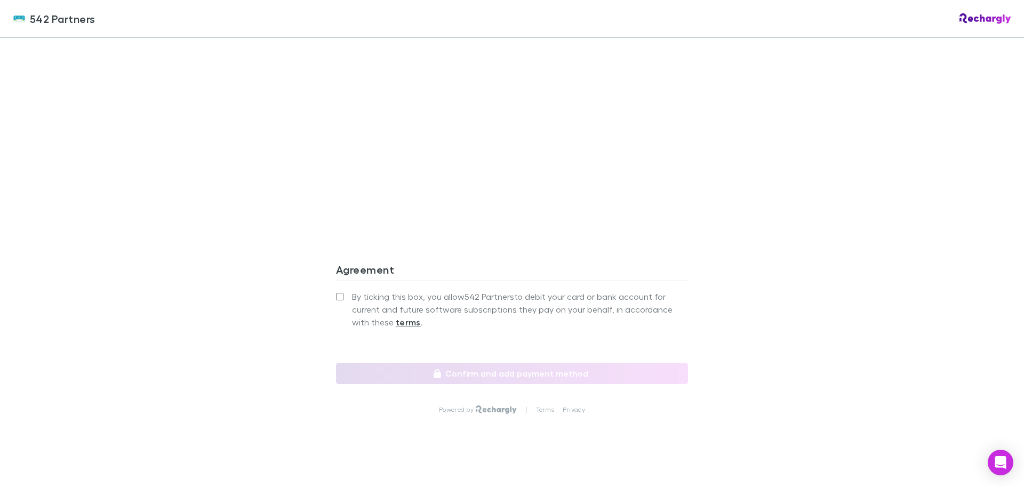
scroll to position [855, 0]
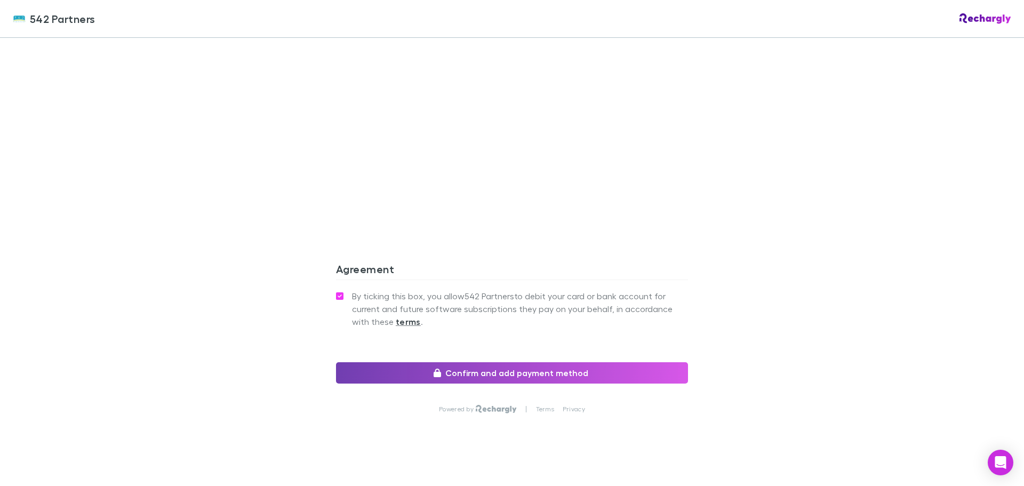
click at [504, 362] on button "Confirm and add payment method" at bounding box center [512, 372] width 352 height 21
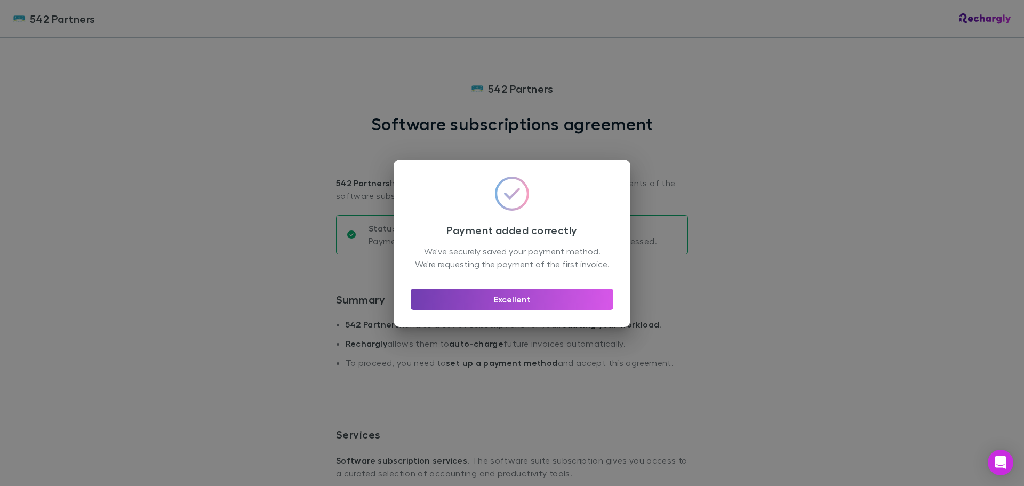
drag, startPoint x: 512, startPoint y: 305, endPoint x: 439, endPoint y: 256, distance: 88.1
click at [512, 305] on button "Excellent" at bounding box center [512, 299] width 203 height 21
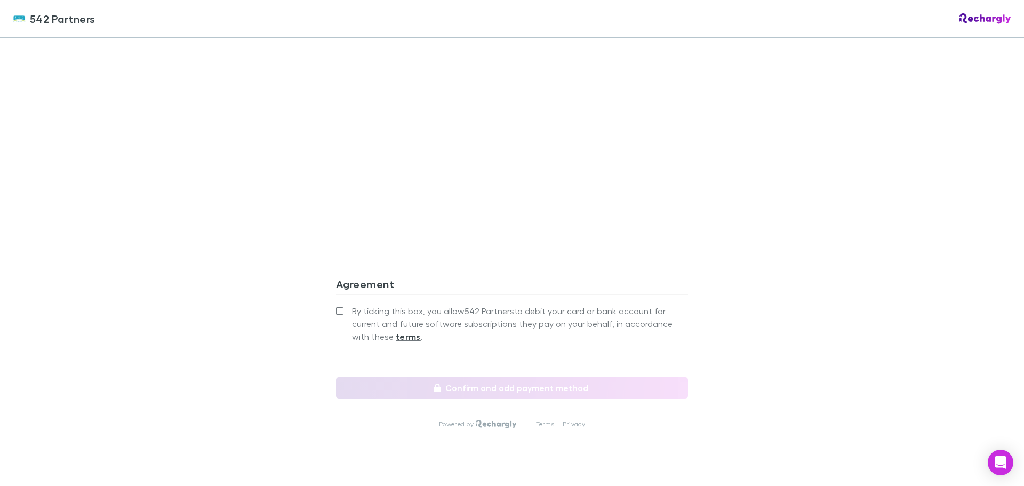
scroll to position [915, 0]
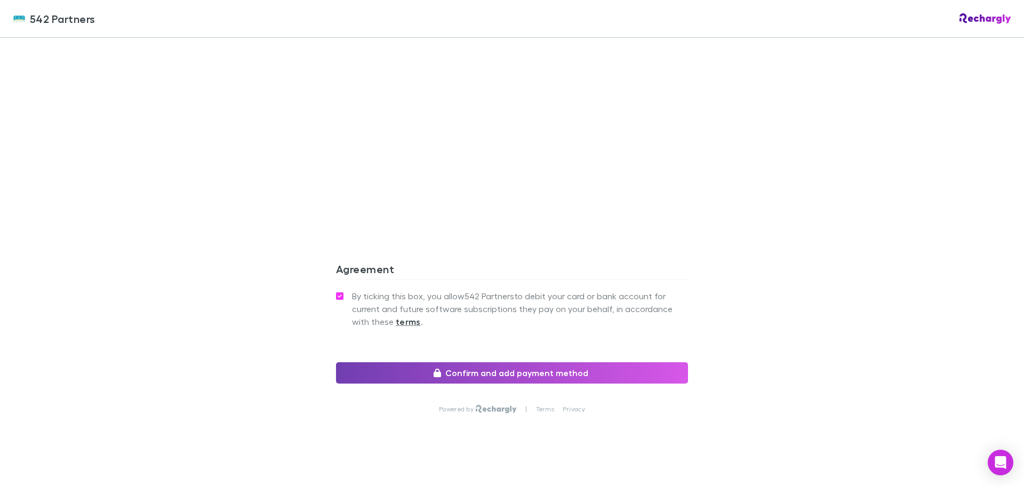
click at [511, 362] on button "Confirm and add payment method" at bounding box center [512, 372] width 352 height 21
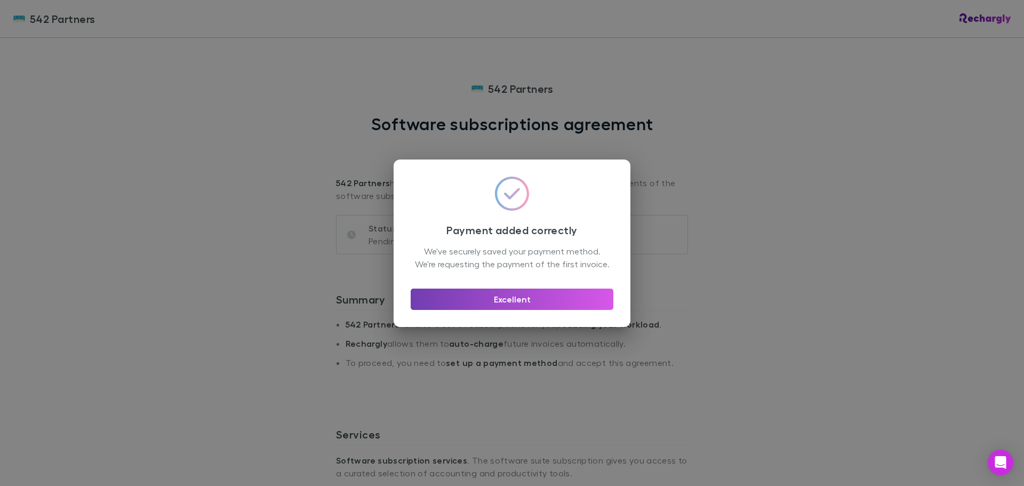
click at [521, 300] on button "Excellent" at bounding box center [512, 299] width 203 height 21
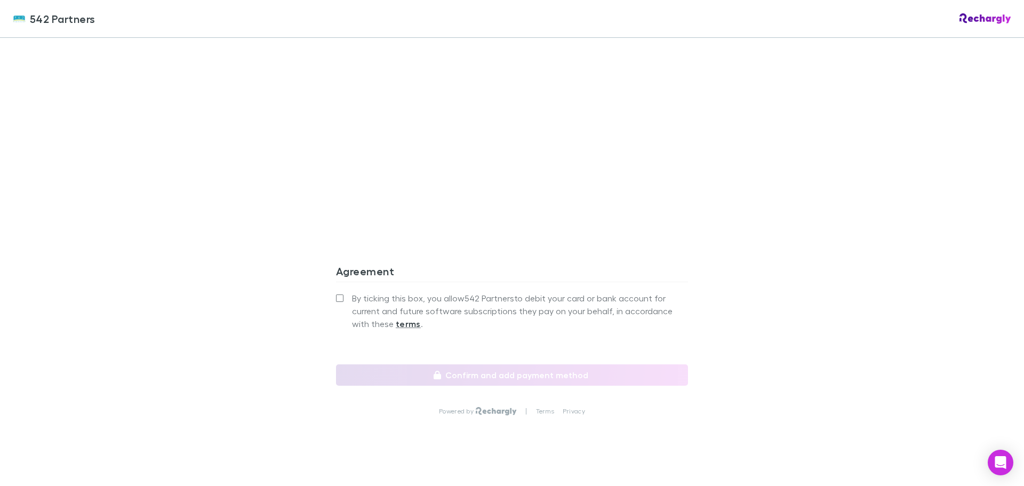
scroll to position [915, 0]
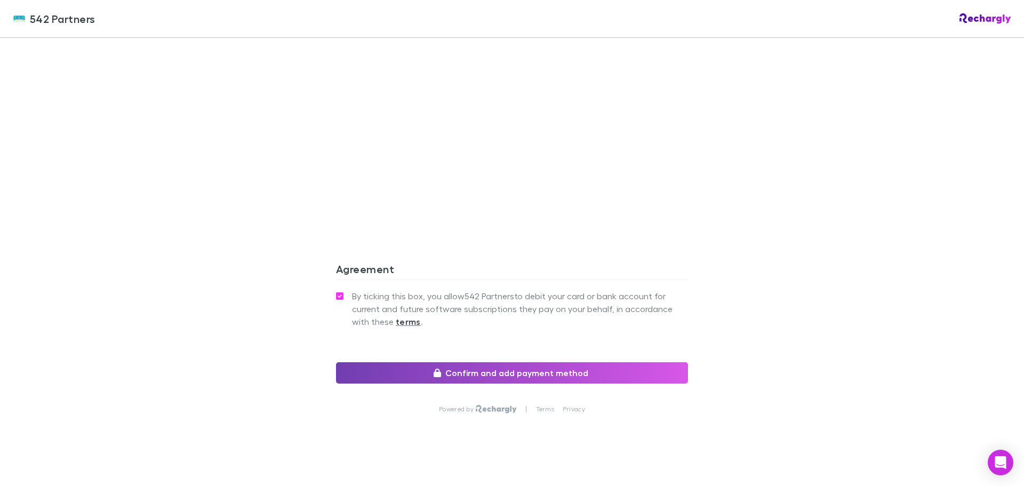
click at [454, 362] on button "Confirm and add payment method" at bounding box center [512, 372] width 352 height 21
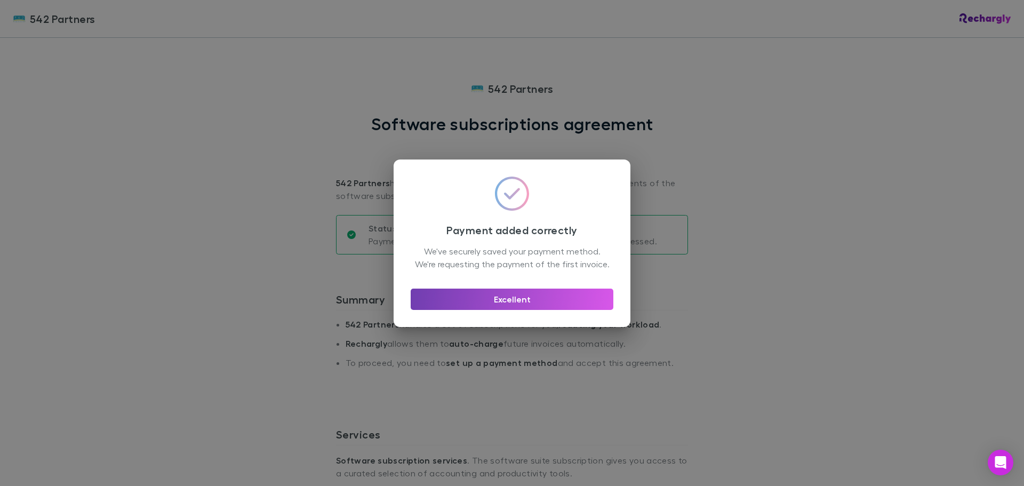
click at [506, 310] on button "Excellent" at bounding box center [512, 299] width 203 height 21
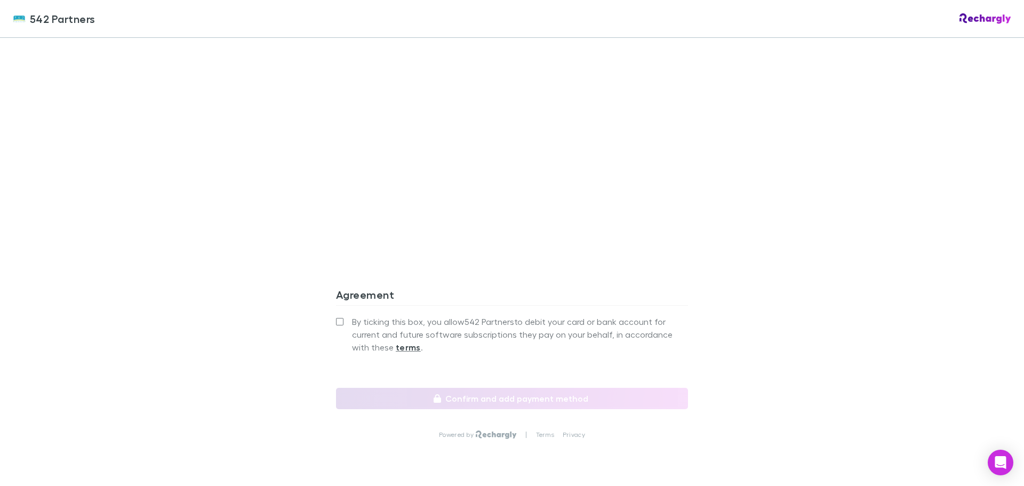
scroll to position [927, 0]
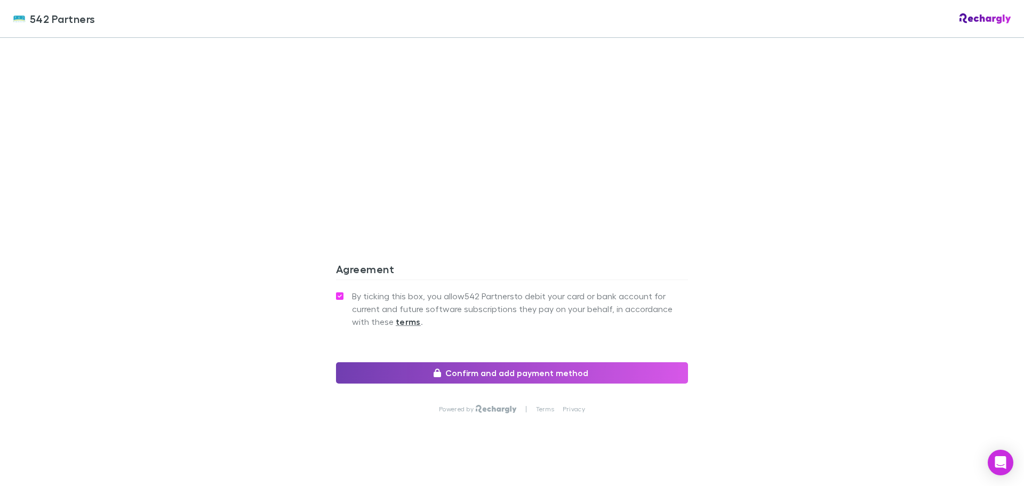
click at [467, 362] on button "Confirm and add payment method" at bounding box center [512, 372] width 352 height 21
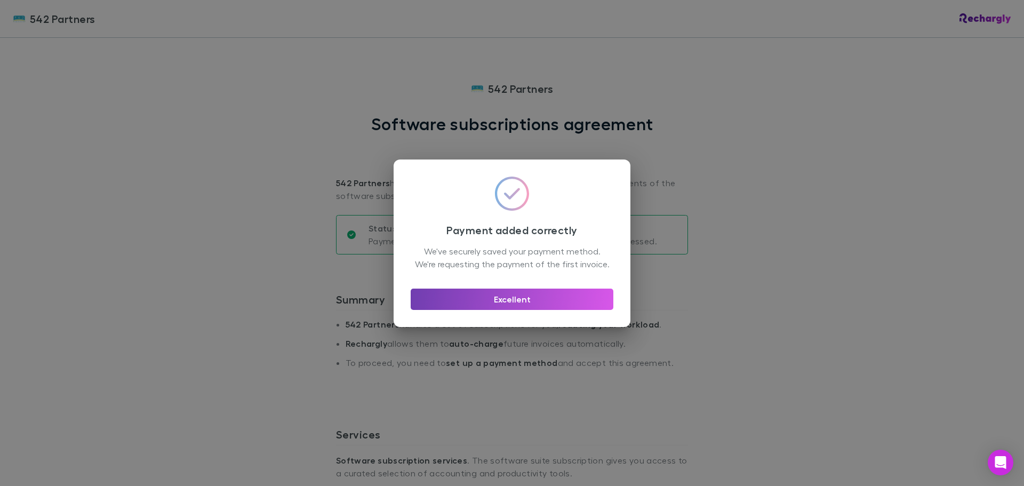
click at [522, 308] on button "Excellent" at bounding box center [512, 299] width 203 height 21
